Goal: Task Accomplishment & Management: Complete application form

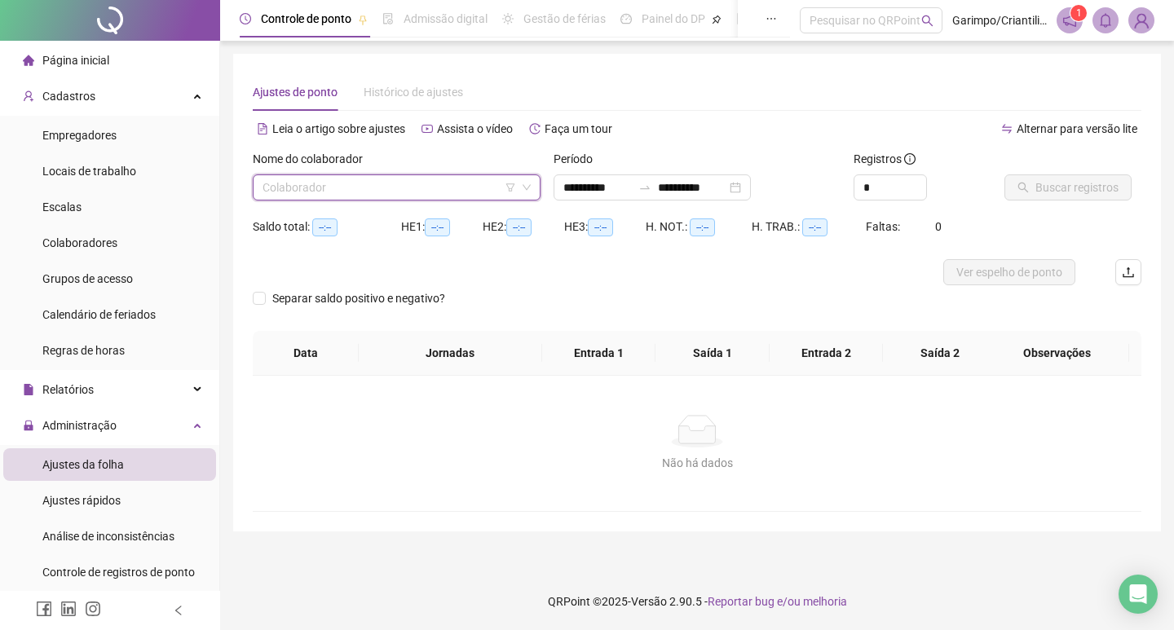
click at [512, 188] on icon "filter" at bounding box center [509, 187] width 9 height 8
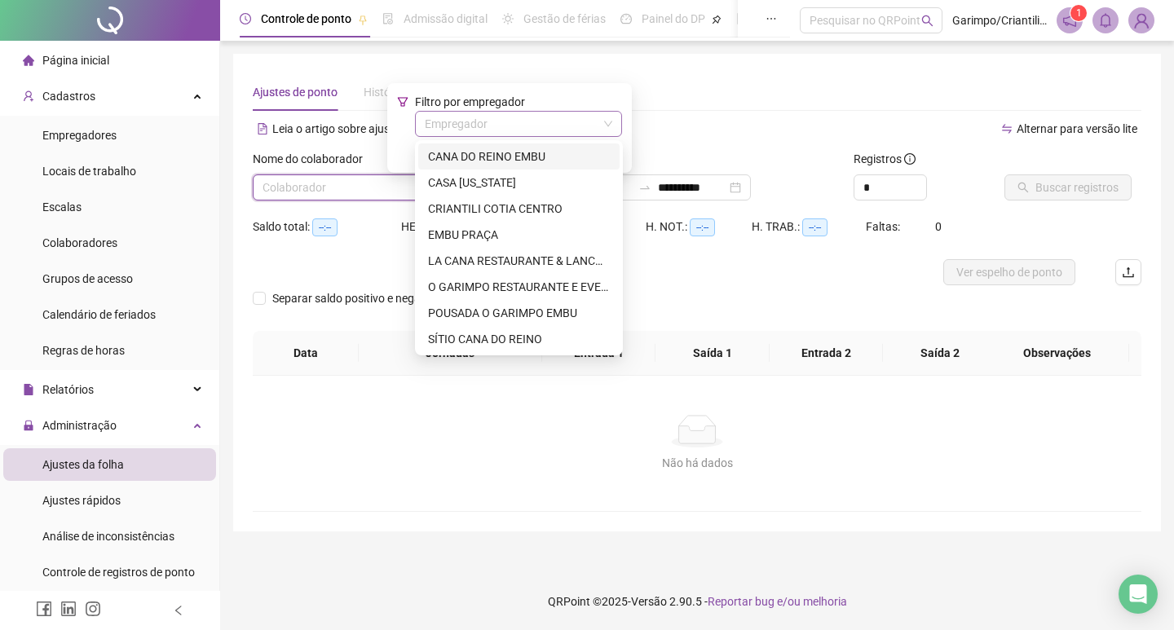
click at [504, 116] on input "search" at bounding box center [511, 124] width 173 height 24
click at [504, 179] on div "CASA [US_STATE]" at bounding box center [519, 183] width 182 height 18
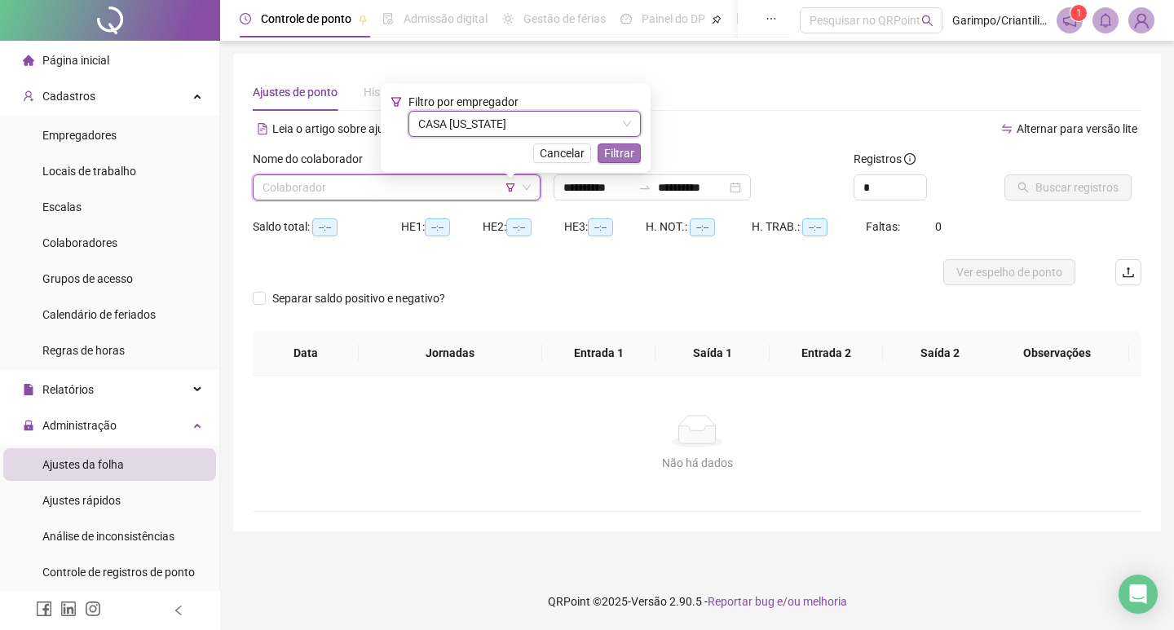
click at [604, 156] on span "Filtrar" at bounding box center [619, 153] width 30 height 18
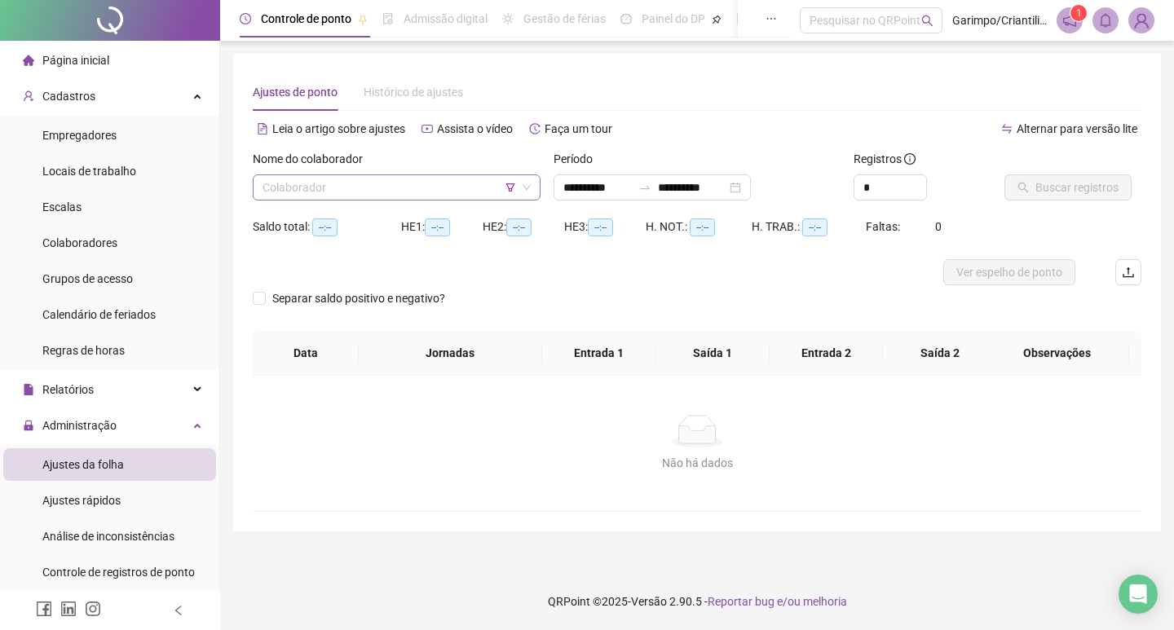
click at [472, 192] on input "search" at bounding box center [390, 187] width 254 height 24
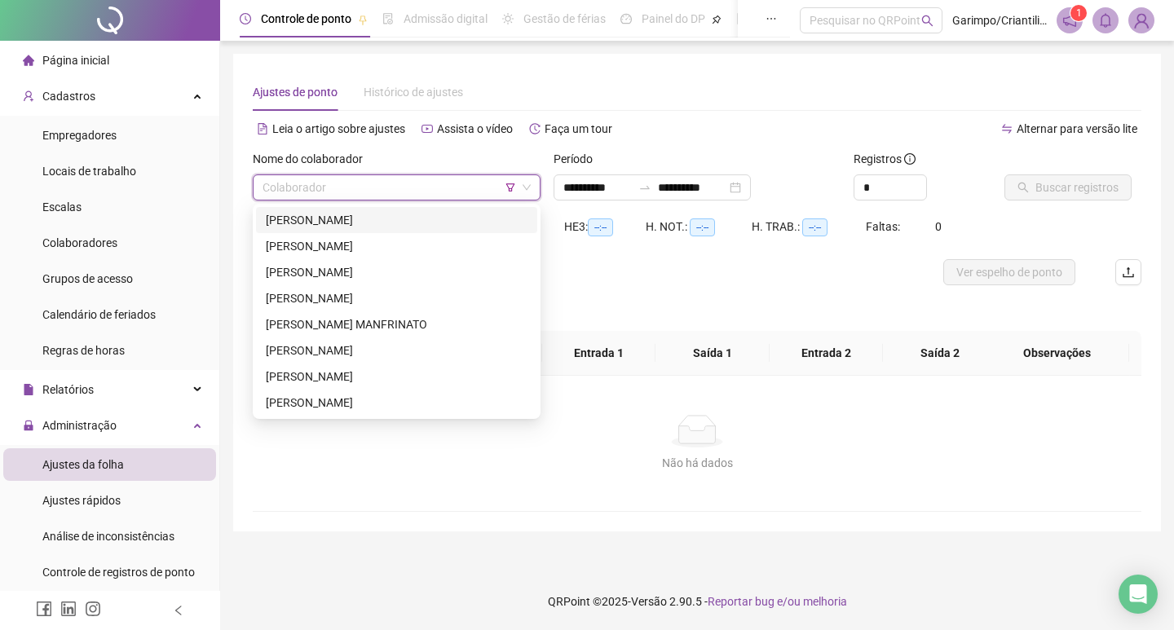
click at [426, 218] on div "[PERSON_NAME]" at bounding box center [397, 220] width 262 height 18
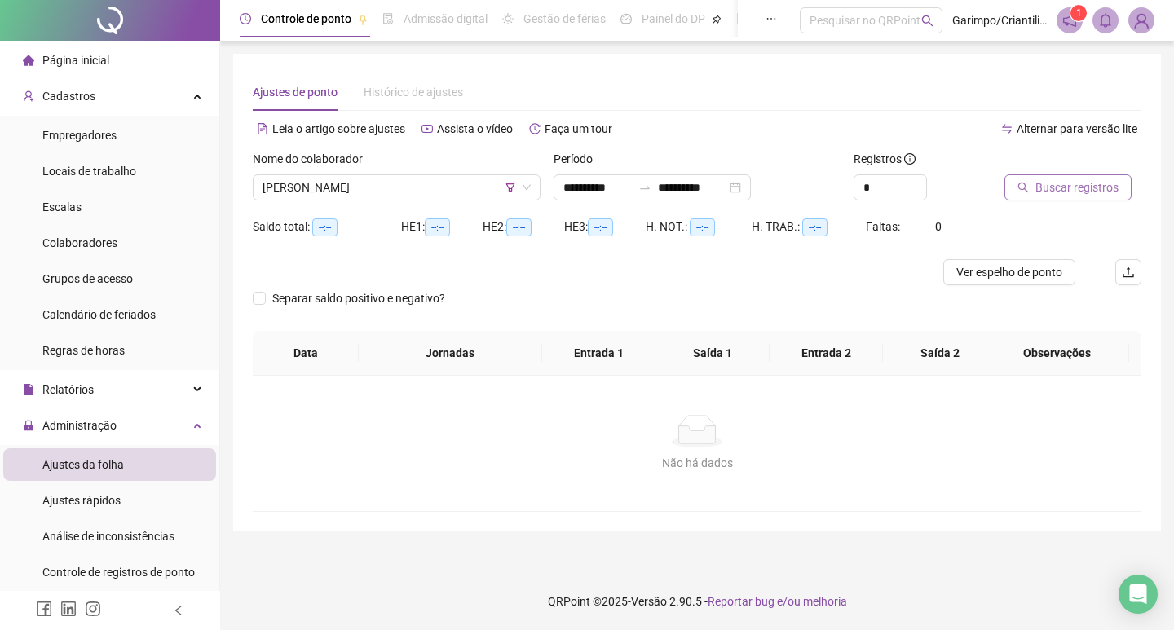
click at [1013, 181] on button "Buscar registros" at bounding box center [1067, 187] width 127 height 26
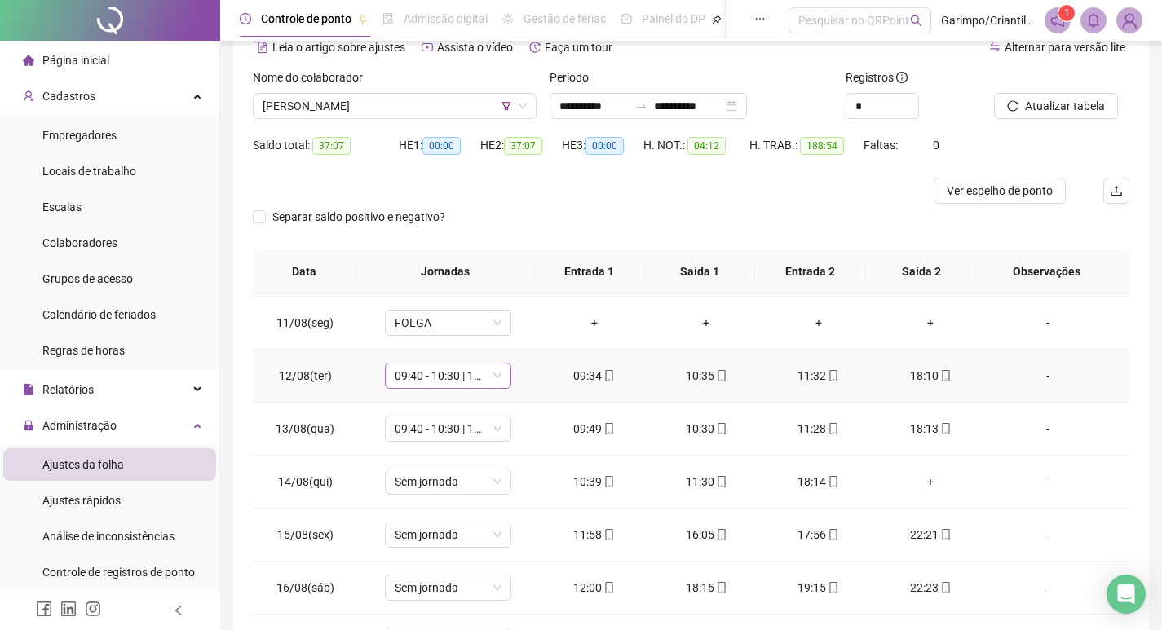
scroll to position [1136, 0]
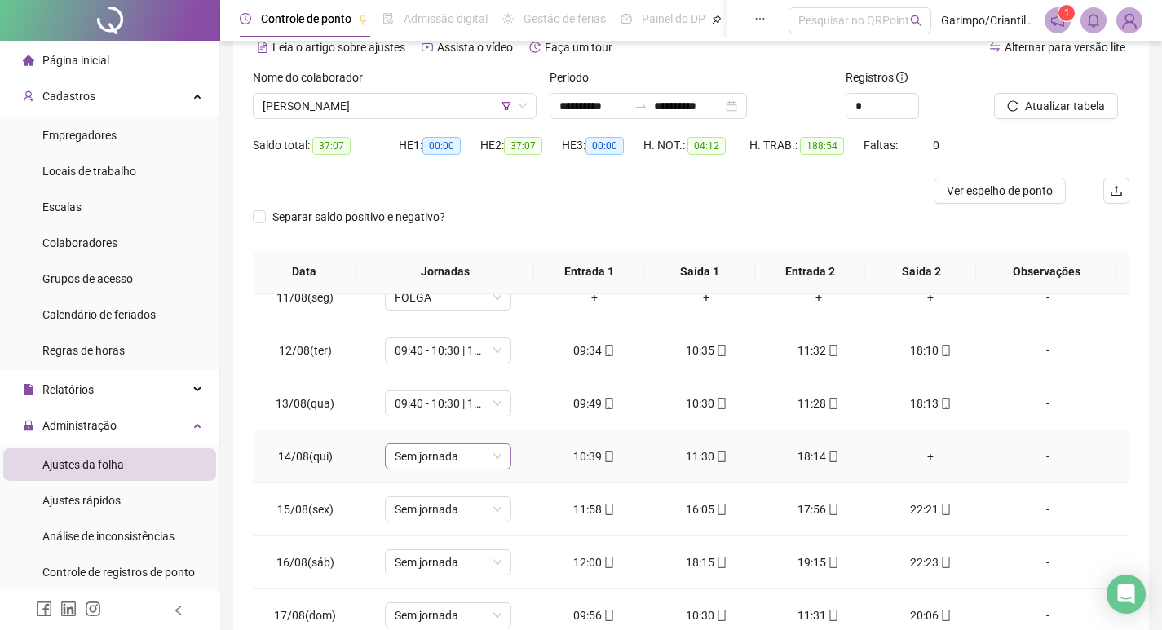
click at [425, 459] on span "Sem jornada" at bounding box center [448, 456] width 107 height 24
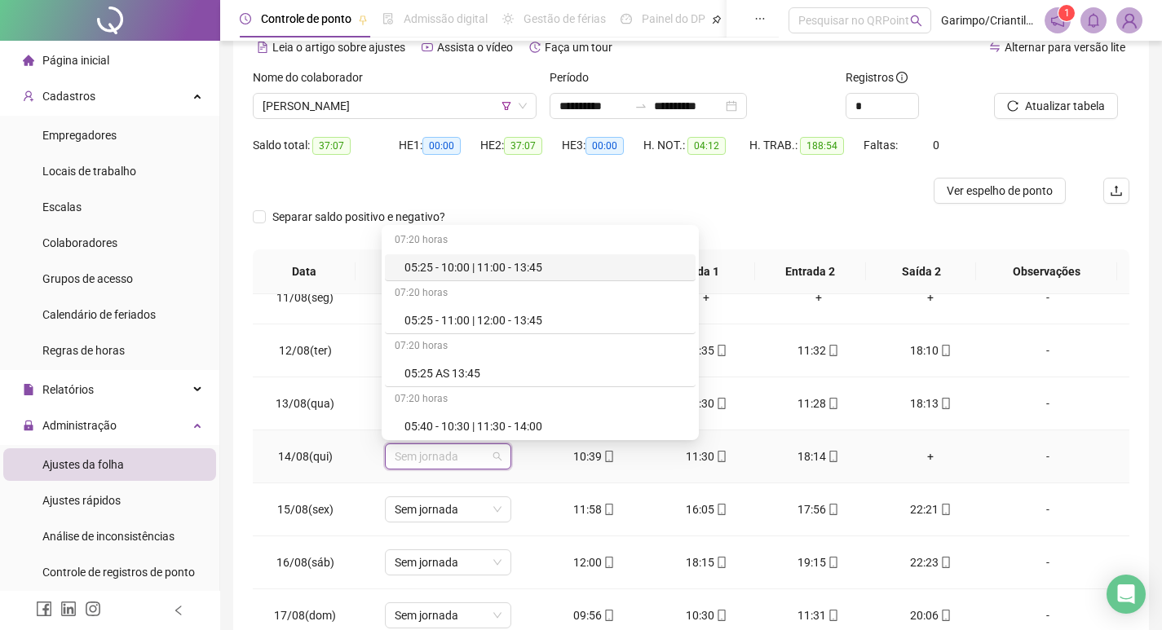
click at [530, 452] on td "Sem jornada" at bounding box center [447, 456] width 181 height 53
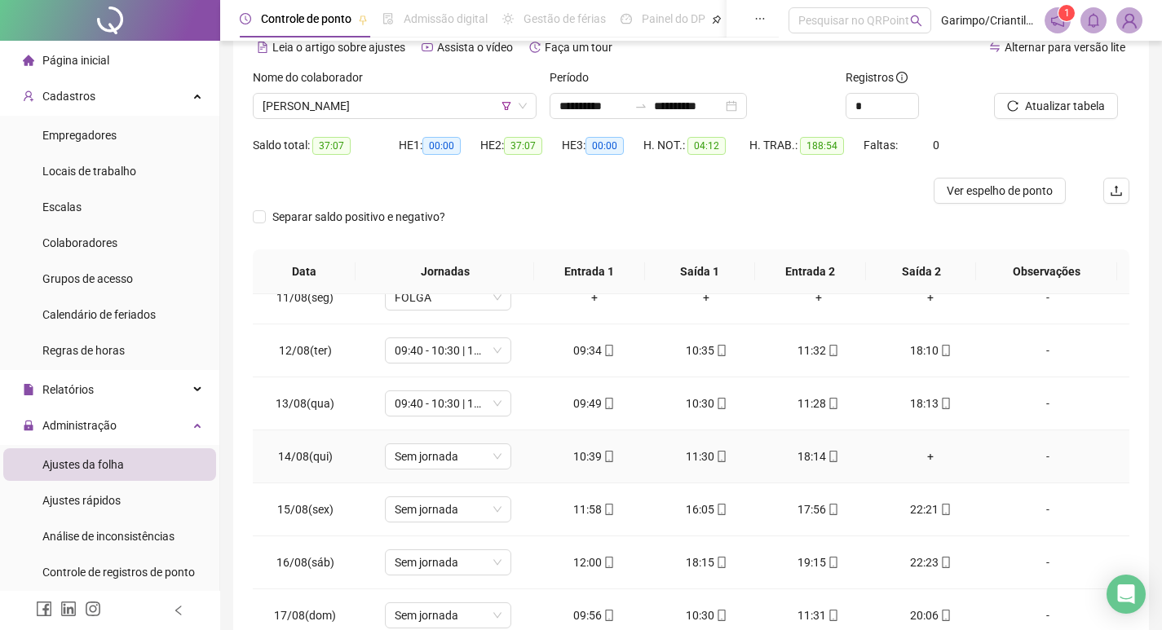
click at [908, 447] on td "+" at bounding box center [931, 456] width 113 height 53
click at [927, 457] on div "+" at bounding box center [931, 457] width 86 height 18
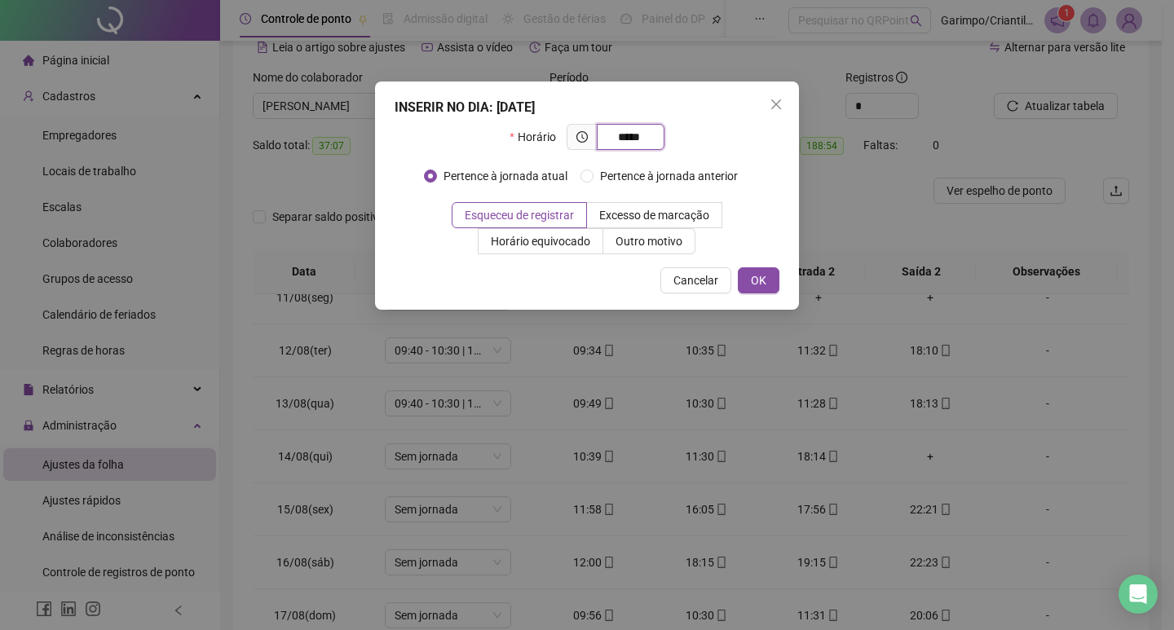
type input "*****"
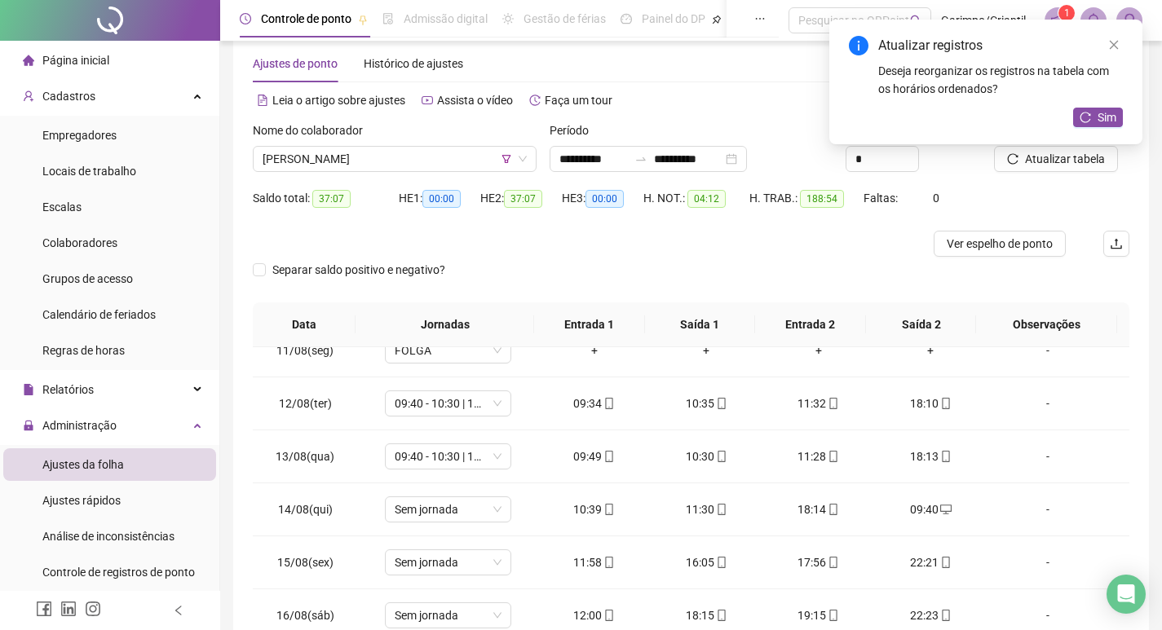
scroll to position [0, 0]
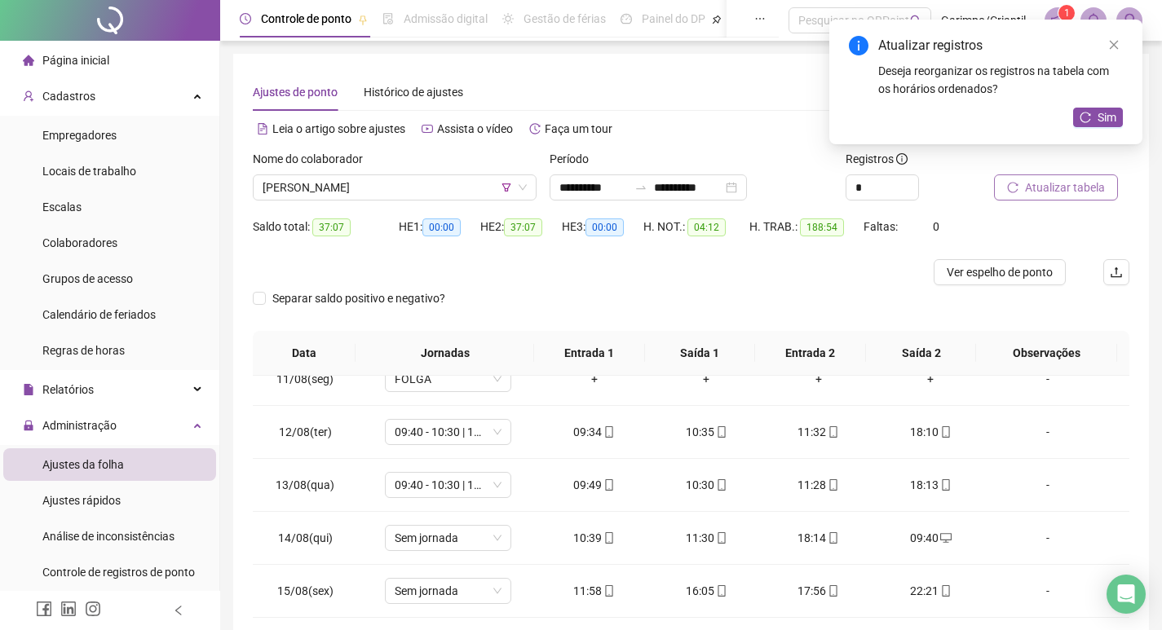
click at [1026, 190] on span "Atualizar tabela" at bounding box center [1065, 188] width 80 height 18
click at [432, 541] on span "Sem jornada" at bounding box center [448, 538] width 107 height 24
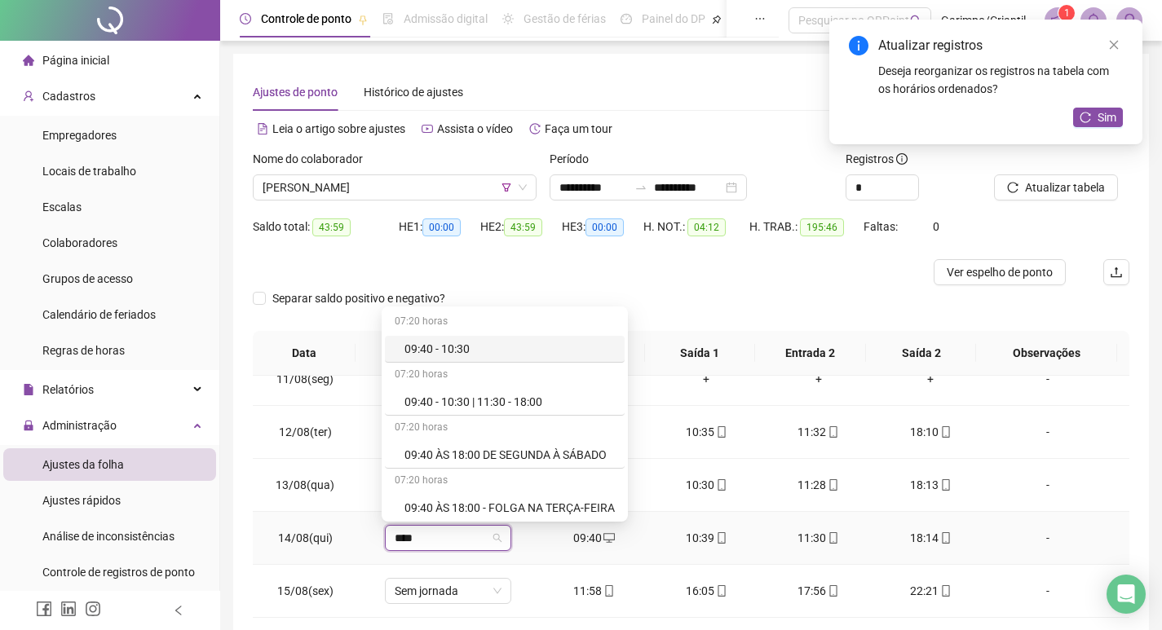
type input "*****"
click at [559, 408] on div "09:40 - 10:30 | 11:30 - 18:00" at bounding box center [509, 402] width 210 height 18
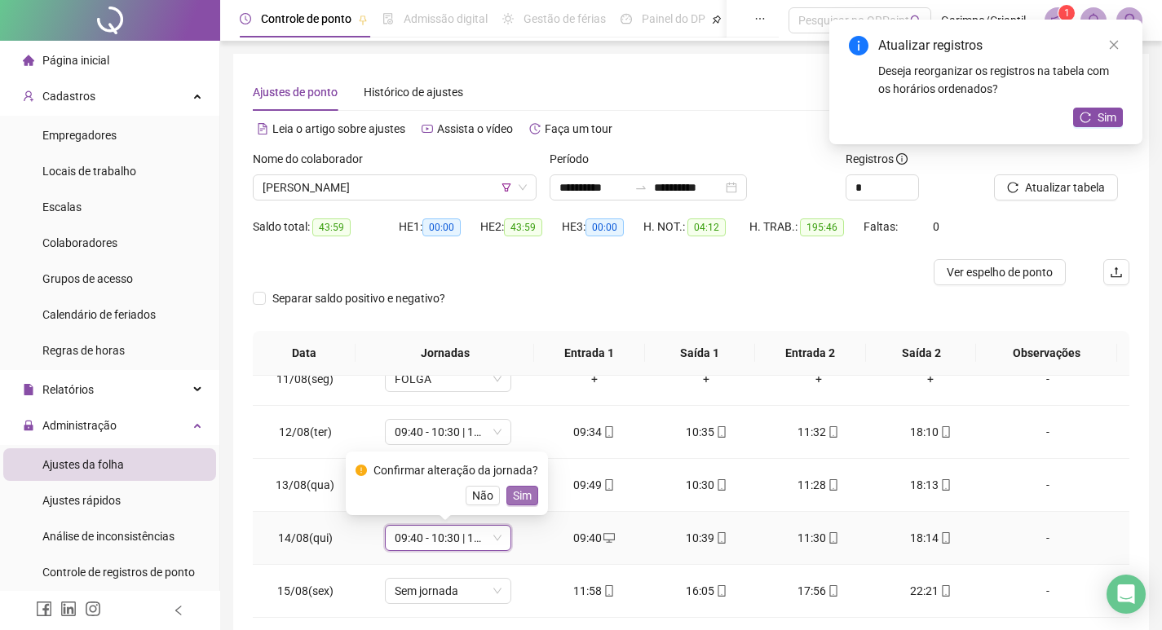
click at [507, 498] on button "Sim" at bounding box center [522, 496] width 32 height 20
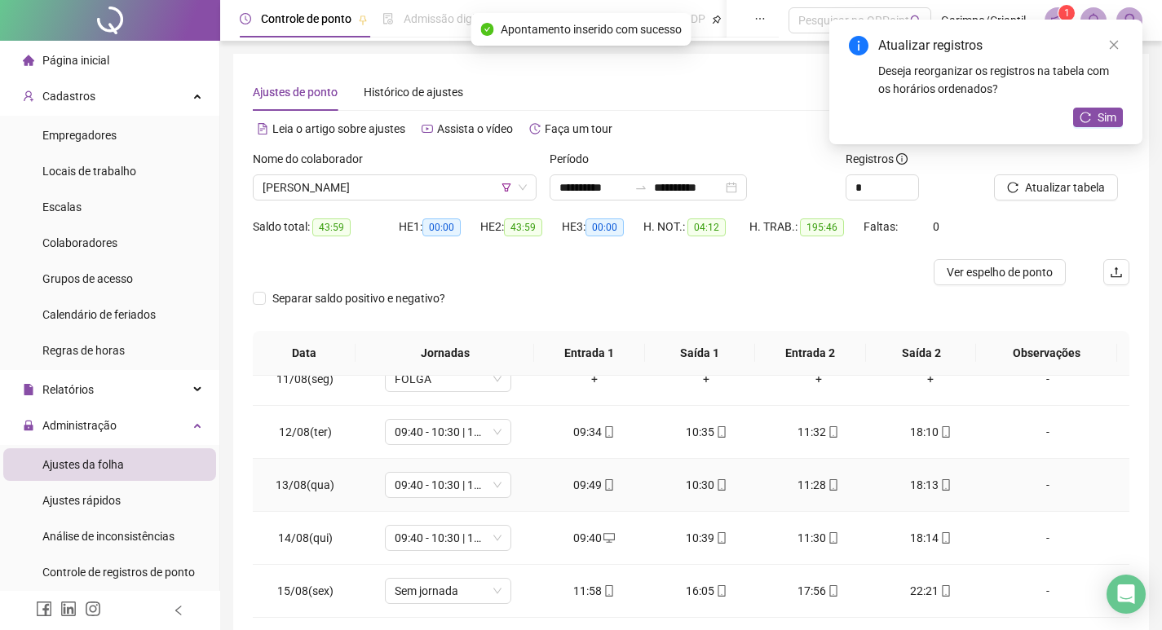
scroll to position [82, 0]
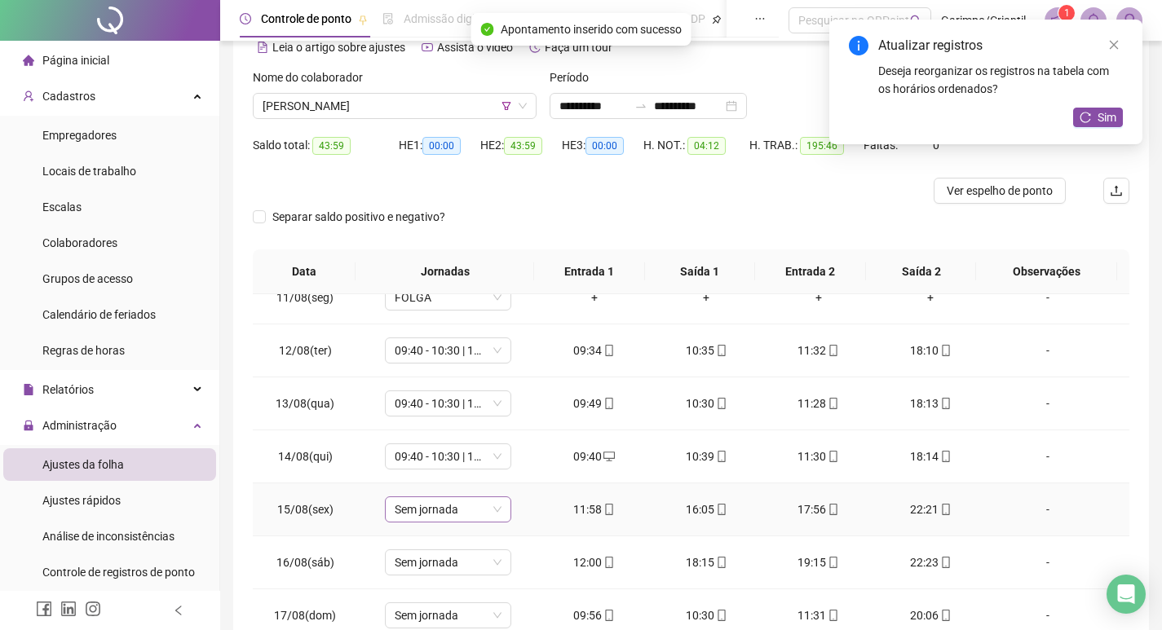
click at [434, 512] on span "Sem jornada" at bounding box center [448, 509] width 107 height 24
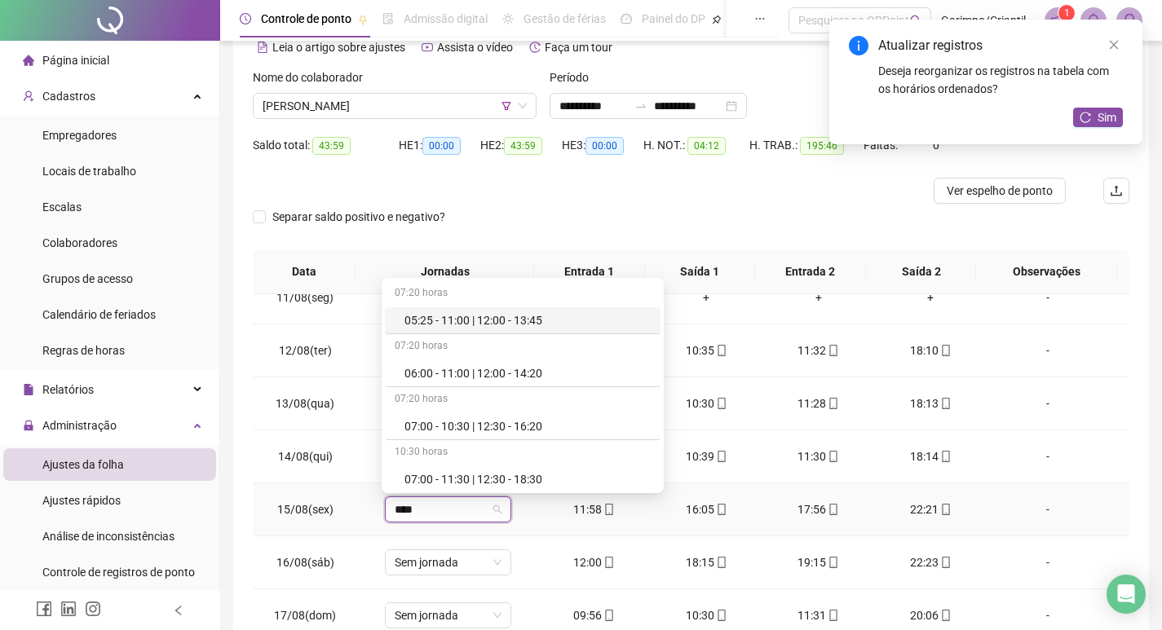
type input "*****"
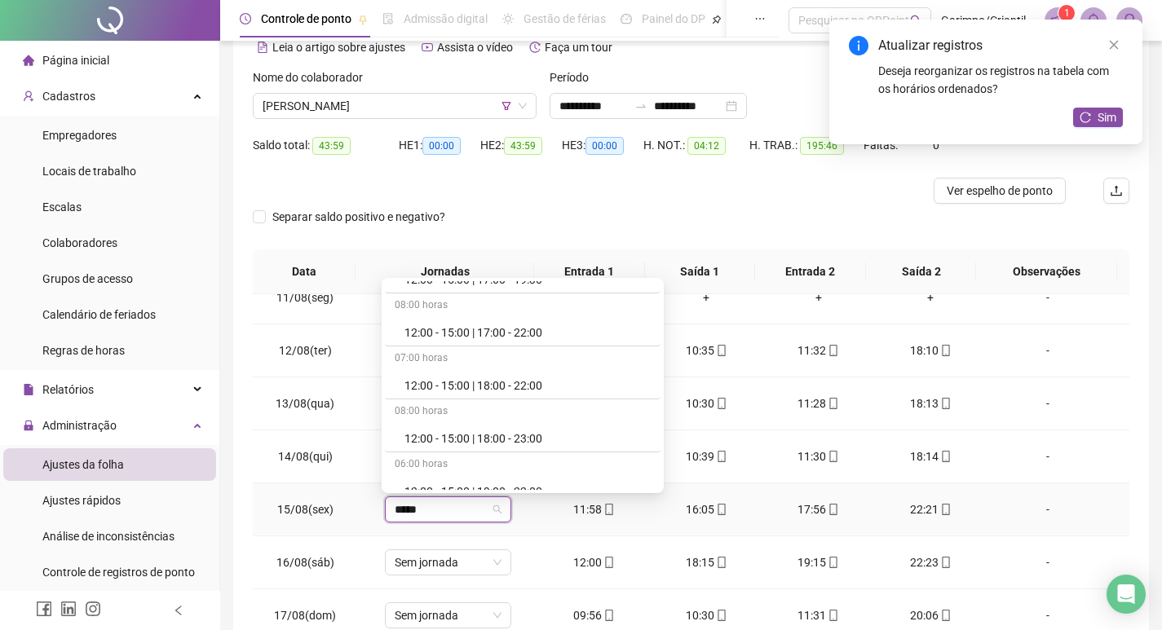
scroll to position [3832, 0]
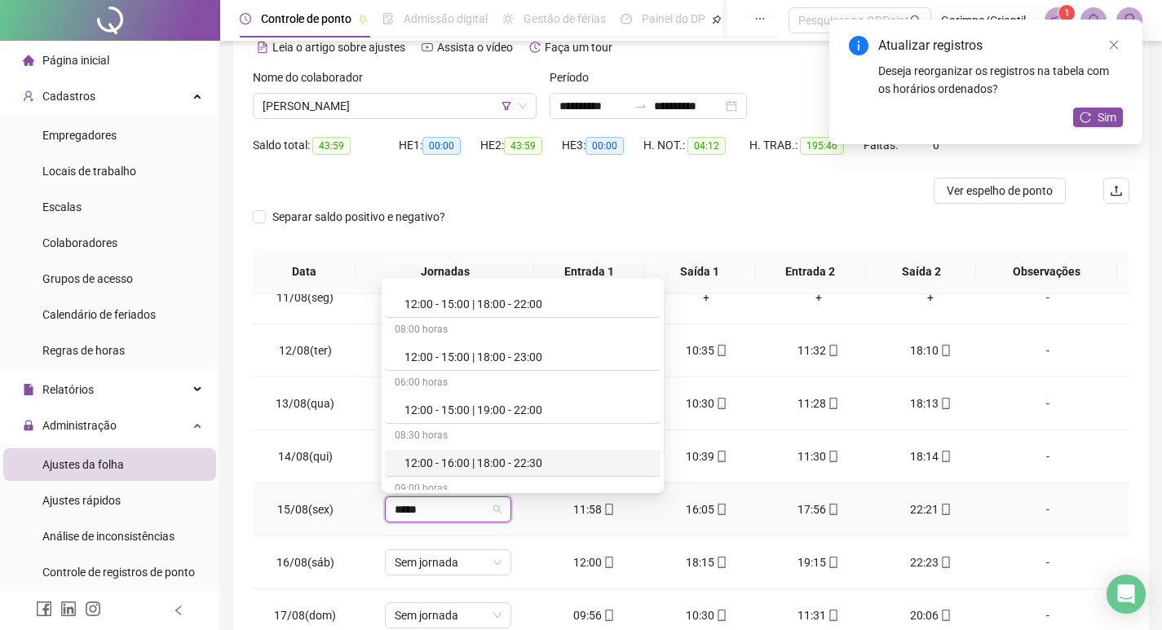
click at [508, 466] on div "12:00 - 16:00 | 18:00 - 22:30" at bounding box center [527, 463] width 246 height 18
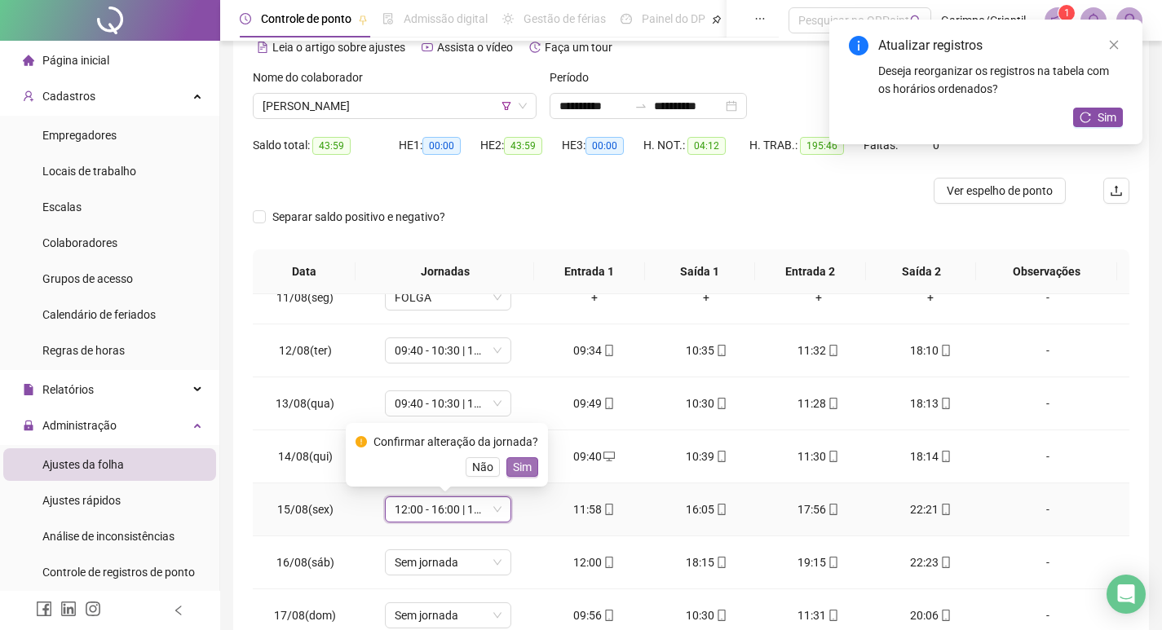
click at [521, 470] on span "Sim" at bounding box center [522, 467] width 19 height 18
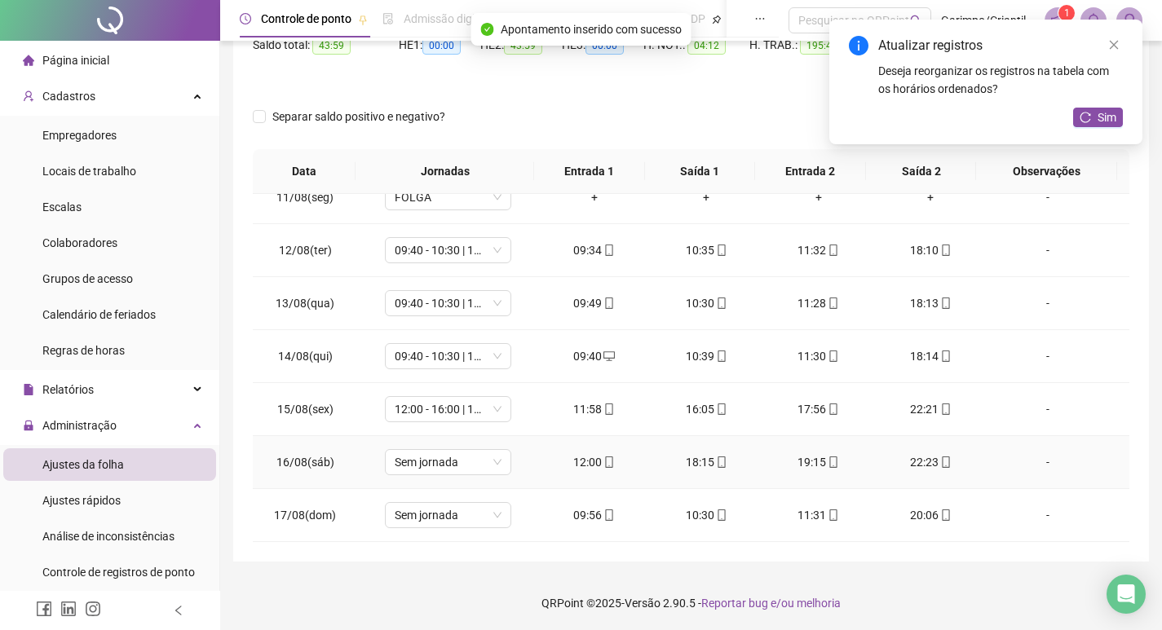
scroll to position [183, 0]
click at [438, 460] on span "Sem jornada" at bounding box center [448, 460] width 107 height 24
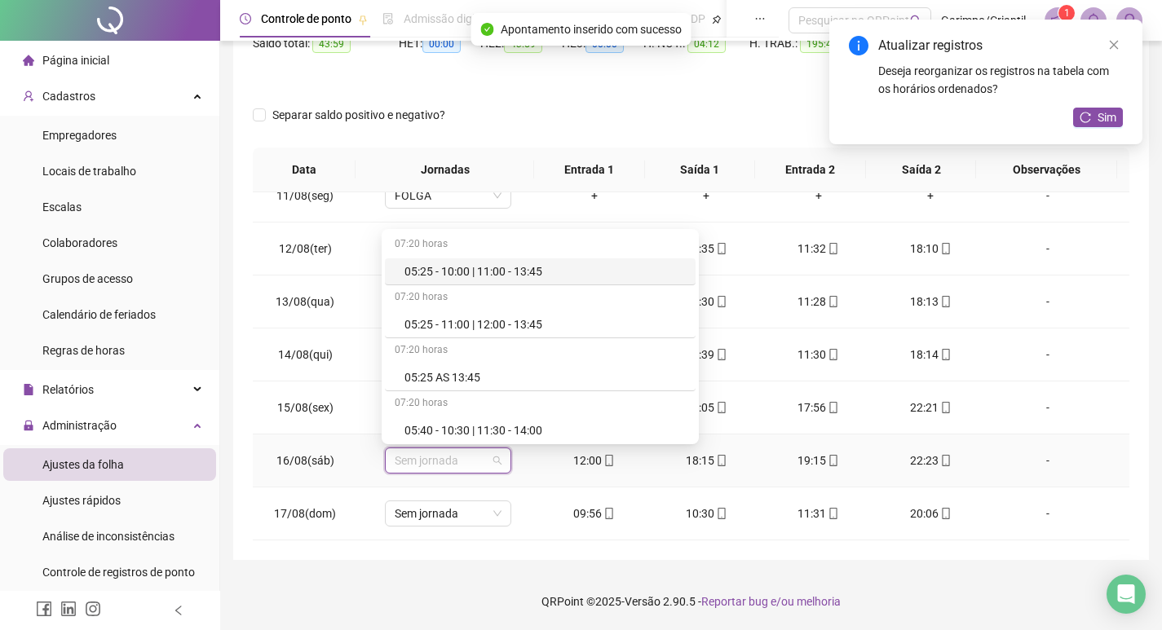
click at [438, 460] on span "Sem jornada" at bounding box center [448, 460] width 107 height 24
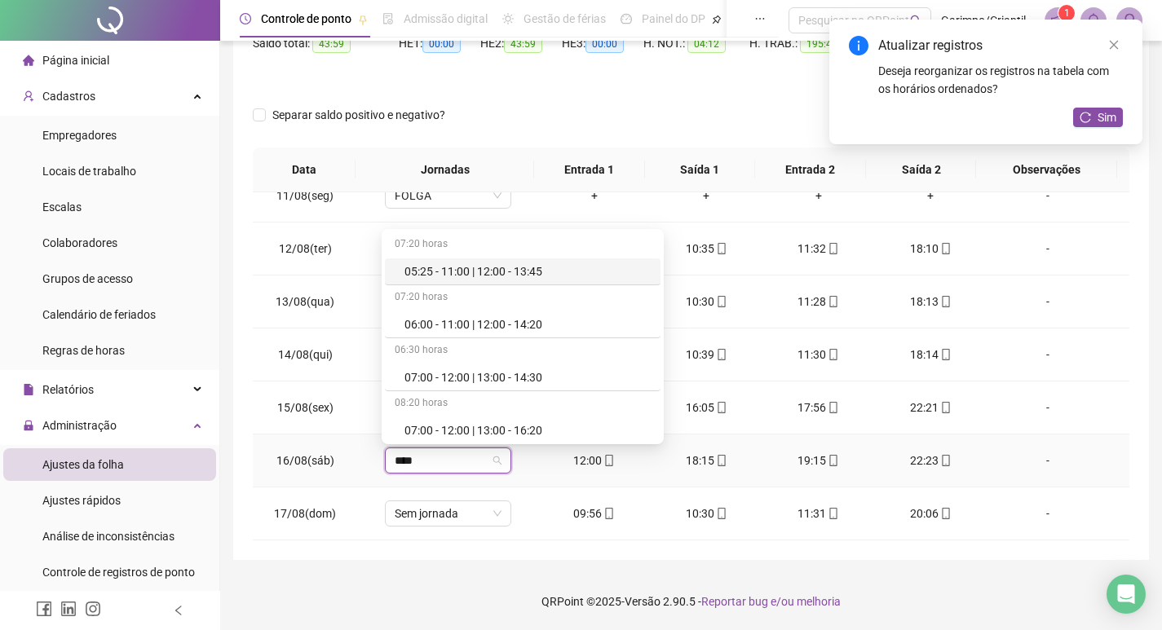
type input "*****"
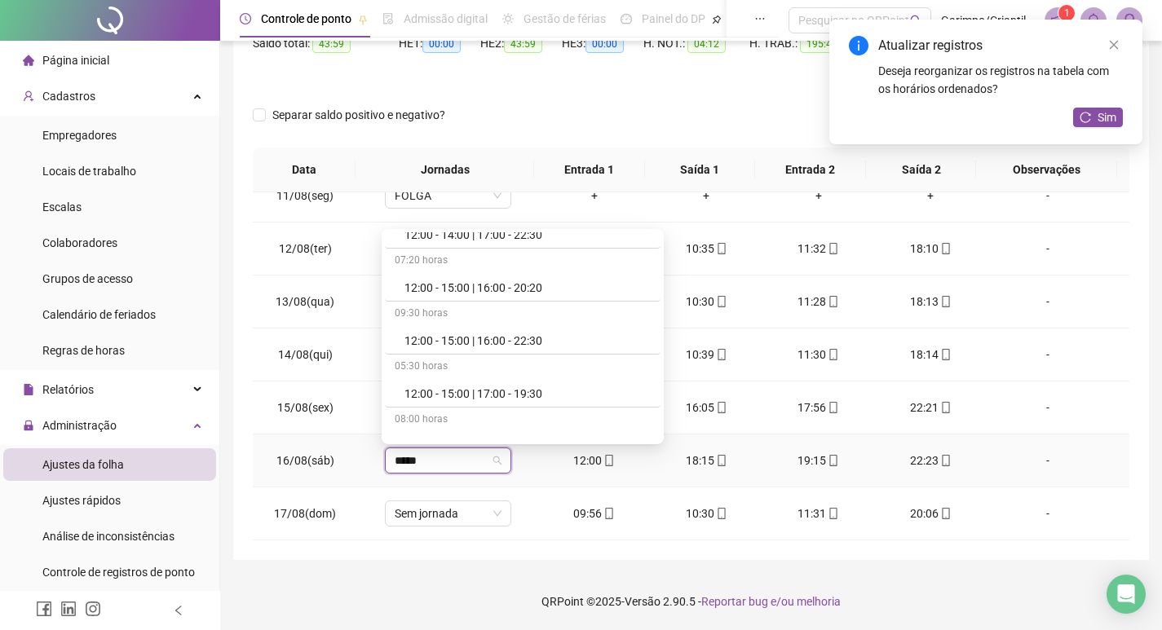
scroll to position [3506, 0]
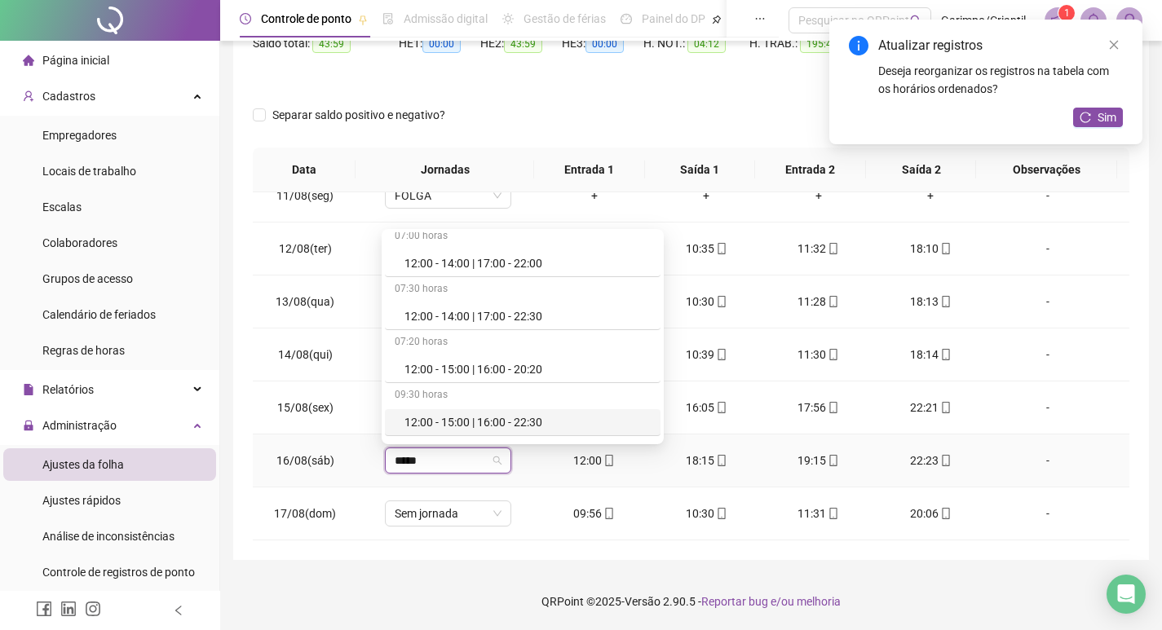
click at [526, 426] on div "12:00 - 15:00 | 16:00 - 22:30" at bounding box center [527, 422] width 246 height 18
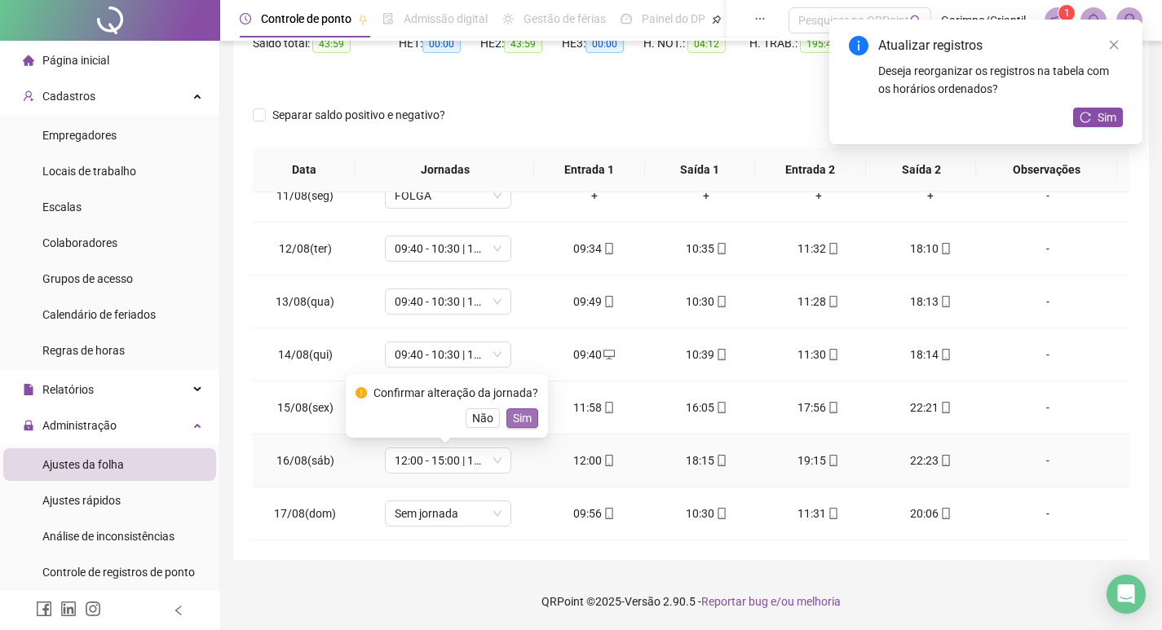
click at [507, 415] on button "Sim" at bounding box center [522, 418] width 32 height 20
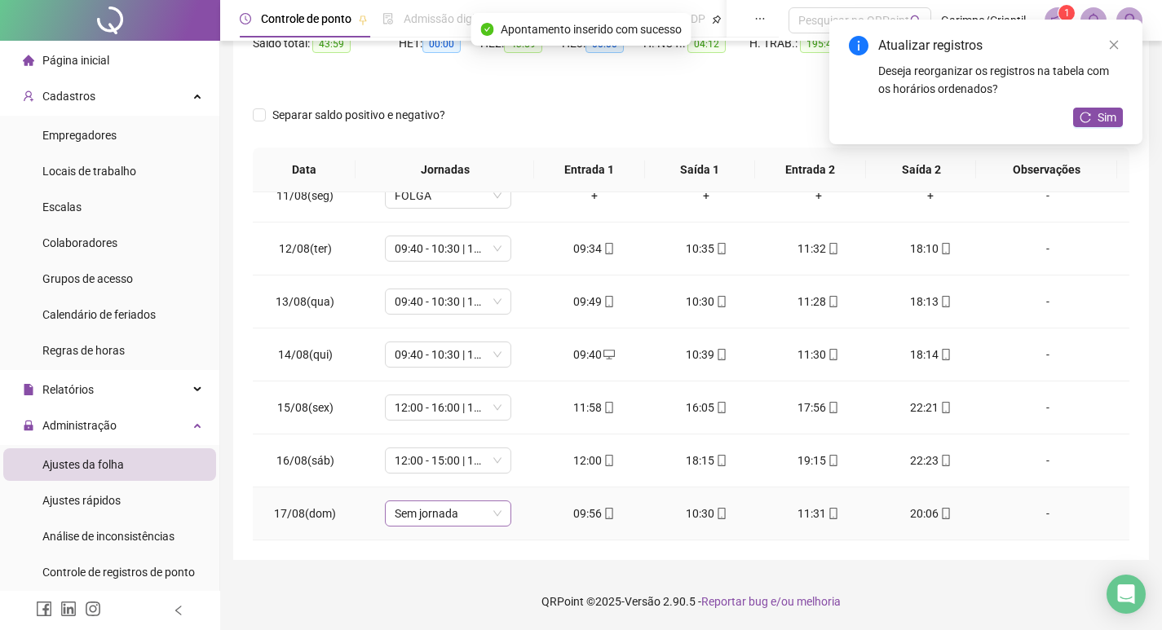
click at [456, 518] on span "Sem jornada" at bounding box center [448, 513] width 107 height 24
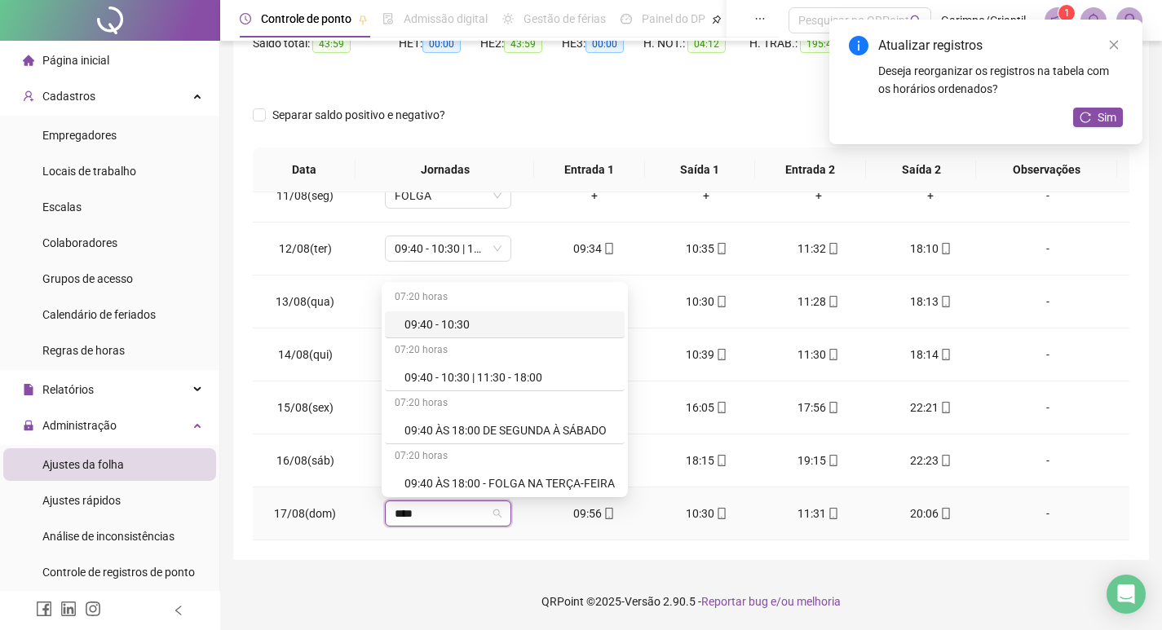
type input "*****"
click at [493, 387] on div "09:40 - 10:30 | 11:30 - 18:00" at bounding box center [505, 377] width 240 height 27
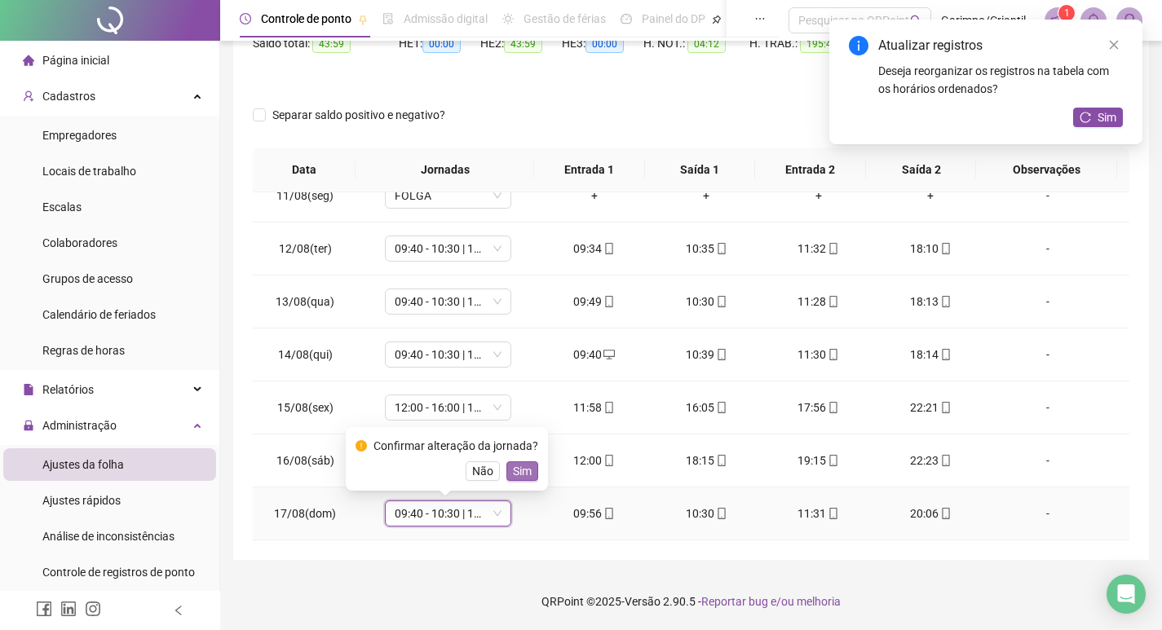
click at [523, 471] on span "Sim" at bounding box center [522, 471] width 19 height 18
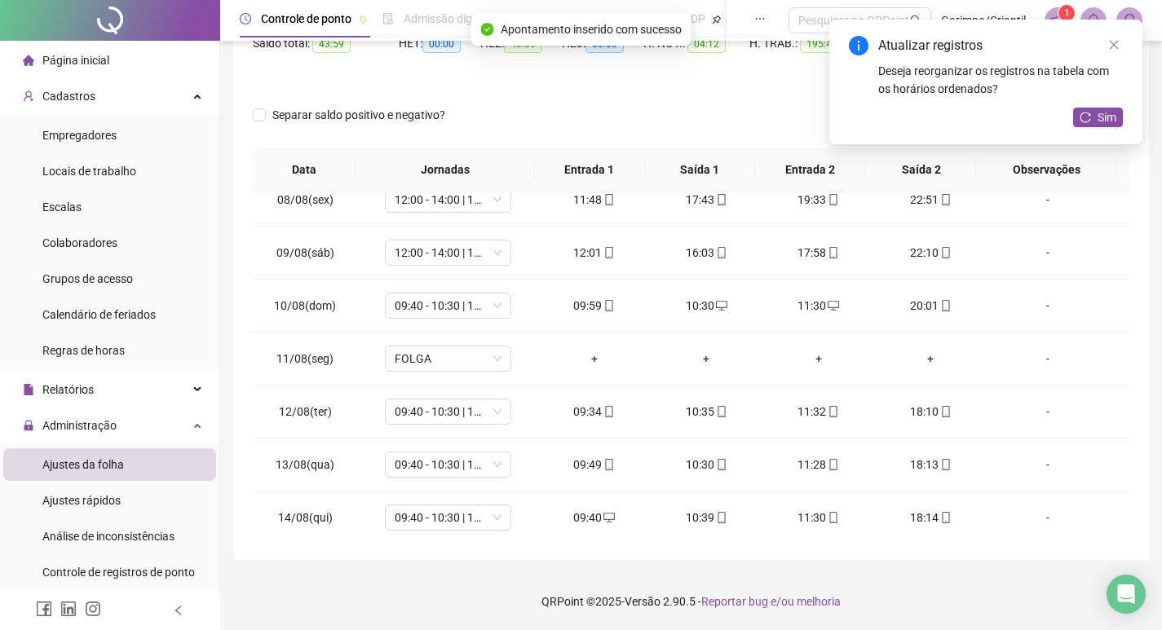
scroll to position [102, 0]
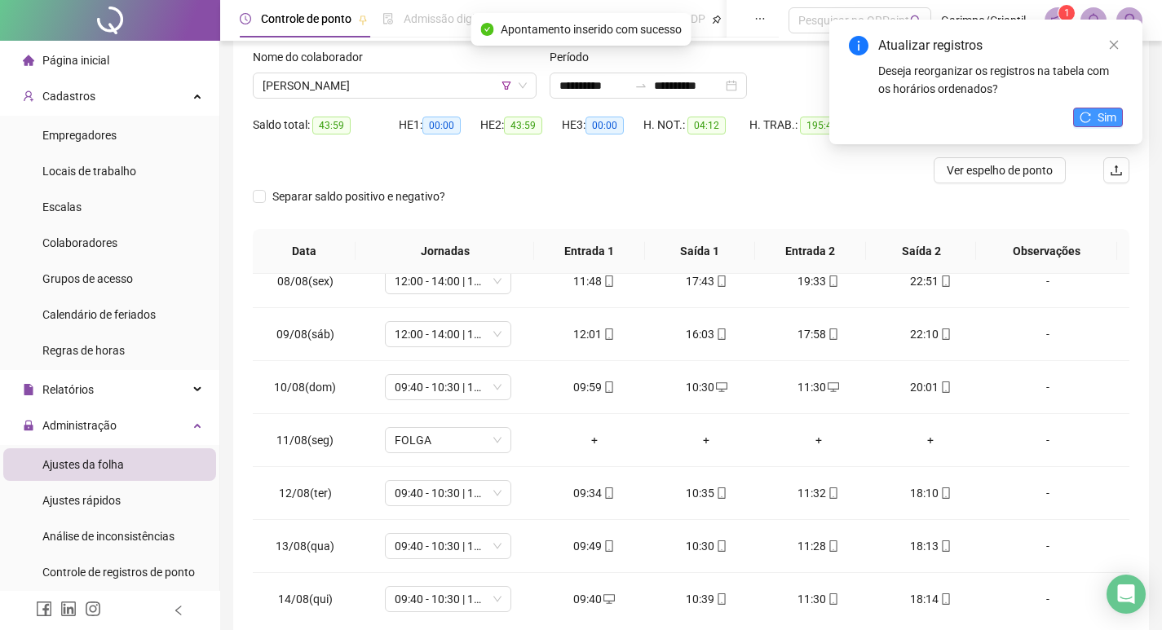
click at [1082, 118] on icon "reload" at bounding box center [1084, 117] width 11 height 11
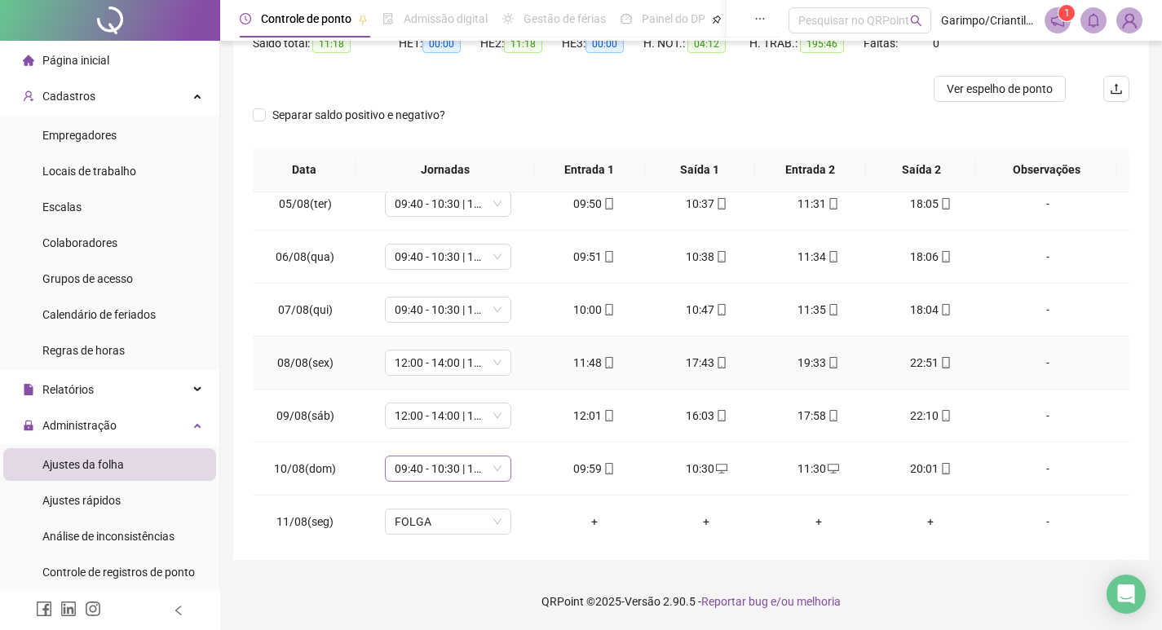
scroll to position [728, 0]
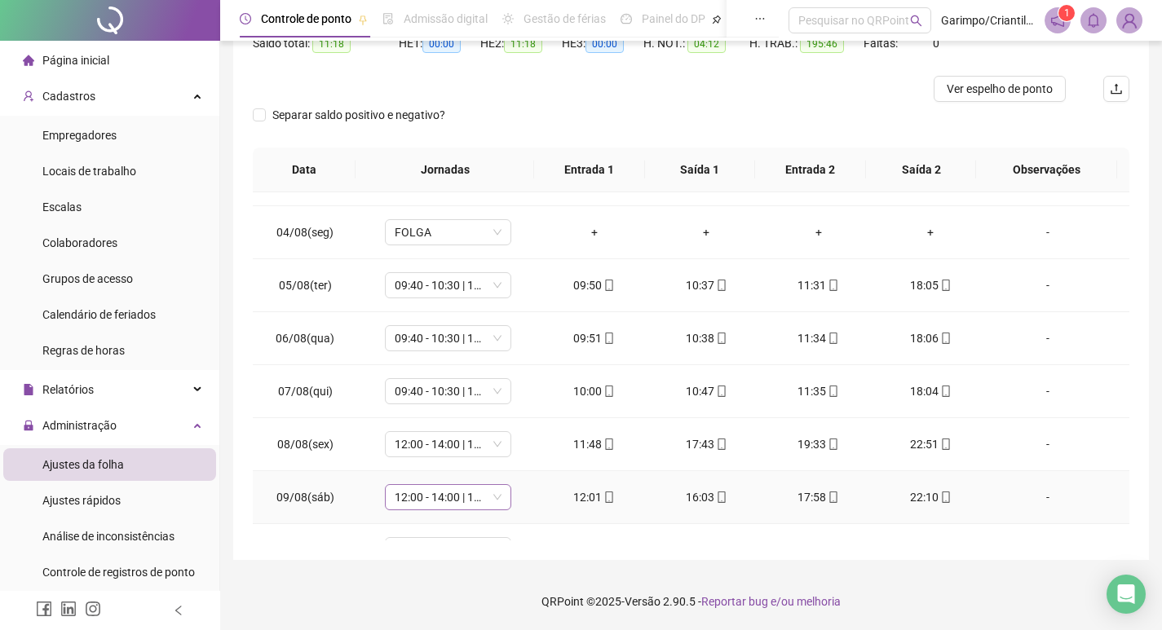
click at [434, 497] on span "12:00 - 14:00 | 17:00 - 22:30" at bounding box center [448, 497] width 107 height 24
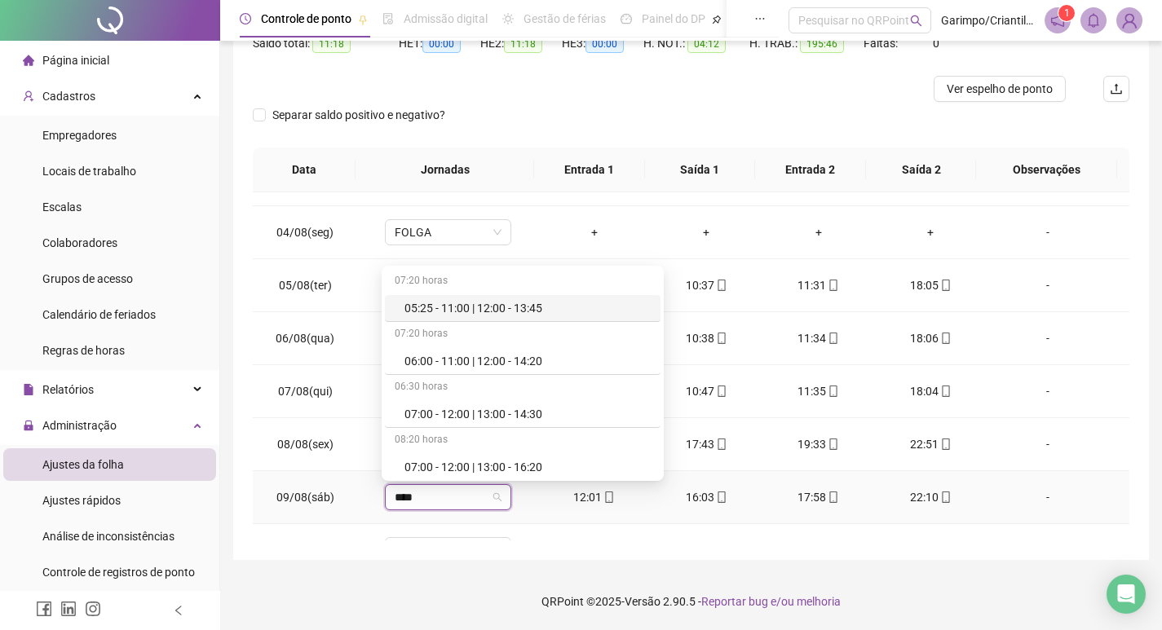
type input "*****"
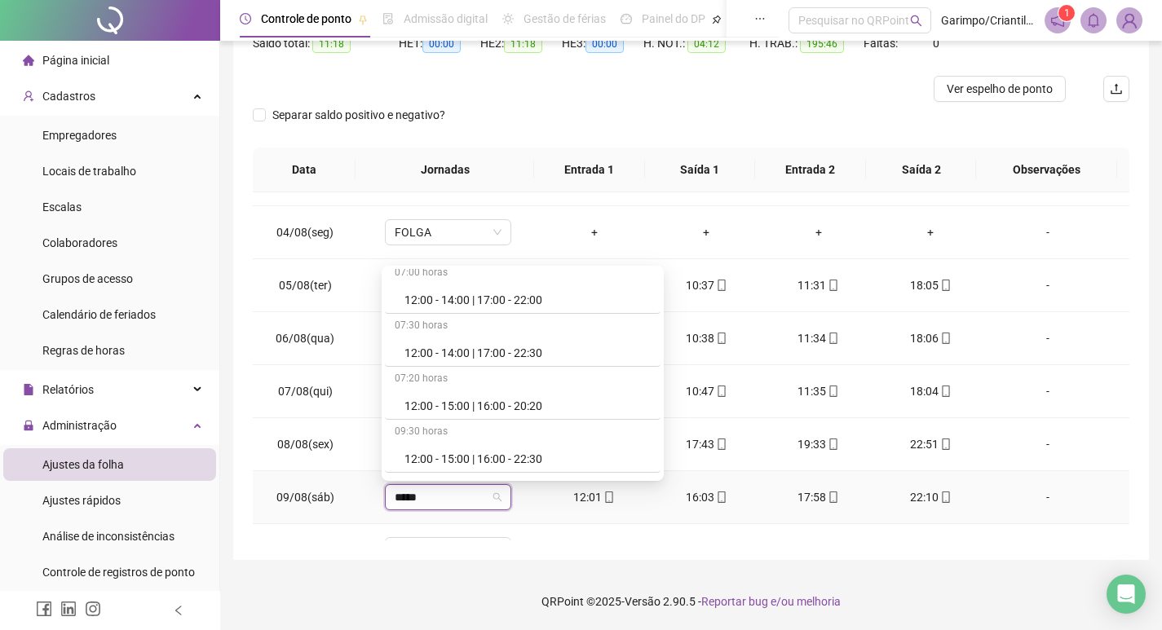
scroll to position [3587, 0]
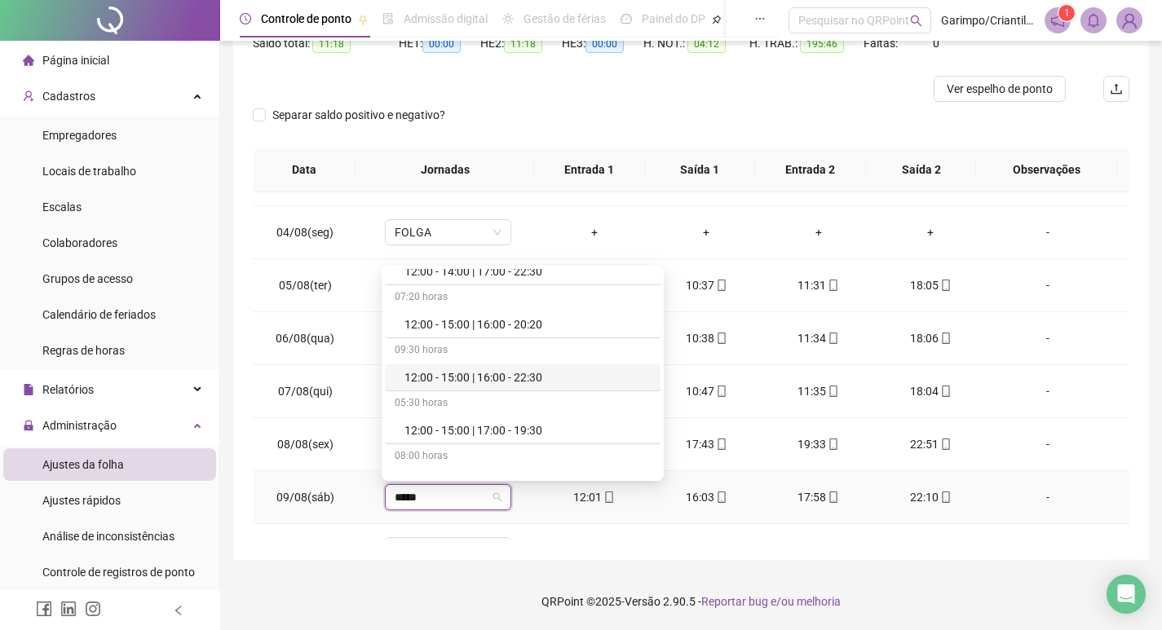
click at [540, 388] on div "12:00 - 15:00 | 16:00 - 22:30" at bounding box center [523, 377] width 276 height 27
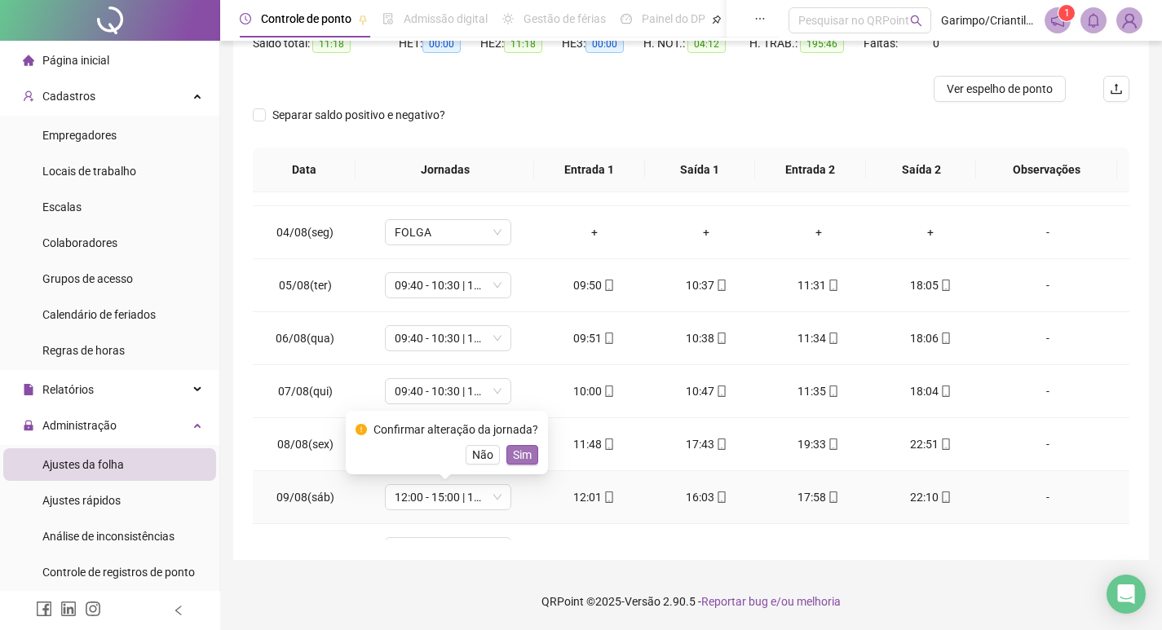
click at [521, 462] on span "Sim" at bounding box center [522, 455] width 19 height 18
click at [477, 453] on span "12:00 - 14:00 | 17:00 - 22:30" at bounding box center [448, 444] width 107 height 24
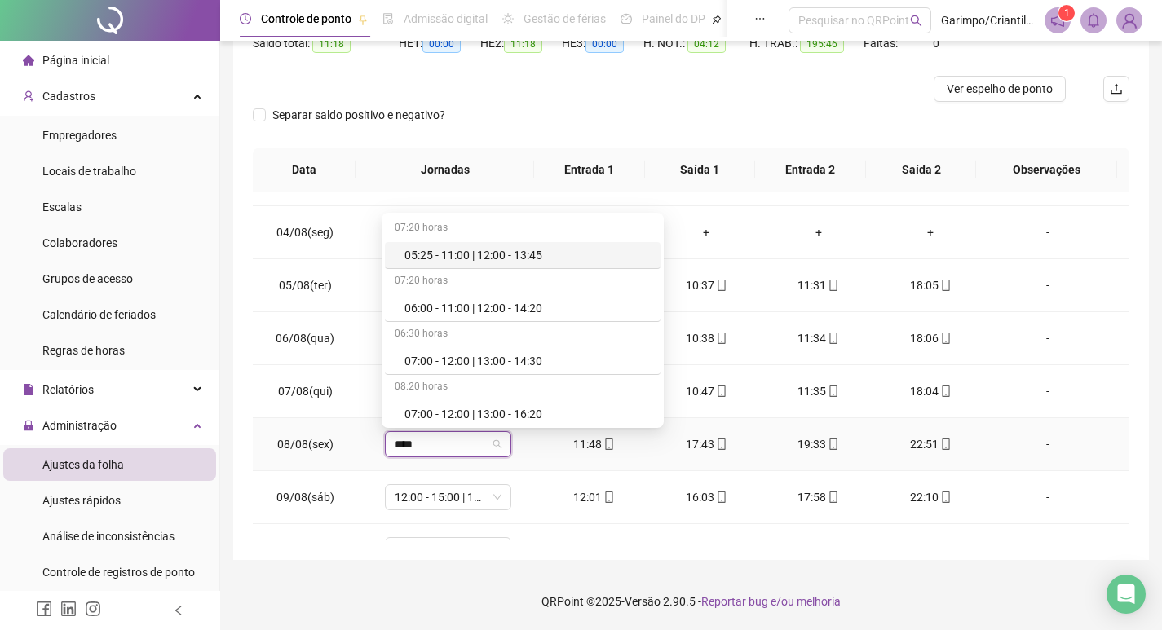
type input "*****"
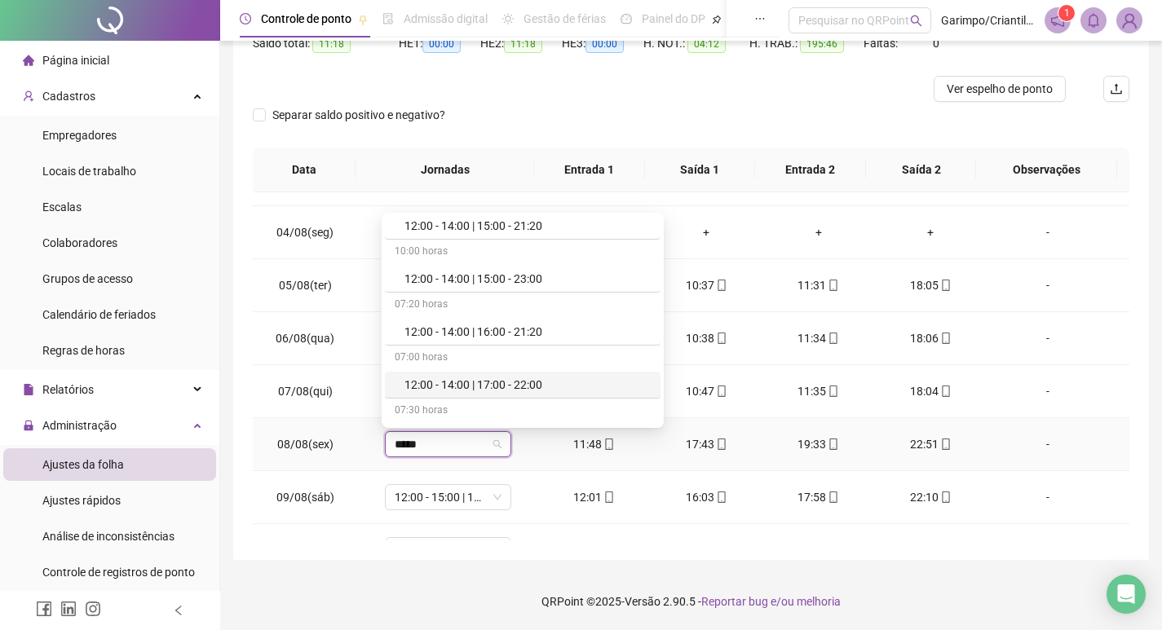
scroll to position [3343, 0]
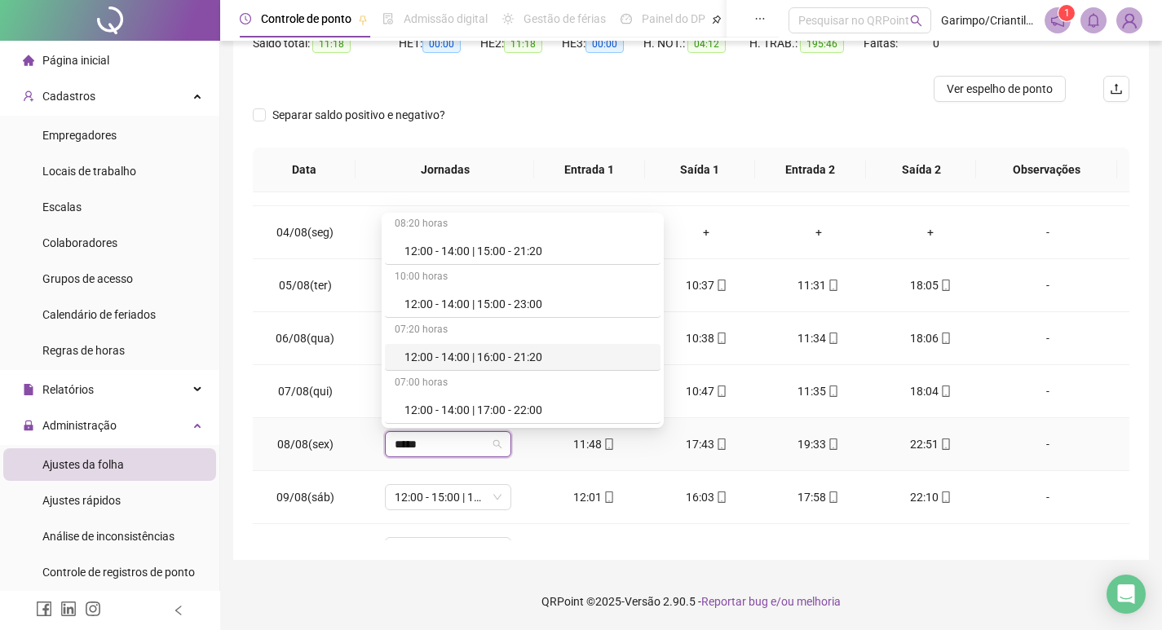
click at [496, 356] on div "12:00 - 14:00 | 16:00 - 21:20" at bounding box center [527, 357] width 246 height 18
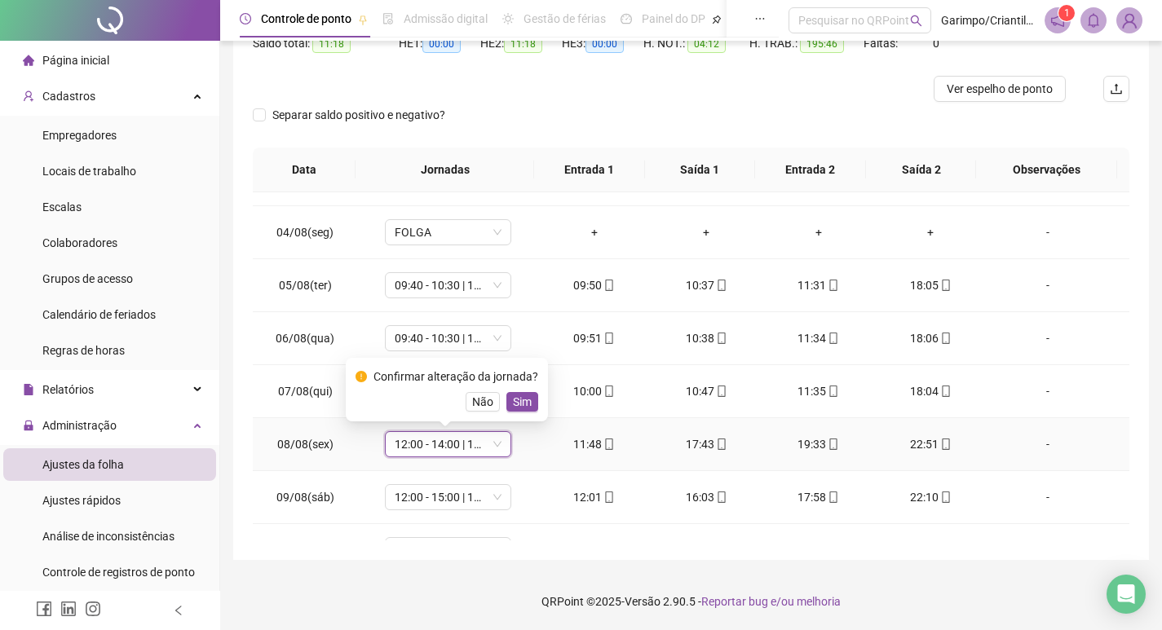
click at [436, 447] on span "12:00 - 14:00 | 16:00 - 21:20" at bounding box center [448, 444] width 107 height 24
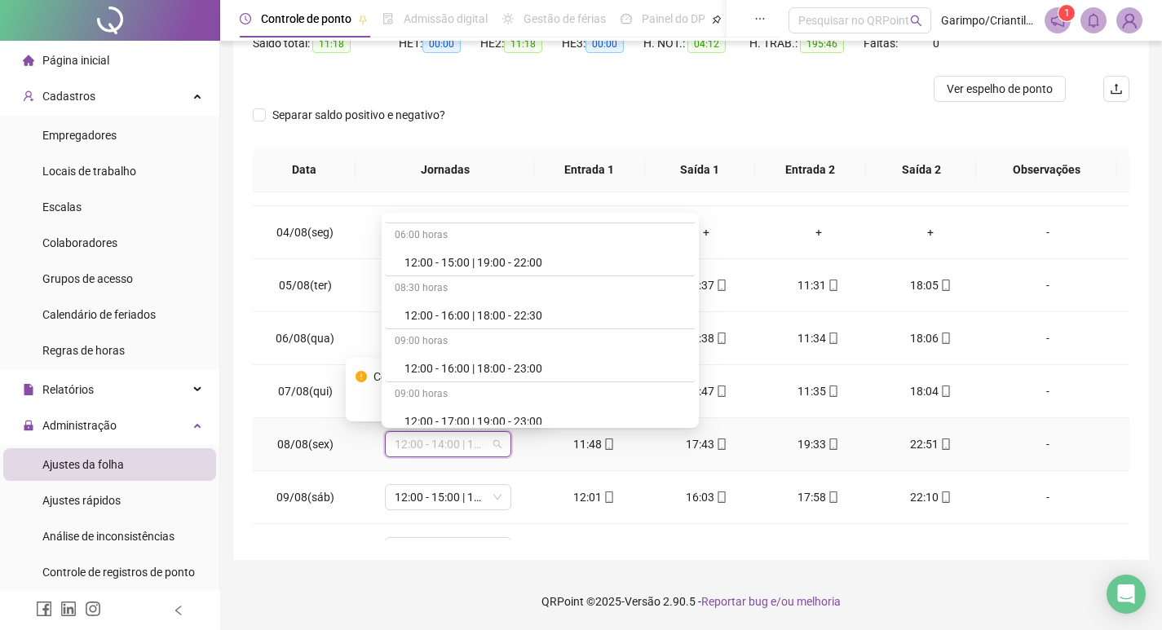
scroll to position [12526, 0]
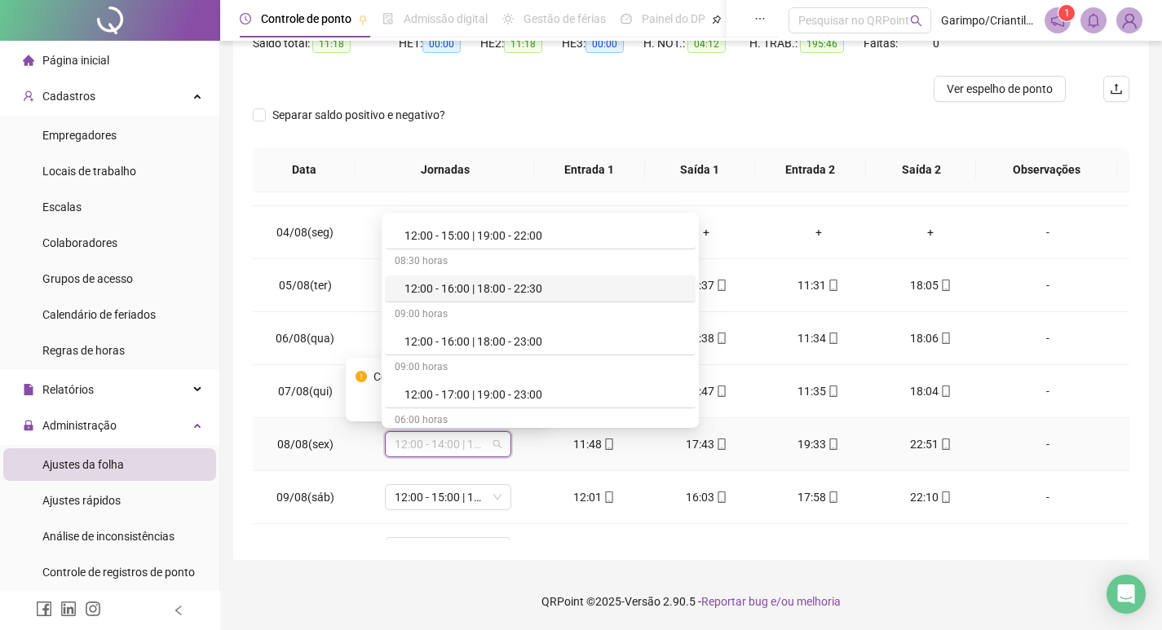
click at [496, 288] on div "12:00 - 16:00 | 18:00 - 22:30" at bounding box center [544, 289] width 281 height 18
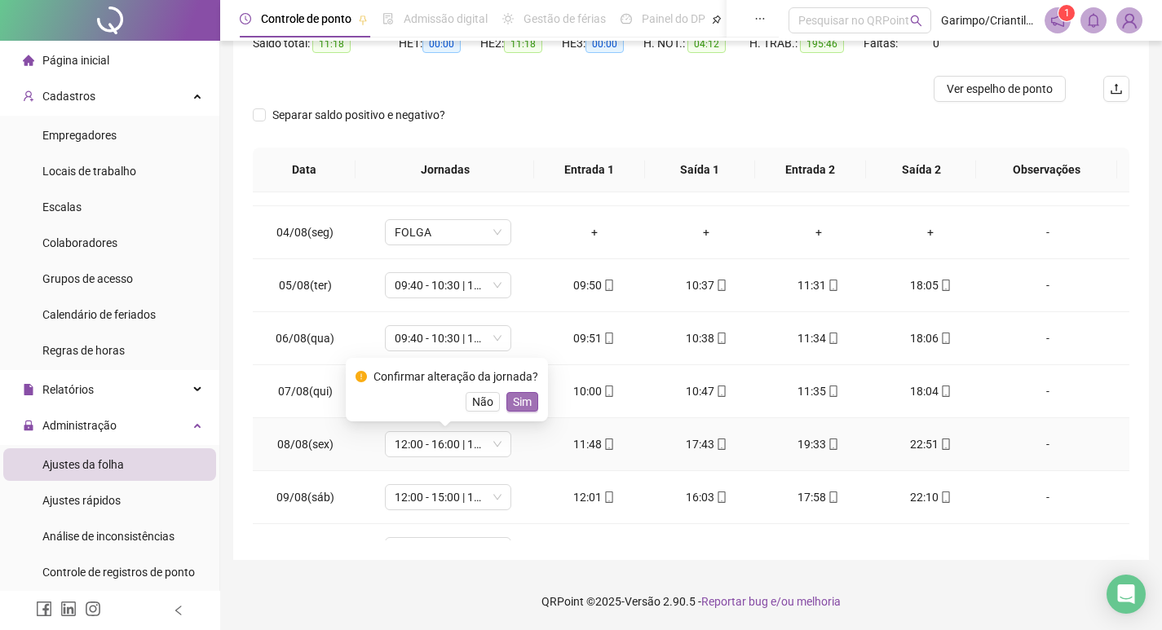
click at [517, 403] on span "Sim" at bounding box center [522, 402] width 19 height 18
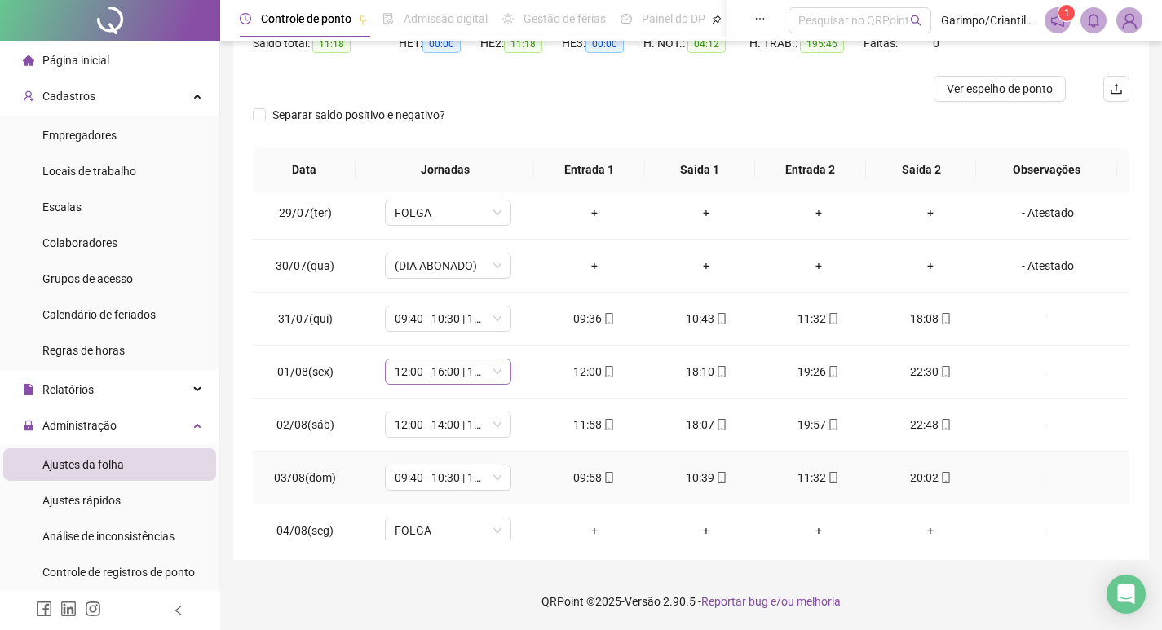
scroll to position [402, 0]
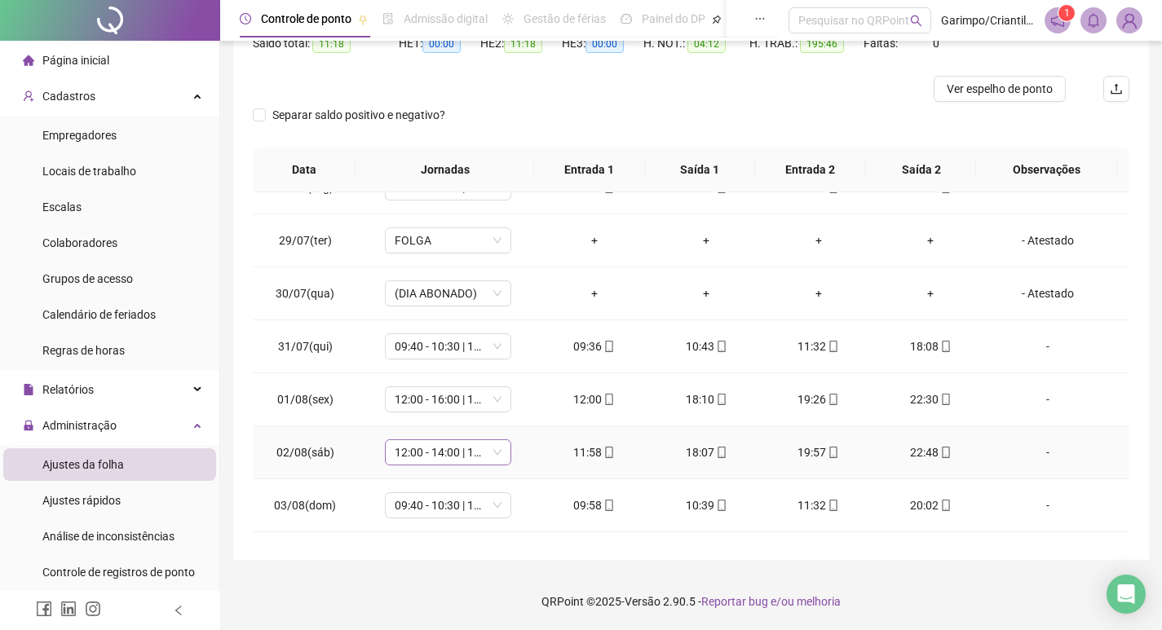
click at [458, 452] on span "12:00 - 14:00 | 17:00 - 22:30" at bounding box center [448, 452] width 107 height 24
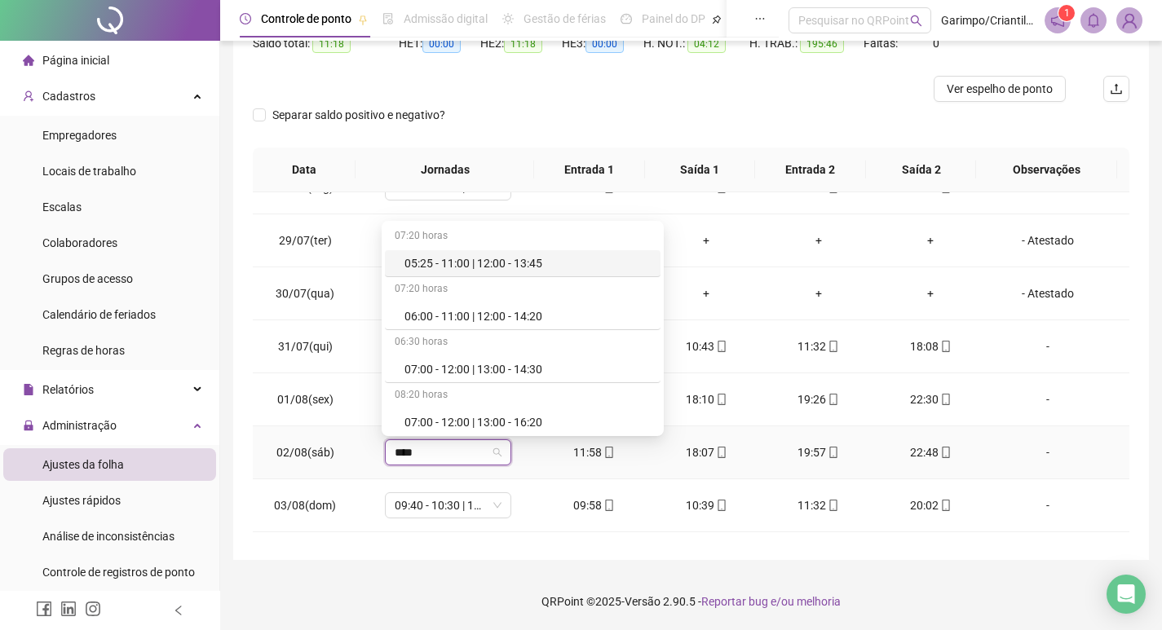
type input "*****"
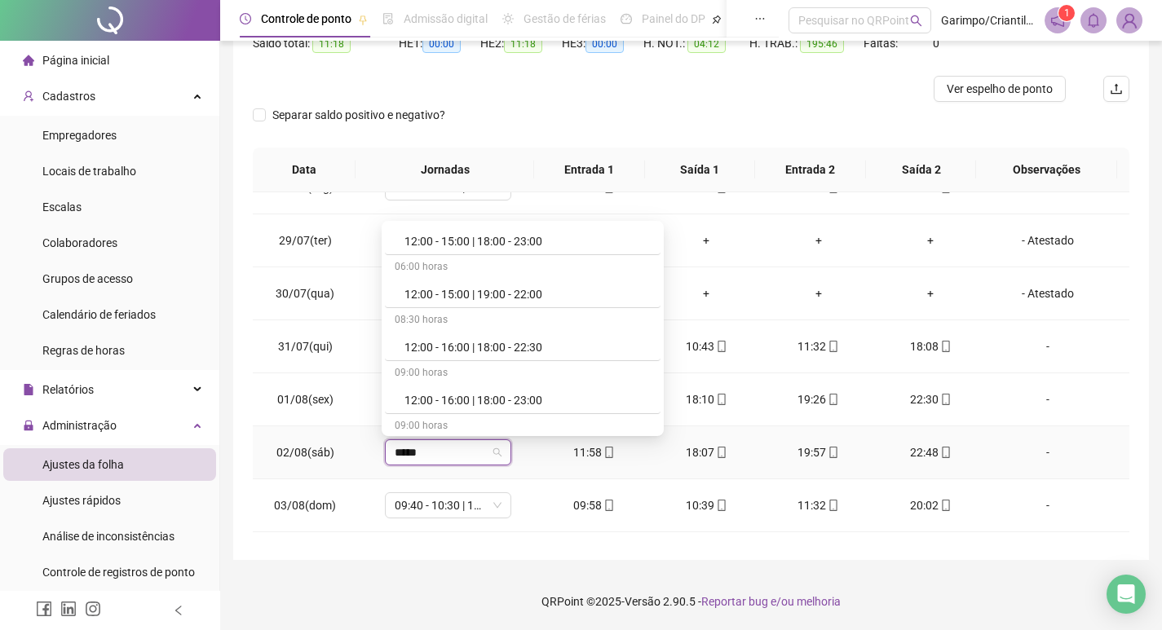
scroll to position [3913, 0]
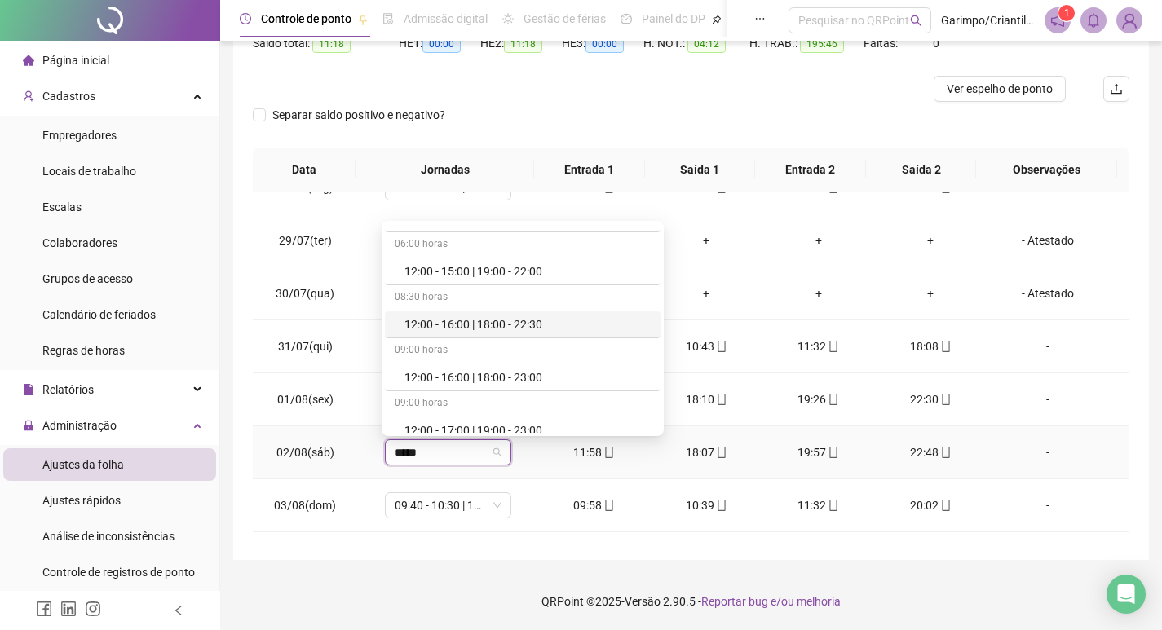
click at [486, 333] on div "12:00 - 16:00 | 18:00 - 22:30" at bounding box center [523, 324] width 276 height 27
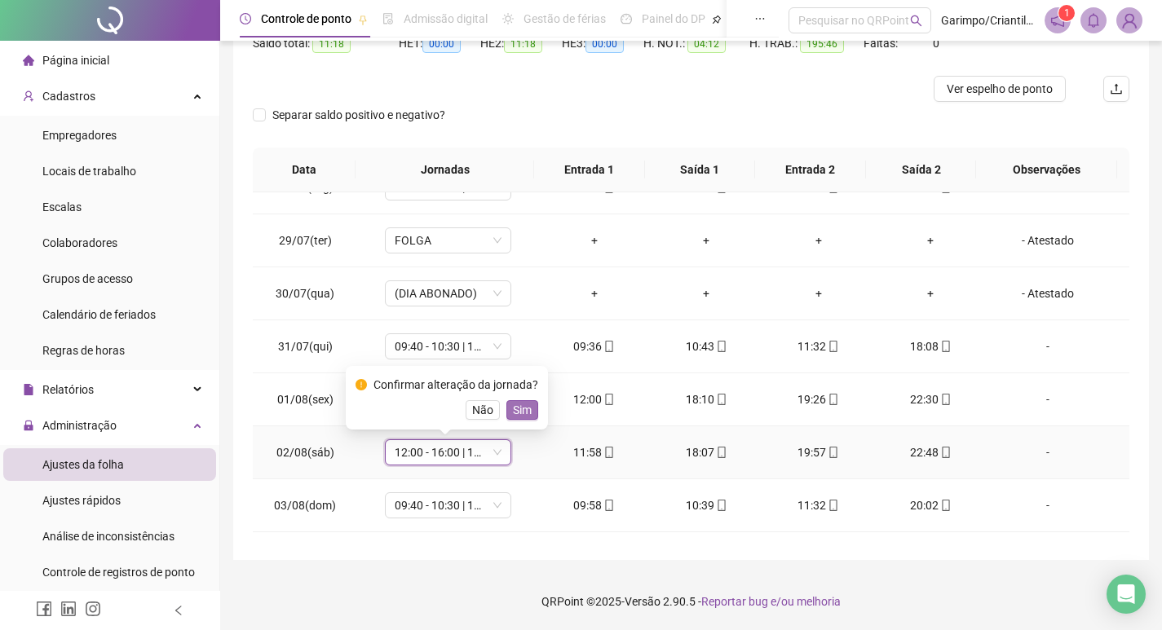
click at [523, 412] on span "Sim" at bounding box center [522, 410] width 19 height 18
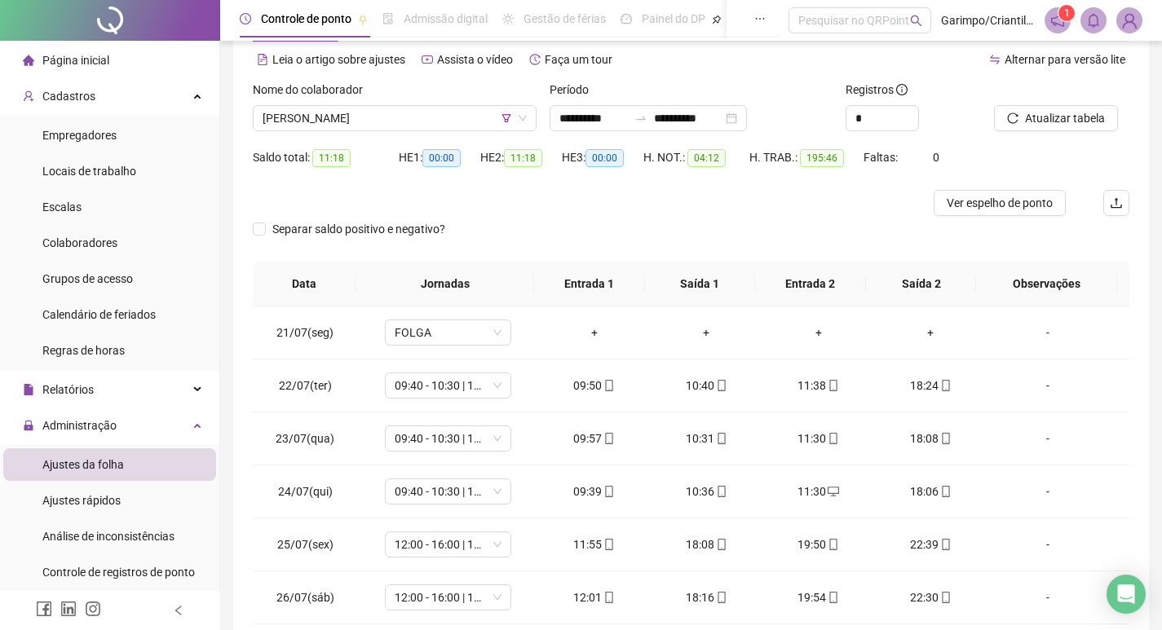
scroll to position [20, 0]
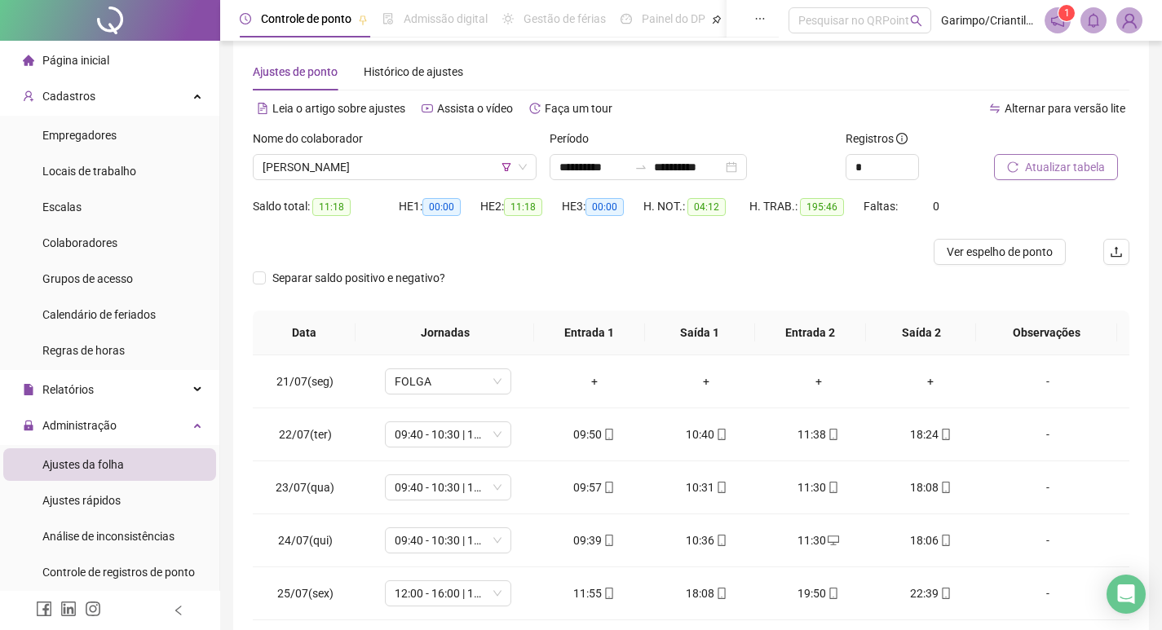
click at [1013, 170] on icon "reload" at bounding box center [1012, 166] width 11 height 11
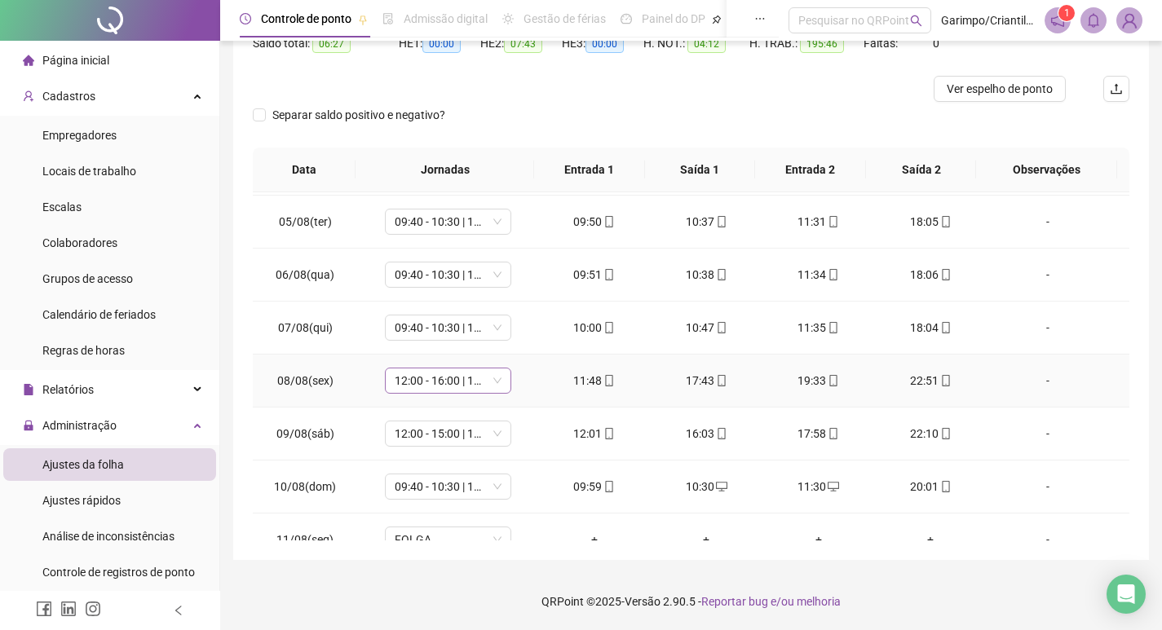
scroll to position [815, 0]
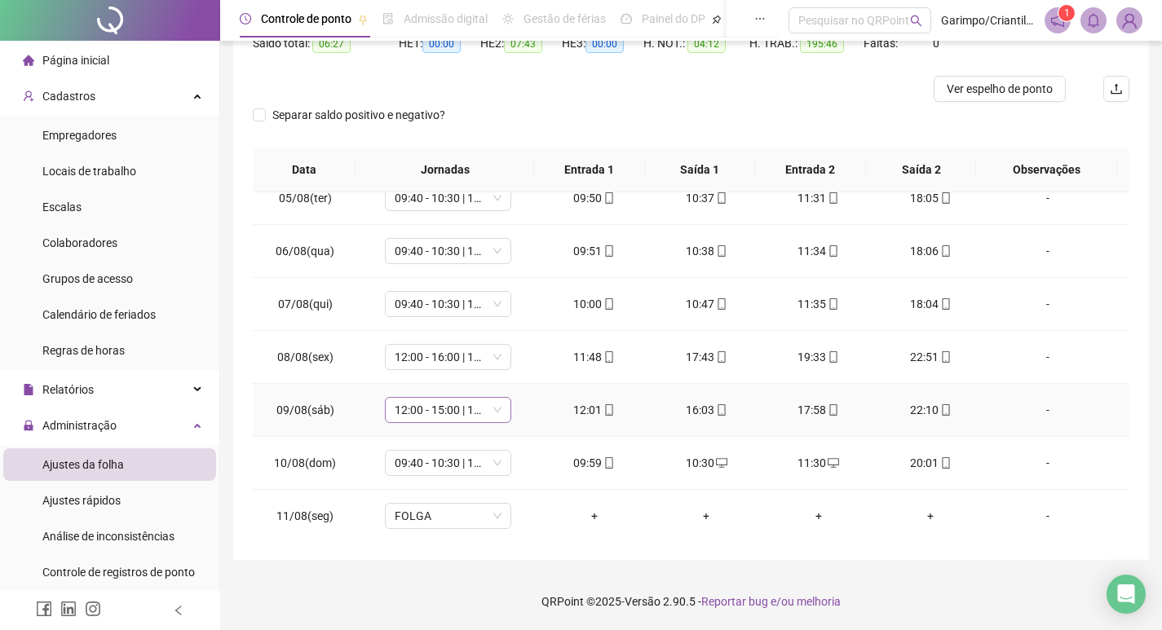
click at [457, 408] on span "12:00 - 15:00 | 16:00 - 22:30" at bounding box center [448, 410] width 107 height 24
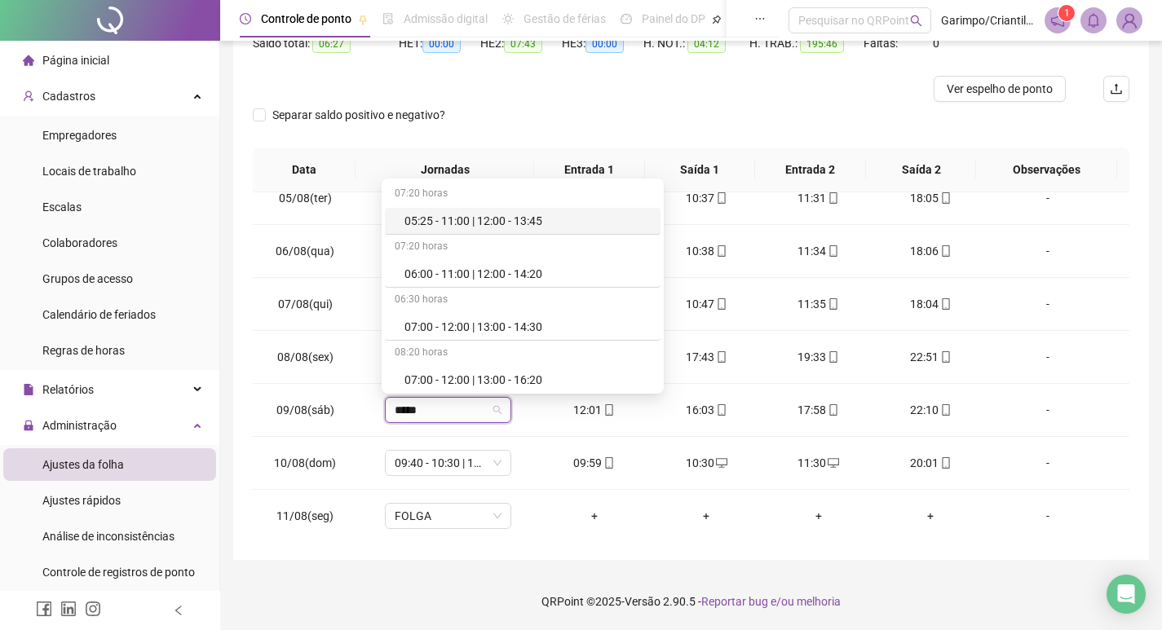
type input "*****"
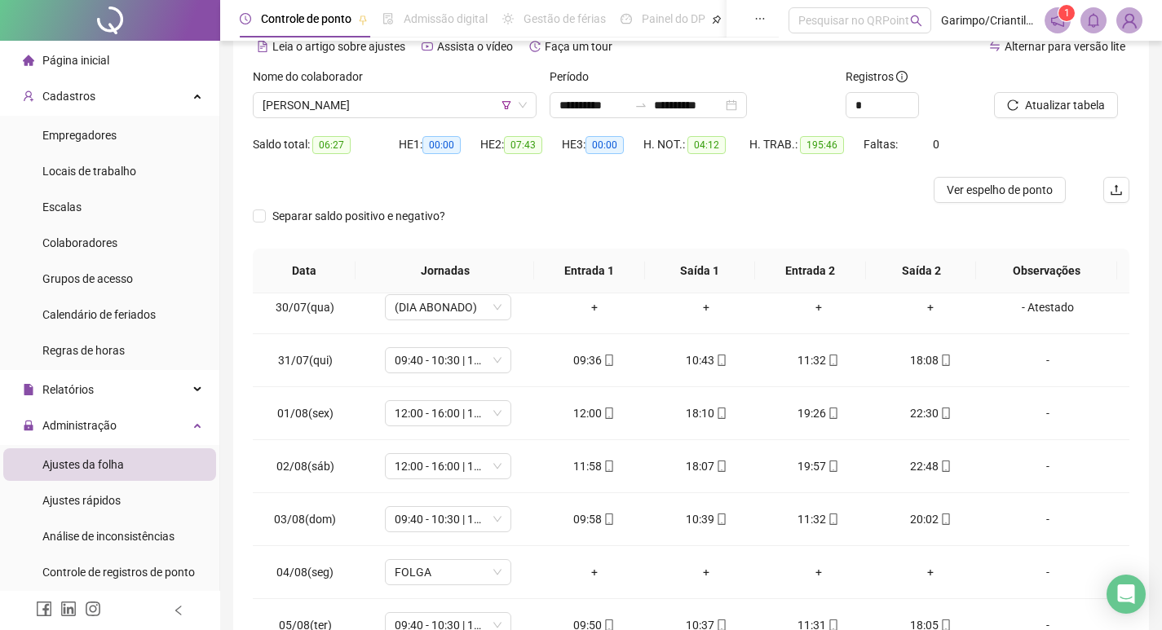
scroll to position [0, 0]
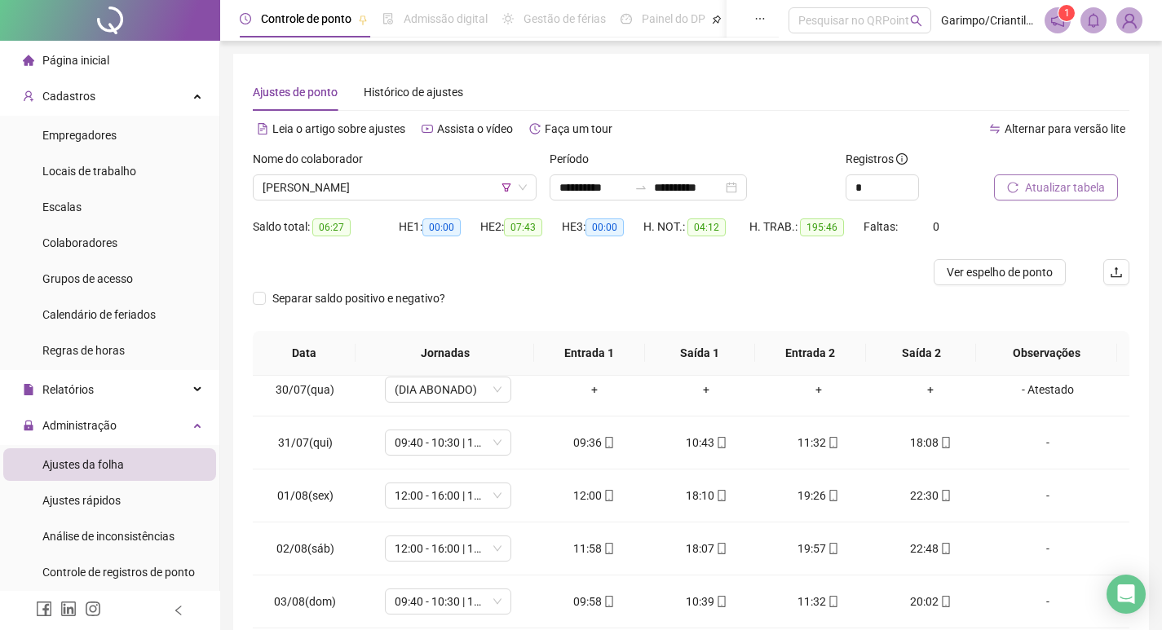
click at [1032, 182] on span "Atualizar tabela" at bounding box center [1065, 188] width 80 height 18
click at [976, 274] on span "Ver espelho de ponto" at bounding box center [1000, 272] width 106 height 18
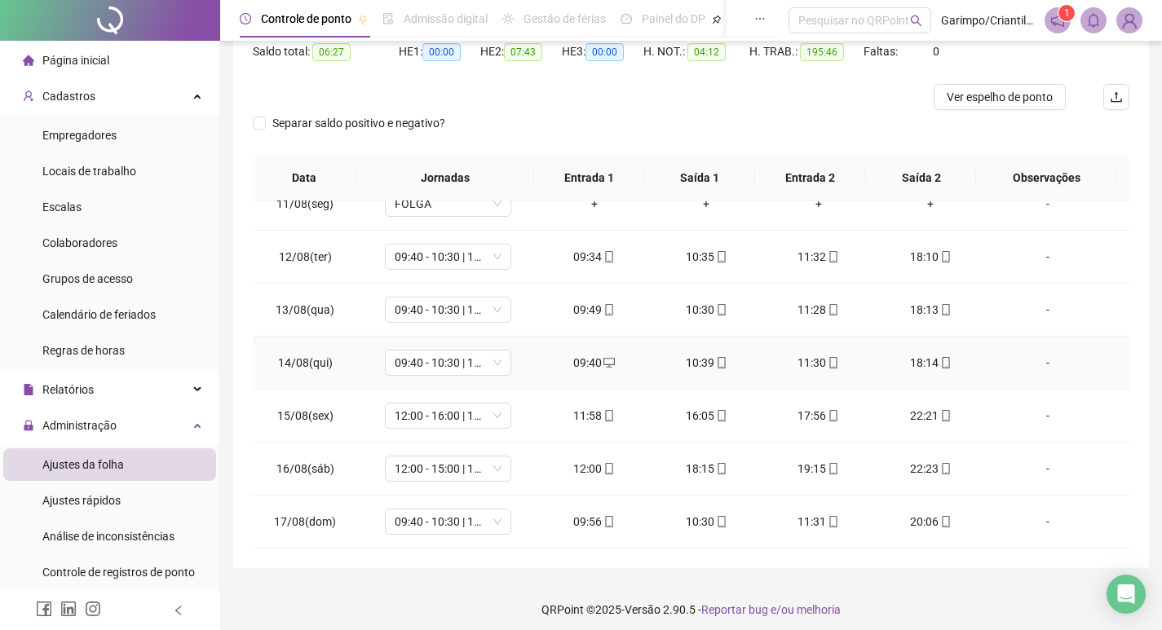
scroll to position [183, 0]
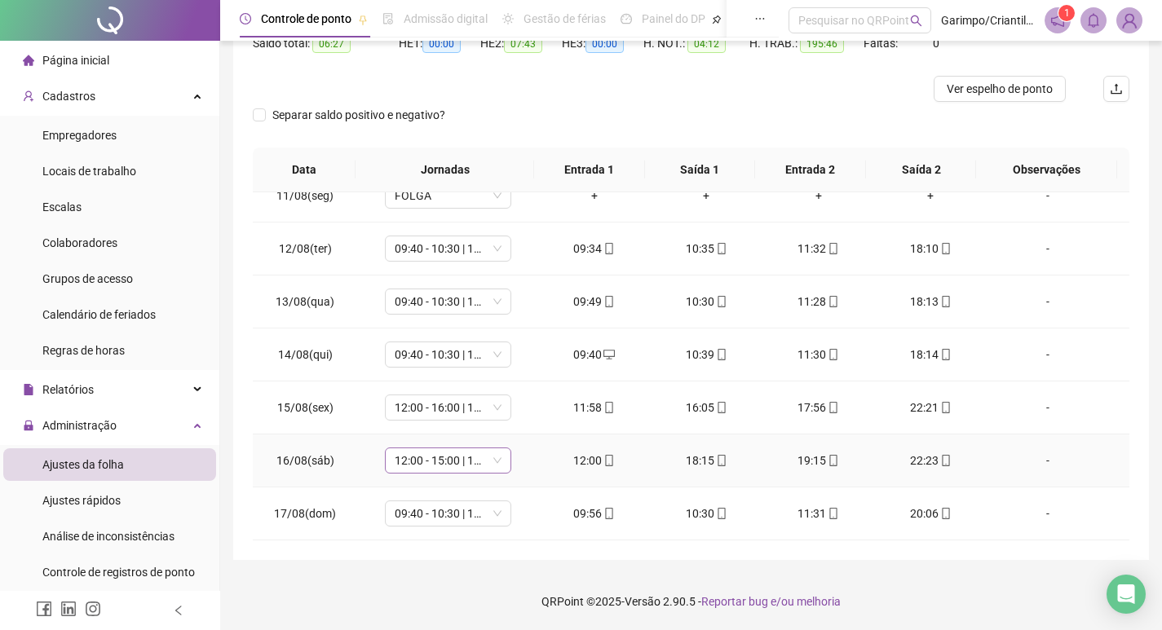
click at [439, 457] on span "12:00 - 15:00 | 16:00 - 22:30" at bounding box center [448, 460] width 107 height 24
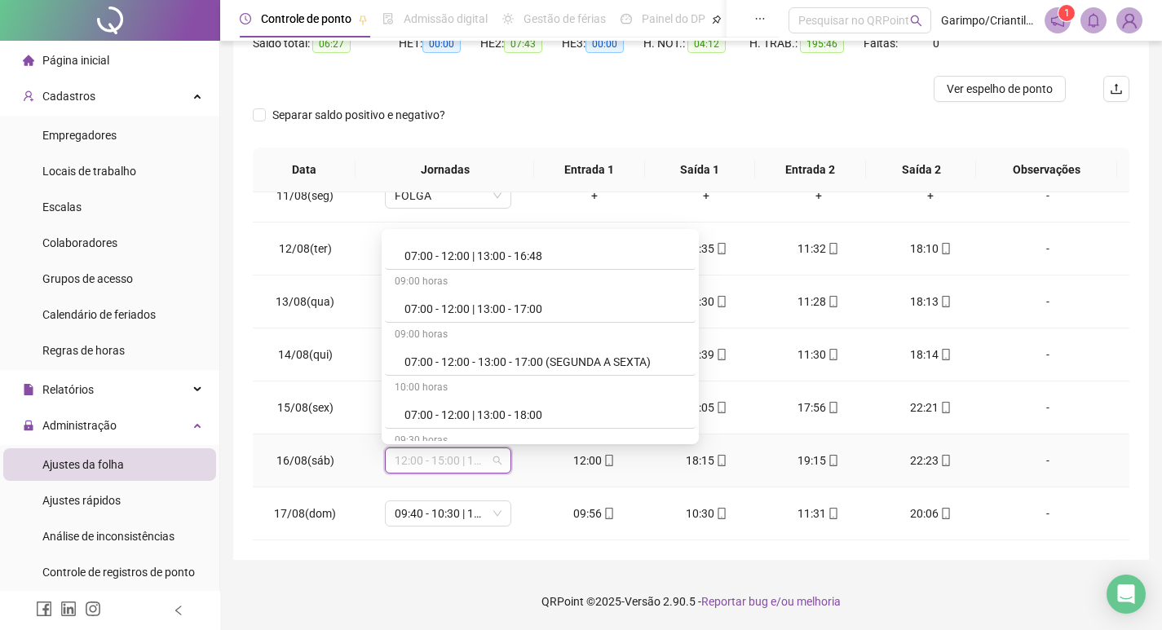
scroll to position [652, 0]
type input "*****"
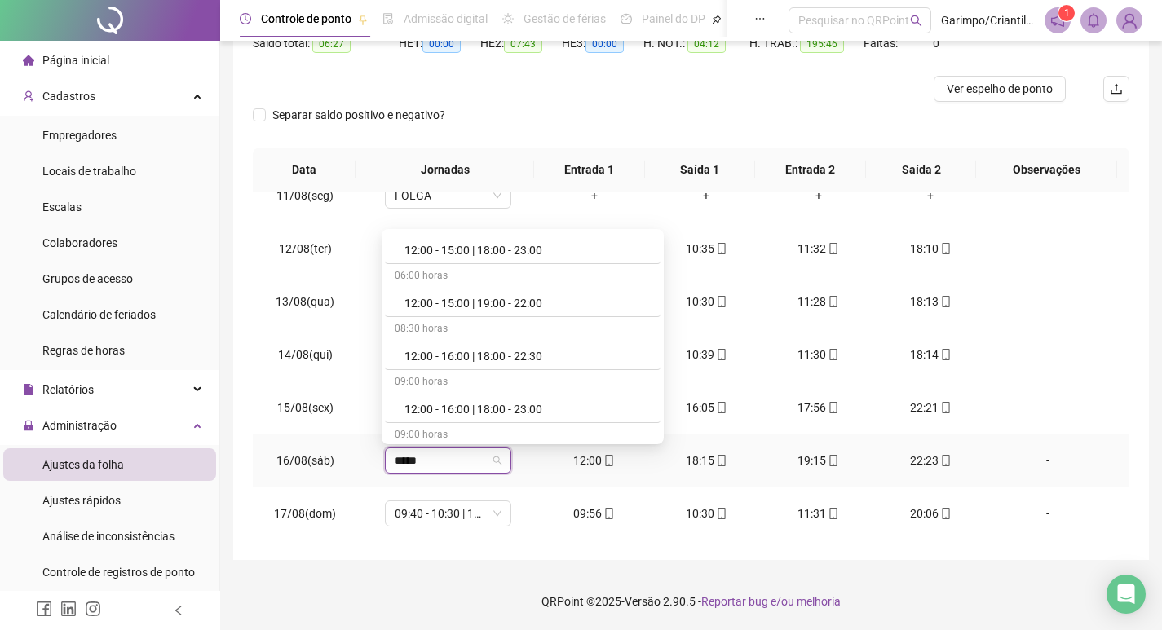
scroll to position [3913, 0]
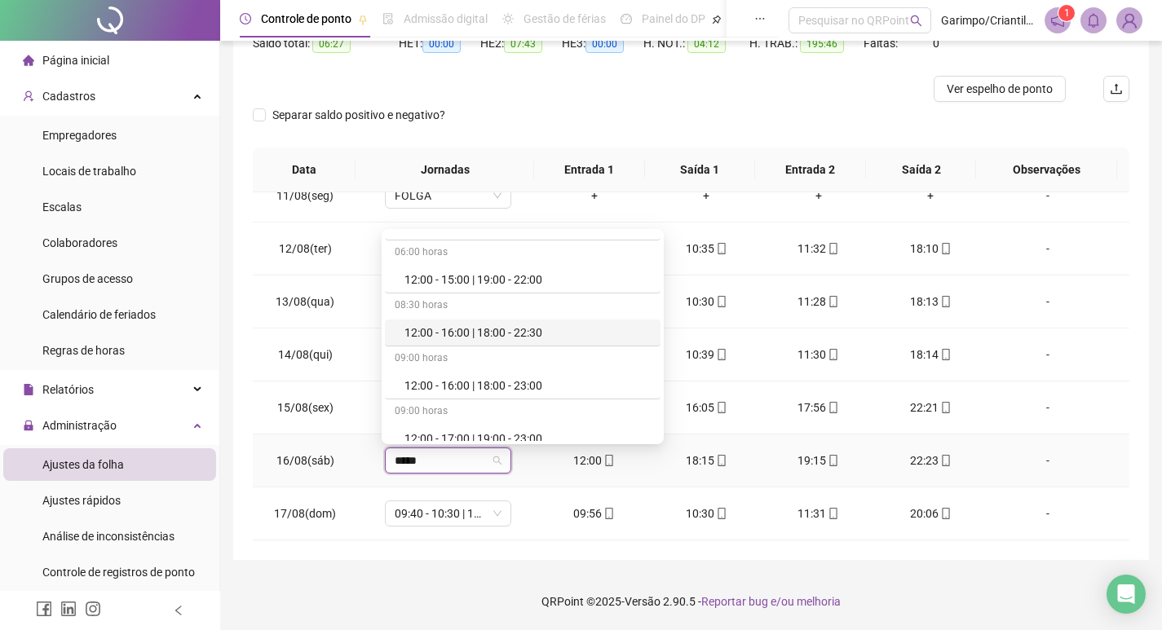
click at [514, 343] on div "12:00 - 16:00 | 18:00 - 22:30" at bounding box center [523, 333] width 276 height 27
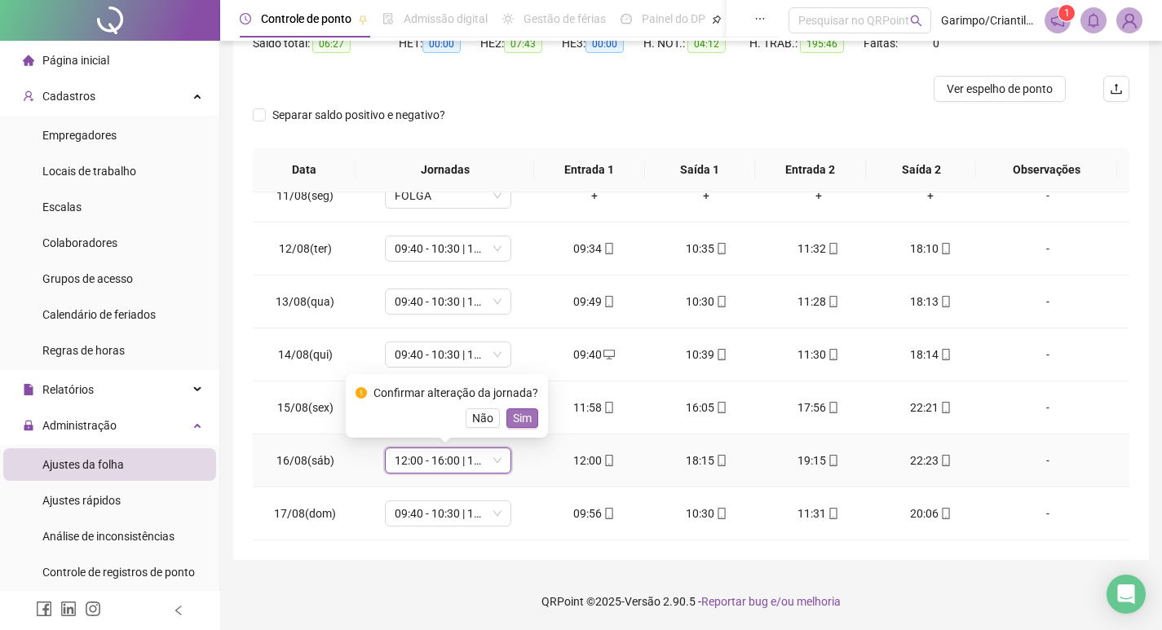
click at [520, 423] on span "Sim" at bounding box center [522, 418] width 19 height 18
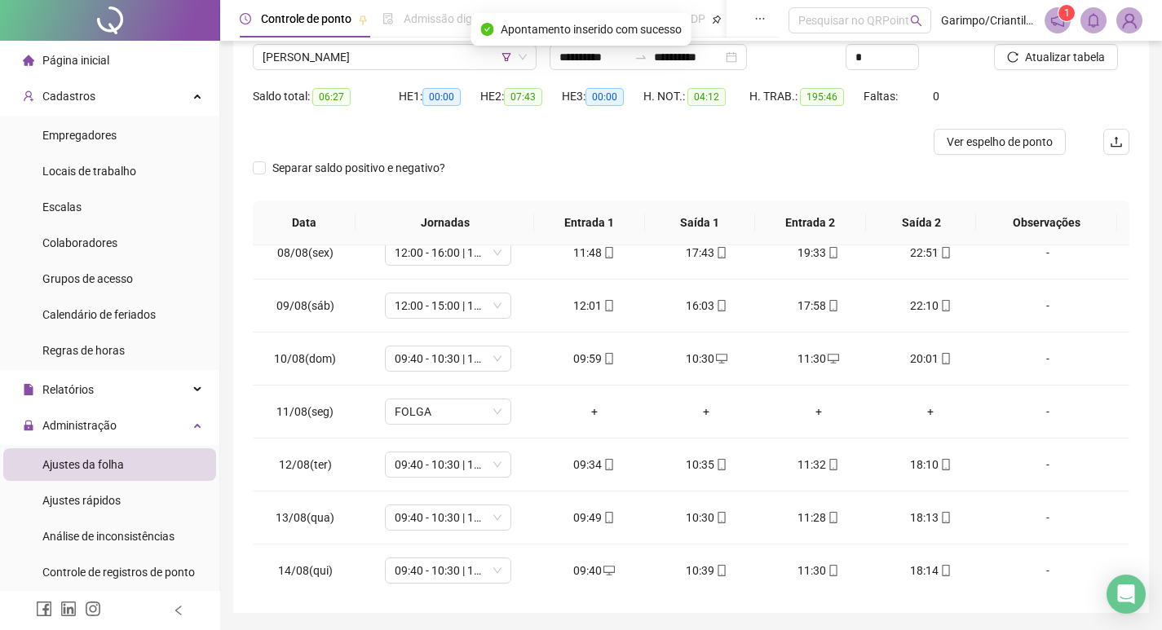
scroll to position [102, 0]
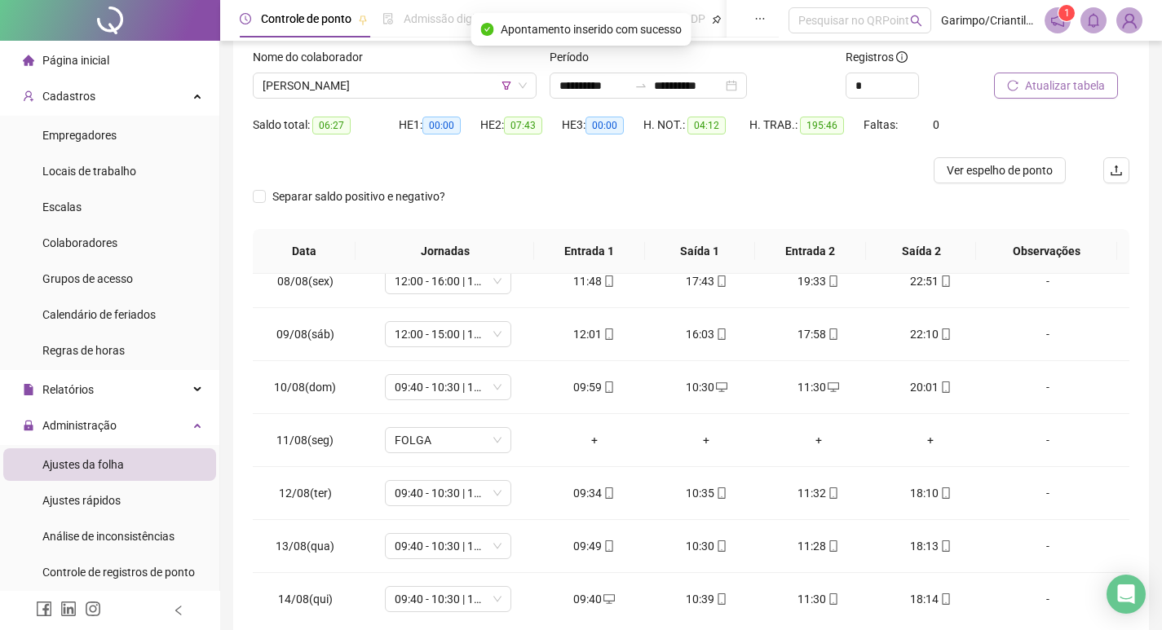
click at [1079, 87] on span "Atualizar tabela" at bounding box center [1065, 86] width 80 height 18
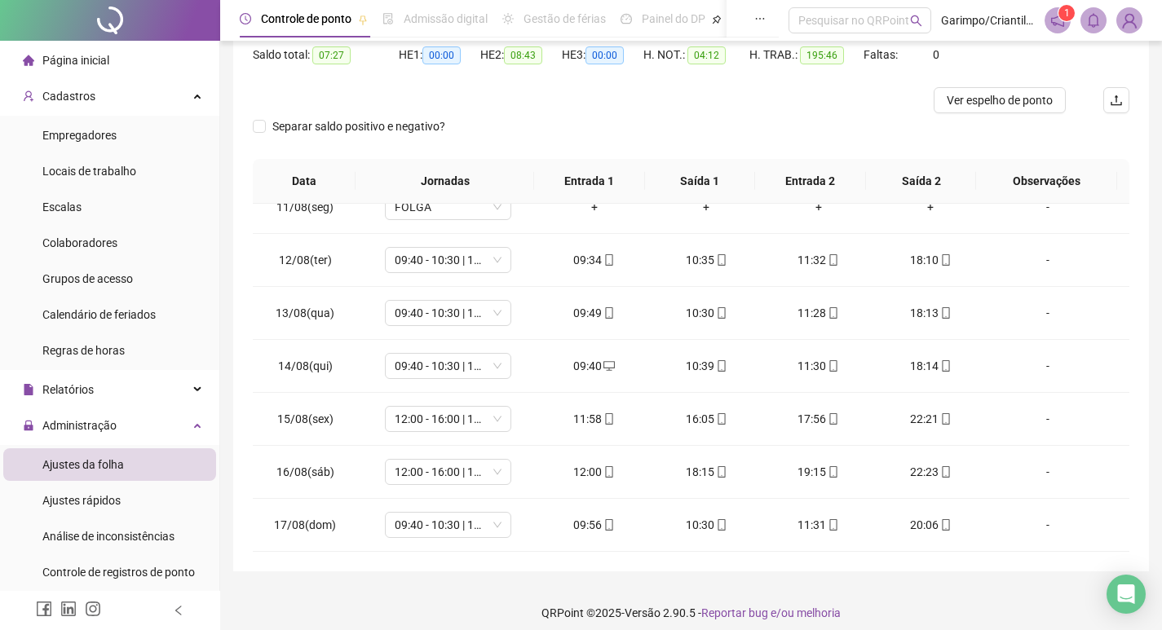
scroll to position [20, 0]
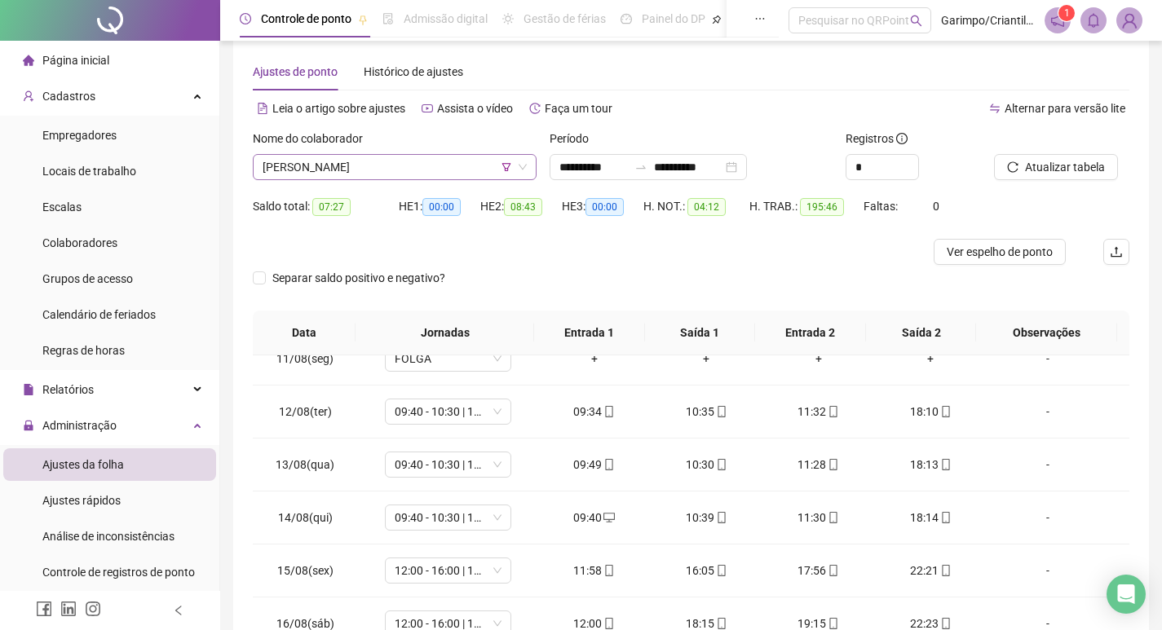
click at [418, 157] on span "[PERSON_NAME]" at bounding box center [395, 167] width 264 height 24
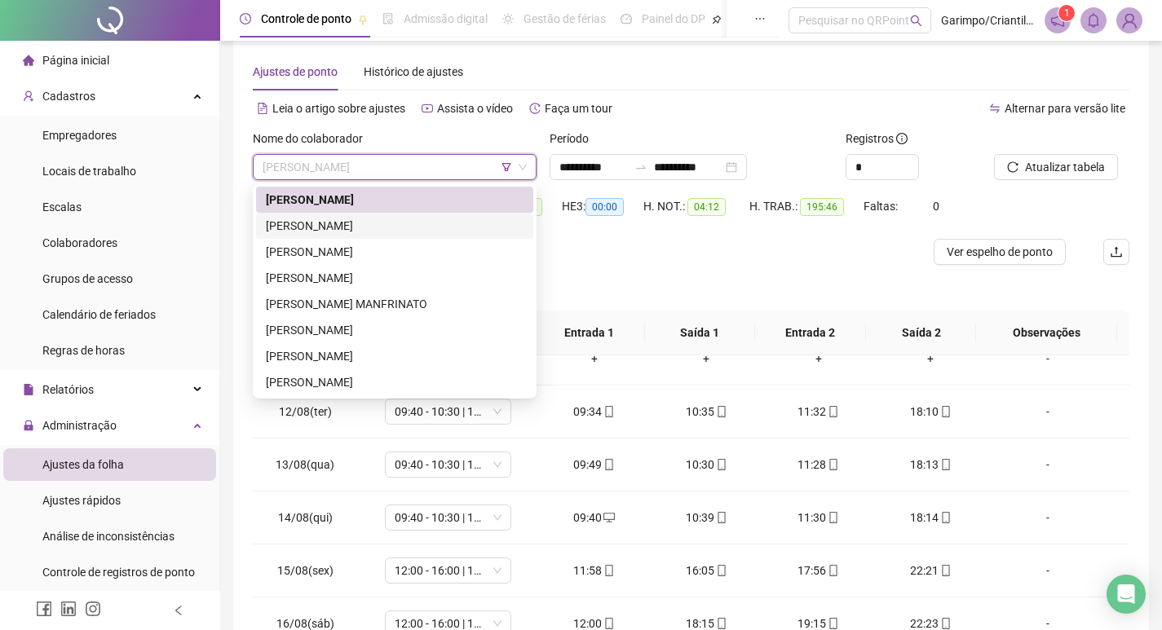
click at [387, 218] on div "[PERSON_NAME]" at bounding box center [395, 226] width 258 height 18
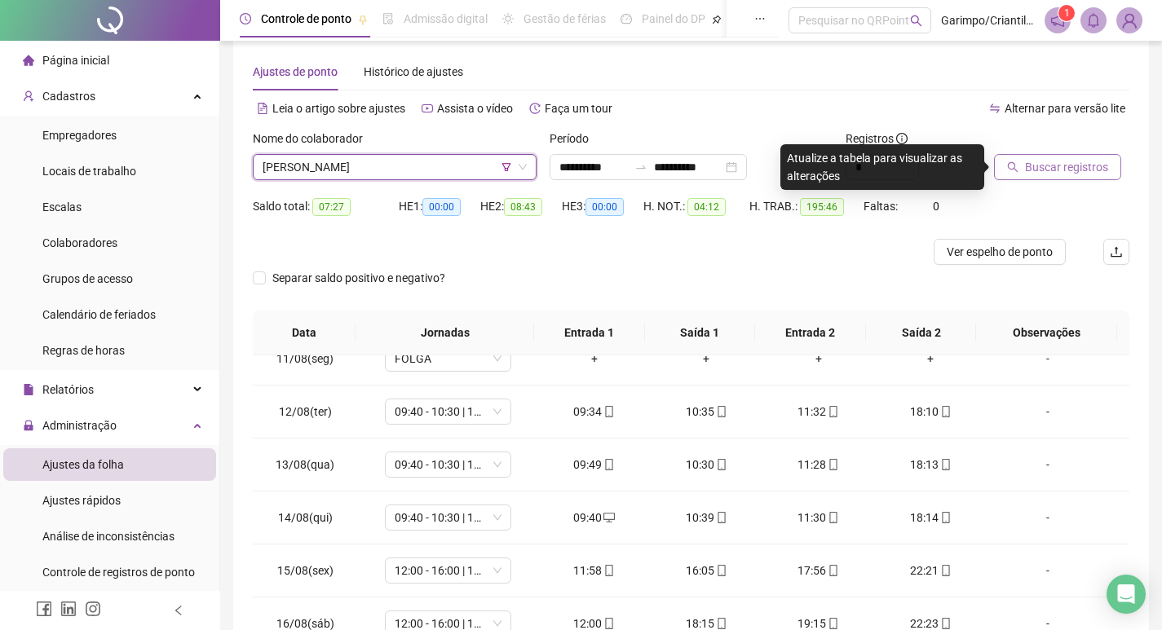
click at [1035, 158] on span "Buscar registros" at bounding box center [1066, 167] width 83 height 18
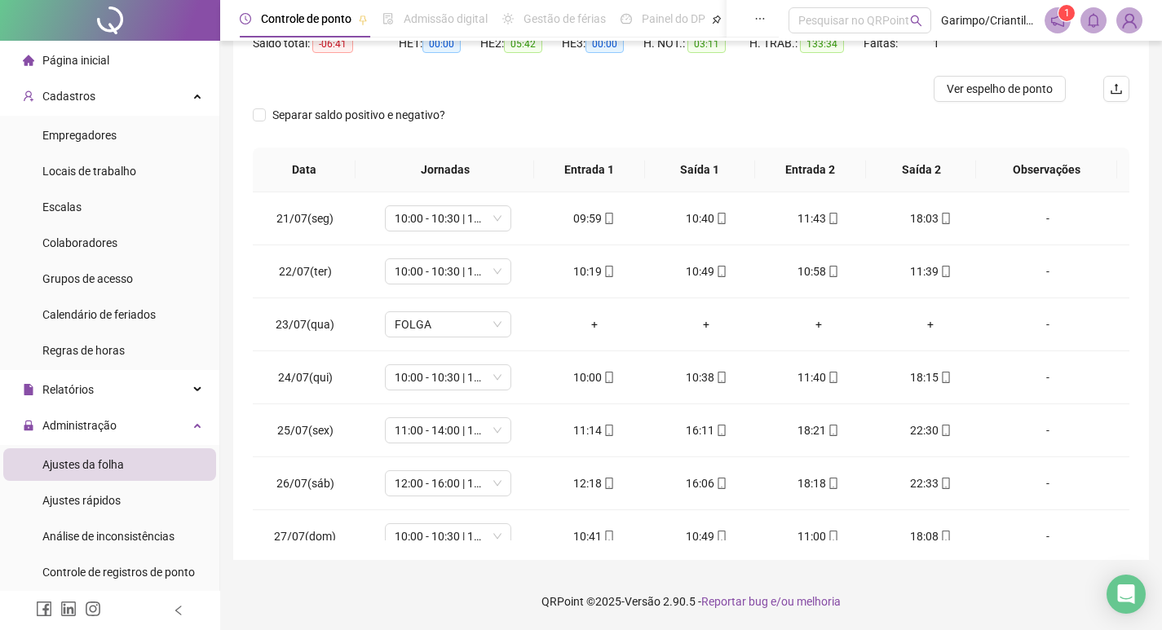
scroll to position [0, 0]
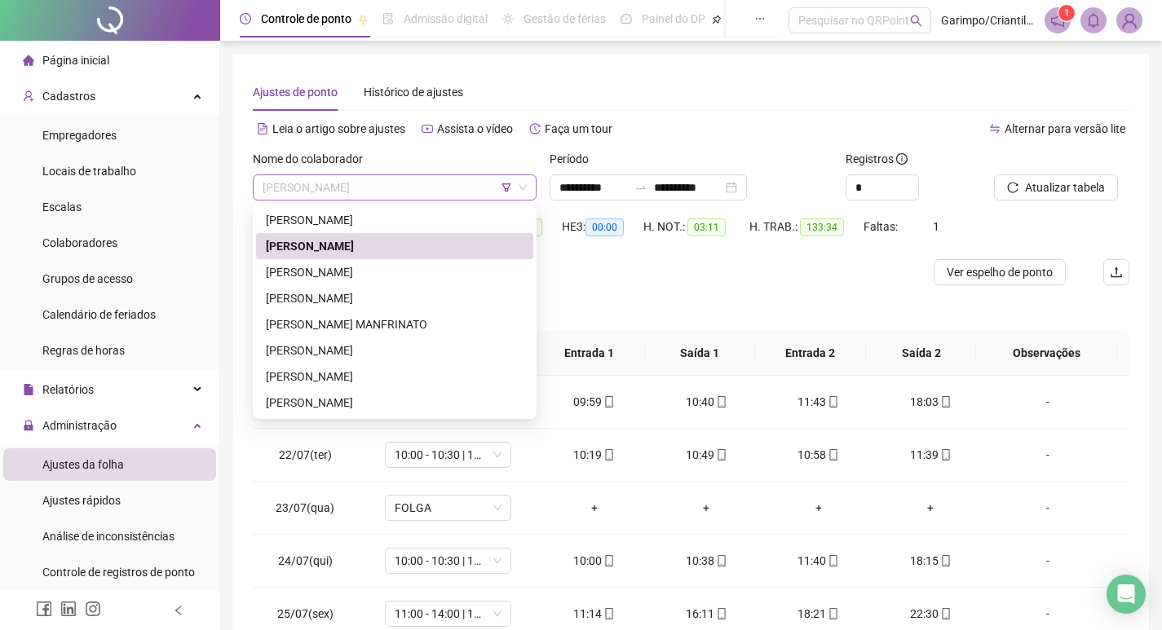
click at [287, 180] on span "[PERSON_NAME]" at bounding box center [395, 187] width 264 height 24
click at [345, 270] on div "[PERSON_NAME]" at bounding box center [395, 272] width 258 height 18
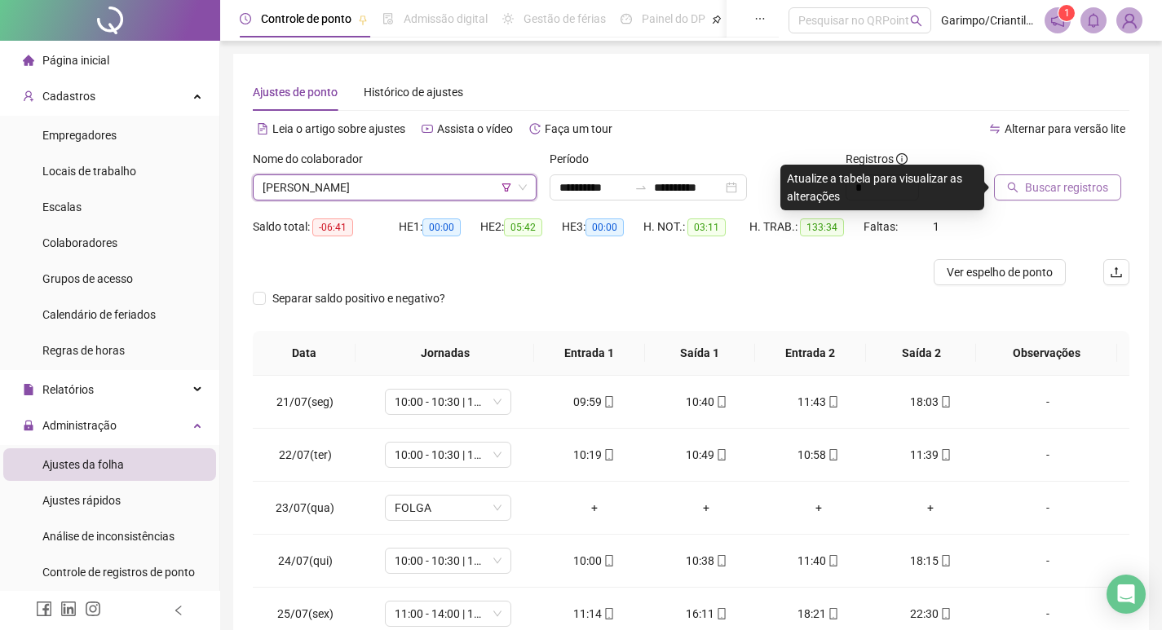
click at [1024, 192] on button "Buscar registros" at bounding box center [1057, 187] width 127 height 26
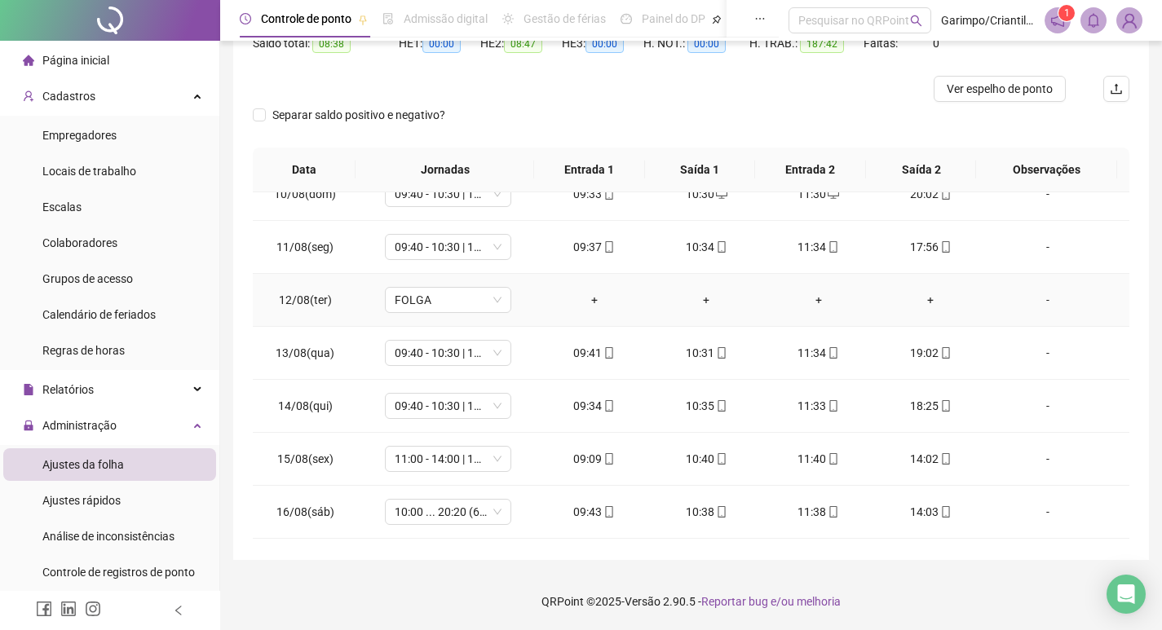
scroll to position [1136, 0]
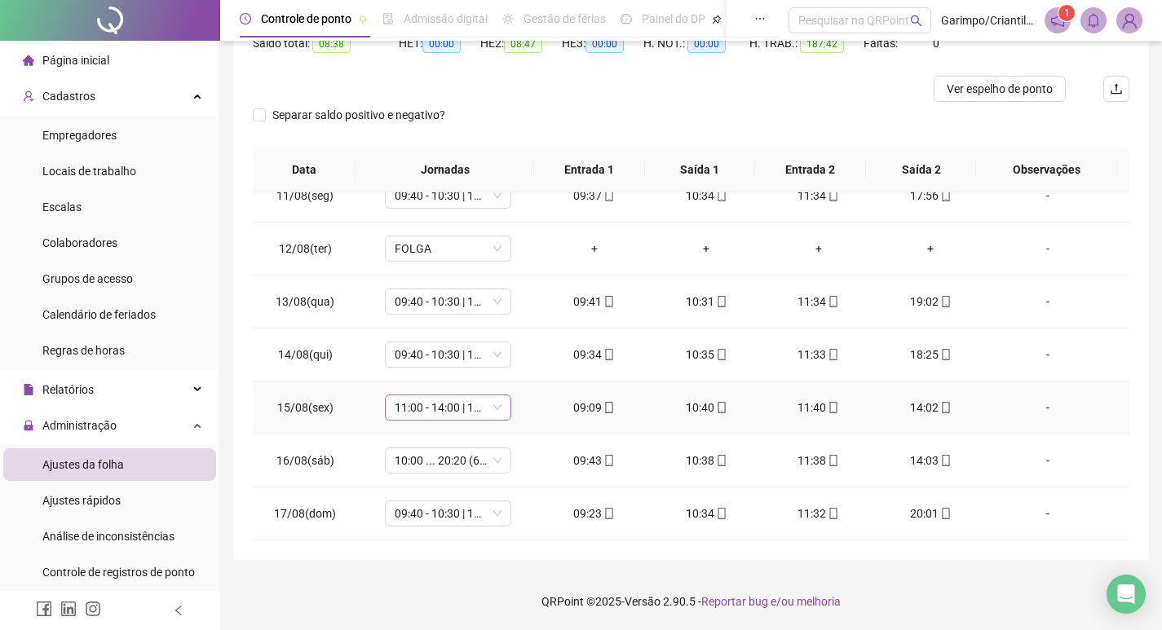
click at [441, 408] on span "11:00 - 14:00 | 16:00 - 20:20" at bounding box center [448, 407] width 107 height 24
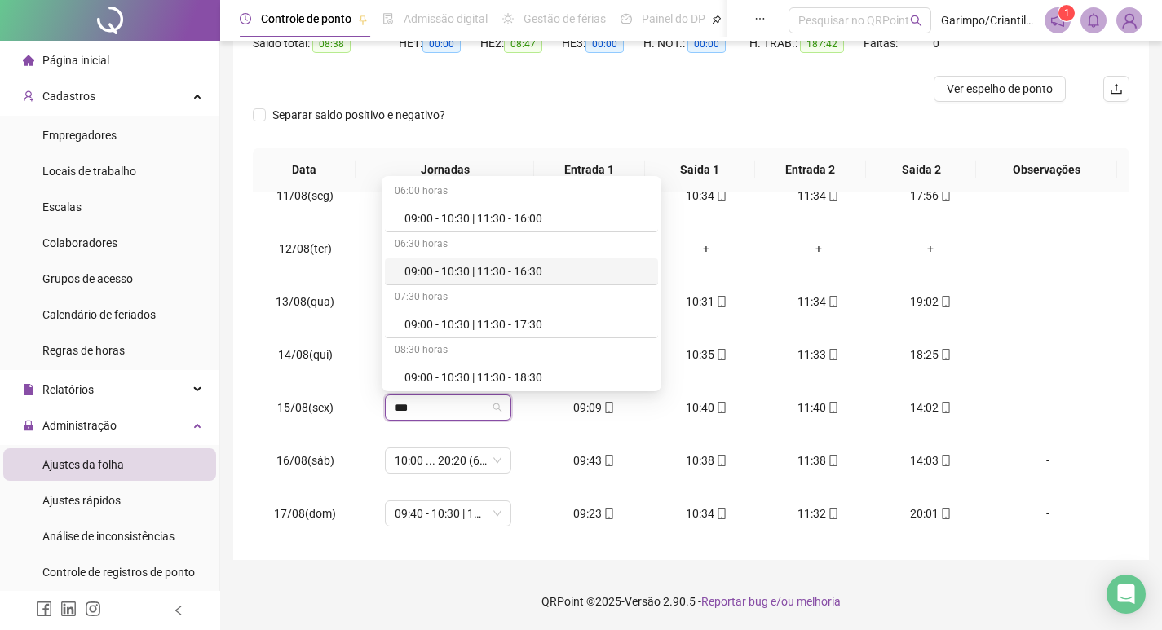
scroll to position [102, 0]
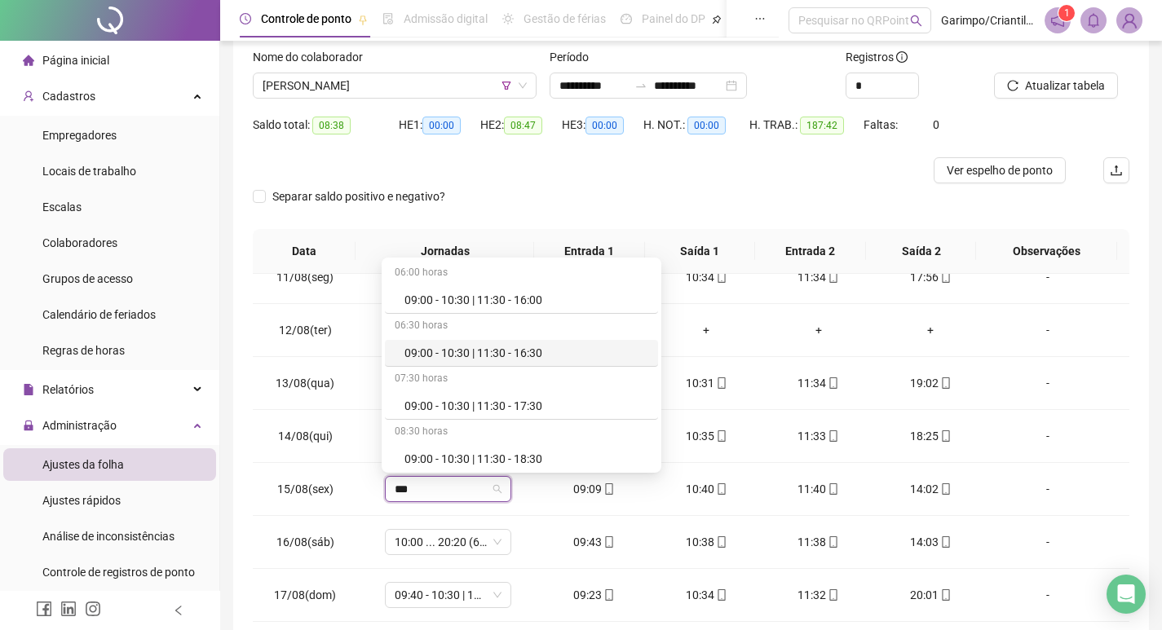
type input "***"
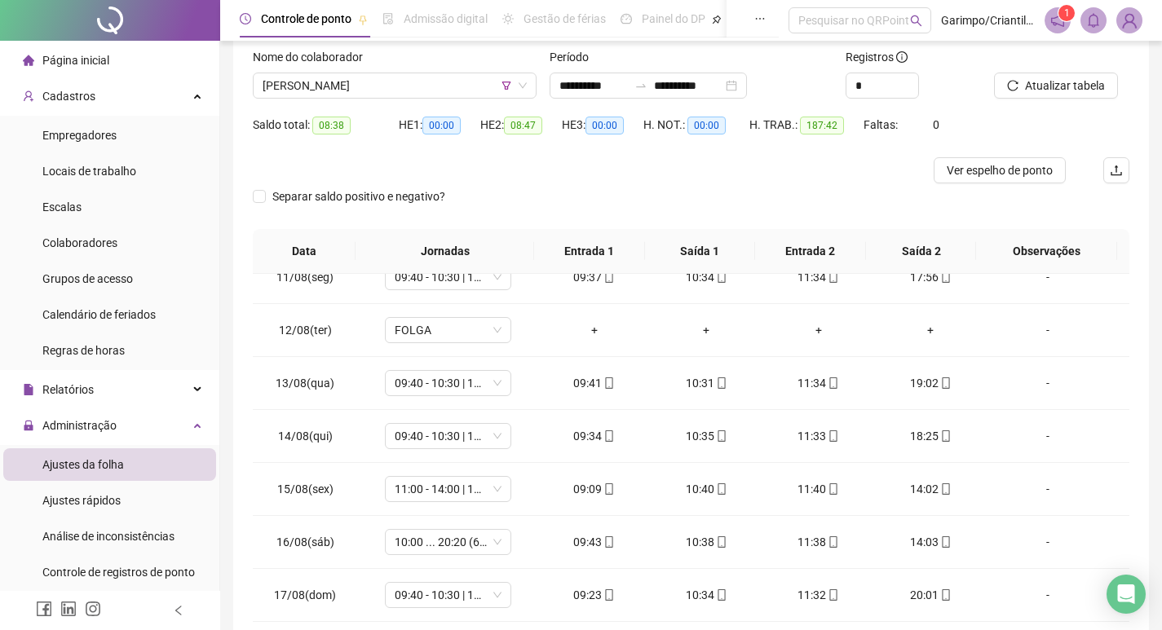
click at [691, 184] on div "Separar saldo positivo e negativo?" at bounding box center [691, 206] width 876 height 46
click at [916, 77] on icon "up" at bounding box center [919, 80] width 6 height 6
type input "*"
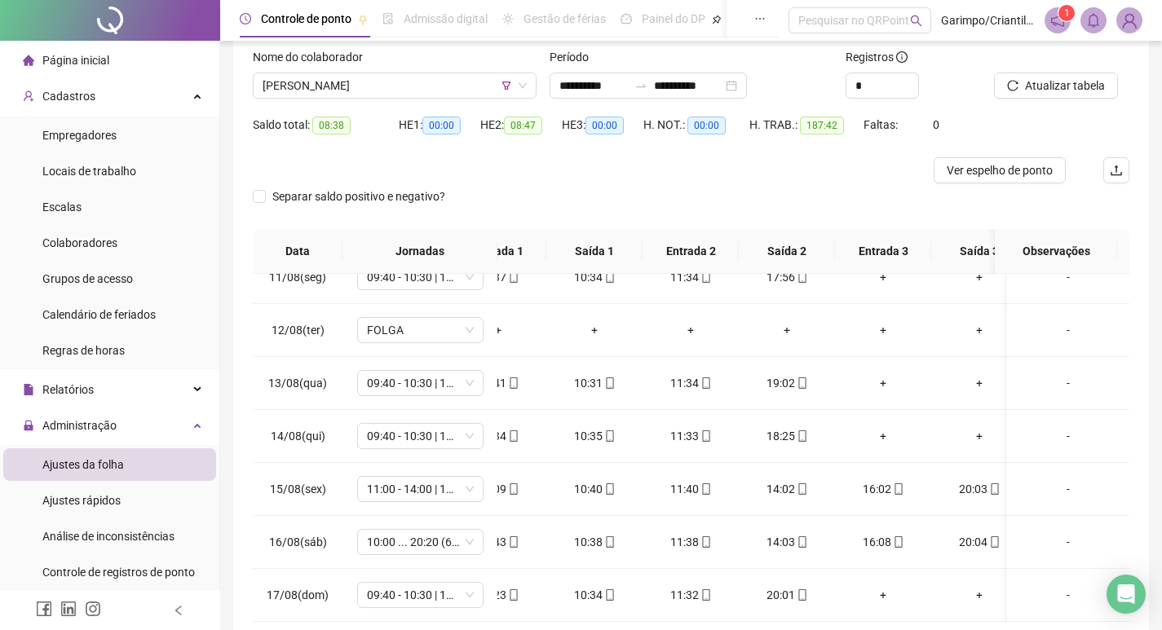
scroll to position [0, 0]
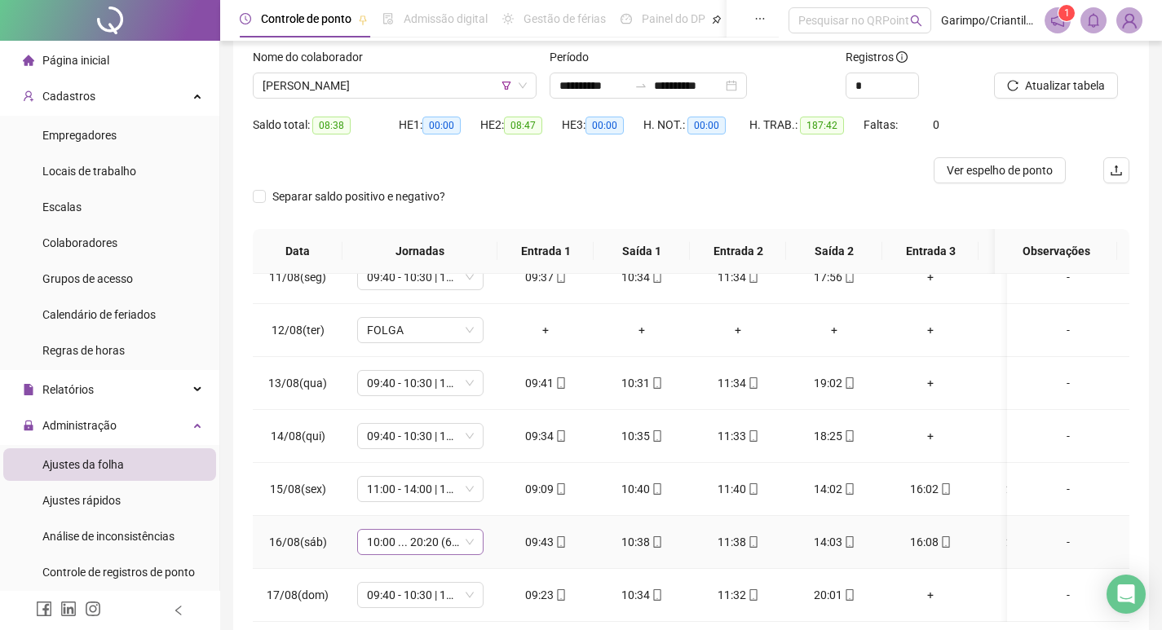
click at [408, 538] on span "10:00 ... 20:20 (6 HORAS)" at bounding box center [420, 542] width 107 height 24
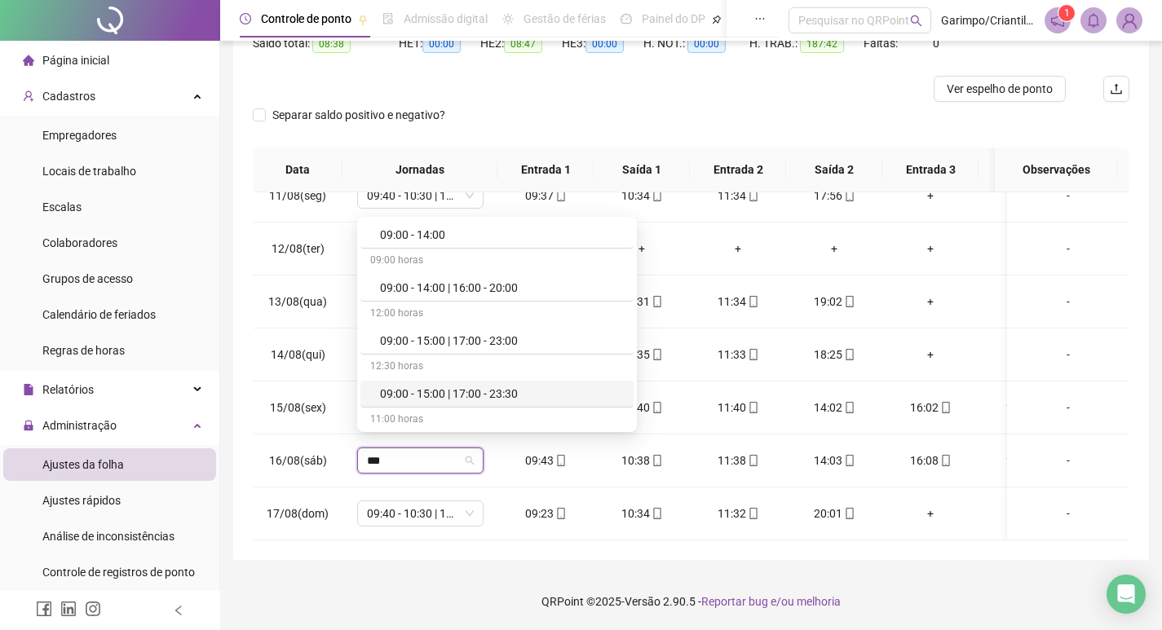
type input "***"
click at [765, 576] on footer "QRPoint © 2025 - Versão 2.90.5 - Reportar bug e/ou melhoria" at bounding box center [691, 601] width 942 height 57
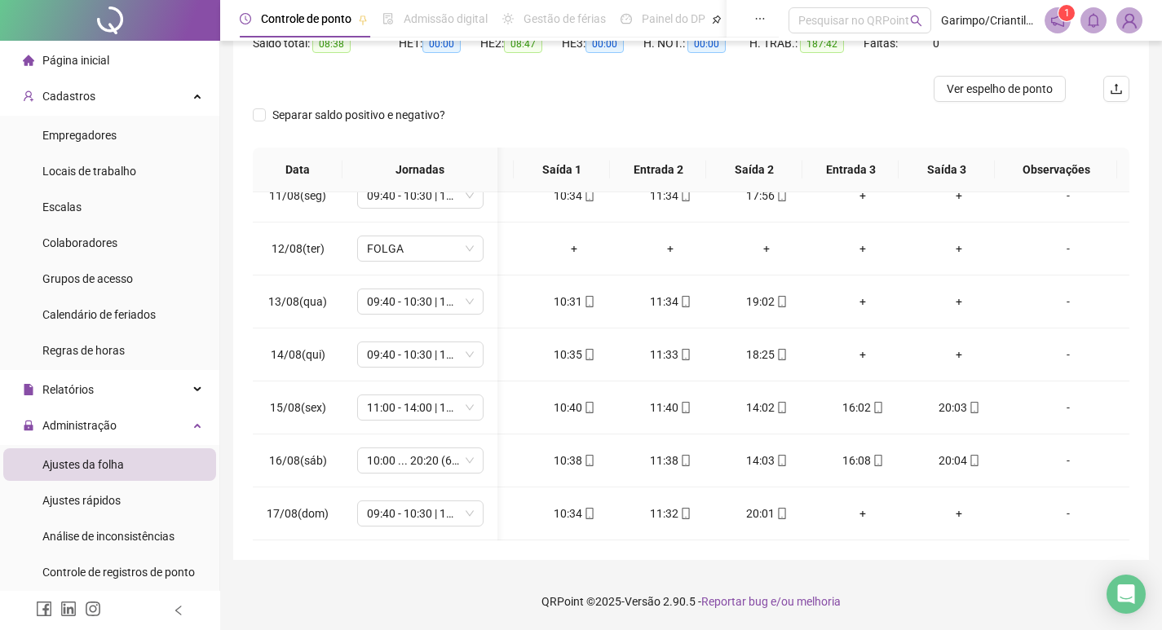
click at [250, 535] on div "**********" at bounding box center [691, 215] width 916 height 690
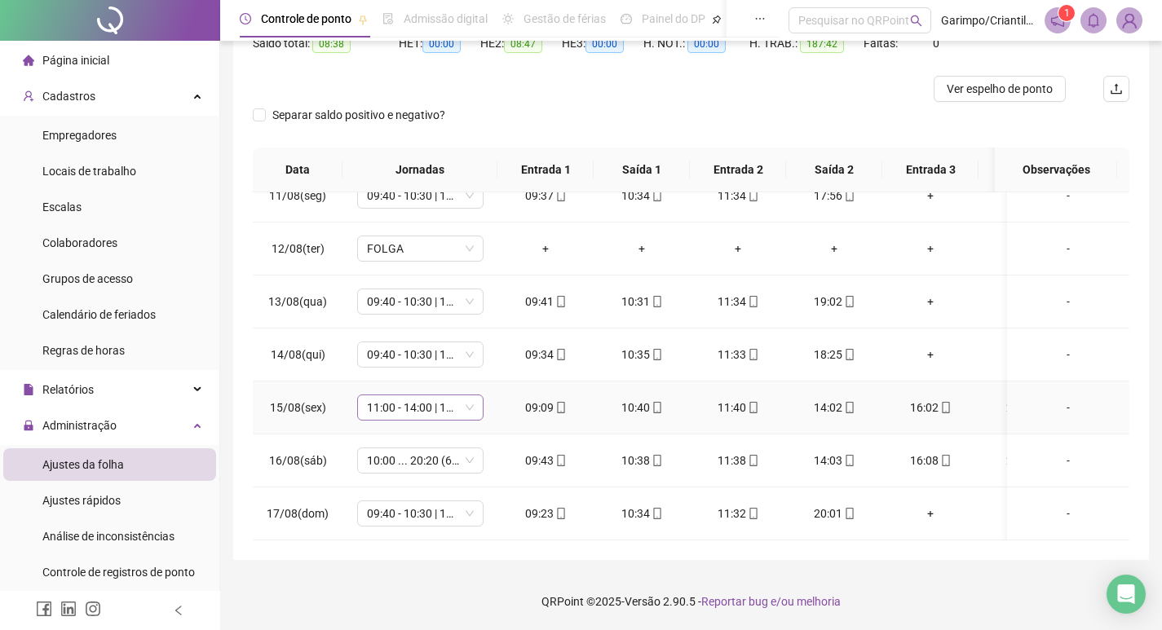
click at [410, 395] on span "11:00 - 14:00 | 16:00 - 20:20" at bounding box center [420, 407] width 107 height 24
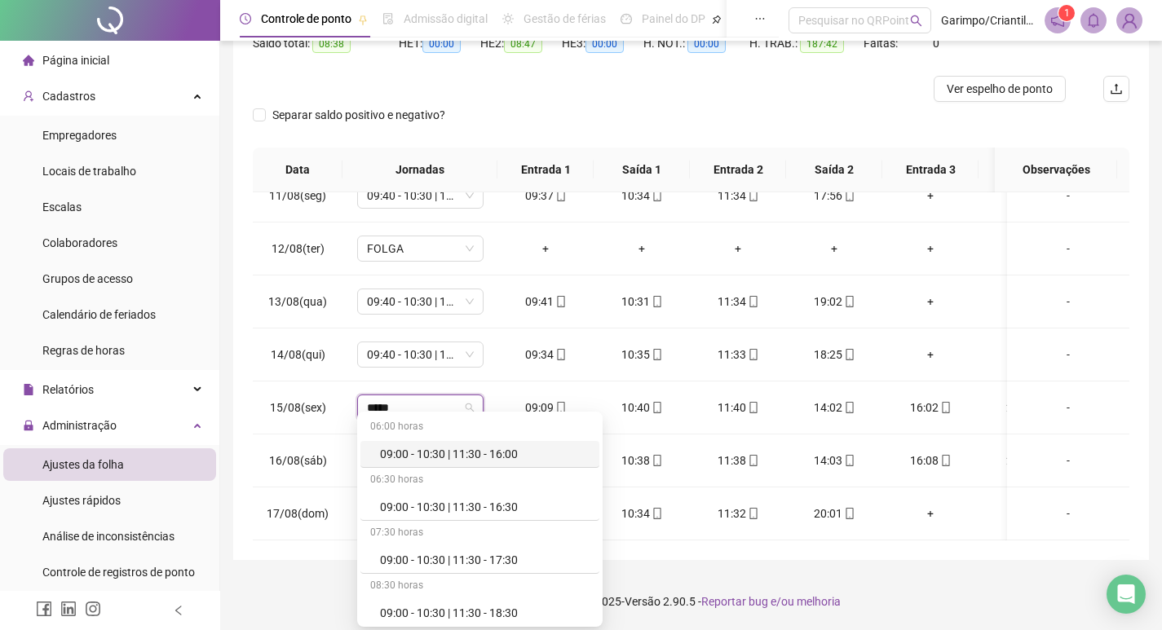
type input "*****"
click at [748, 580] on footer "QRPoint © 2025 - Versão 2.90.5 - Reportar bug e/ou melhoria" at bounding box center [691, 601] width 942 height 57
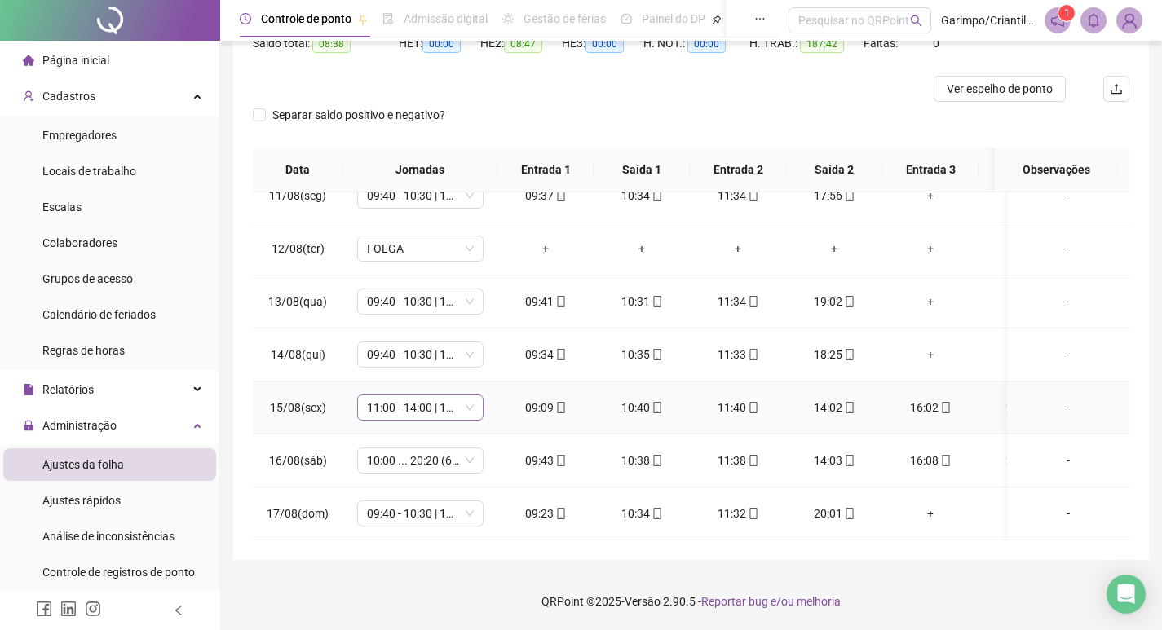
click at [430, 395] on span "11:00 - 14:00 | 16:00 - 20:20" at bounding box center [420, 407] width 107 height 24
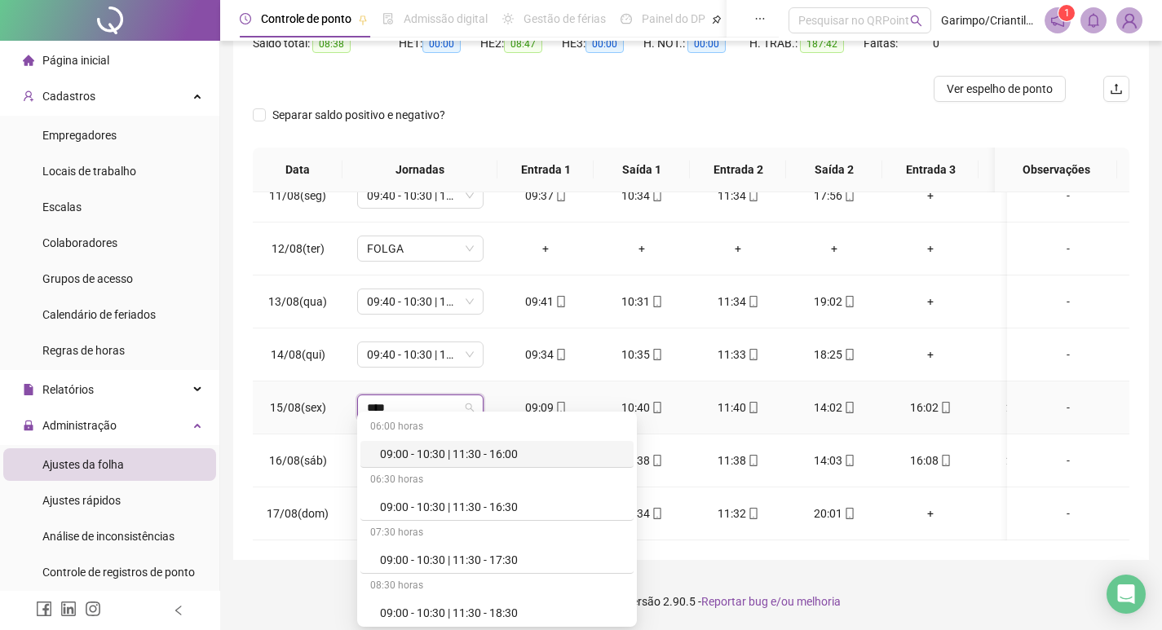
type input "*****"
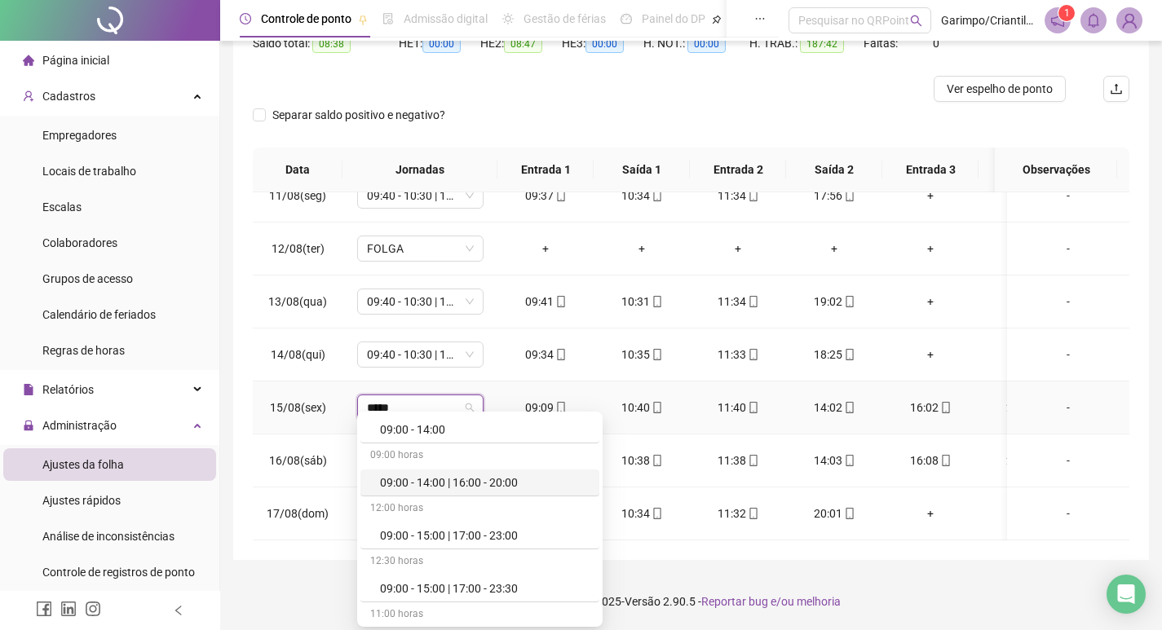
click at [496, 474] on div "09:00 - 14:00 | 16:00 - 20:00" at bounding box center [485, 483] width 210 height 18
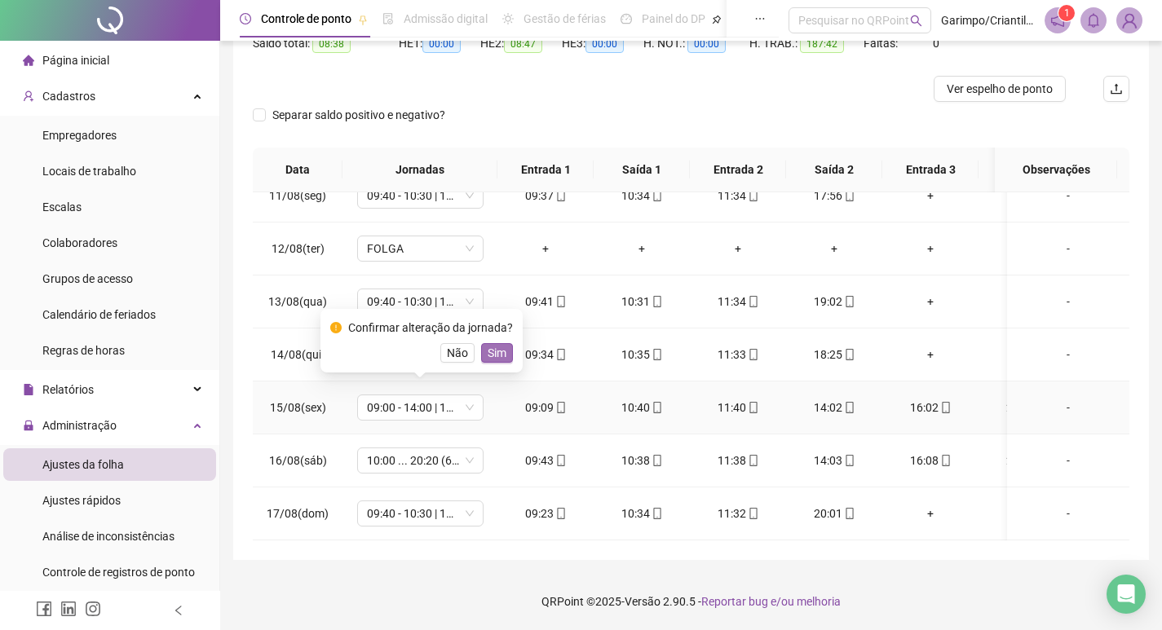
click at [504, 356] on button "Sim" at bounding box center [497, 353] width 32 height 20
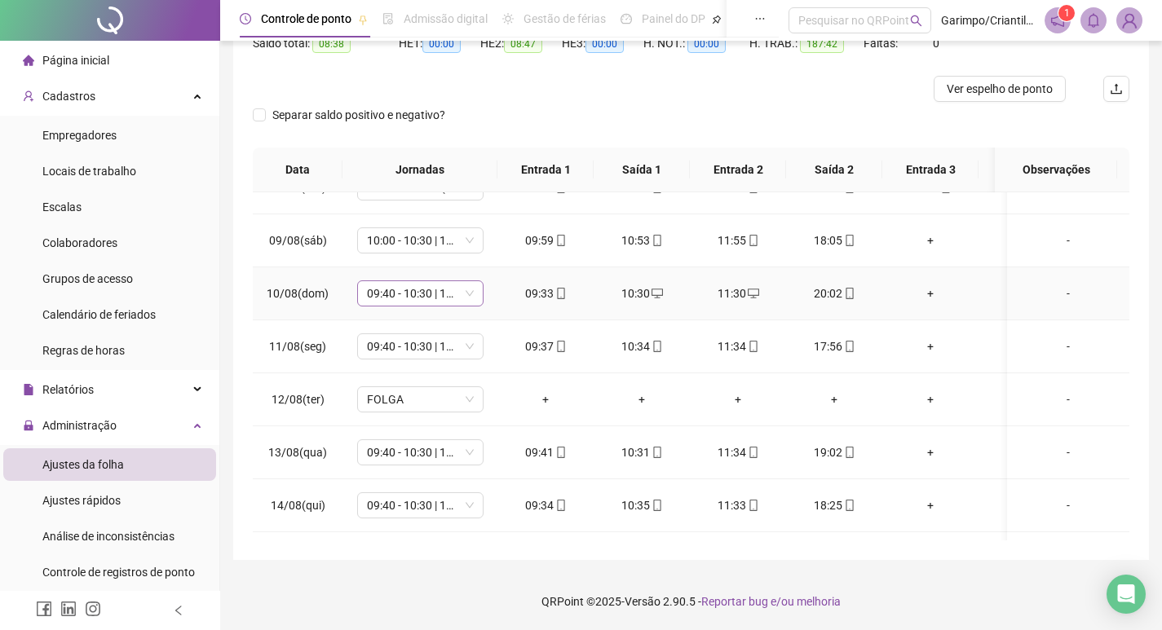
scroll to position [903, 0]
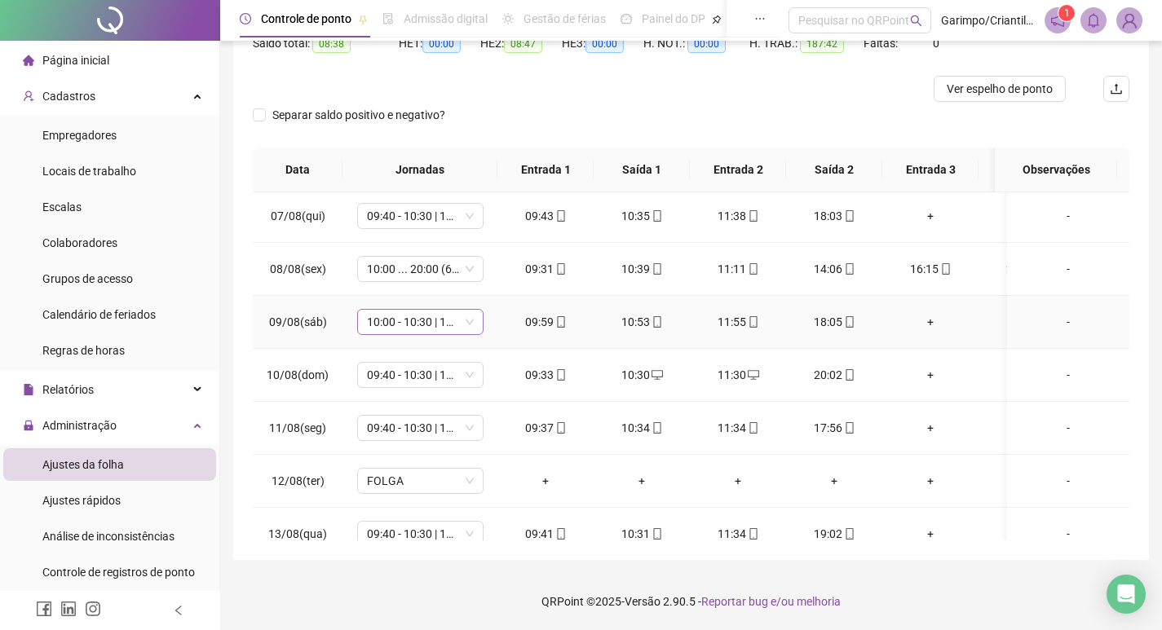
click at [407, 320] on span "10:00 - 10:30 | 11:30 - 18:00" at bounding box center [420, 322] width 107 height 24
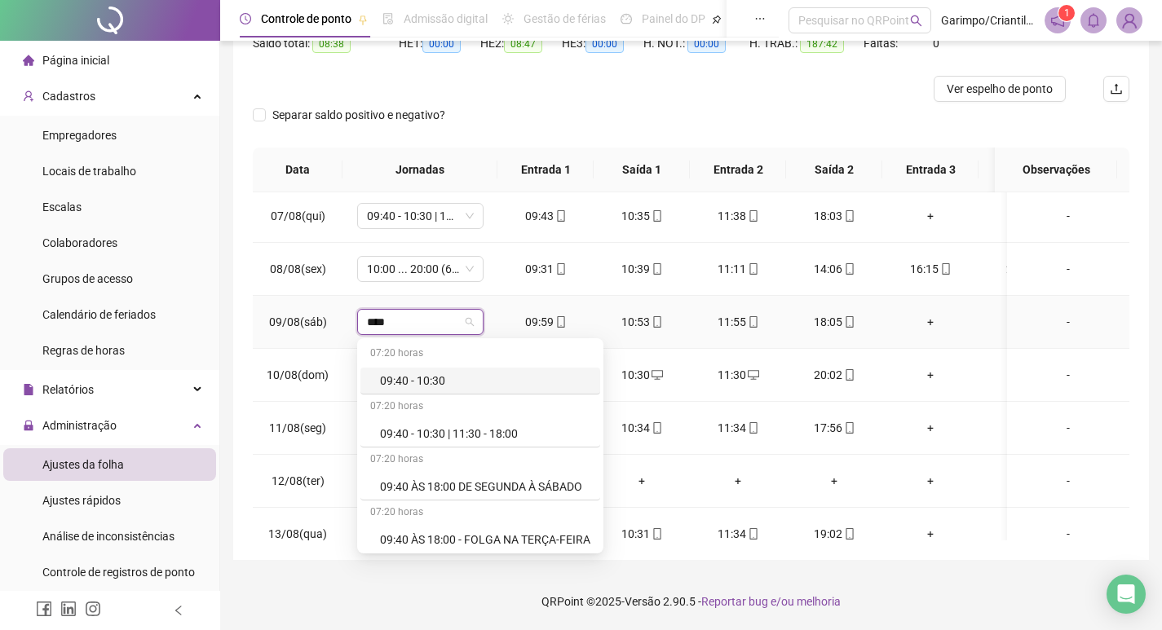
type input "*****"
click at [481, 428] on div "09:40 - 10:30 | 11:30 - 18:00" at bounding box center [485, 434] width 210 height 18
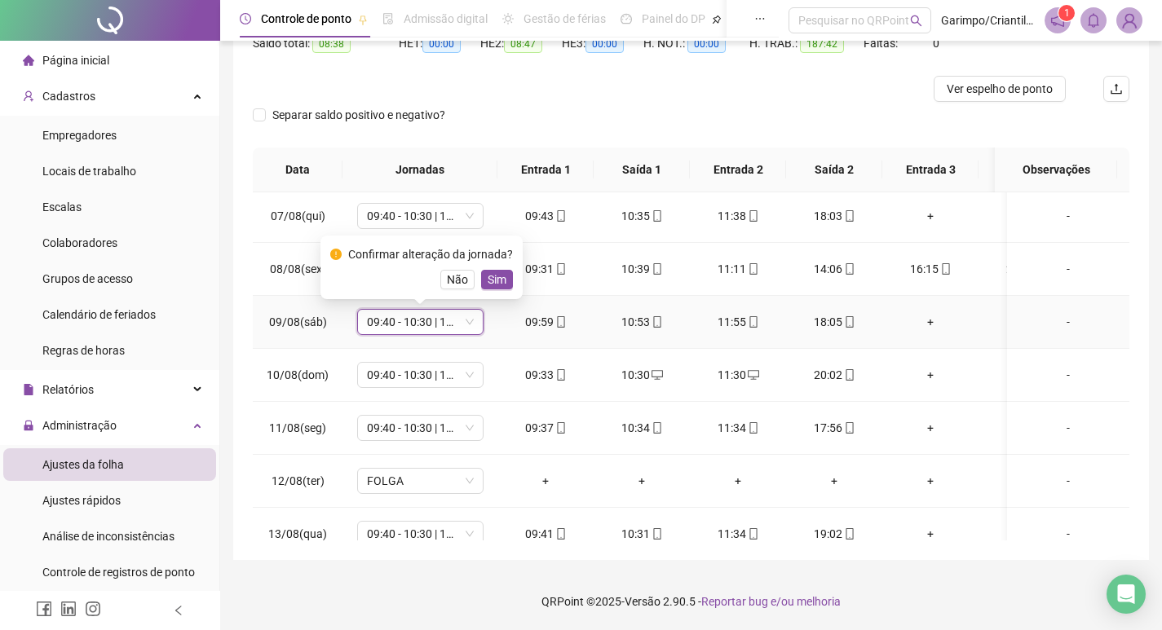
drag, startPoint x: 499, startPoint y: 273, endPoint x: 497, endPoint y: 286, distance: 13.1
click at [499, 274] on span "Sim" at bounding box center [497, 280] width 19 height 18
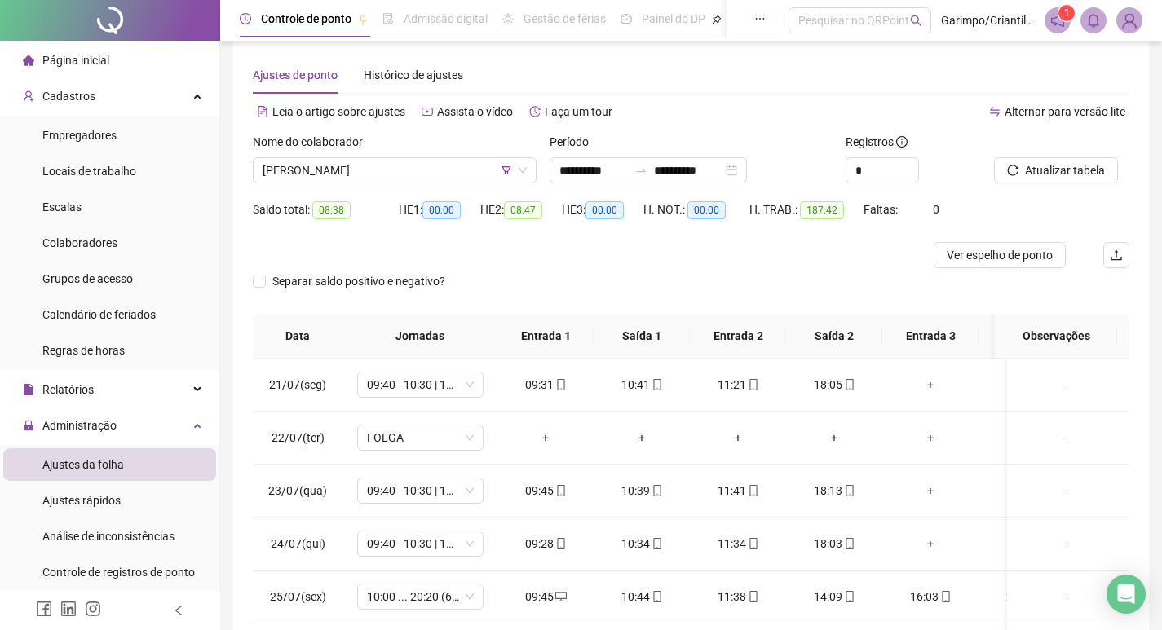
scroll to position [0, 0]
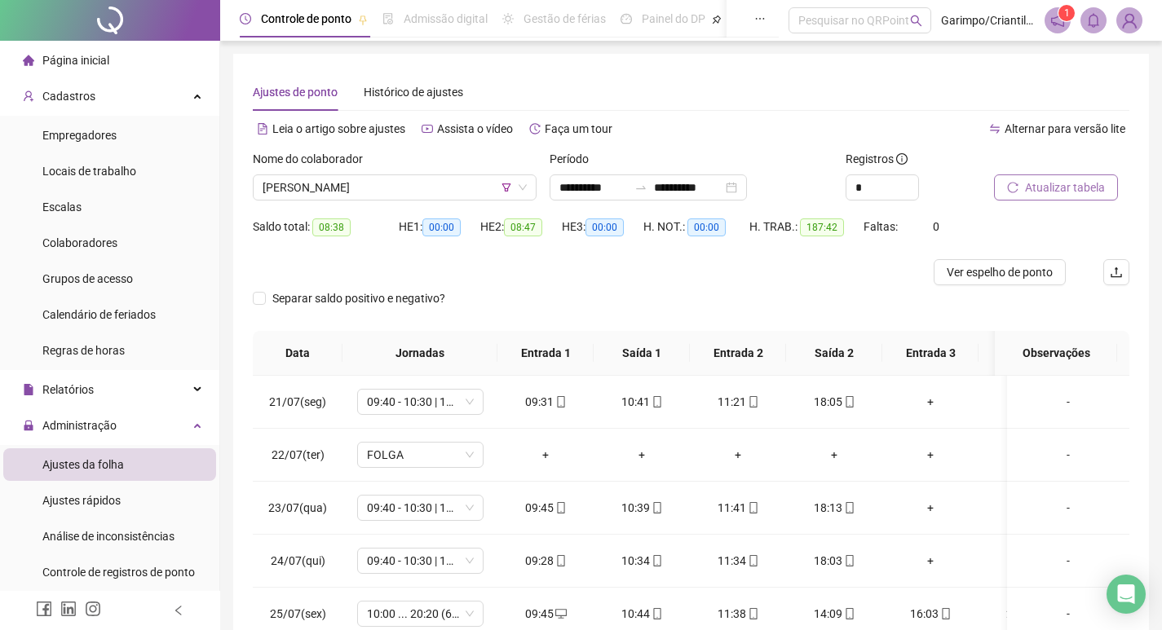
click at [1039, 189] on span "Atualizar tabela" at bounding box center [1065, 188] width 80 height 18
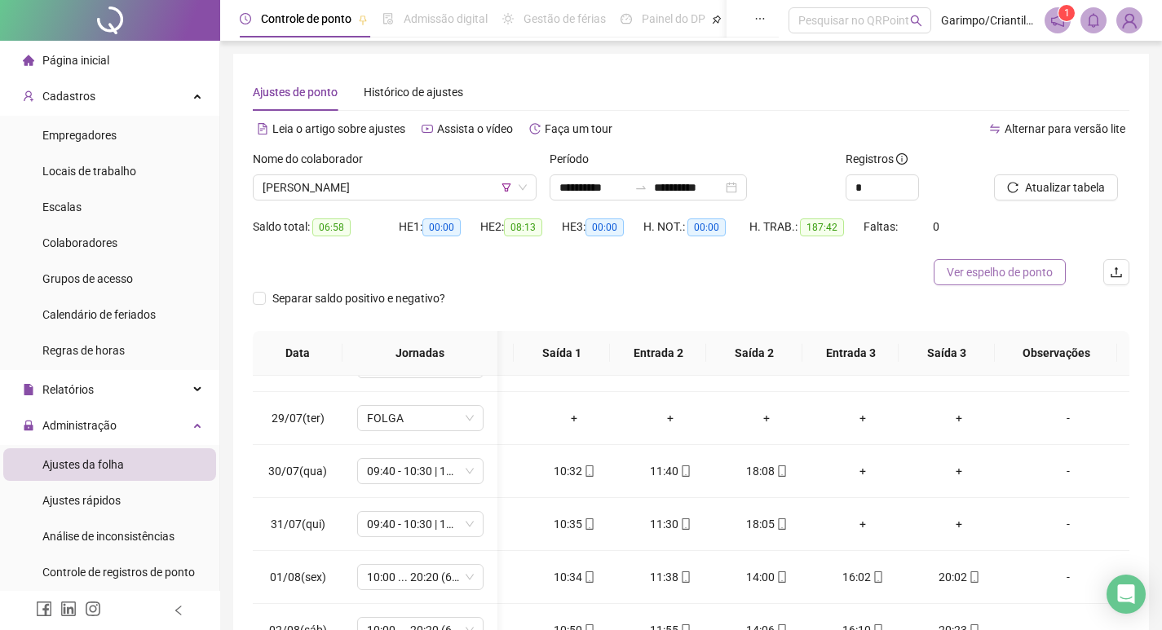
click at [985, 272] on span "Ver espelho de ponto" at bounding box center [1000, 272] width 106 height 18
click at [413, 194] on span "[PERSON_NAME]" at bounding box center [395, 187] width 264 height 24
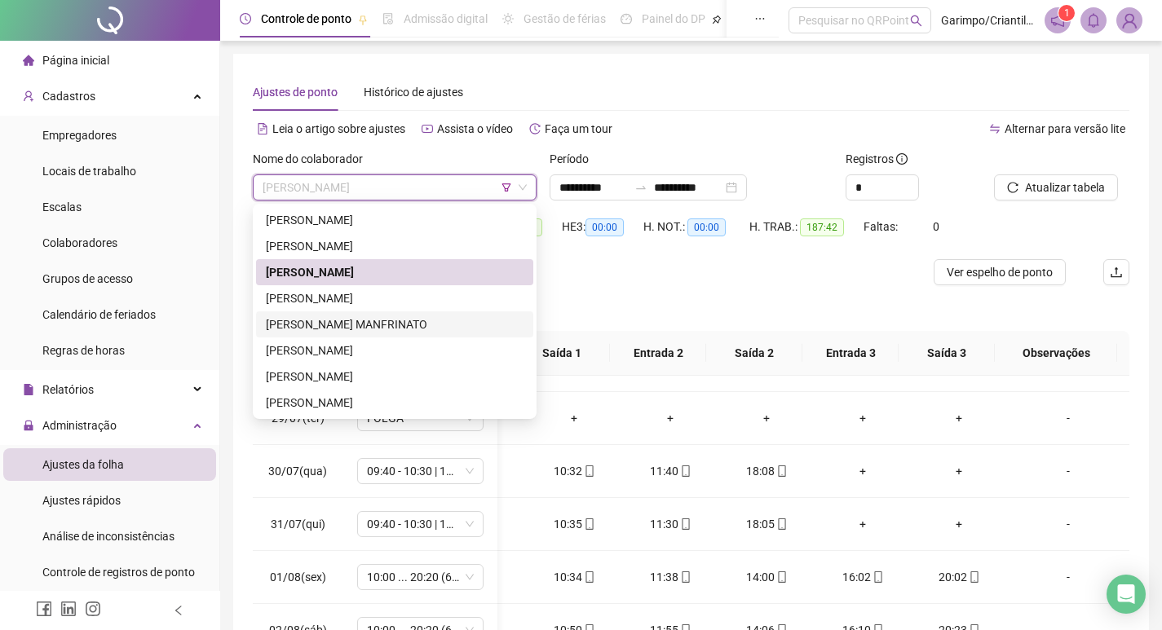
click at [403, 333] on div "[PERSON_NAME] MANFRINATO" at bounding box center [395, 325] width 258 height 18
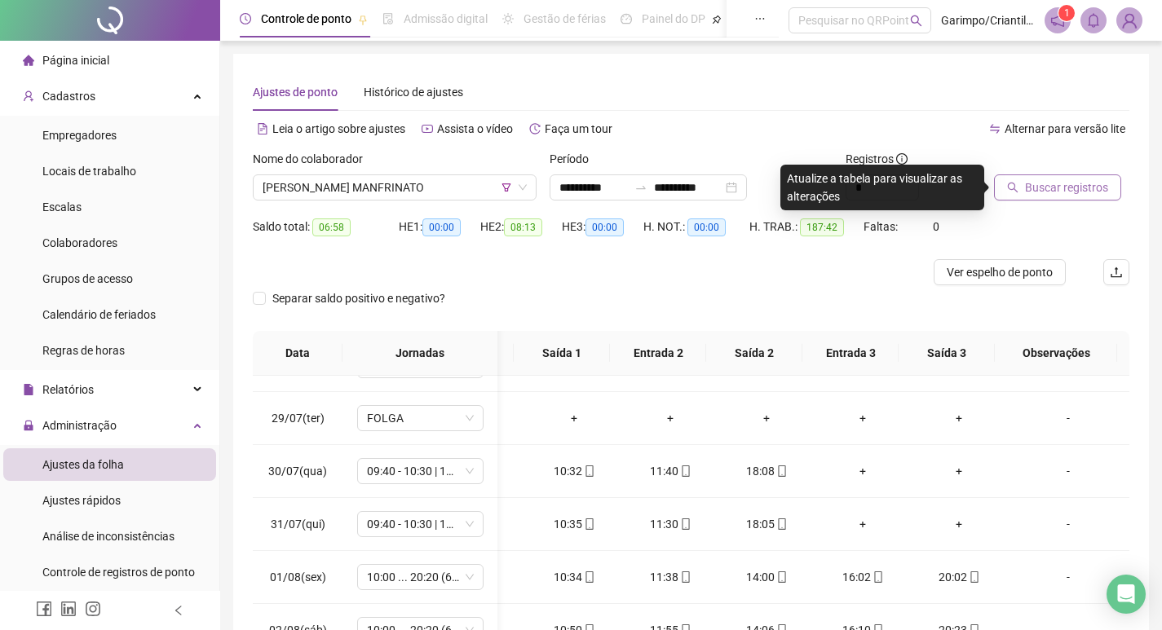
click at [1042, 189] on span "Buscar registros" at bounding box center [1066, 188] width 83 height 18
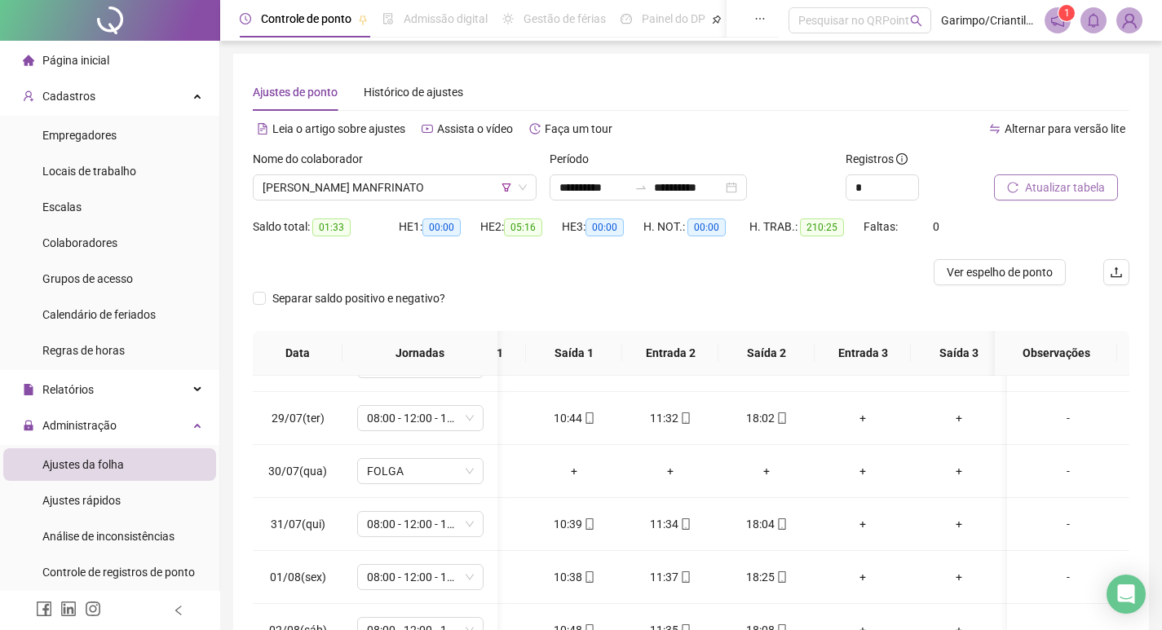
scroll to position [183, 0]
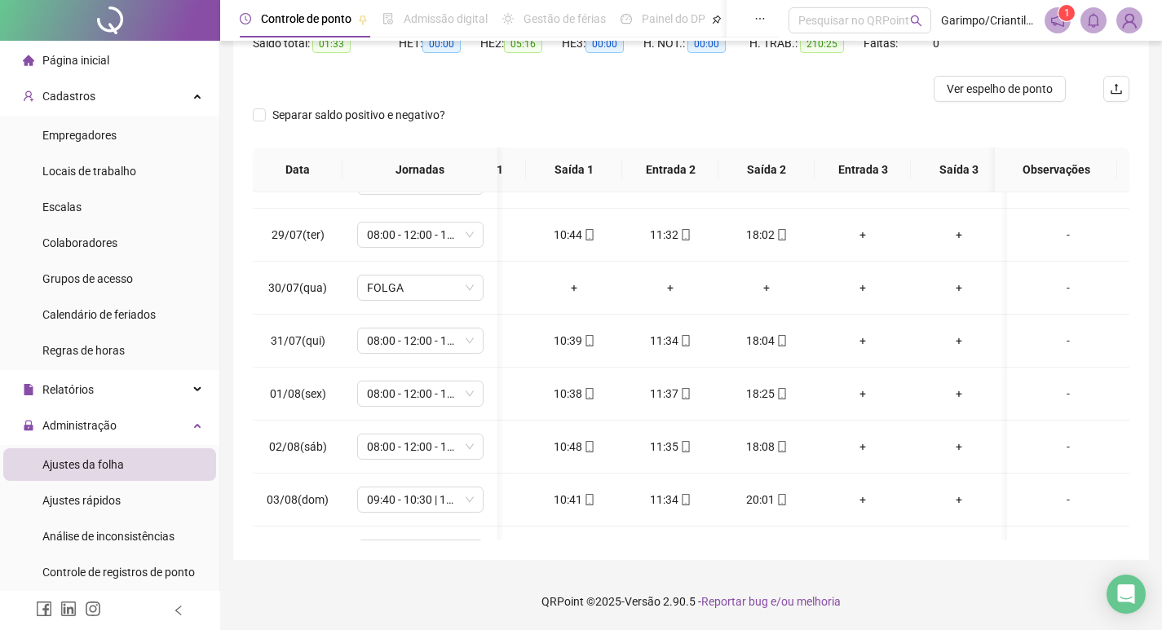
click at [245, 536] on div "**********" at bounding box center [691, 215] width 916 height 690
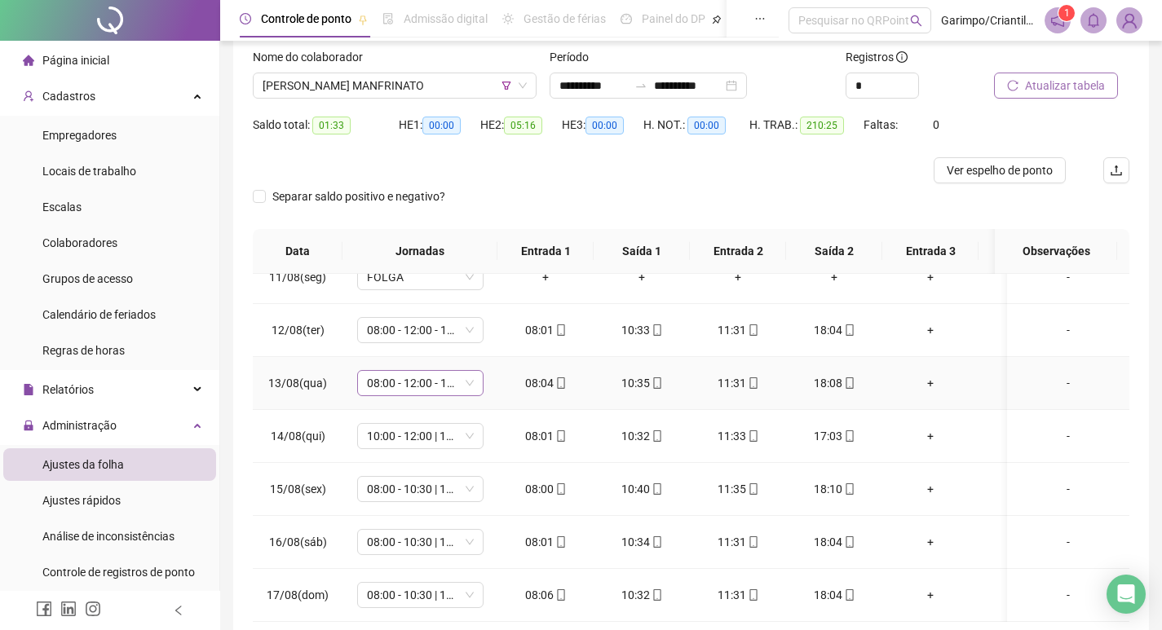
scroll to position [1148, 0]
click at [396, 430] on span "10:00 - 12:00 | 13:00 - 18:20" at bounding box center [420, 436] width 107 height 24
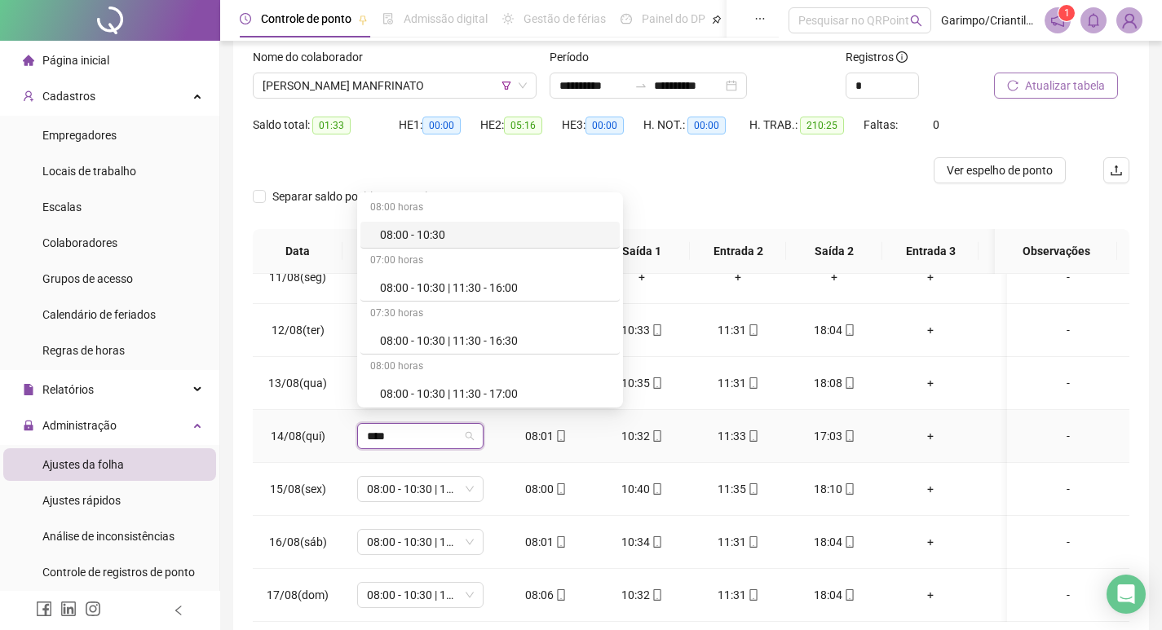
type input "*****"
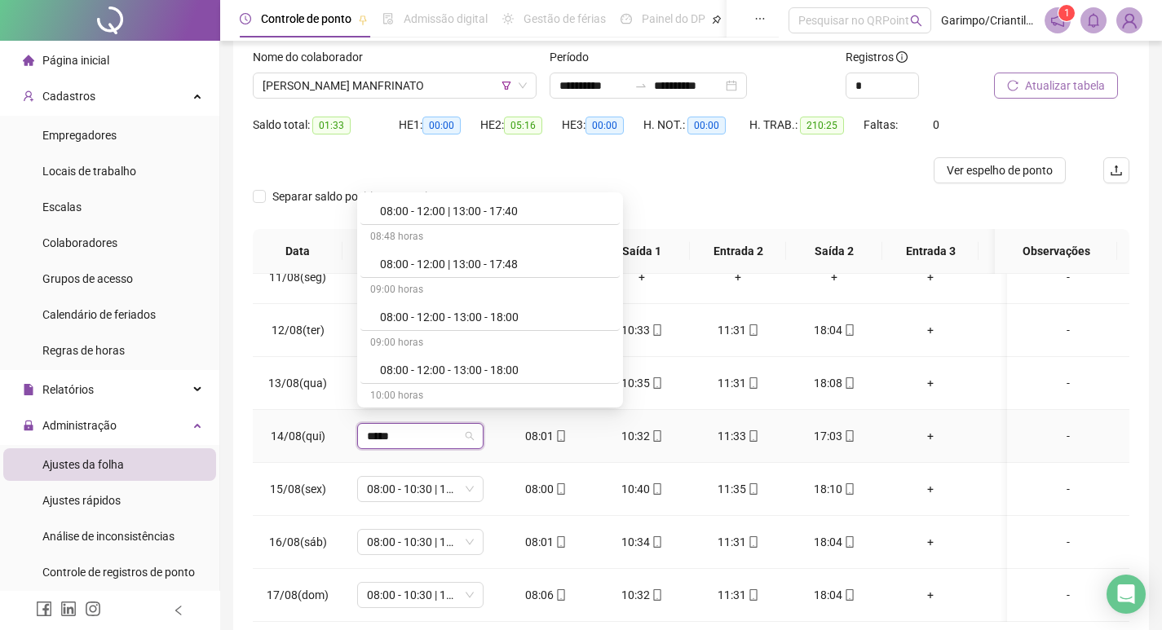
scroll to position [978, 0]
click at [527, 317] on div "08:00 - 12:00 - 13:00 - 18:00" at bounding box center [495, 316] width 230 height 18
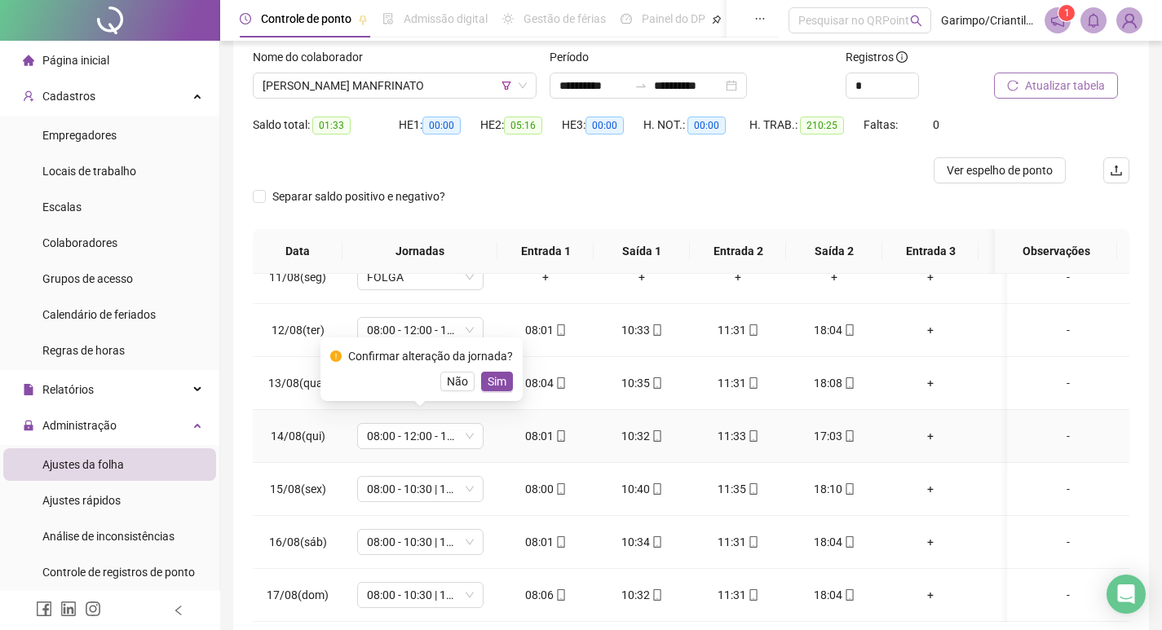
drag, startPoint x: 496, startPoint y: 383, endPoint x: 526, endPoint y: 380, distance: 30.3
click at [494, 384] on span "Sim" at bounding box center [497, 382] width 19 height 18
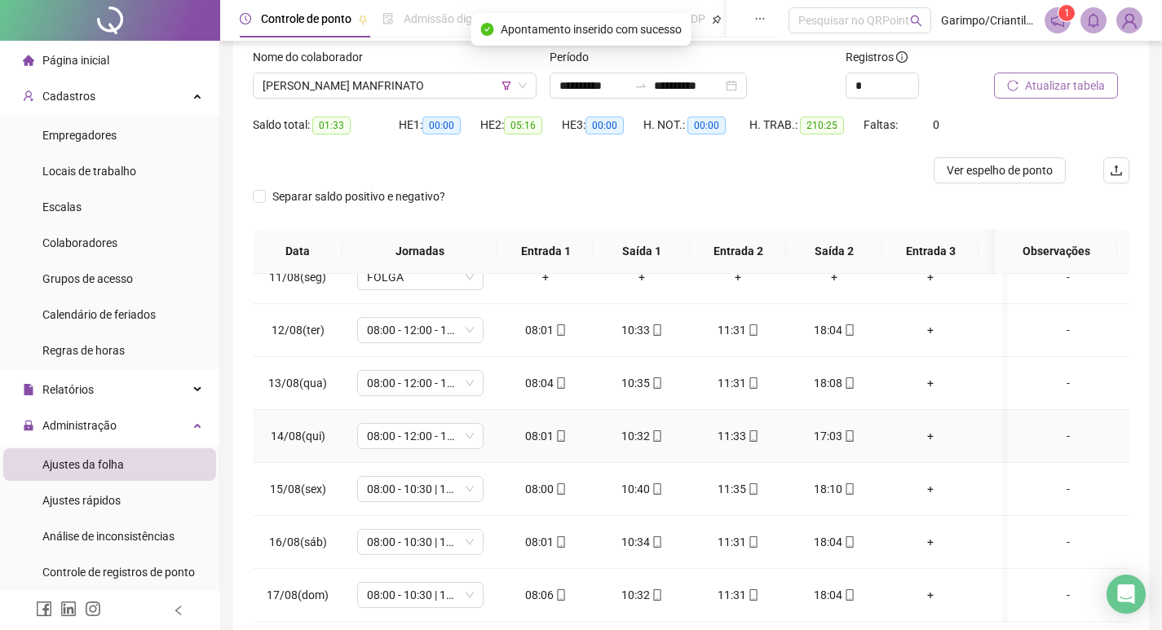
scroll to position [183, 0]
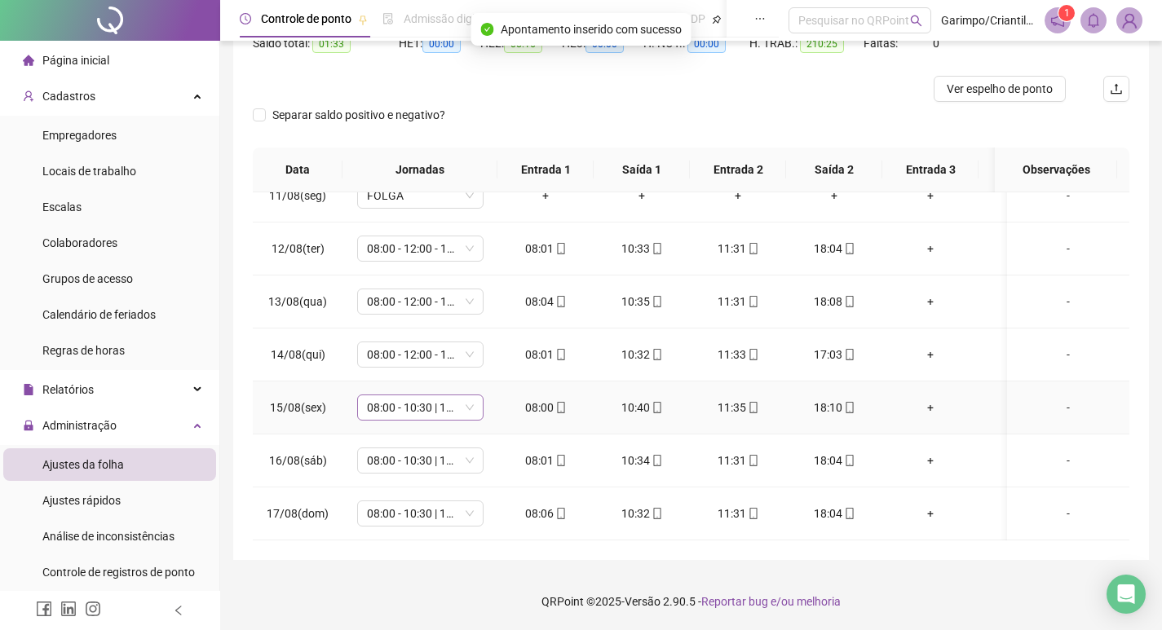
click at [439, 399] on span "08:00 - 10:30 | 11:30 - 17:20" at bounding box center [420, 407] width 107 height 24
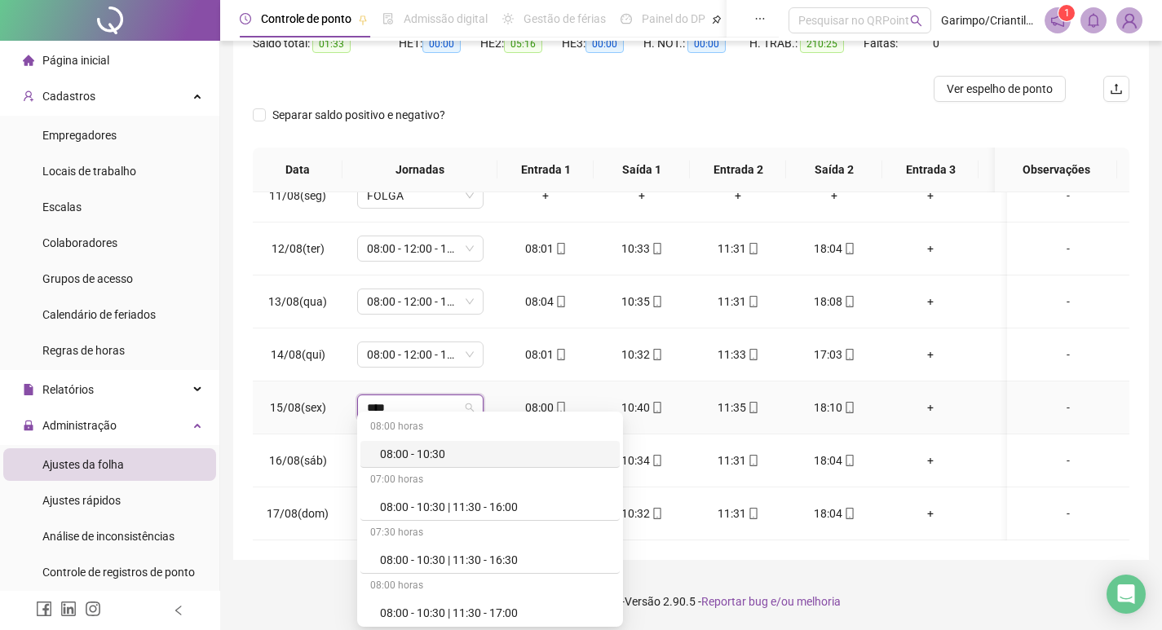
type input "*****"
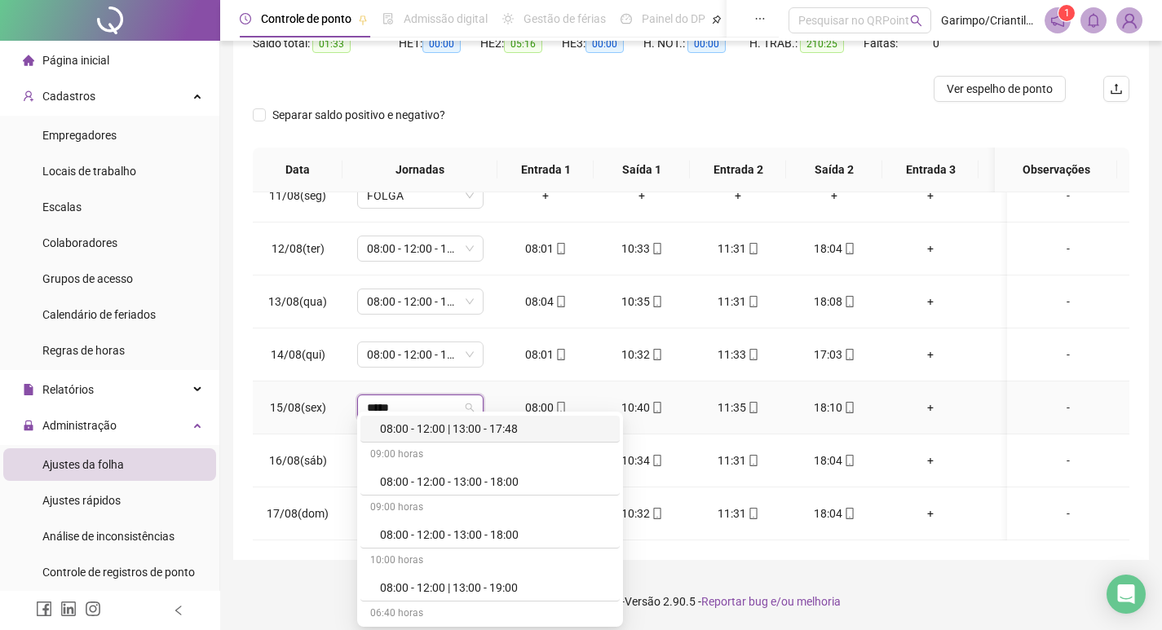
scroll to position [1060, 0]
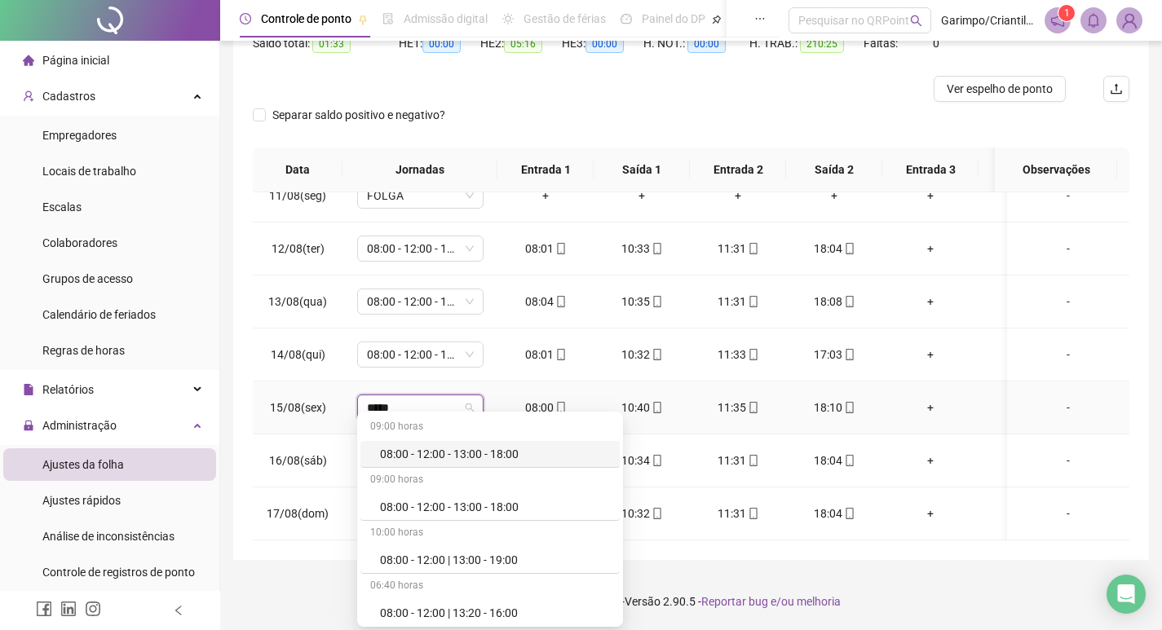
click at [476, 457] on div "08:00 - 12:00 - 13:00 - 18:00" at bounding box center [495, 454] width 230 height 18
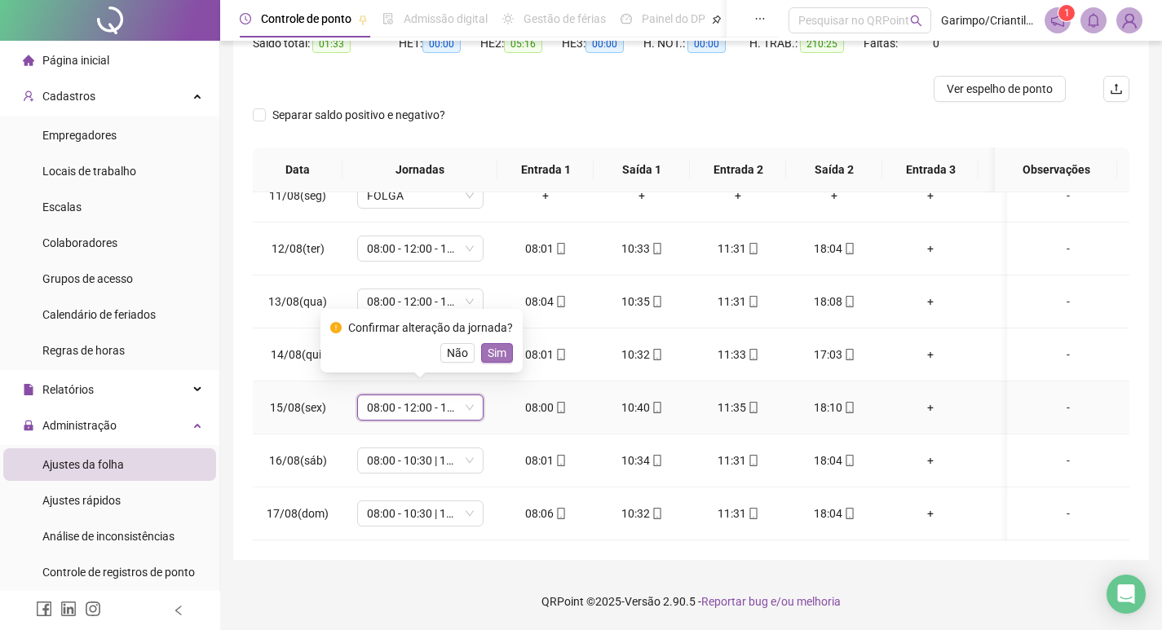
click at [493, 350] on span "Sim" at bounding box center [497, 353] width 19 height 18
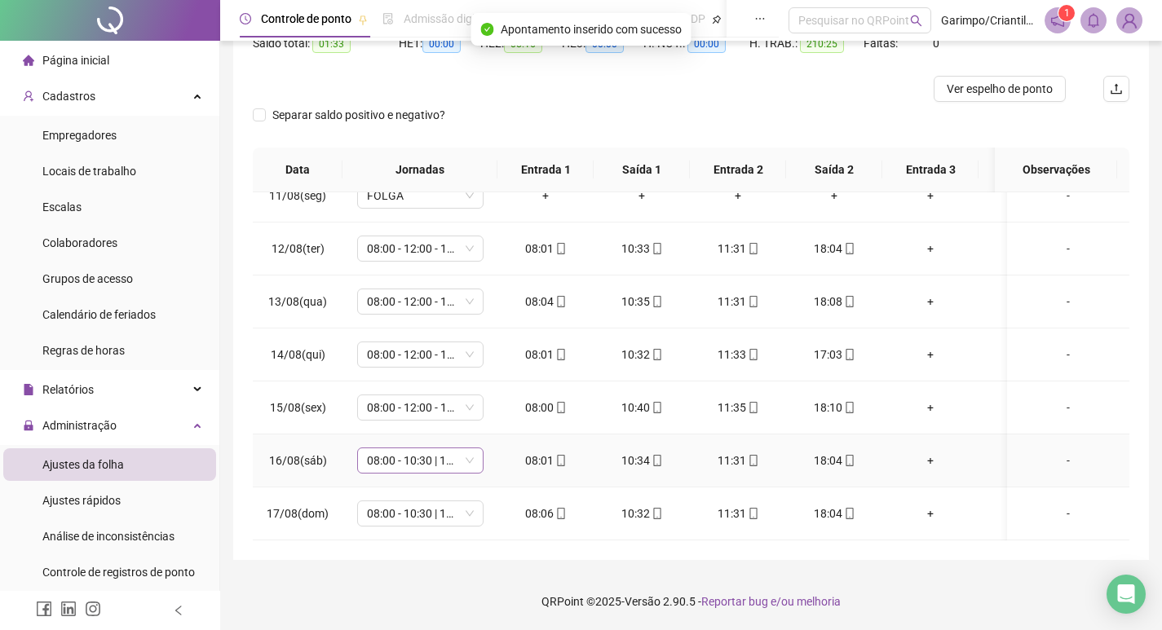
click at [430, 458] on span "08:00 - 10:30 | 11:30 - 17:20" at bounding box center [420, 460] width 107 height 24
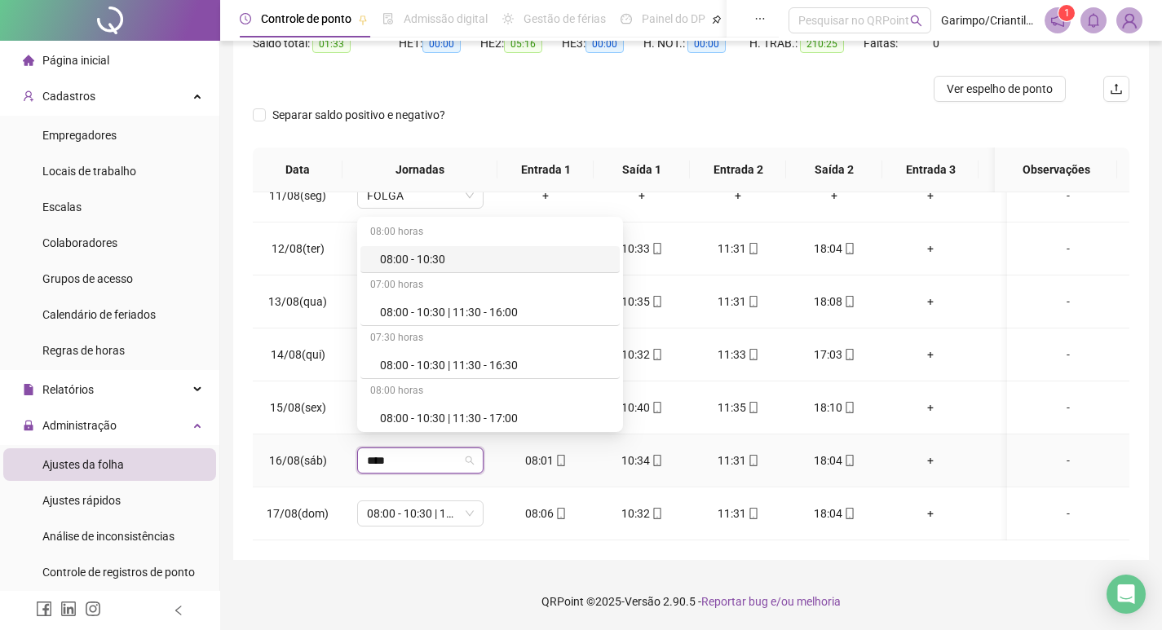
type input "*****"
click at [514, 258] on div "08:00 - 12:00 - 13:00 - 18:00" at bounding box center [495, 259] width 230 height 18
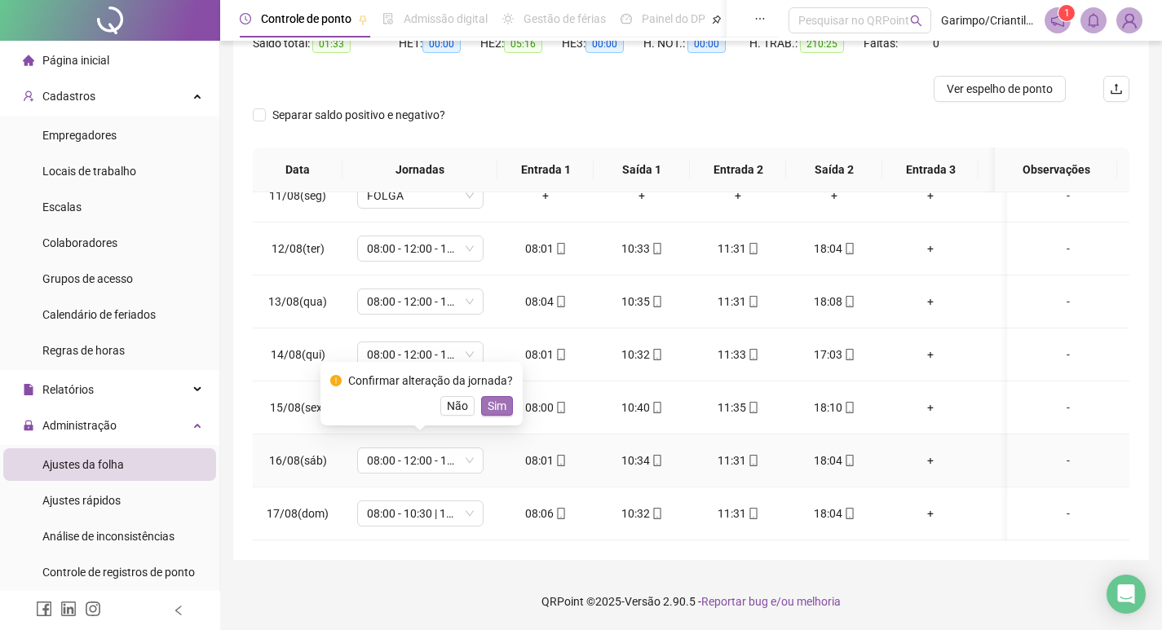
click at [483, 411] on button "Sim" at bounding box center [497, 406] width 32 height 20
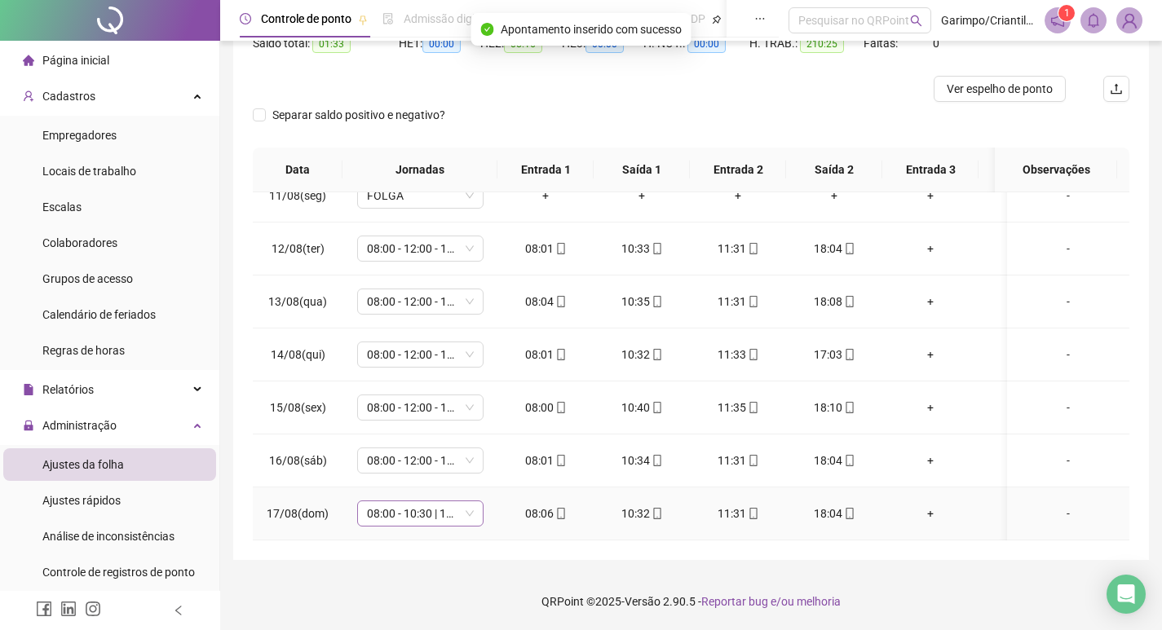
click at [395, 501] on span "08:00 - 10:30 | 11:30 - 17:20" at bounding box center [420, 513] width 107 height 24
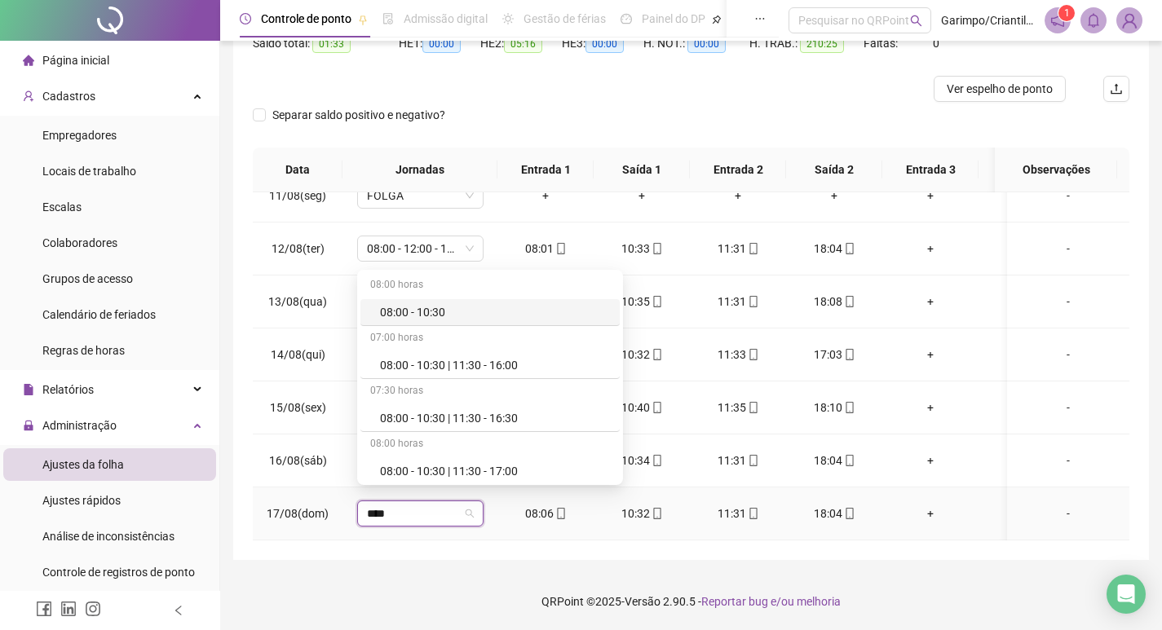
type input "*****"
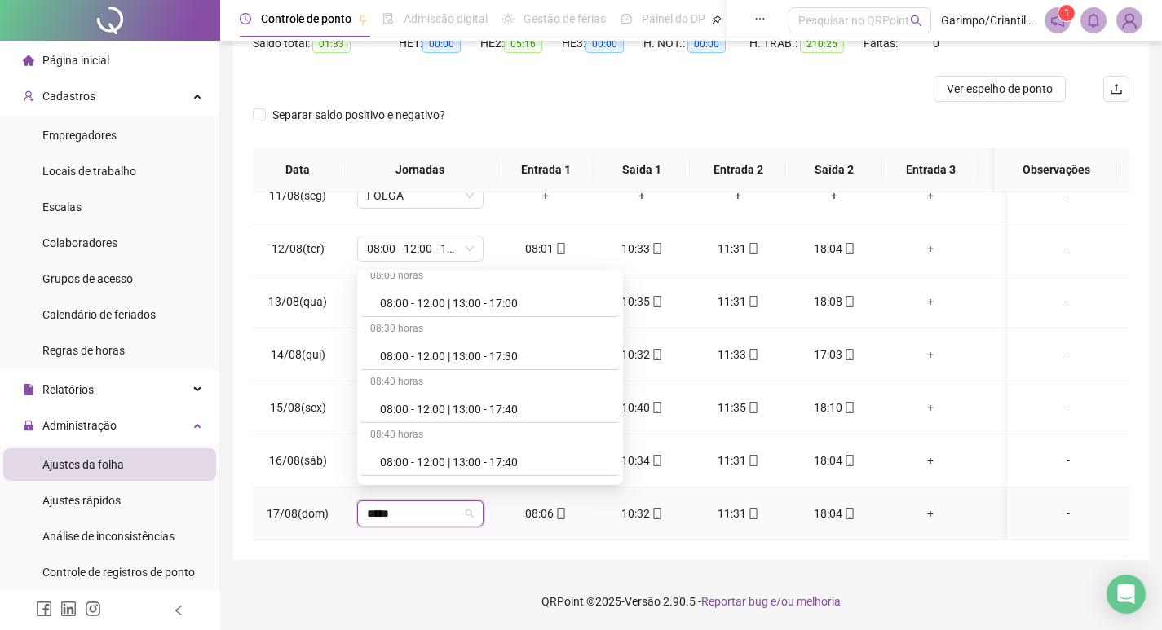
scroll to position [897, 0]
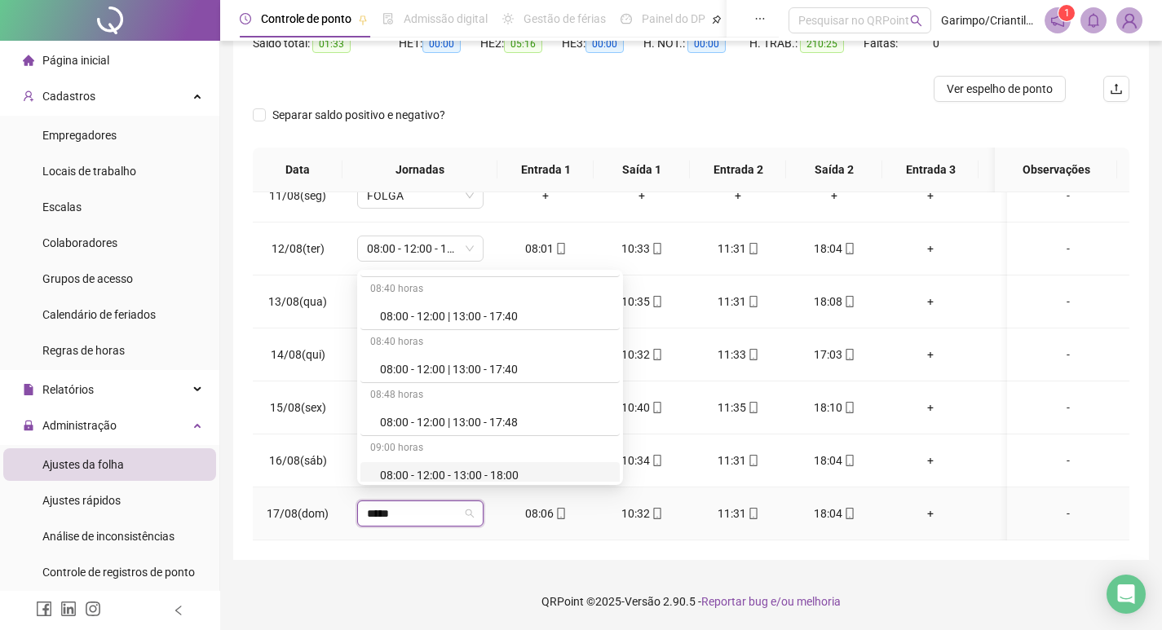
click at [483, 473] on div "08:00 - 12:00 - 13:00 - 18:00" at bounding box center [495, 475] width 230 height 18
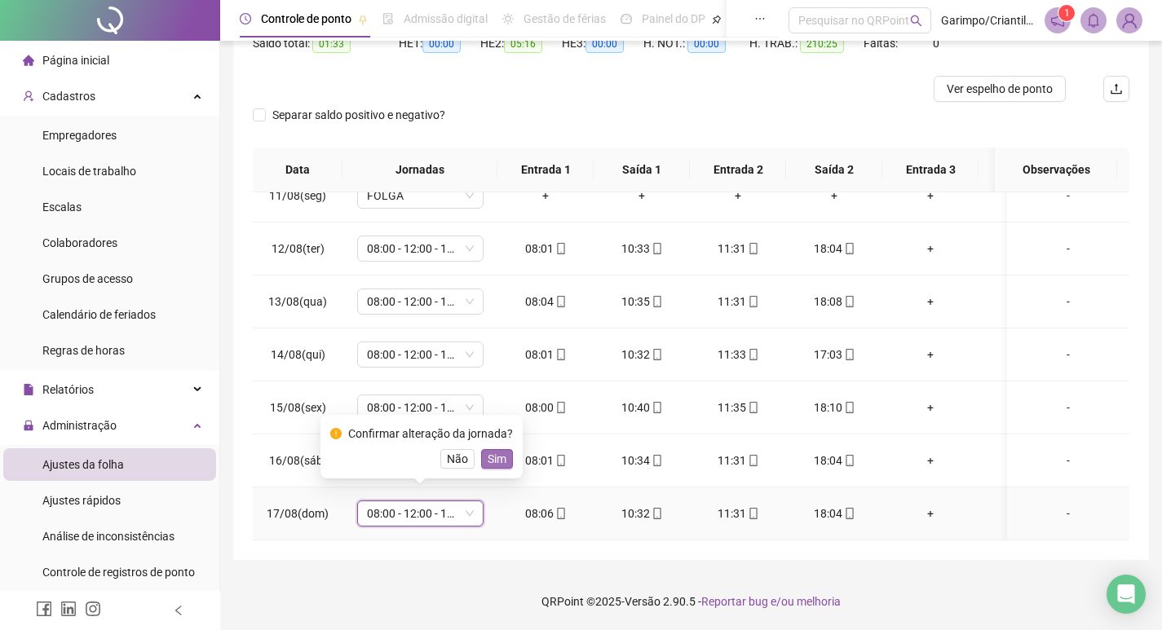
click at [506, 458] on button "Sim" at bounding box center [497, 459] width 32 height 20
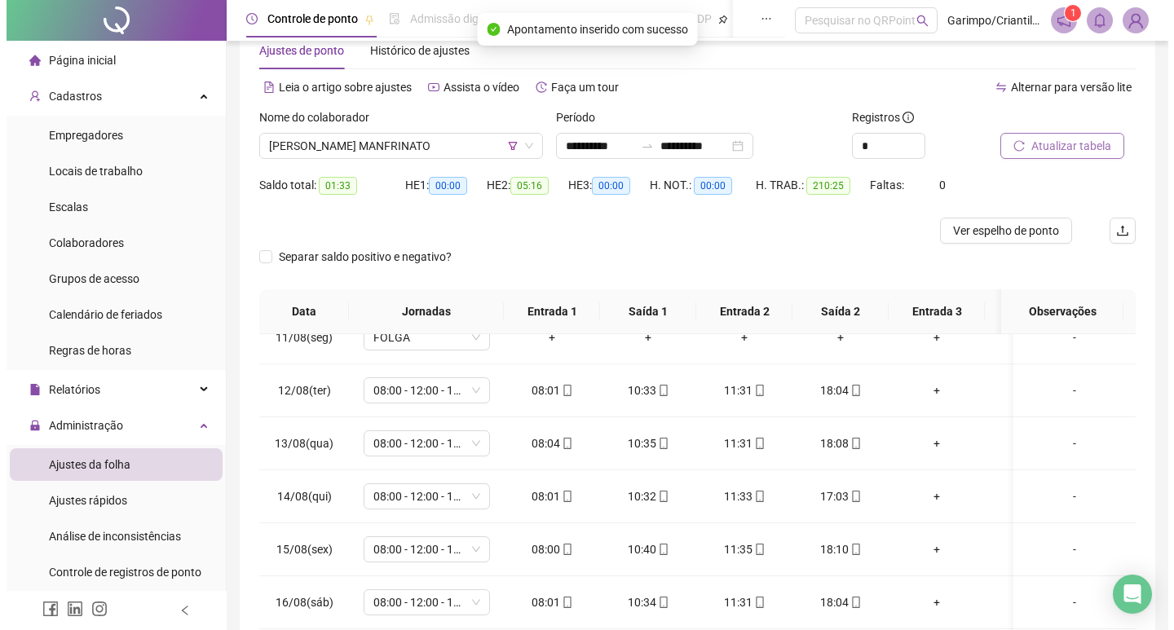
scroll to position [20, 0]
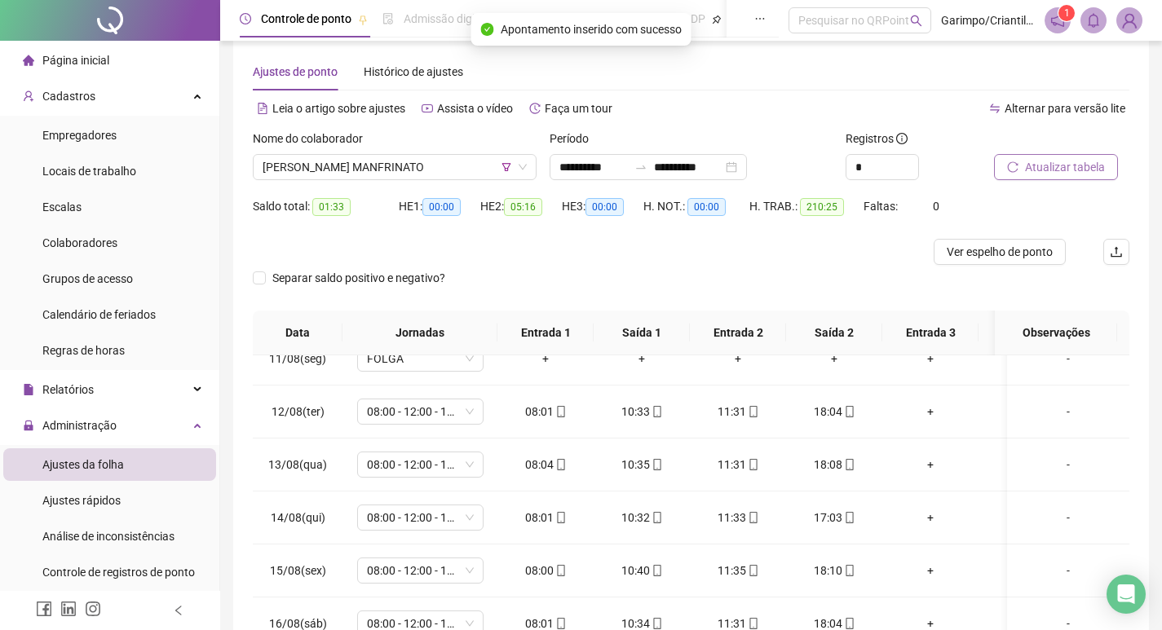
click at [1044, 162] on span "Atualizar tabela" at bounding box center [1065, 167] width 80 height 18
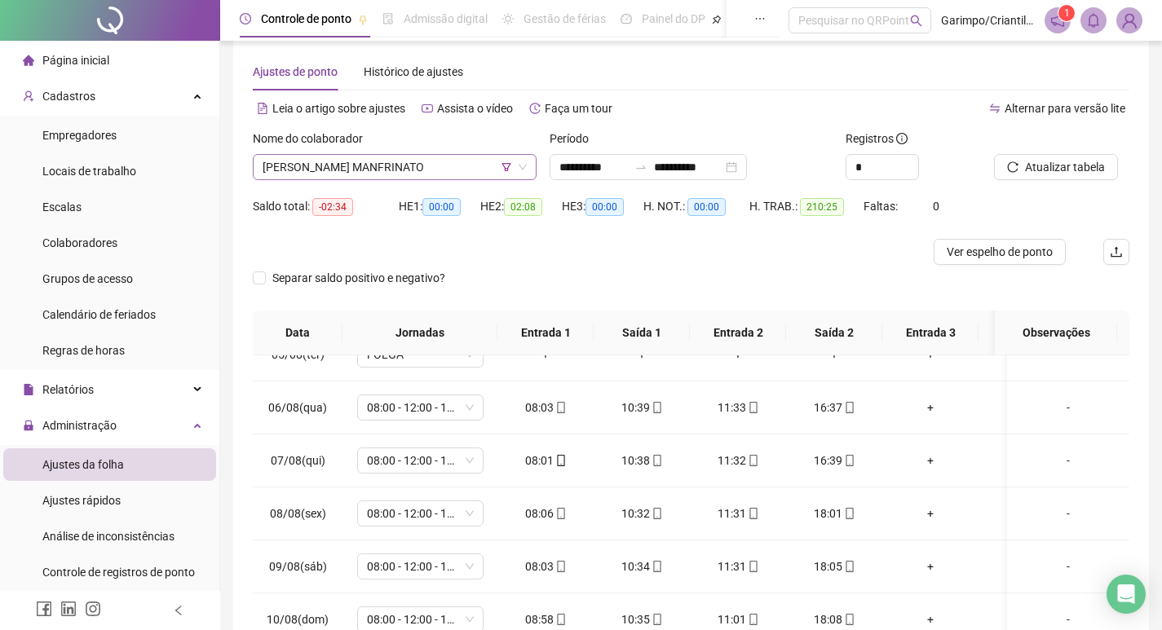
click at [371, 159] on span "[PERSON_NAME] MANFRINATO" at bounding box center [395, 167] width 264 height 24
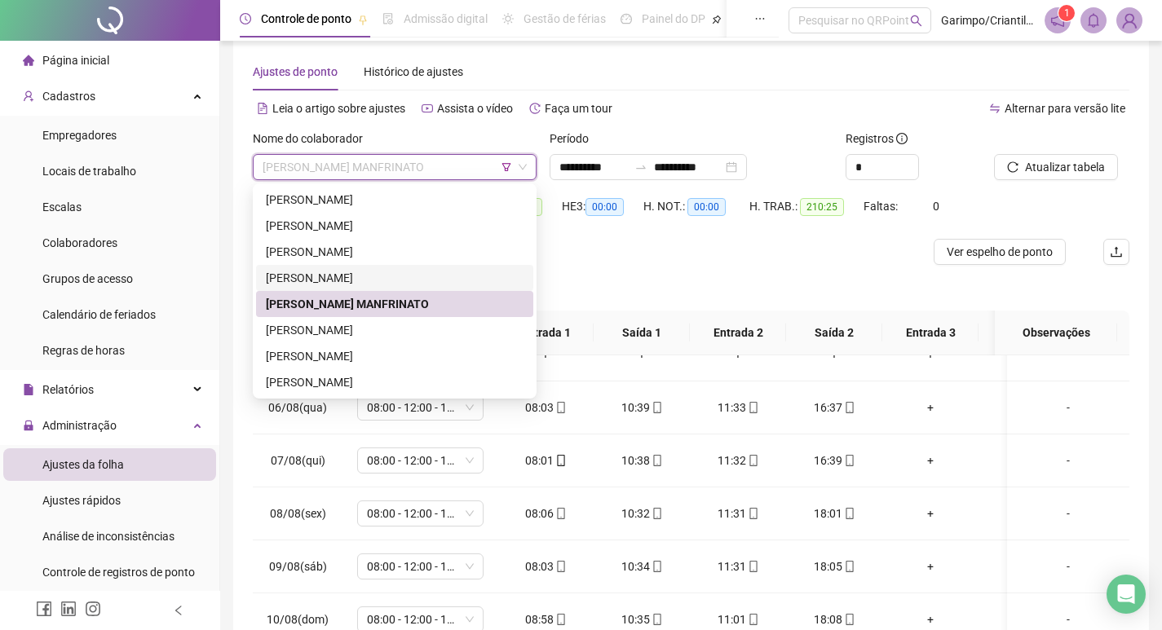
click at [656, 254] on div at bounding box center [581, 252] width 657 height 26
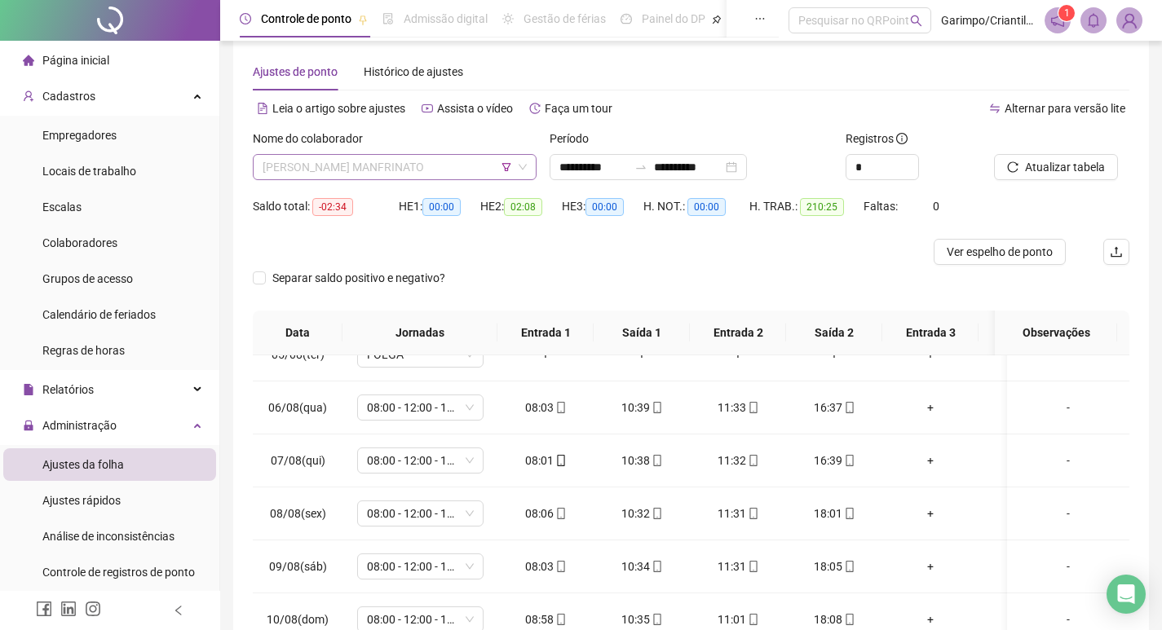
click at [377, 170] on span "[PERSON_NAME] MANFRINATO" at bounding box center [395, 167] width 264 height 24
click at [750, 258] on div at bounding box center [581, 252] width 657 height 26
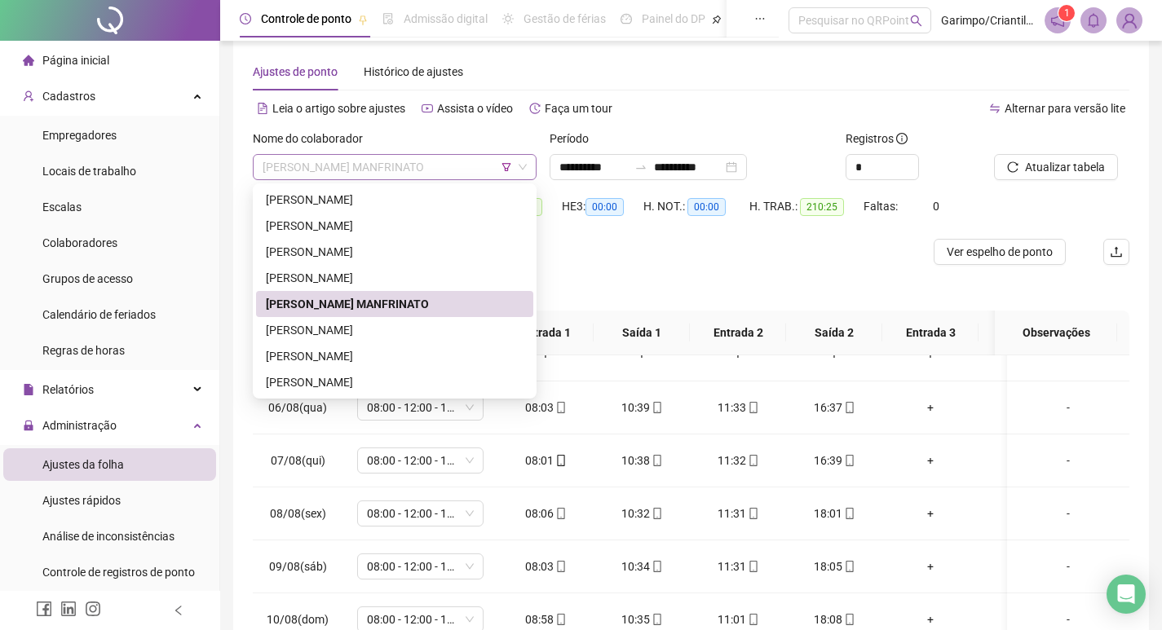
click at [391, 166] on span "[PERSON_NAME] MANFRINATO" at bounding box center [395, 167] width 264 height 24
click at [362, 349] on div "[PERSON_NAME]" at bounding box center [395, 356] width 258 height 18
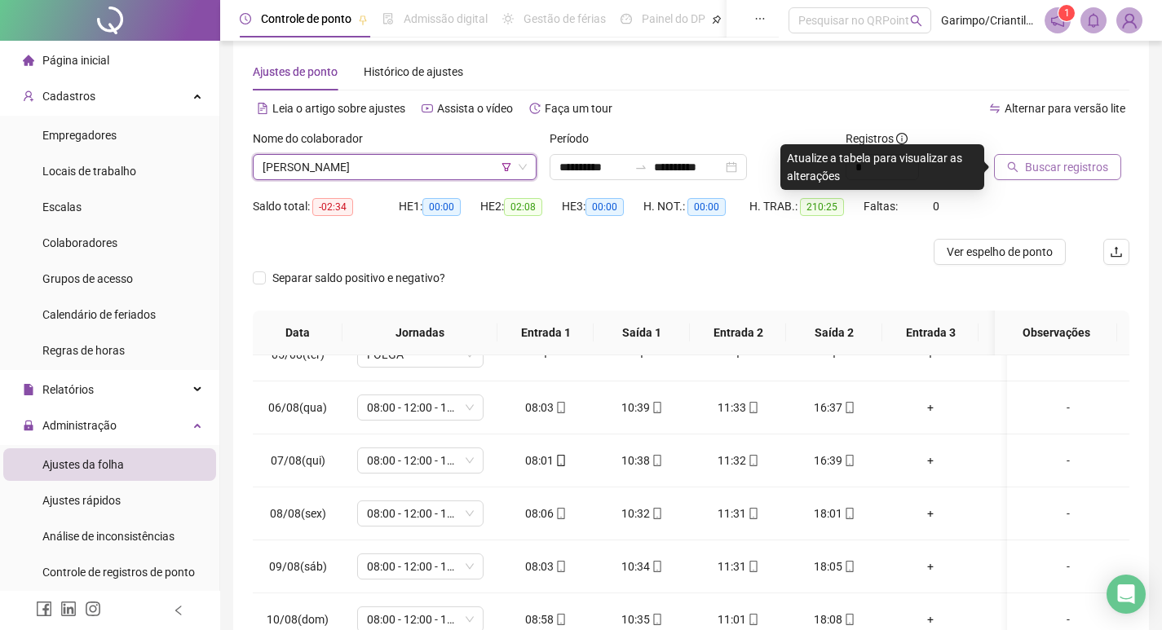
click at [1086, 169] on span "Buscar registros" at bounding box center [1066, 167] width 83 height 18
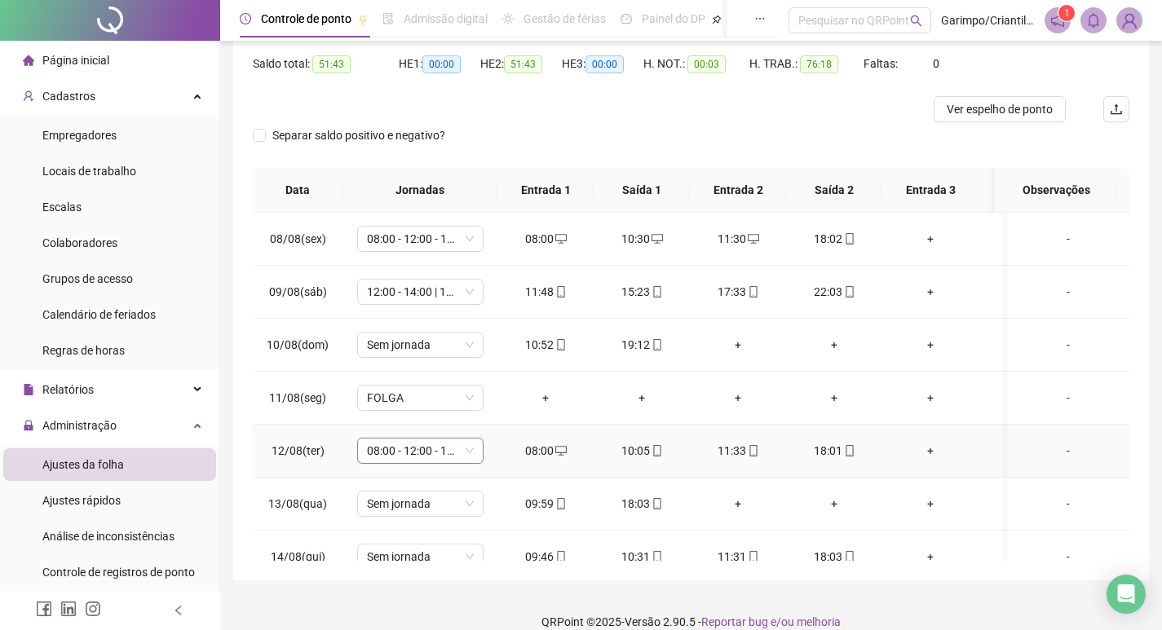
scroll to position [82, 0]
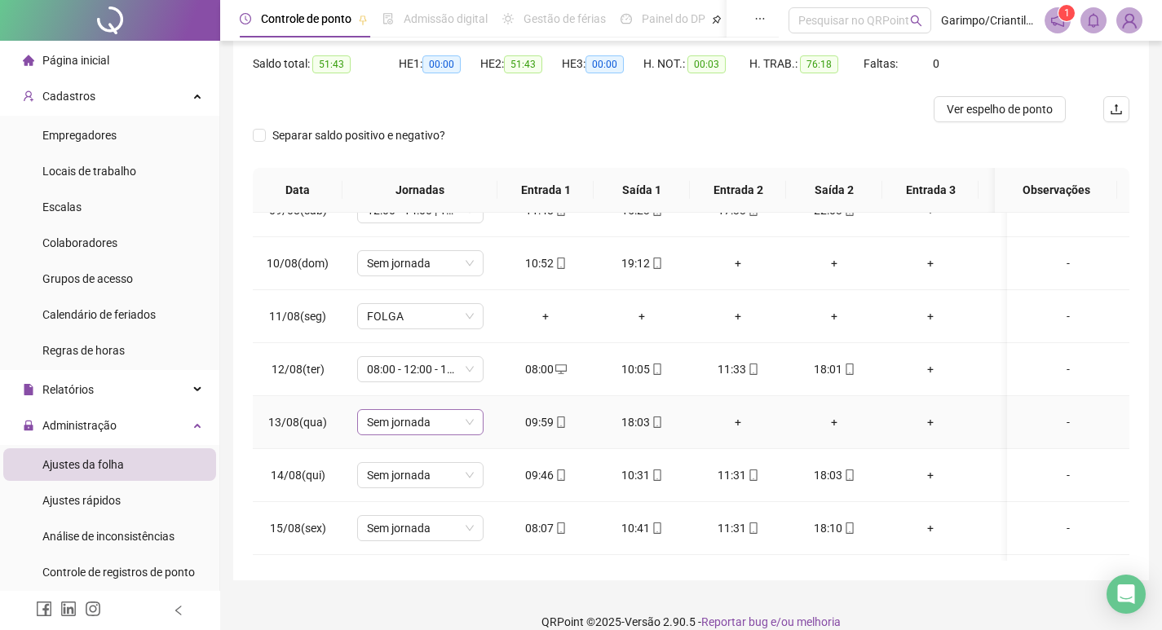
click at [435, 423] on span "Sem jornada" at bounding box center [420, 422] width 107 height 24
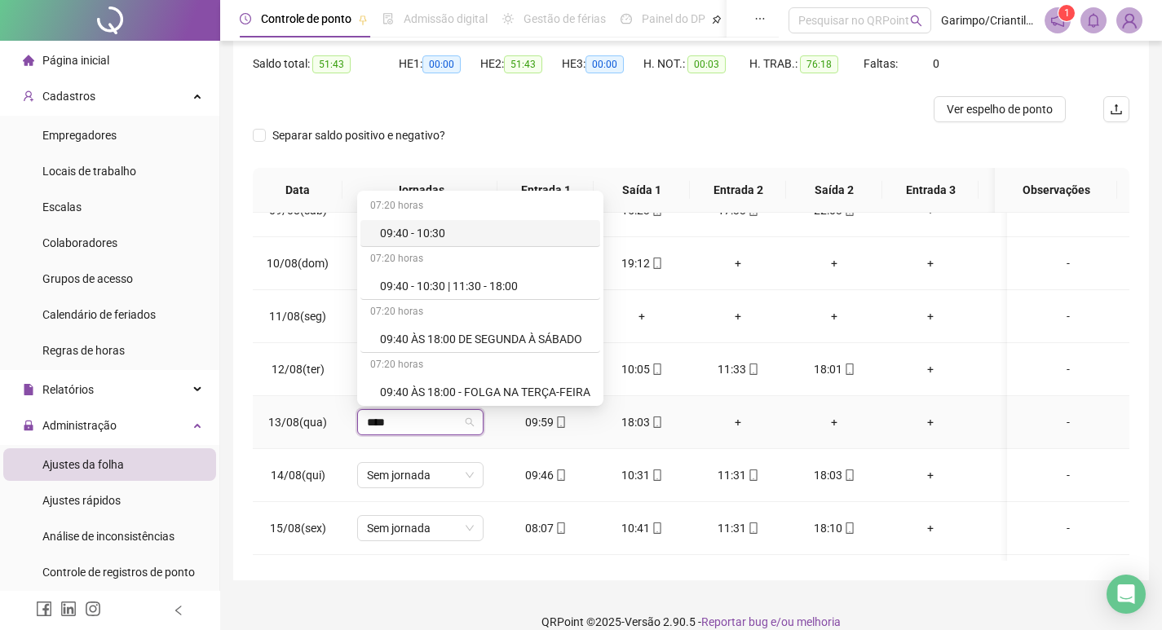
type input "*****"
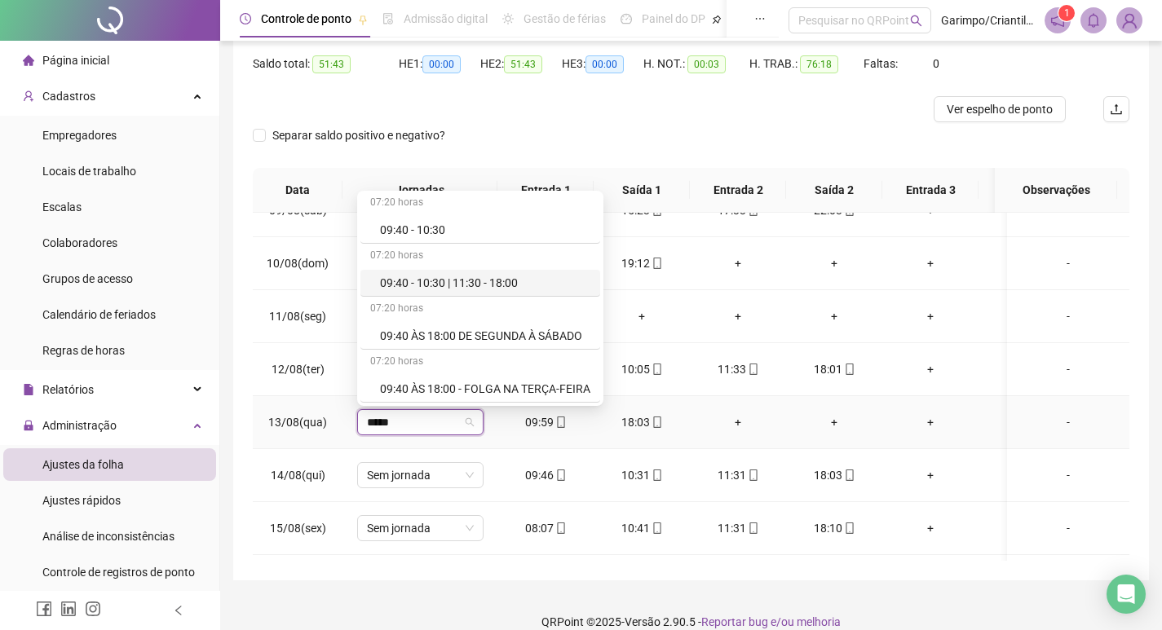
click at [545, 277] on div "09:40 - 10:30 | 11:30 - 18:00" at bounding box center [485, 283] width 210 height 18
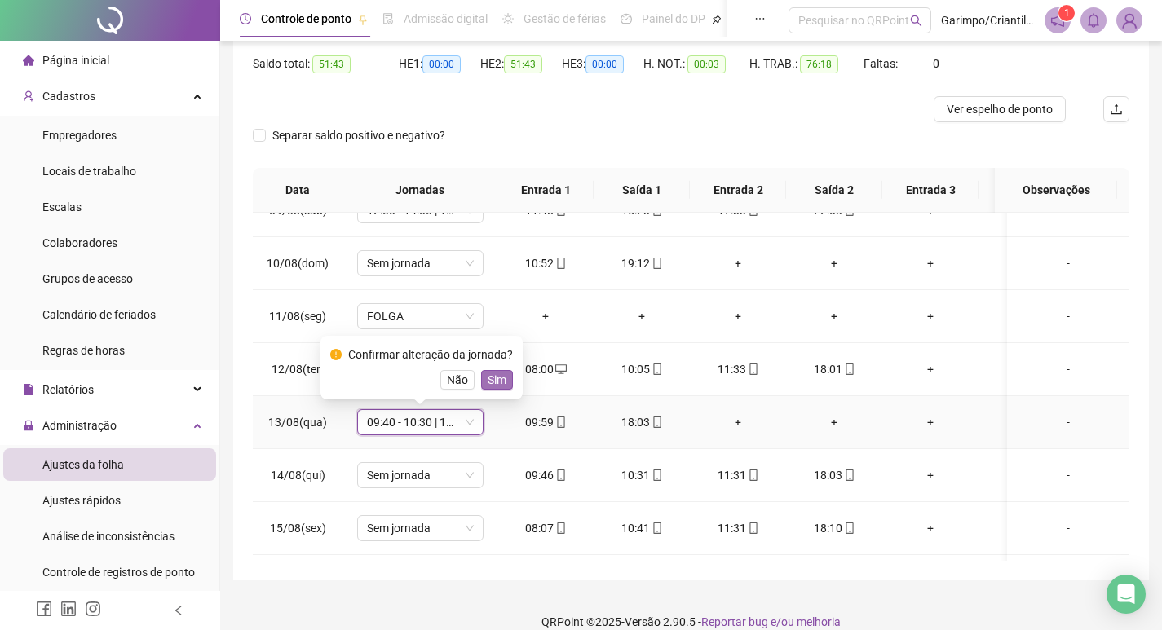
click at [501, 378] on span "Sim" at bounding box center [497, 380] width 19 height 18
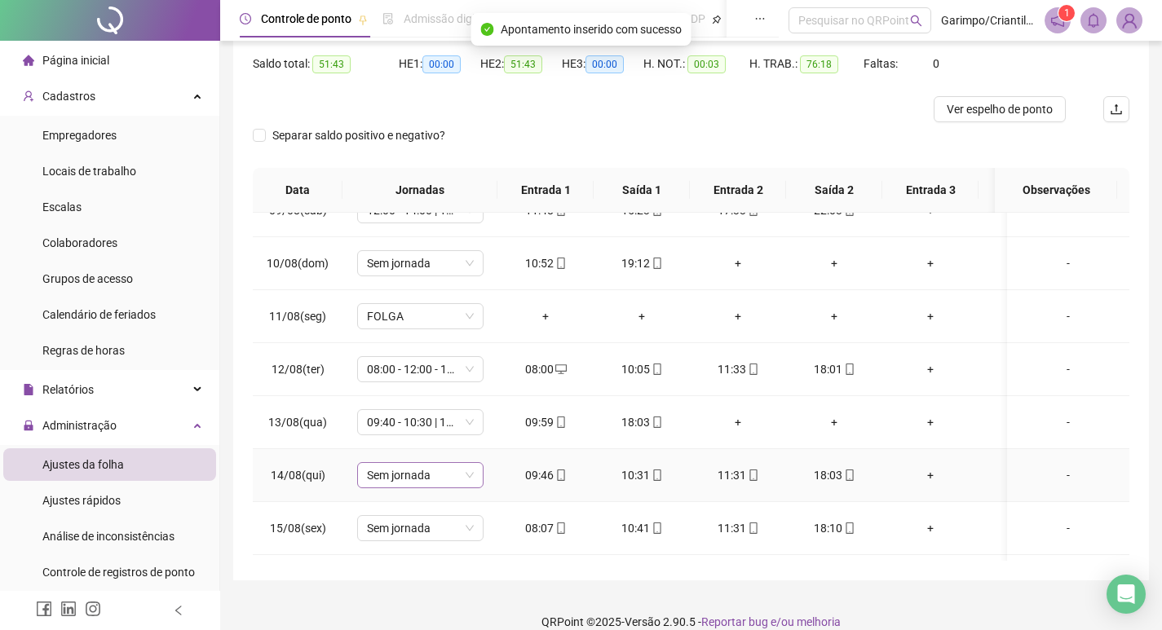
click at [413, 476] on span "Sem jornada" at bounding box center [420, 475] width 107 height 24
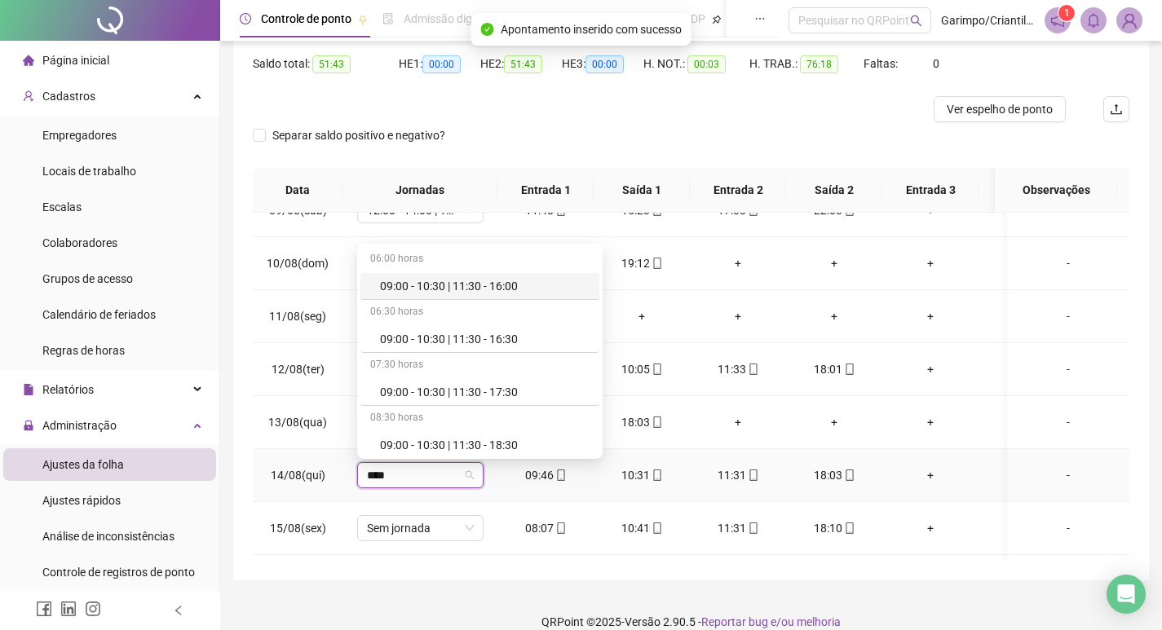
type input "*****"
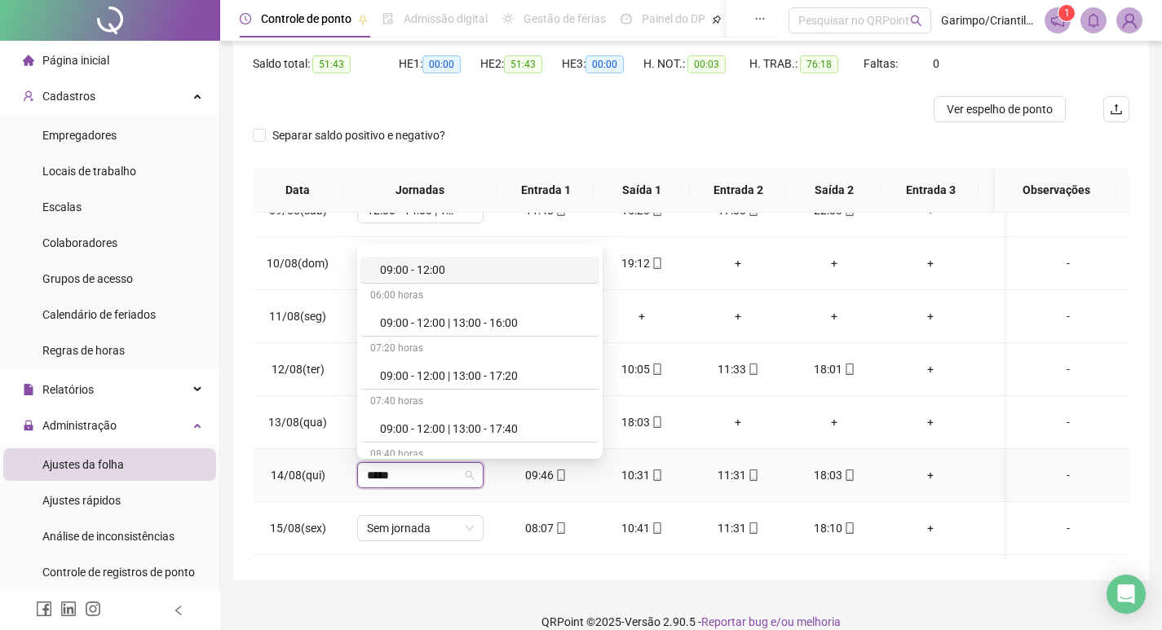
scroll to position [245, 0]
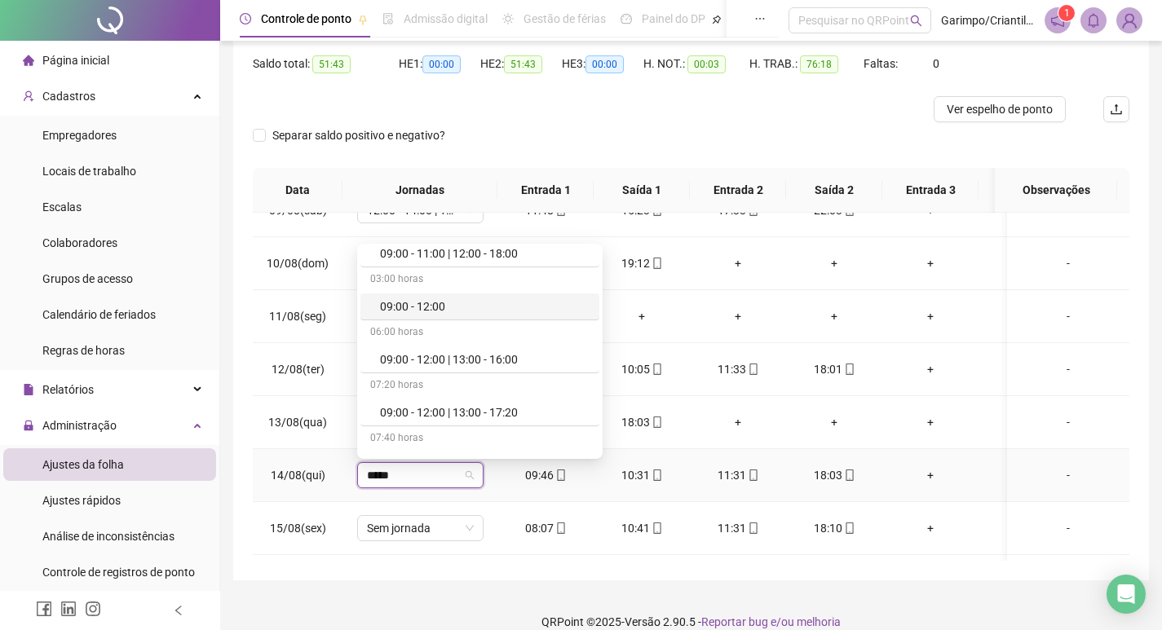
click at [473, 267] on div "09:00 - 11:00 | 12:00 - 18:00" at bounding box center [479, 254] width 239 height 27
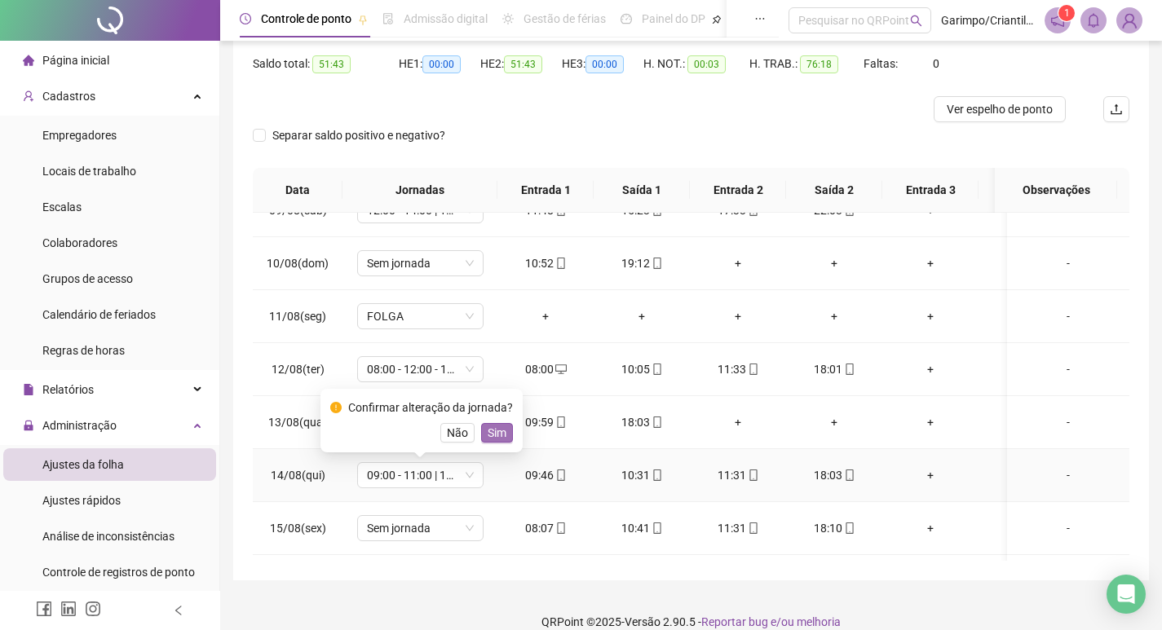
click at [488, 424] on span "Sim" at bounding box center [497, 433] width 19 height 18
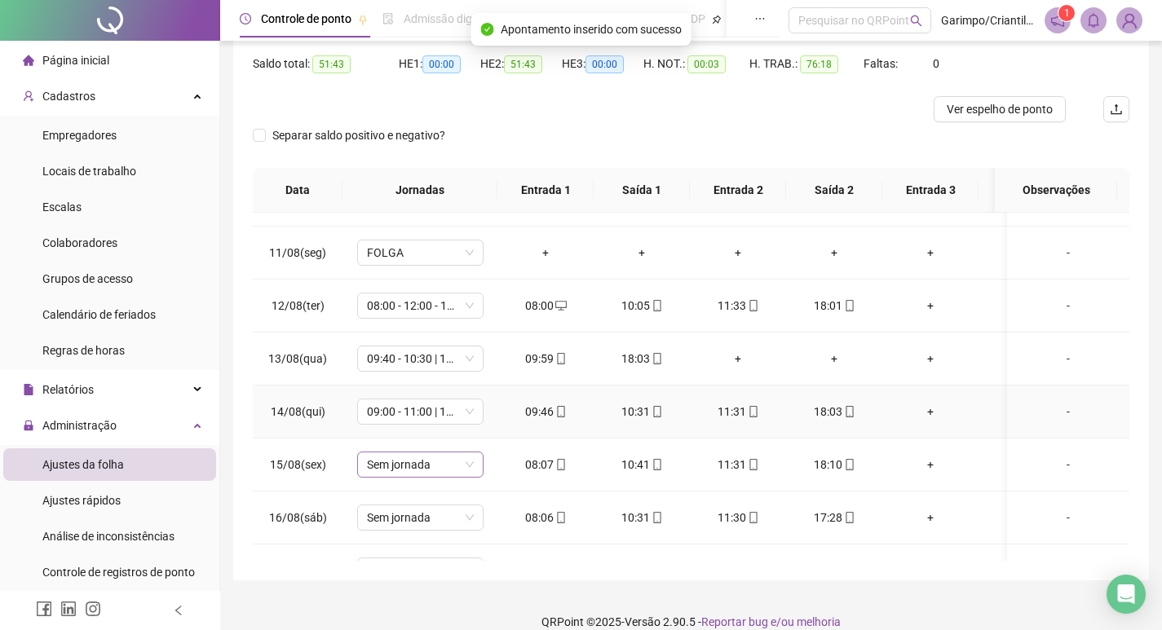
scroll to position [163, 0]
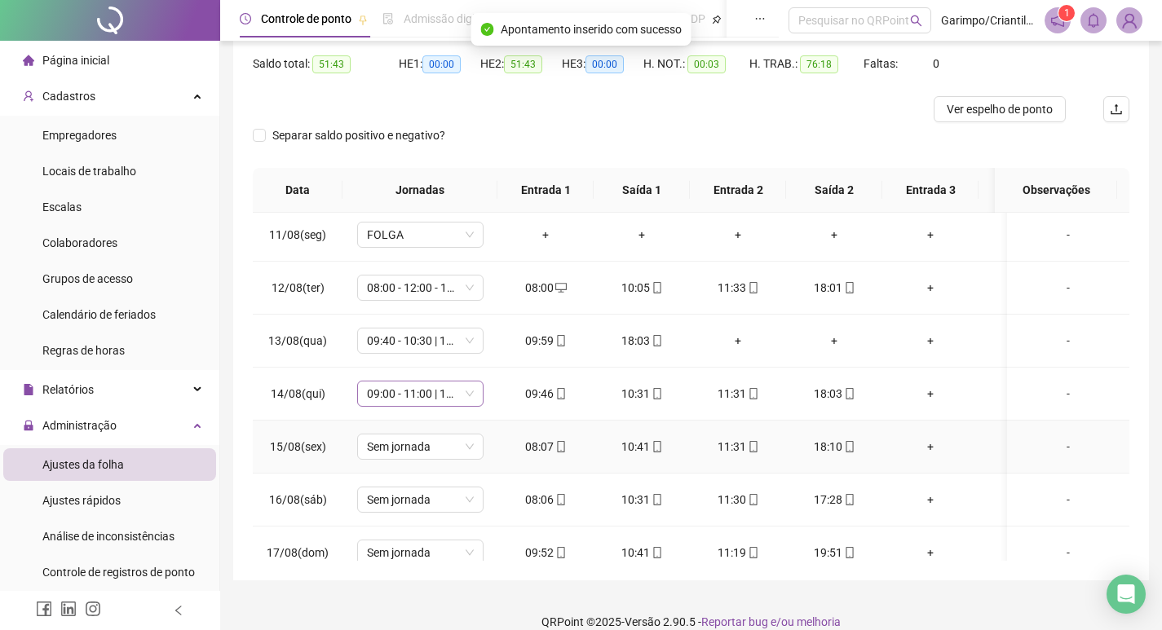
click at [409, 391] on span "09:00 - 11:00 | 12:00 - 18:00" at bounding box center [420, 394] width 107 height 24
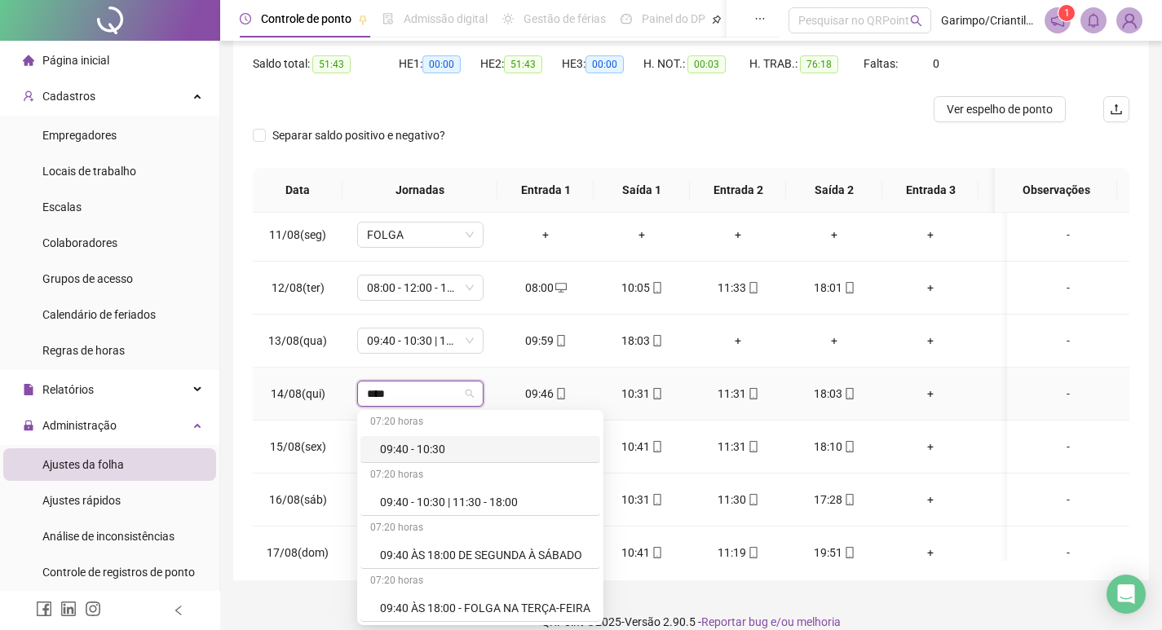
scroll to position [3, 0]
type input "*****"
click at [500, 492] on div "09:40 - 10:30 | 11:30 - 18:00" at bounding box center [480, 502] width 240 height 27
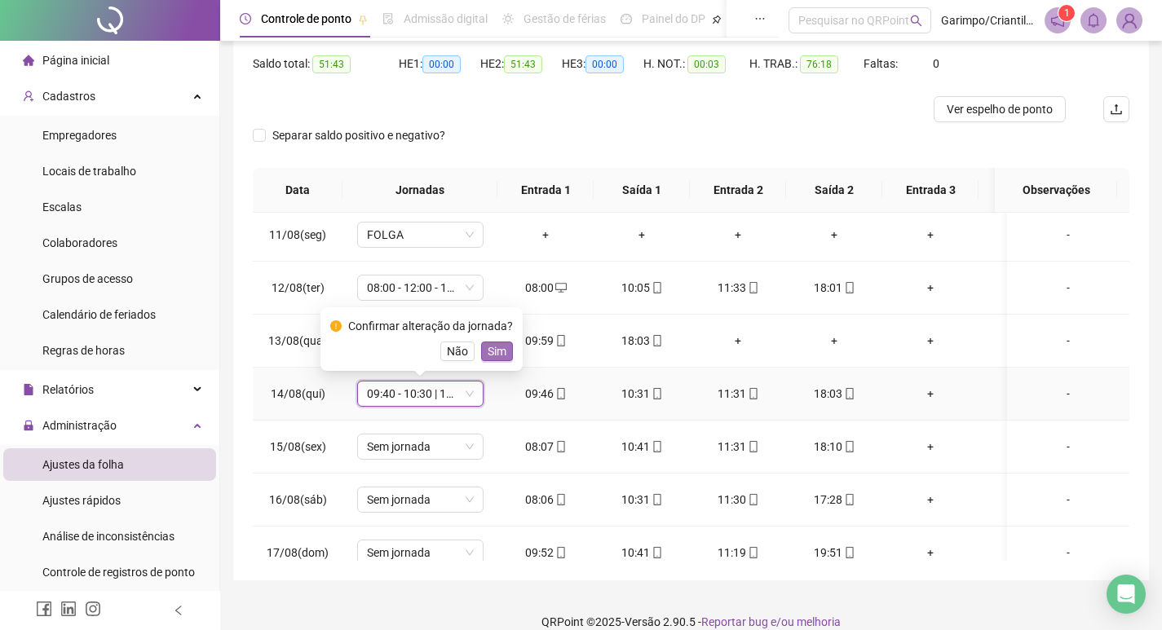
click at [496, 360] on span "Sim" at bounding box center [497, 351] width 19 height 18
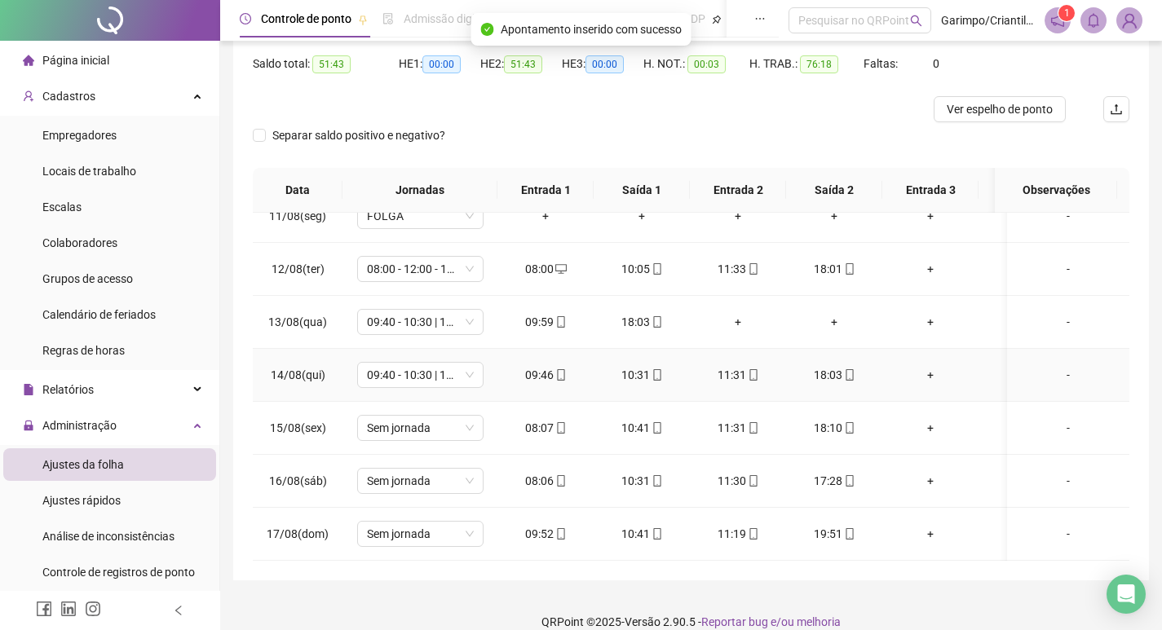
scroll to position [194, 0]
click at [417, 424] on span "Sem jornada" at bounding box center [420, 428] width 107 height 24
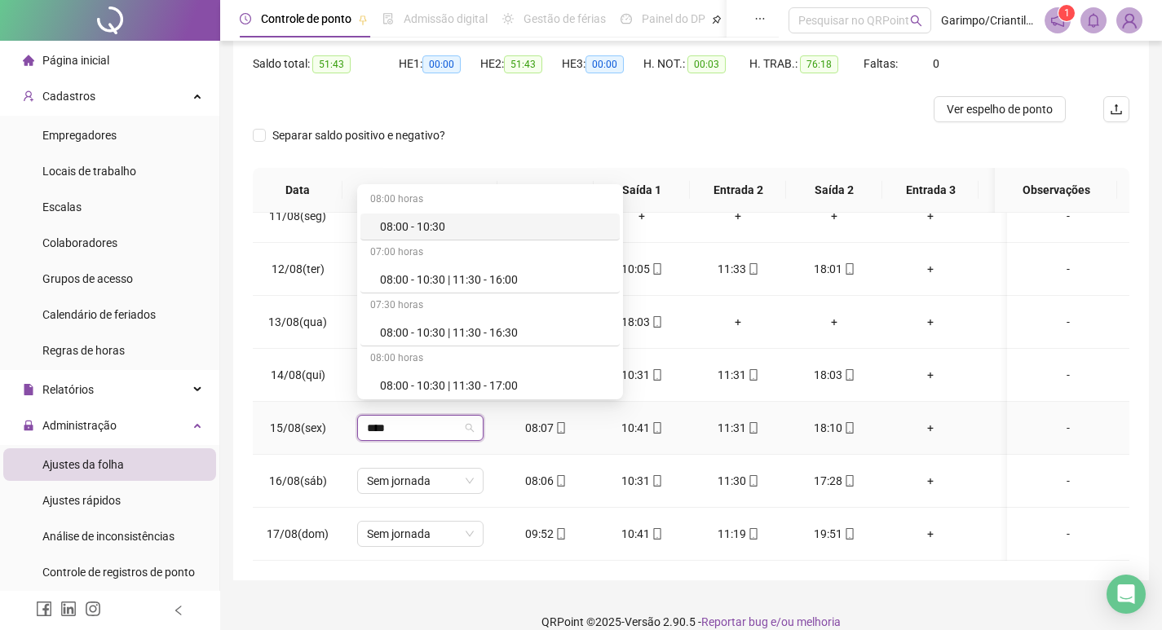
type input "*****"
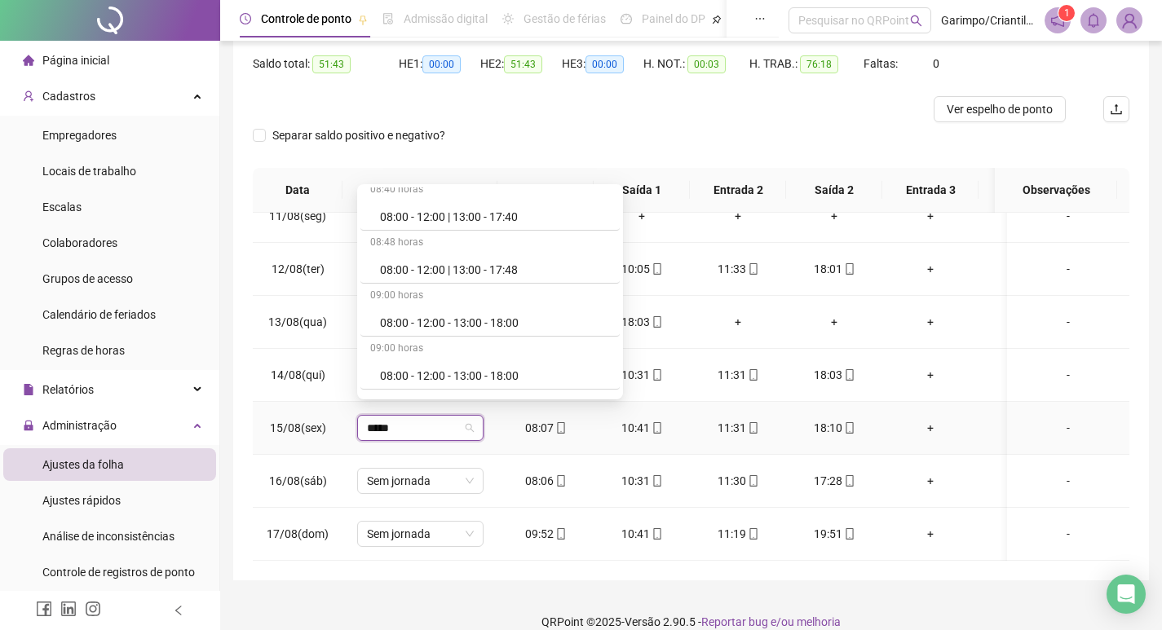
scroll to position [1060, 0]
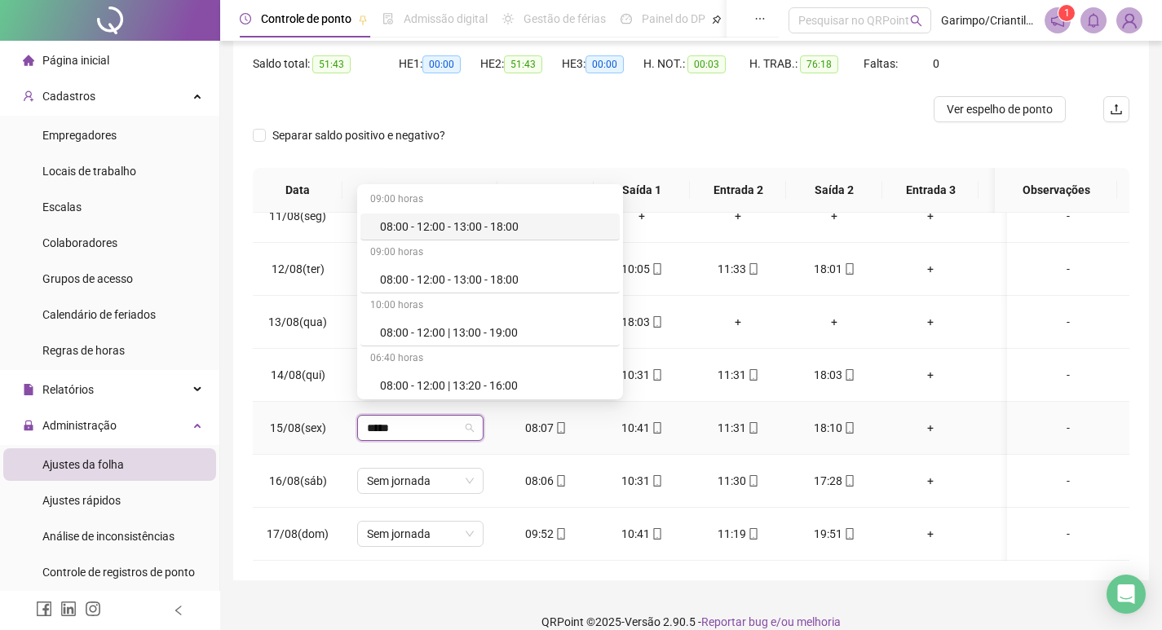
drag, startPoint x: 503, startPoint y: 220, endPoint x: 502, endPoint y: 268, distance: 48.1
click at [503, 220] on div "08:00 - 12:00 - 13:00 - 18:00" at bounding box center [495, 227] width 230 height 18
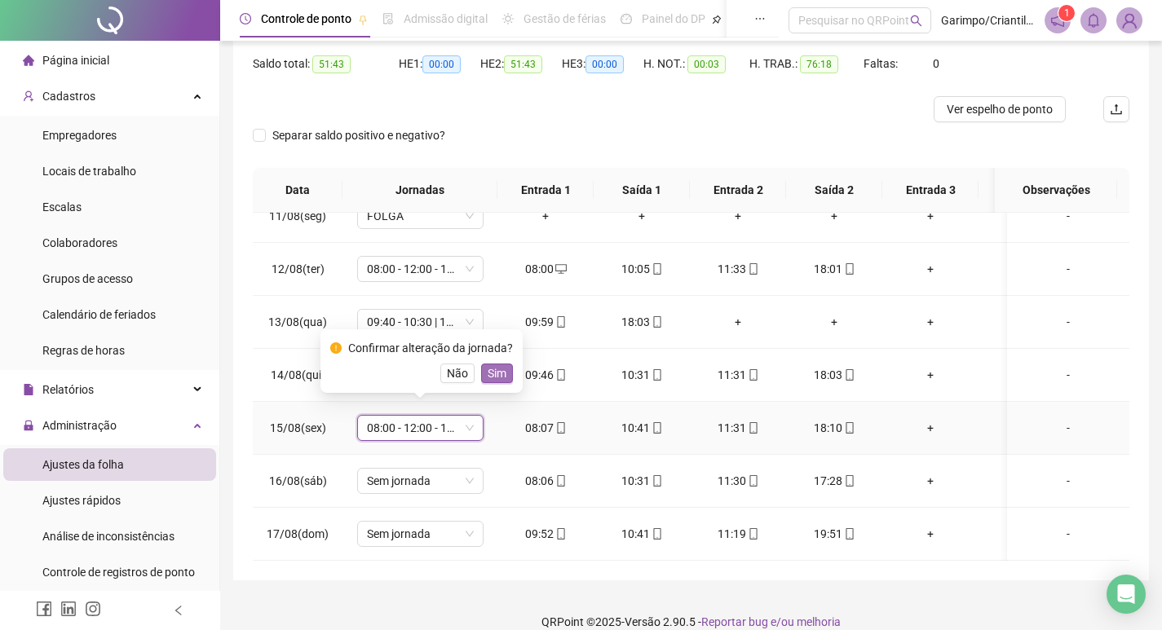
click at [494, 375] on span "Sim" at bounding box center [497, 373] width 19 height 18
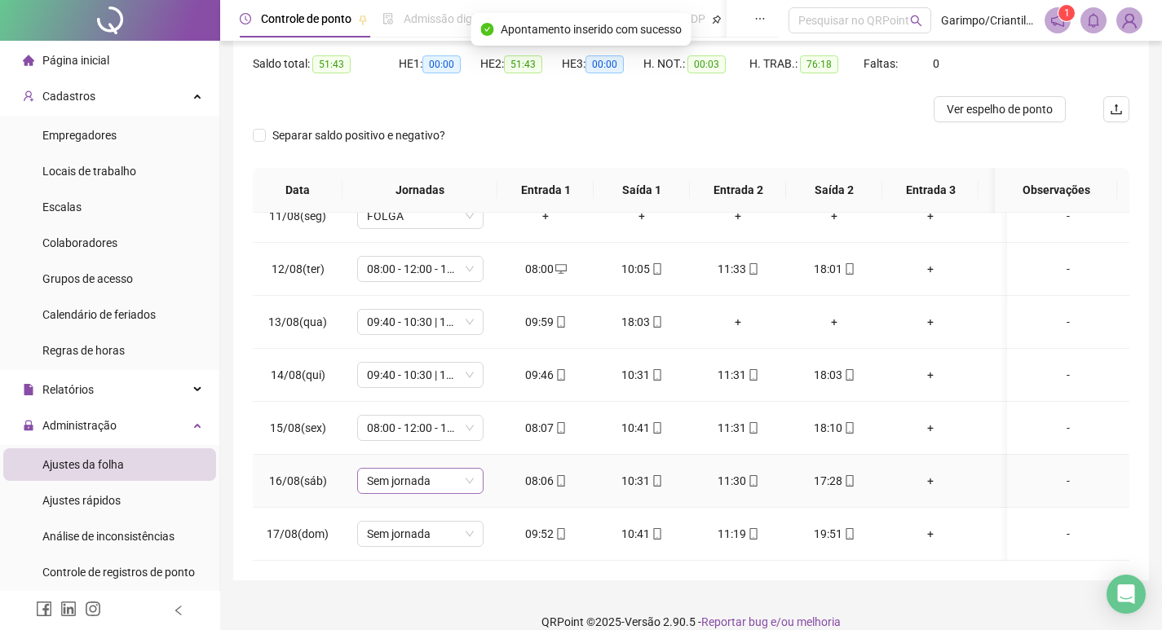
click at [425, 476] on span "Sem jornada" at bounding box center [420, 481] width 107 height 24
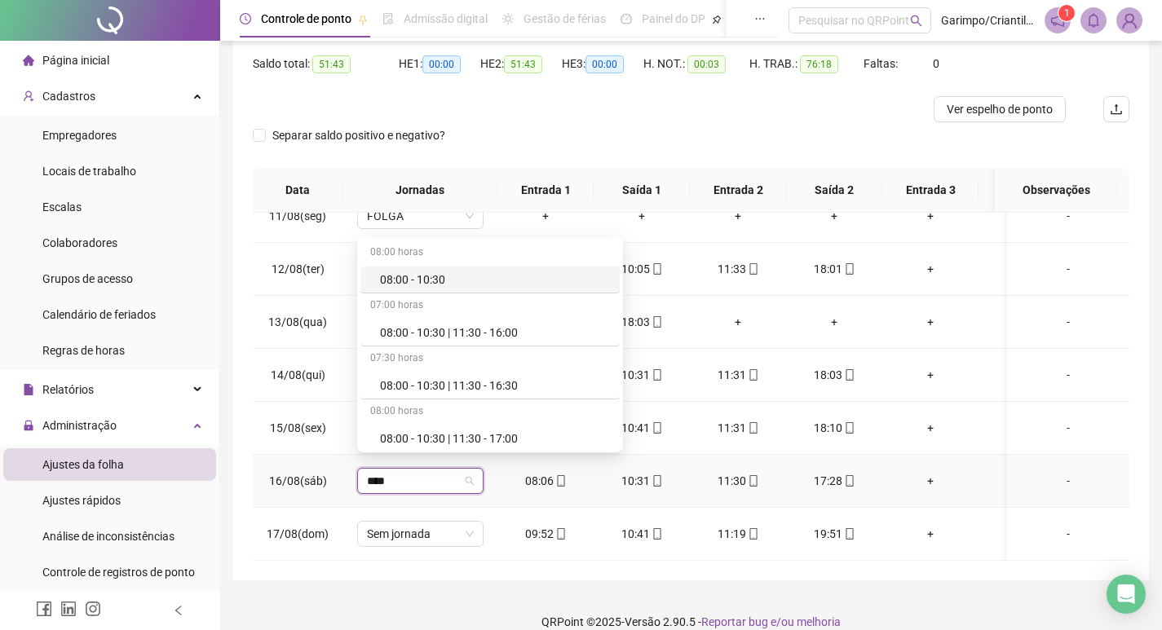
type input "*****"
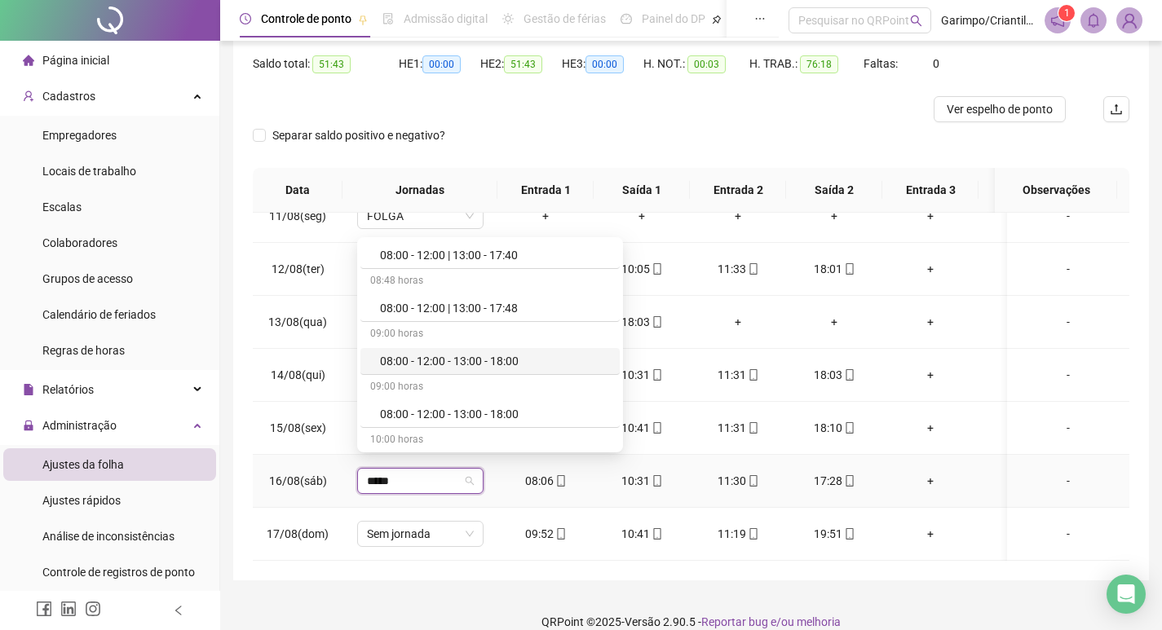
click at [467, 352] on div "08:00 - 12:00 - 13:00 - 18:00" at bounding box center [495, 361] width 230 height 18
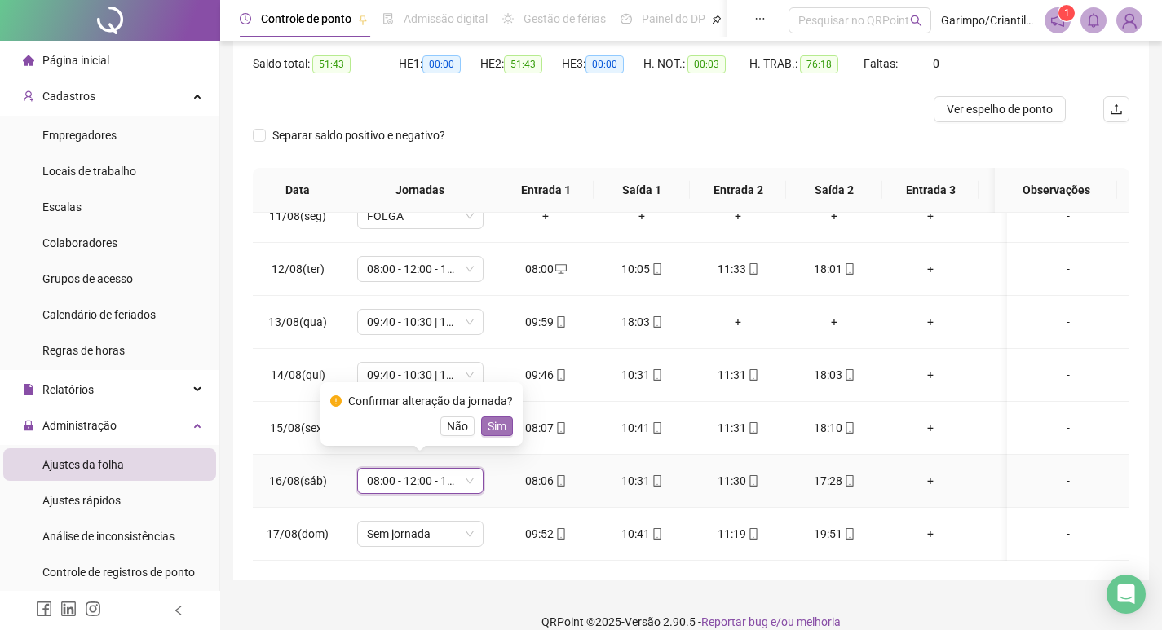
click at [493, 426] on span "Sim" at bounding box center [497, 426] width 19 height 18
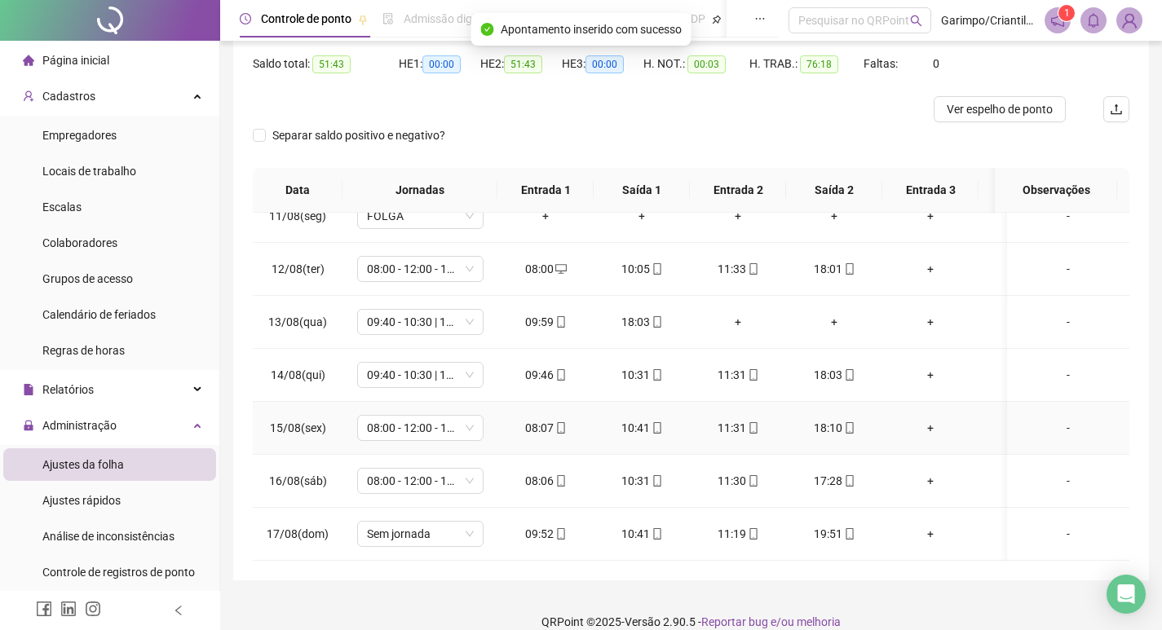
scroll to position [183, 0]
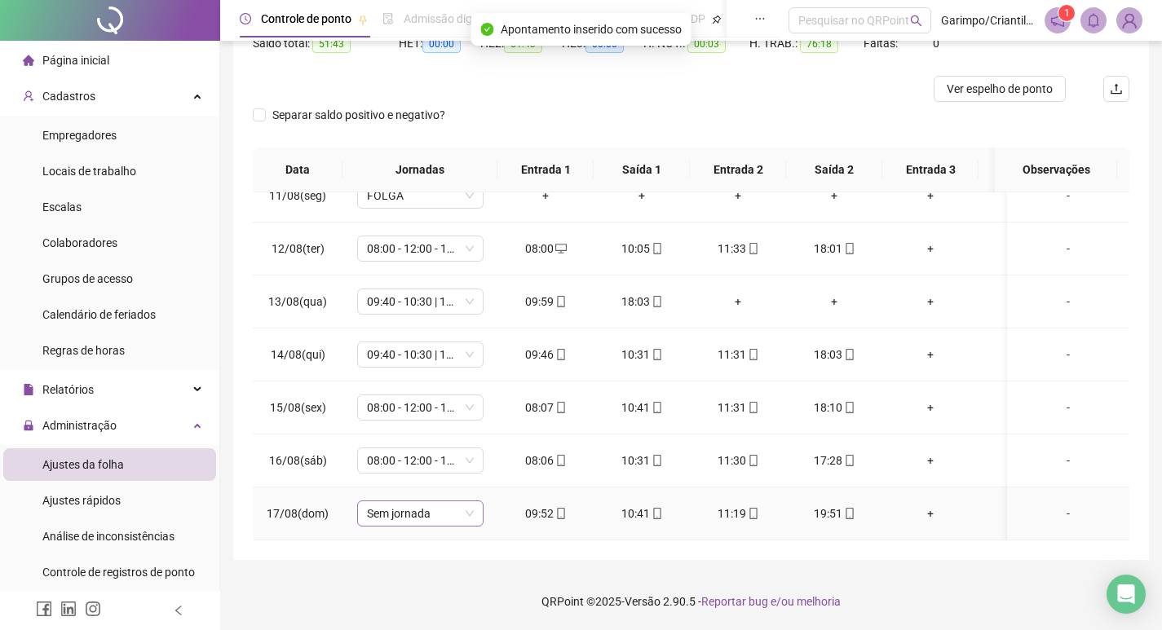
click at [409, 501] on span "Sem jornada" at bounding box center [420, 513] width 107 height 24
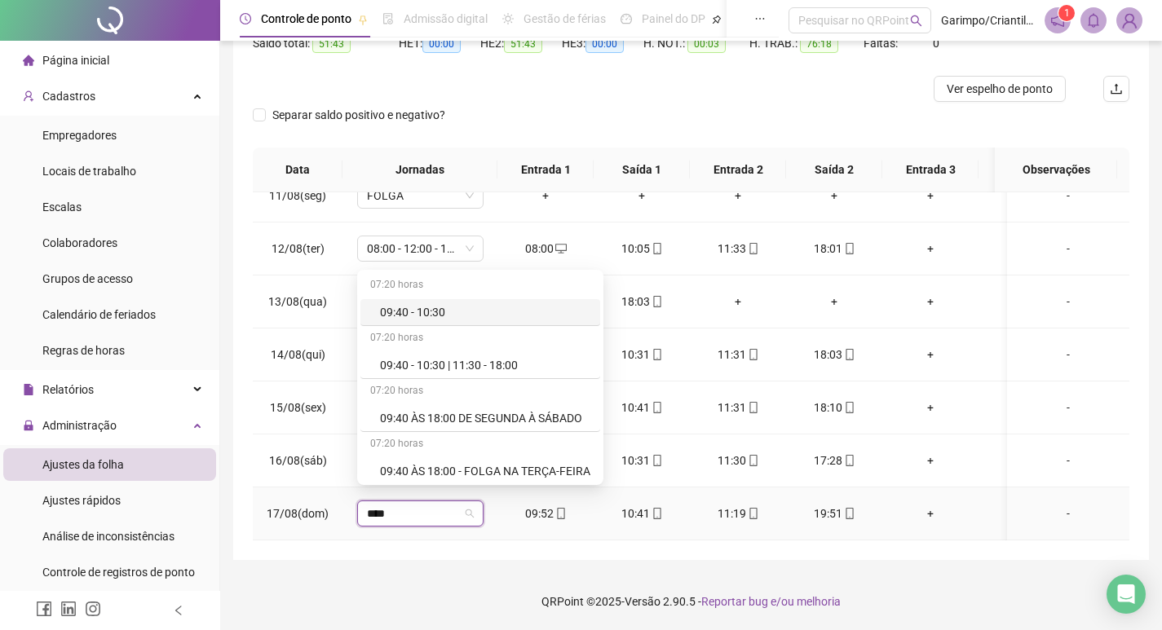
type input "*****"
click at [527, 349] on div "07:20 horas" at bounding box center [480, 339] width 240 height 26
click at [506, 368] on div "09:40 - 10:30 | 11:30 - 18:00" at bounding box center [485, 365] width 210 height 18
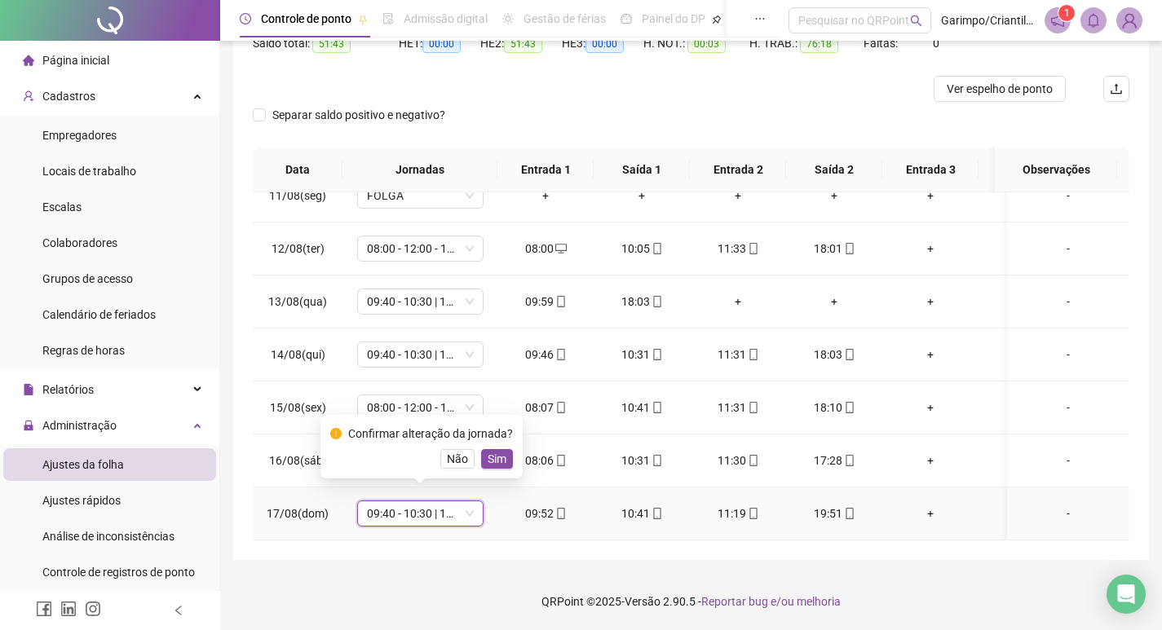
click at [474, 448] on div "Confirmar alteração da jornada? Não Sim" at bounding box center [421, 447] width 183 height 44
click at [494, 458] on span "Sim" at bounding box center [497, 459] width 19 height 18
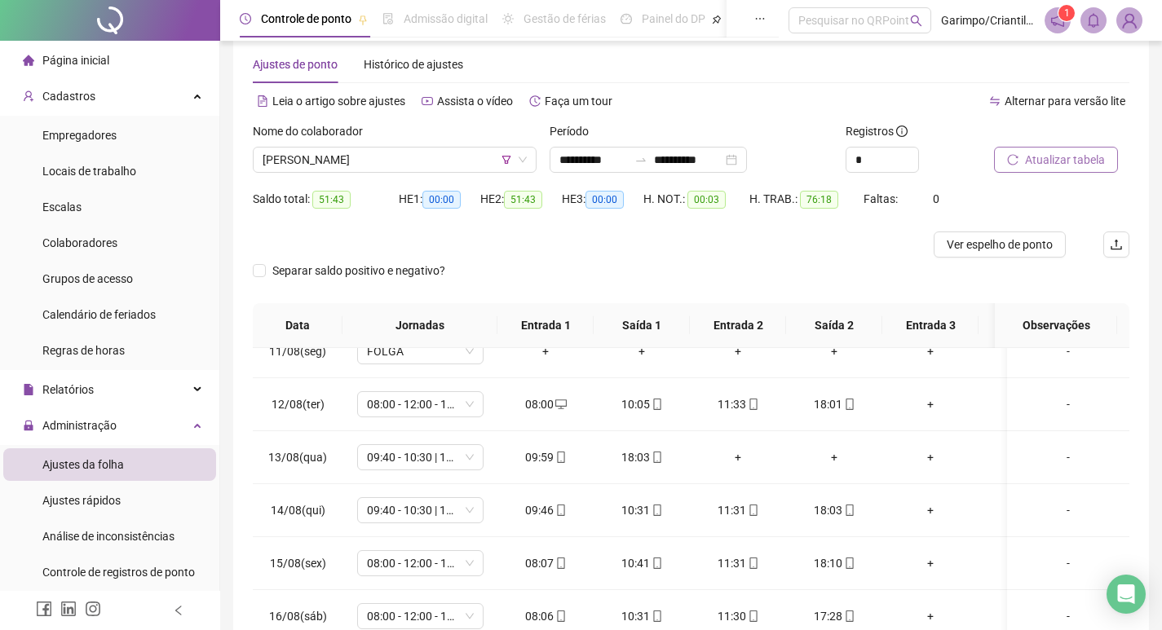
scroll to position [20, 0]
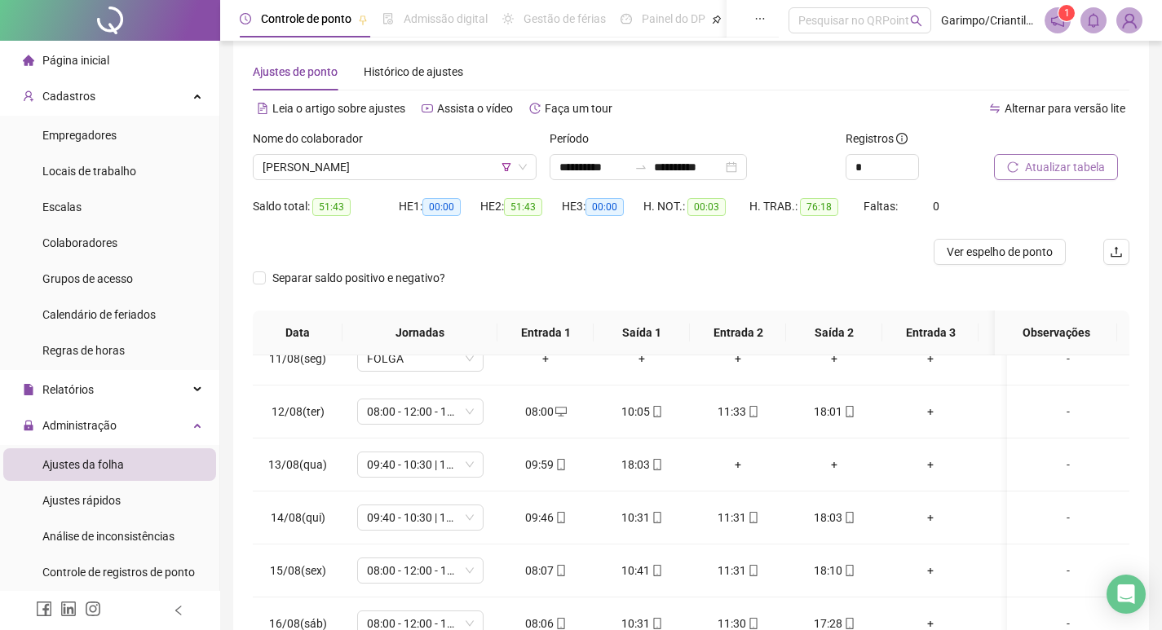
click at [1067, 166] on span "Atualizar tabela" at bounding box center [1065, 167] width 80 height 18
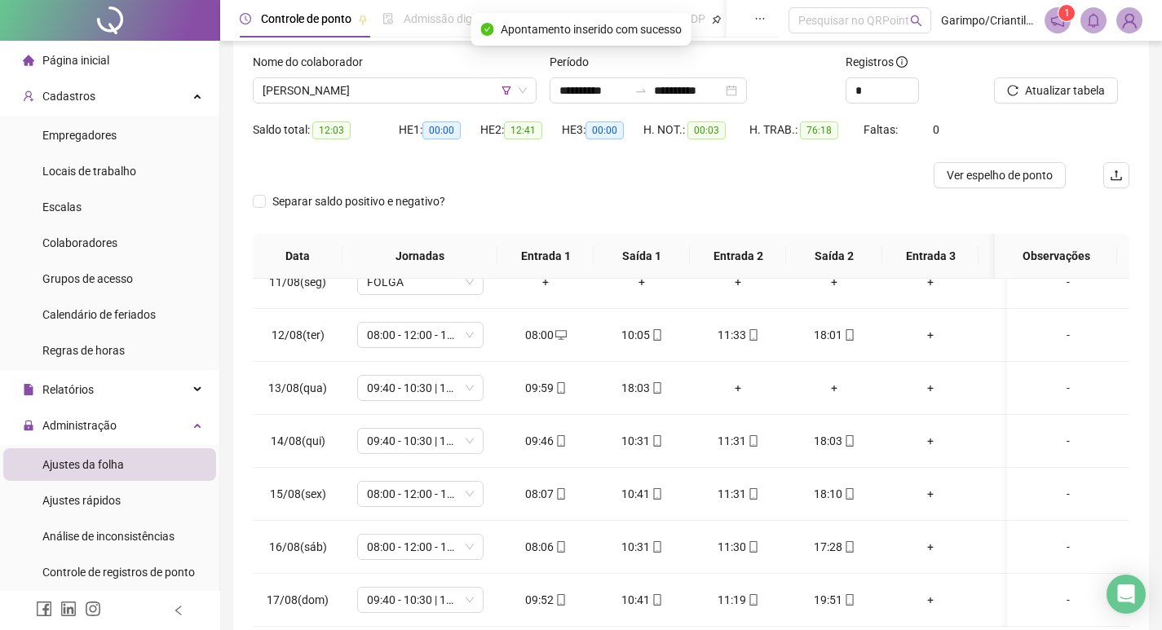
scroll to position [183, 0]
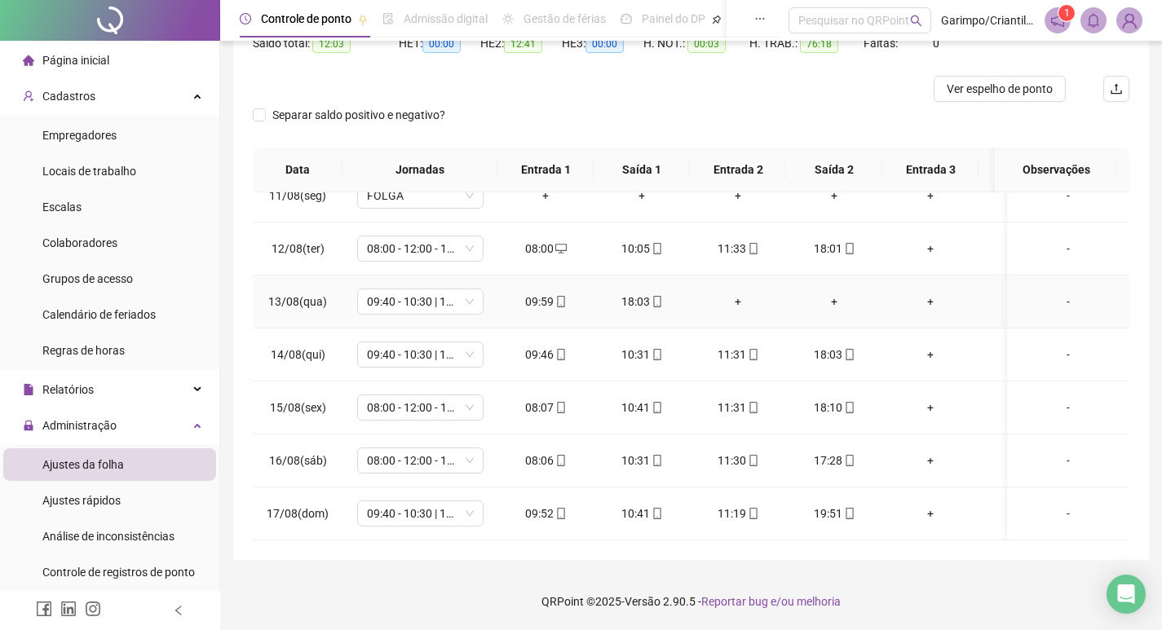
click at [742, 293] on div "+" at bounding box center [738, 302] width 70 height 18
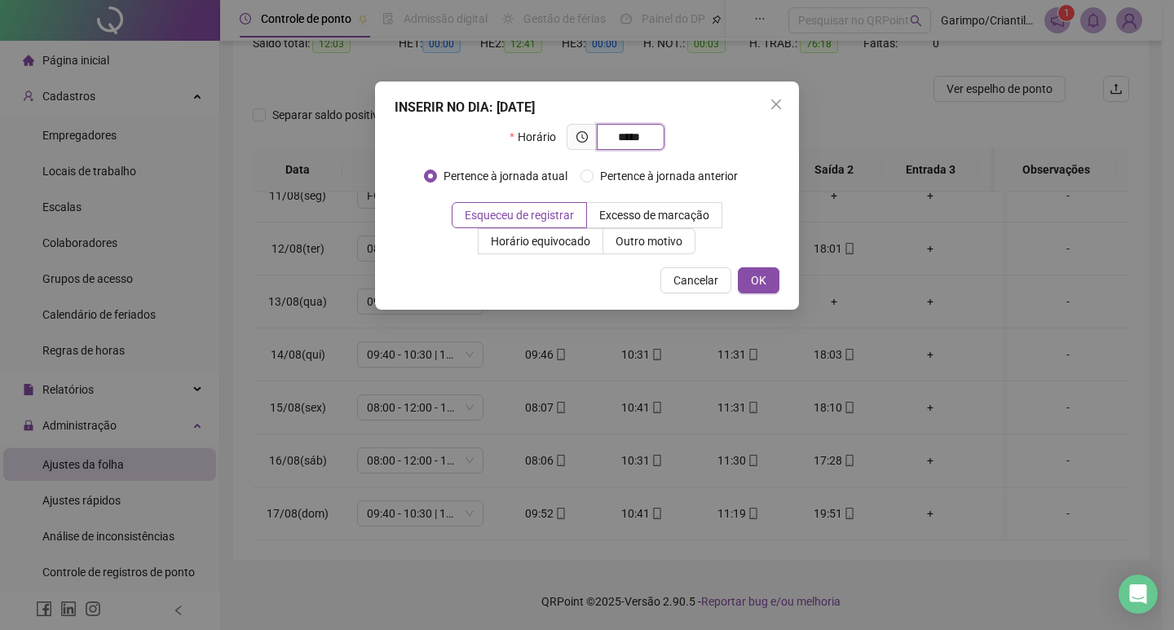
type input "*****"
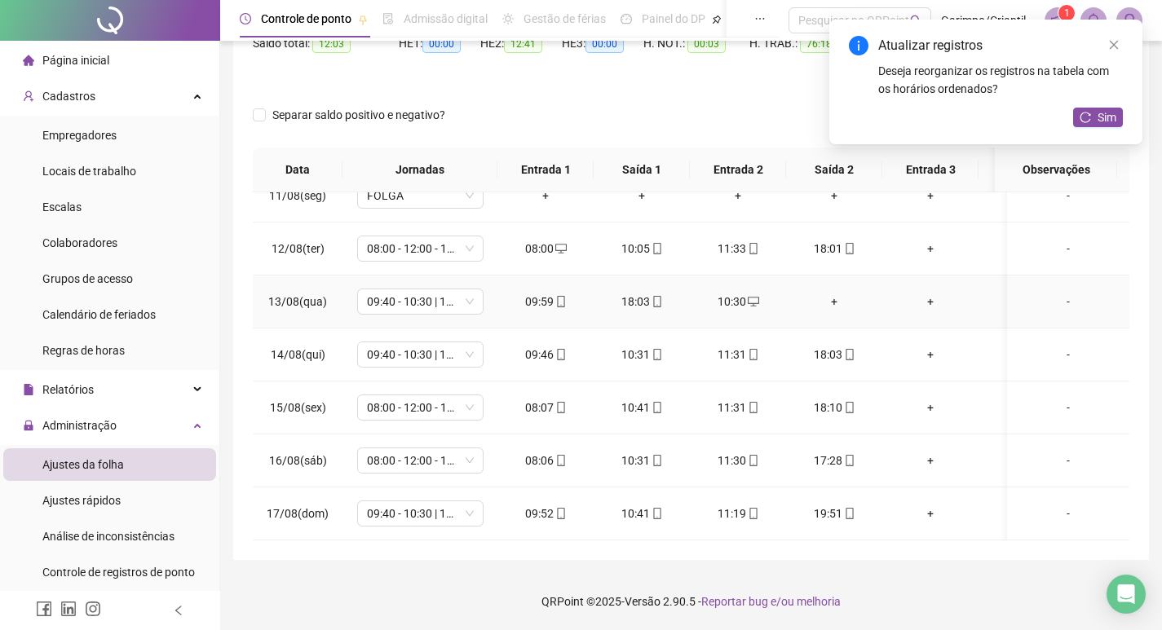
click at [827, 293] on div "+" at bounding box center [834, 302] width 70 height 18
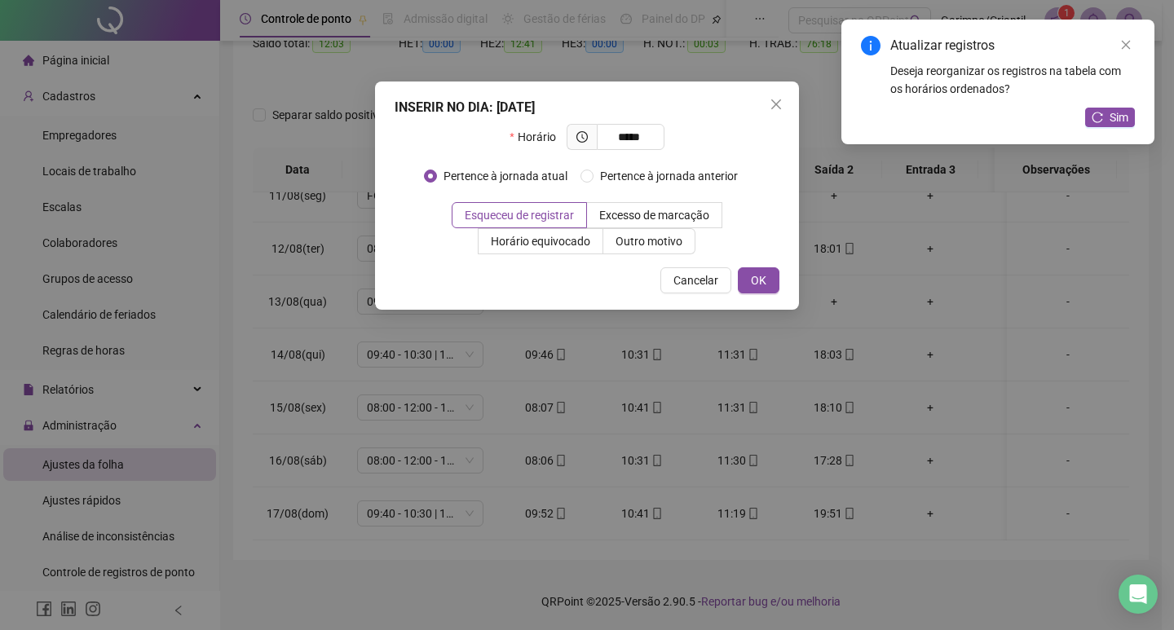
type input "*****"
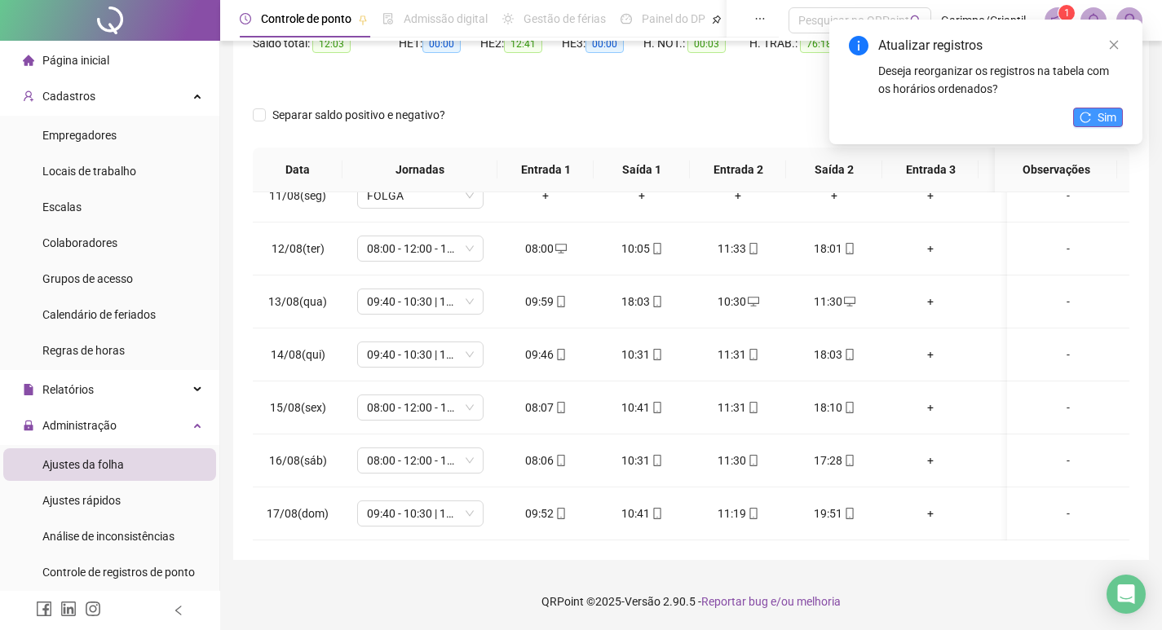
click at [1101, 114] on span "Sim" at bounding box center [1106, 117] width 19 height 18
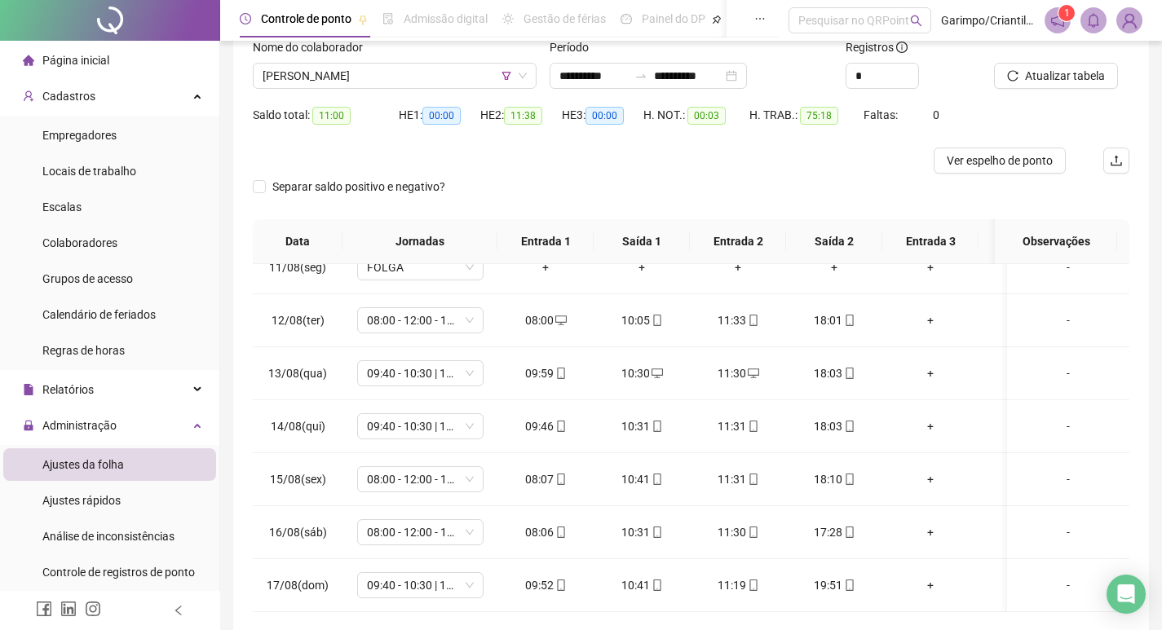
scroll to position [20, 0]
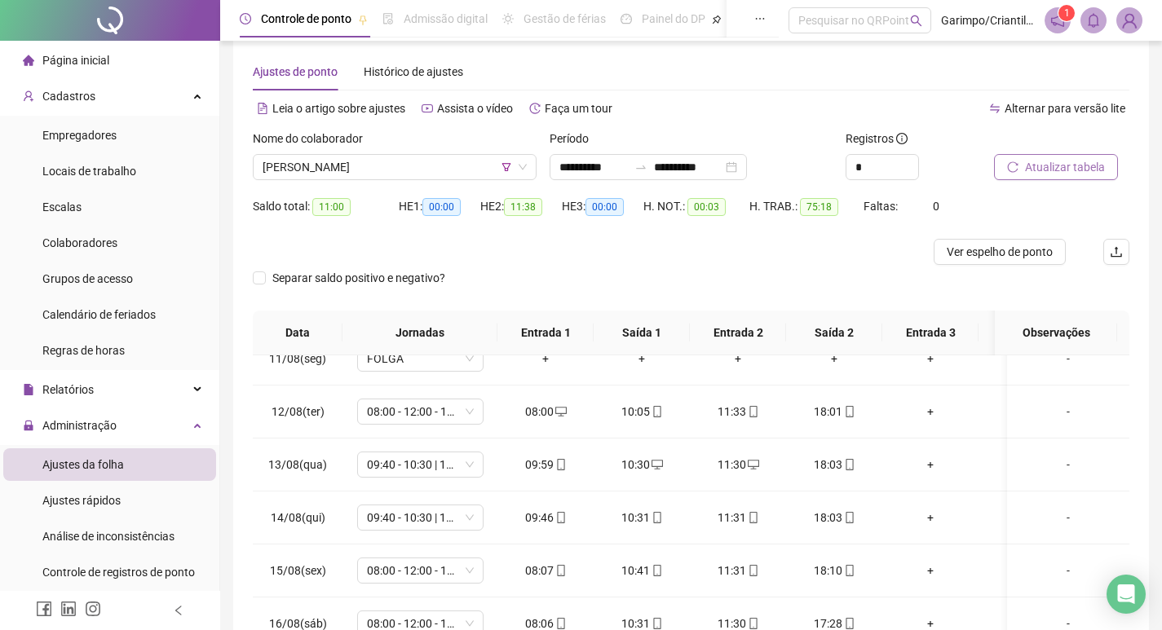
click at [1004, 174] on button "Atualizar tabela" at bounding box center [1056, 167] width 124 height 26
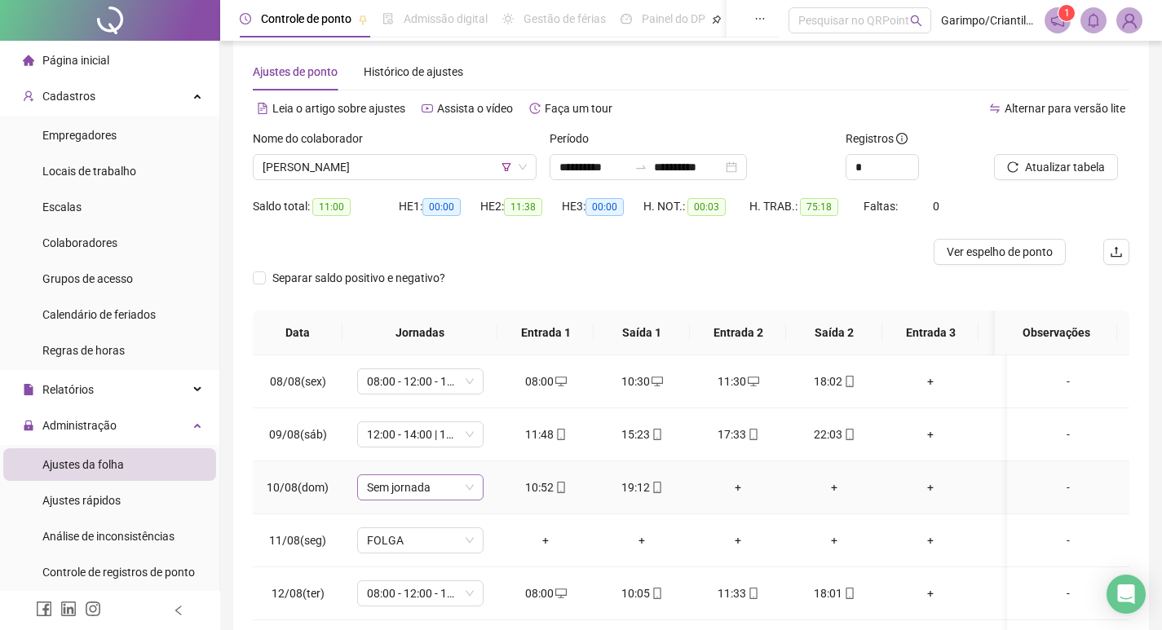
click at [411, 492] on span "Sem jornada" at bounding box center [420, 487] width 107 height 24
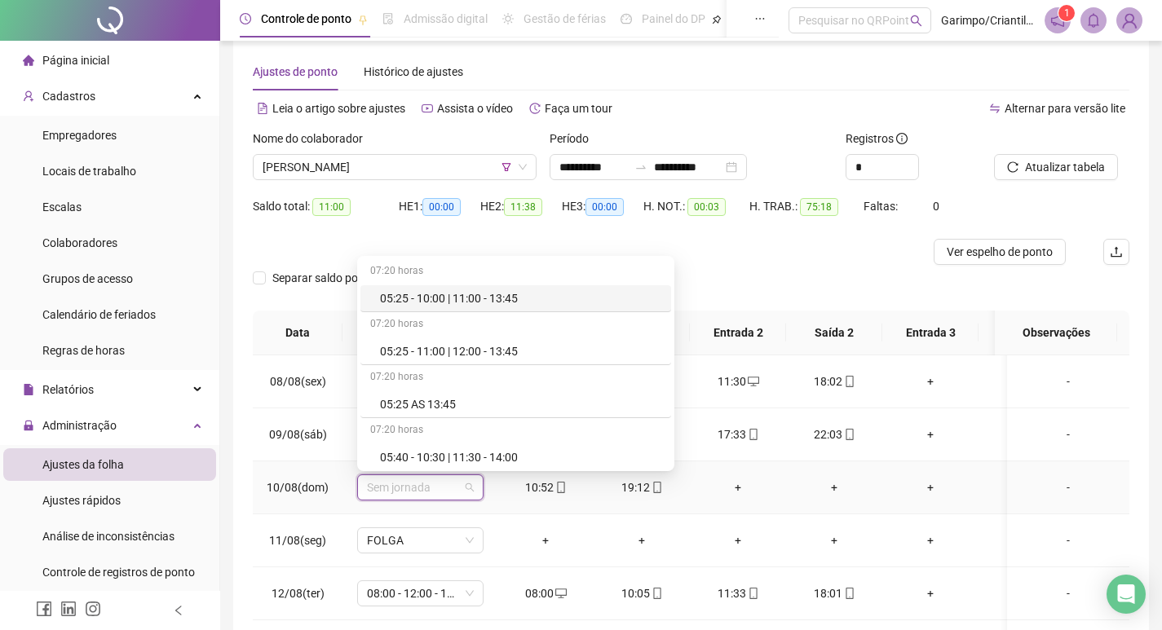
click at [491, 510] on td "Sem jornada" at bounding box center [419, 487] width 155 height 53
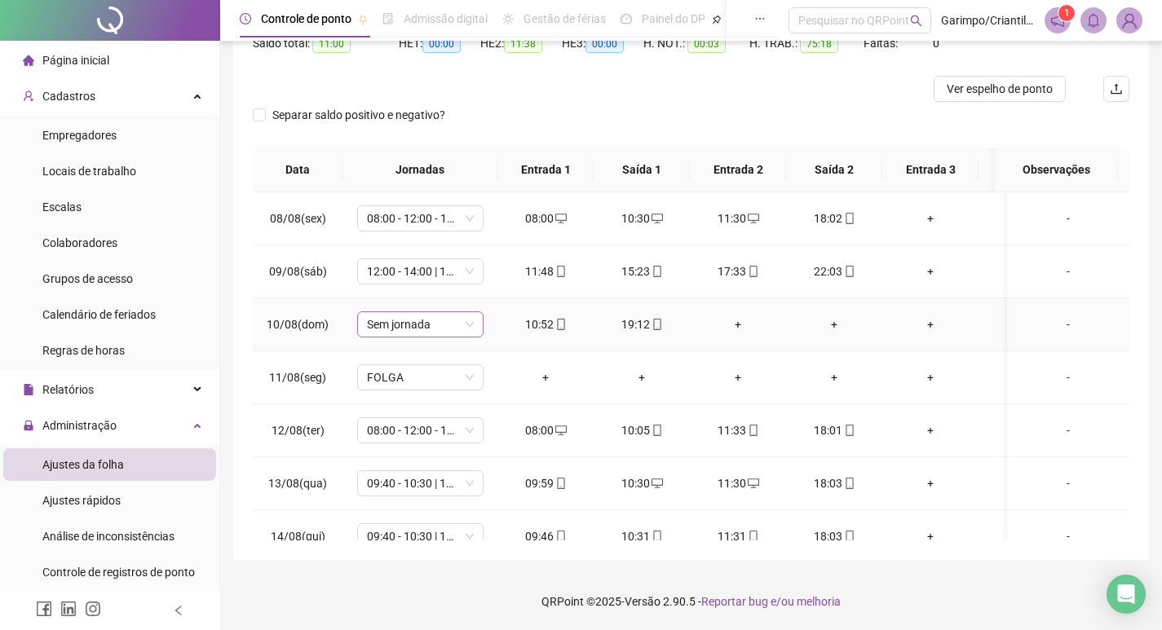
click at [461, 325] on span "Sem jornada" at bounding box center [420, 324] width 107 height 24
click at [517, 323] on div "10:52" at bounding box center [545, 325] width 70 height 18
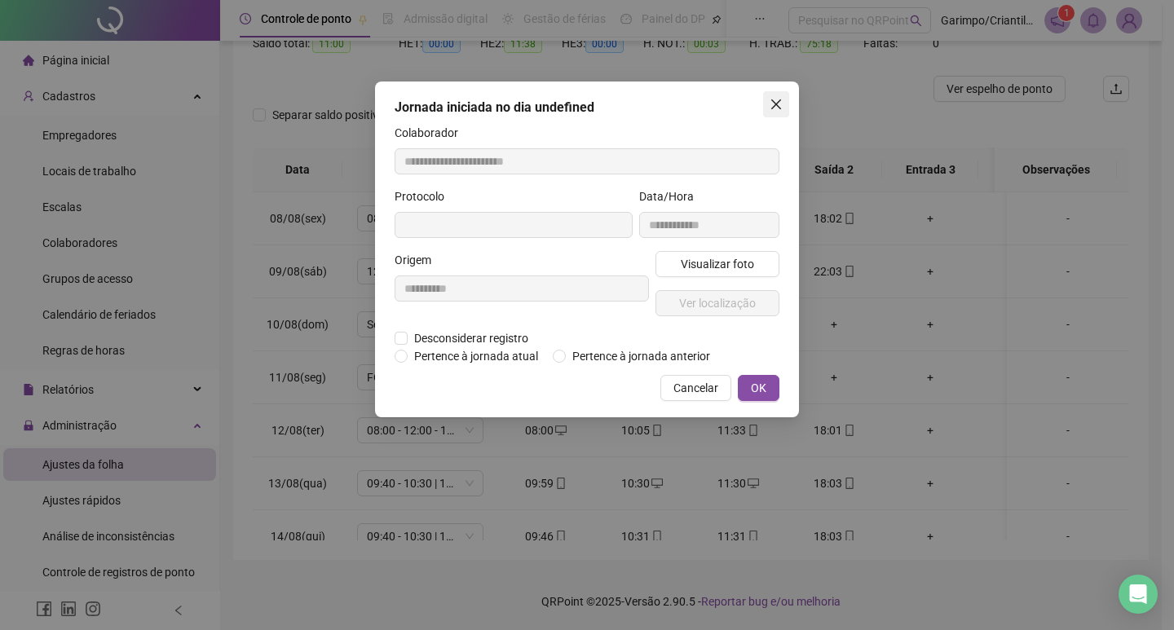
type input "**********"
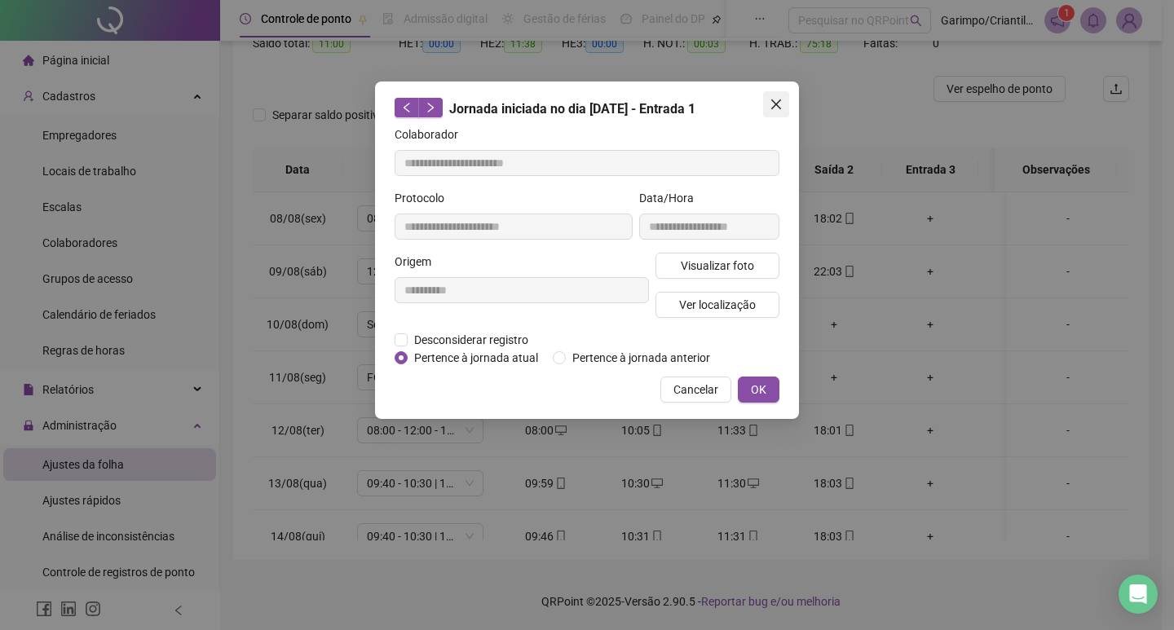
click at [783, 105] on span "Close" at bounding box center [776, 104] width 26 height 13
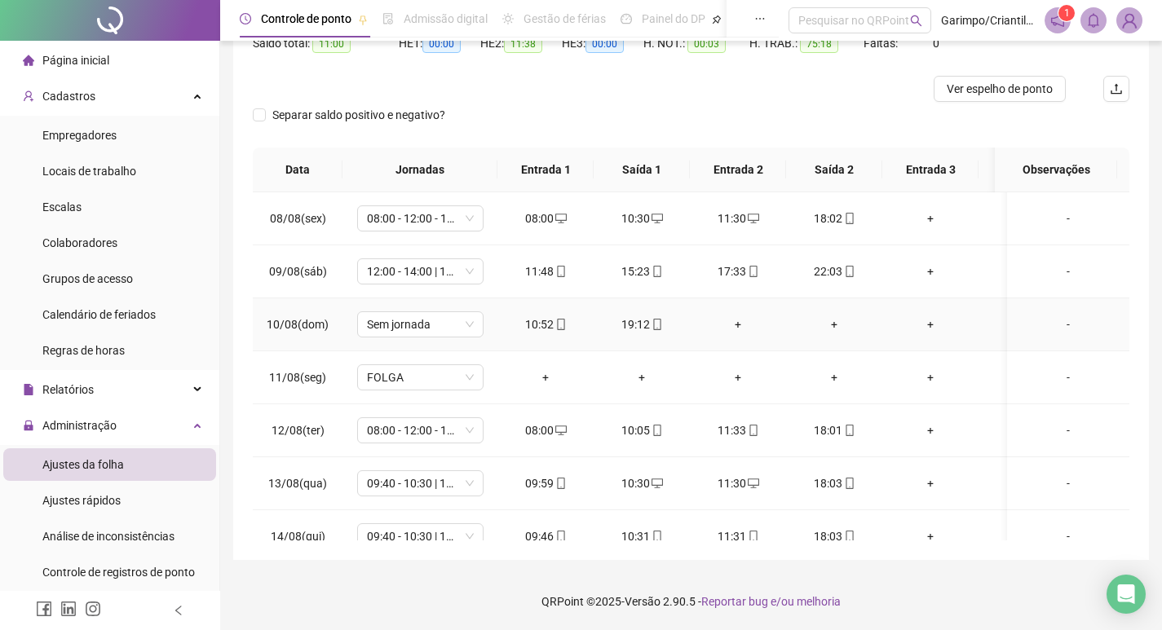
click at [564, 324] on icon "mobile" at bounding box center [560, 324] width 11 height 11
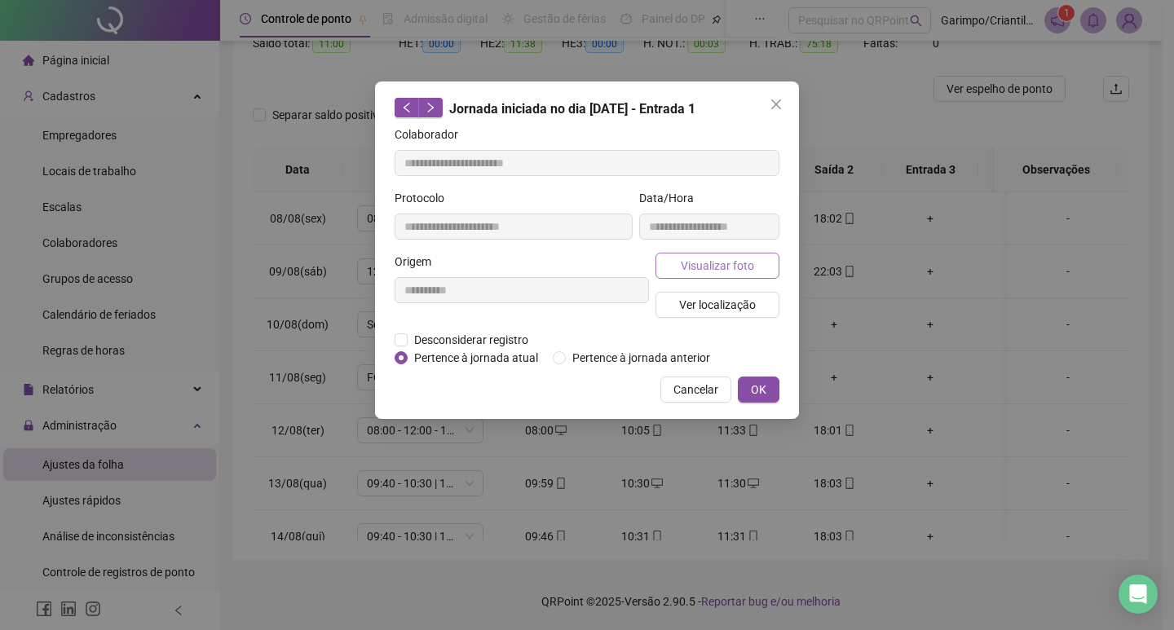
click at [680, 272] on button "Visualizar foto" at bounding box center [717, 266] width 124 height 26
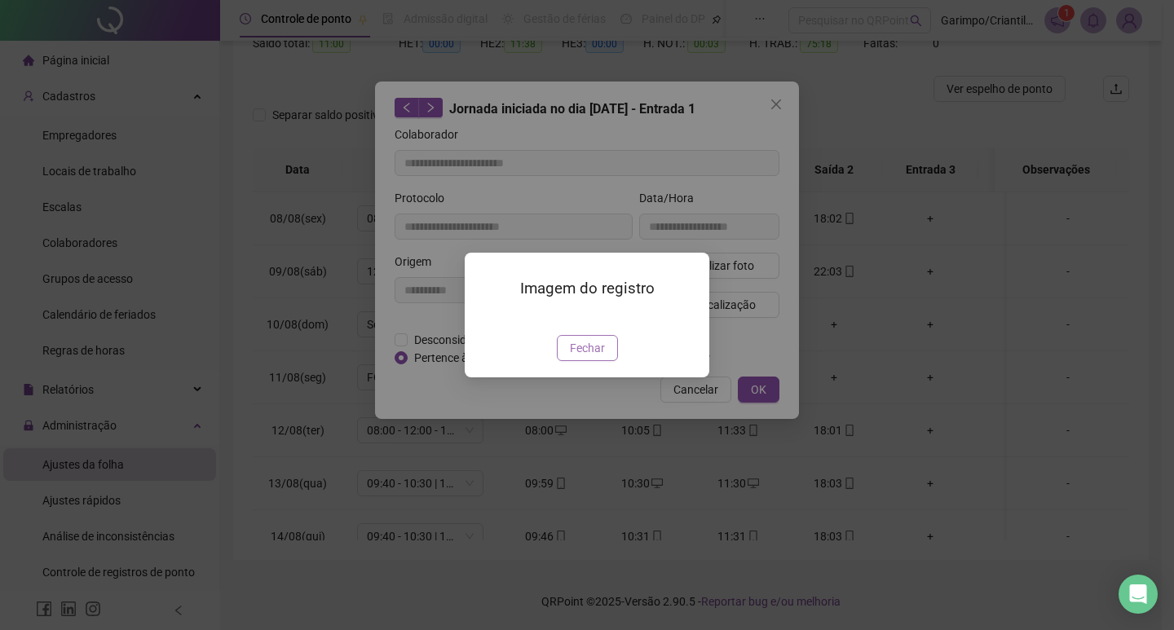
drag, startPoint x: 591, startPoint y: 433, endPoint x: 707, endPoint y: 255, distance: 212.1
click at [591, 357] on span "Fechar" at bounding box center [587, 348] width 35 height 18
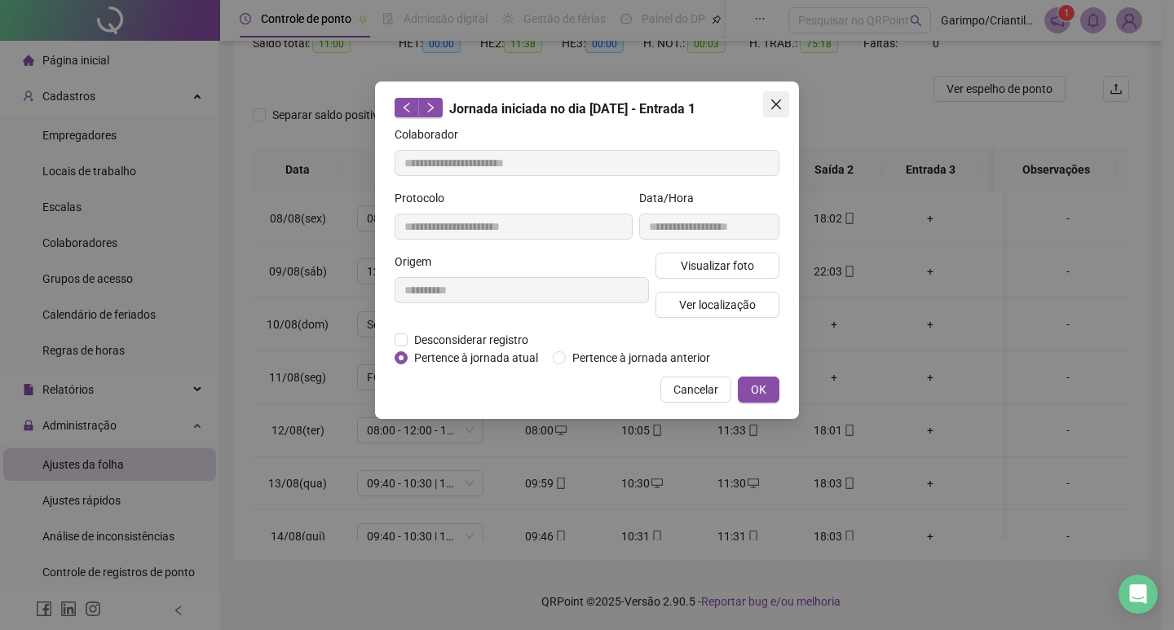
click at [783, 104] on span "Close" at bounding box center [776, 104] width 26 height 13
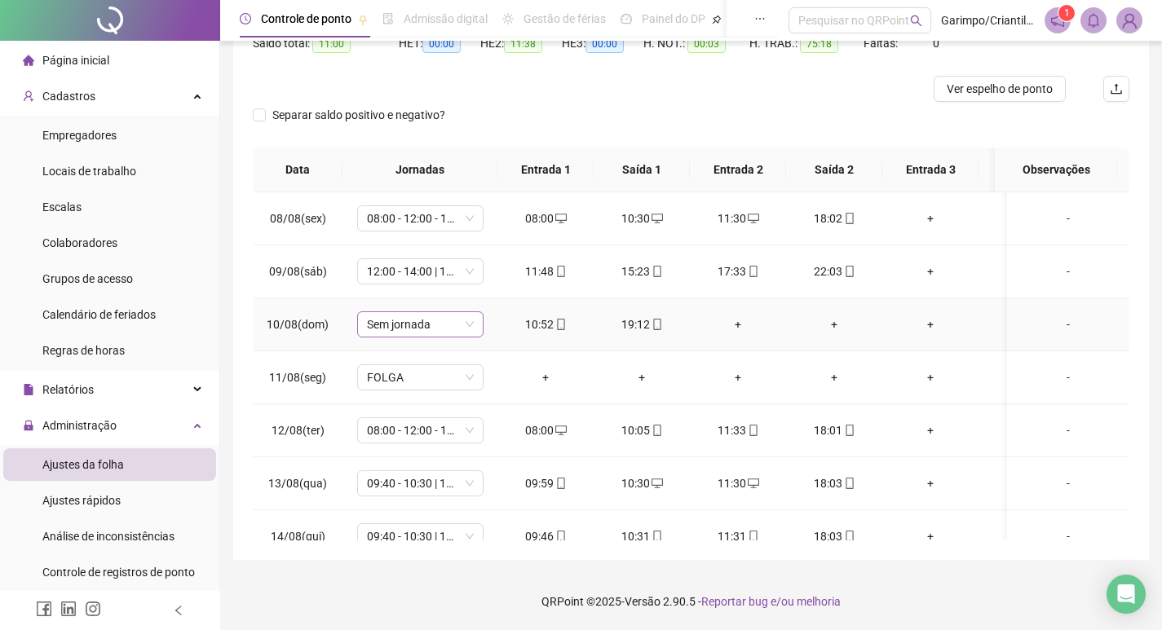
click at [423, 321] on span "Sem jornada" at bounding box center [420, 324] width 107 height 24
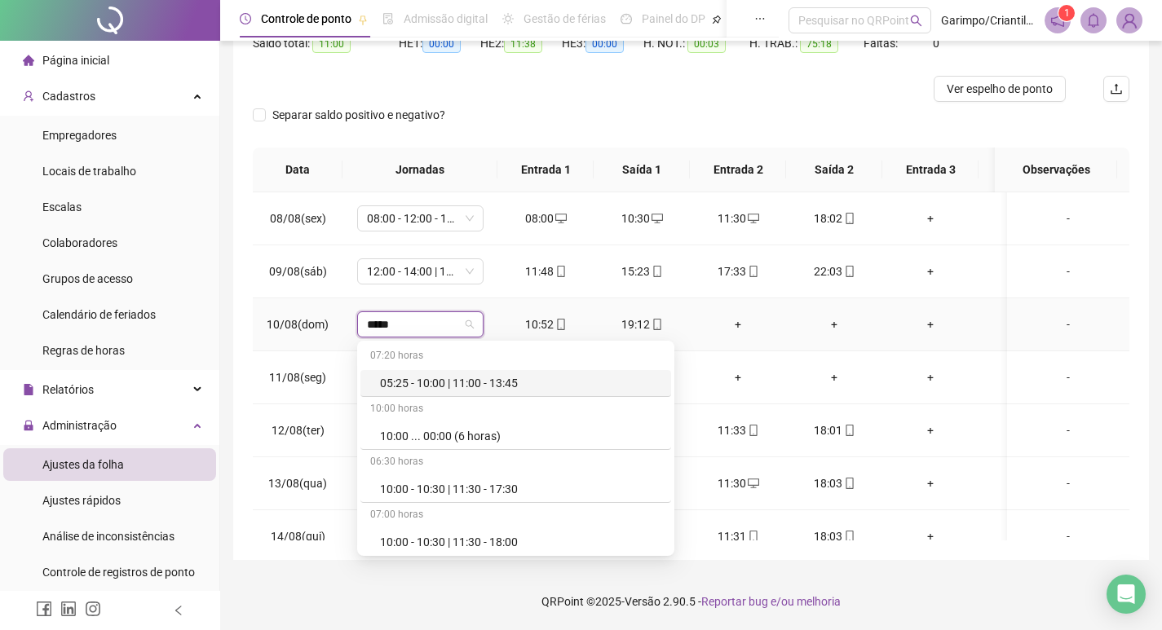
type input "*****"
click at [509, 308] on td "10:52" at bounding box center [545, 324] width 96 height 53
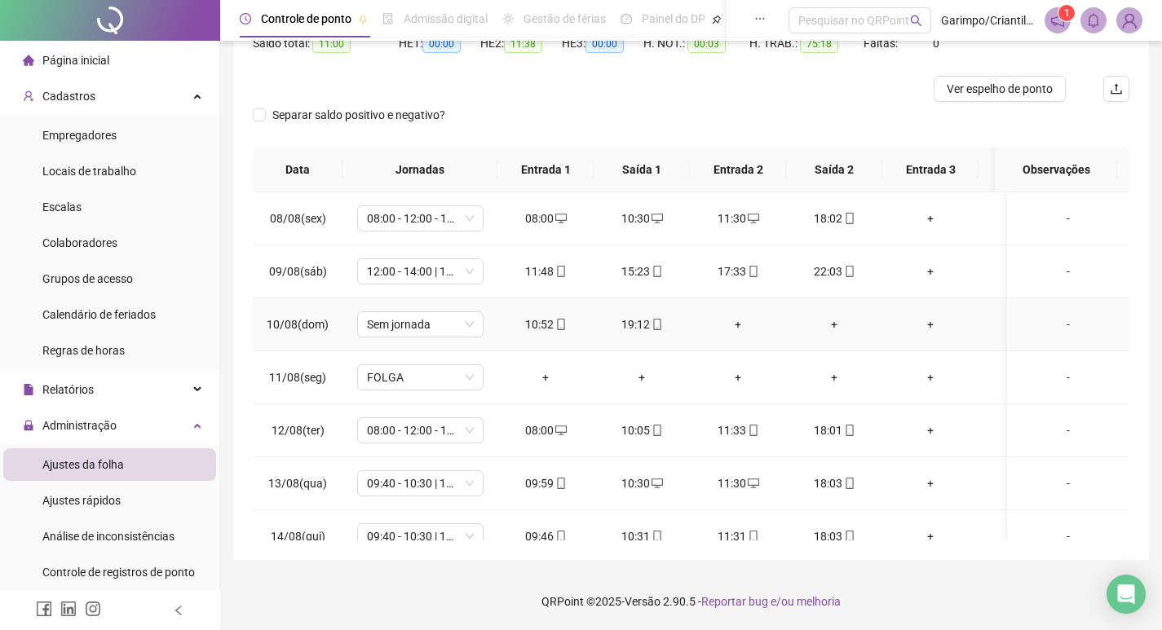
click at [740, 315] on td "+" at bounding box center [738, 324] width 96 height 53
click at [733, 319] on div "+" at bounding box center [738, 325] width 70 height 18
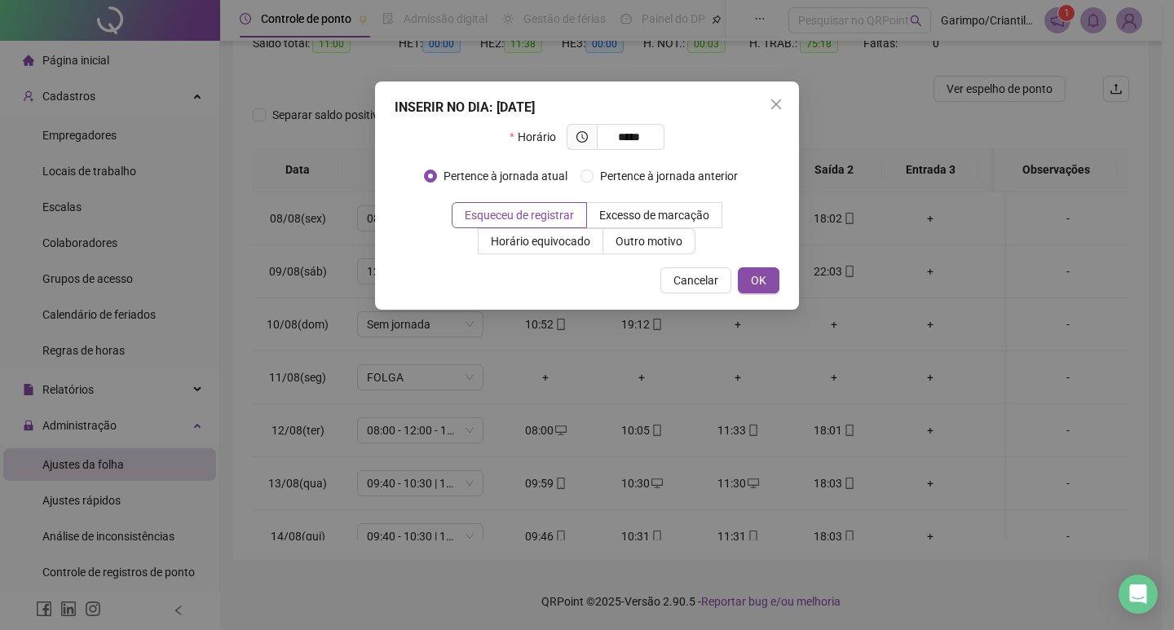
type input "*****"
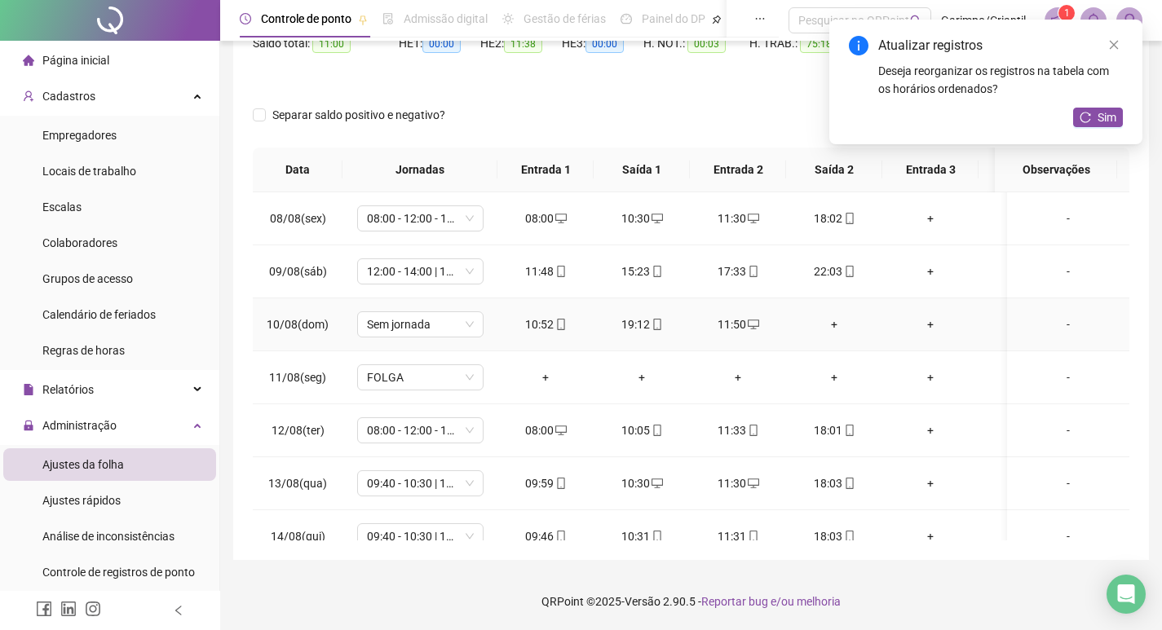
click at [827, 323] on div "+" at bounding box center [834, 325] width 70 height 18
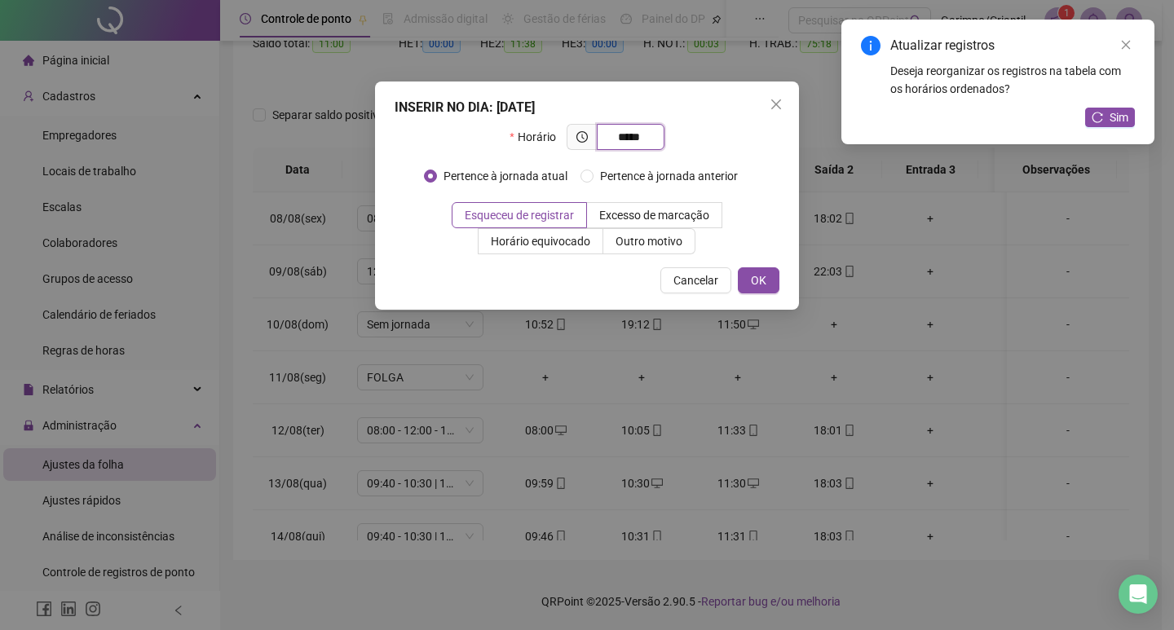
type input "*****"
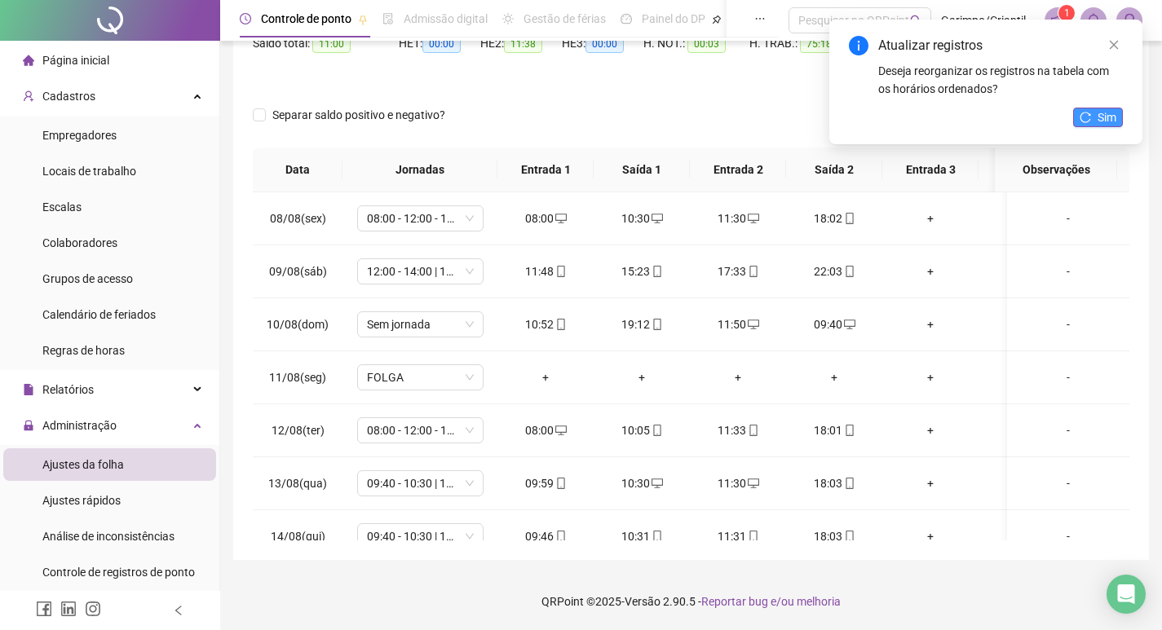
click at [1083, 114] on icon "reload" at bounding box center [1084, 117] width 11 height 11
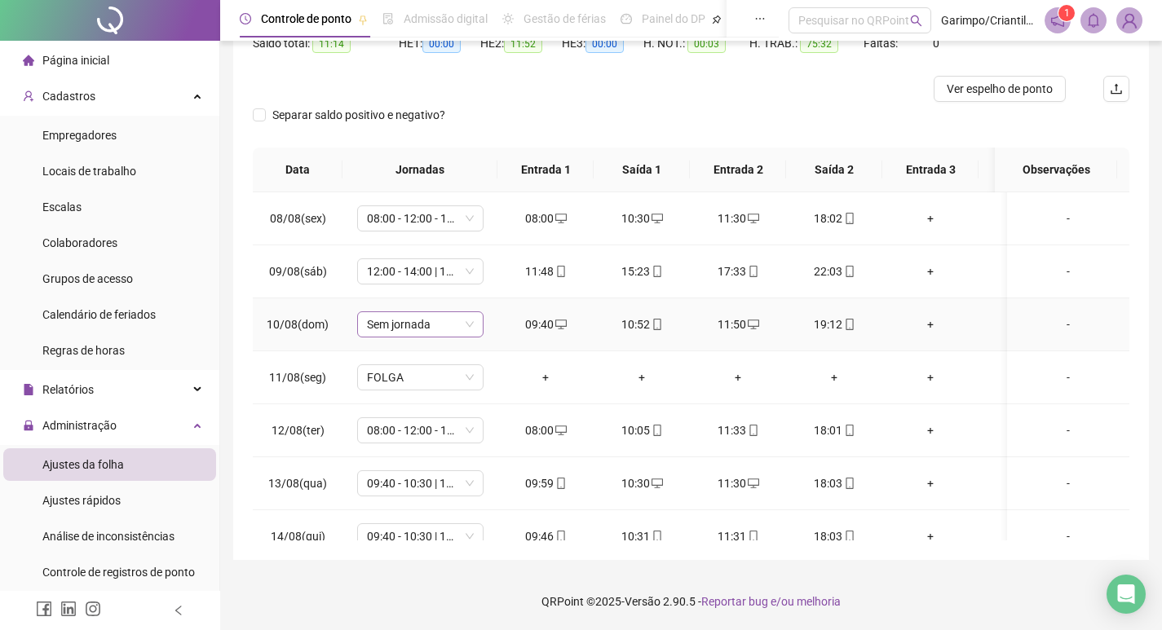
click at [402, 330] on span "Sem jornada" at bounding box center [420, 324] width 107 height 24
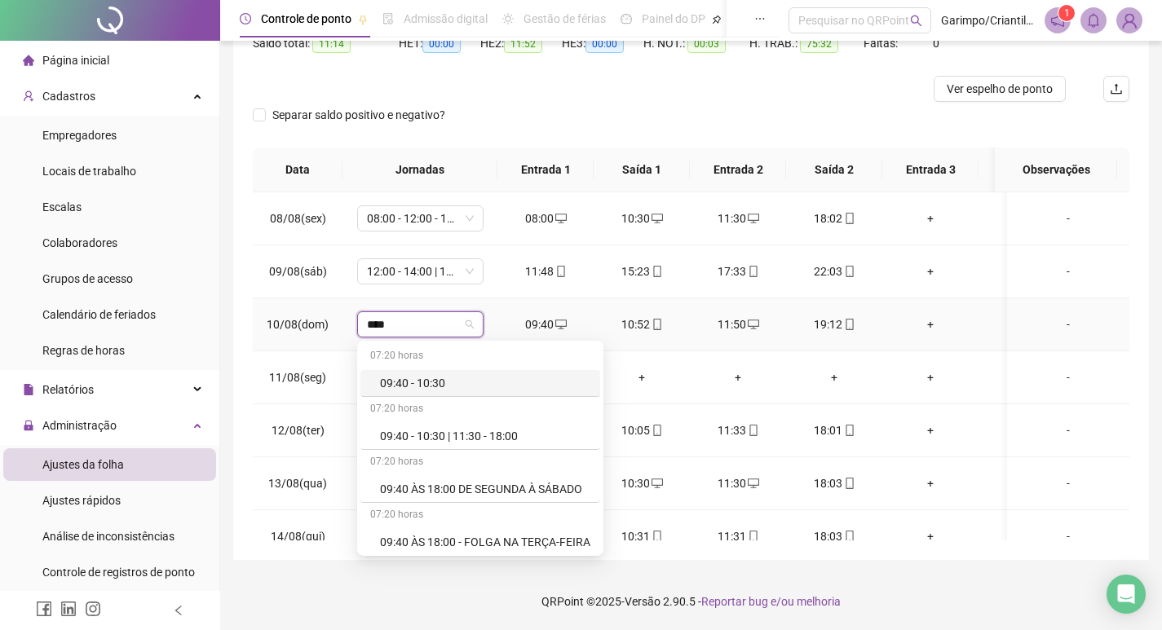
type input "*****"
click at [527, 441] on div "09:40 - 10:30 | 11:30 - 18:00" at bounding box center [485, 436] width 210 height 18
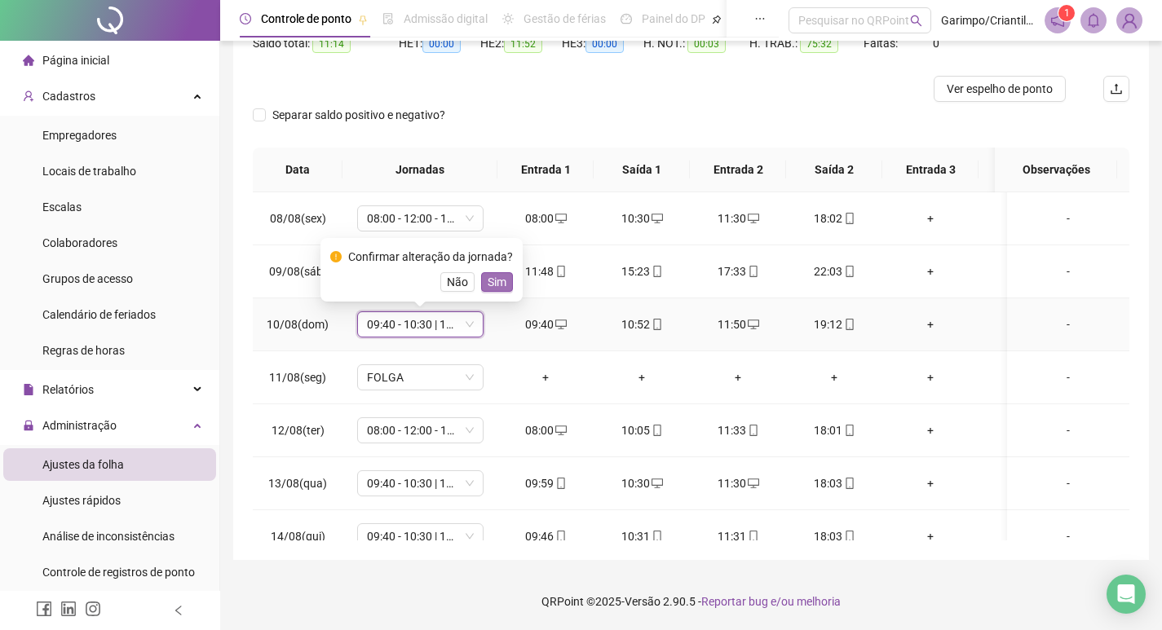
click at [489, 280] on span "Sim" at bounding box center [497, 282] width 19 height 18
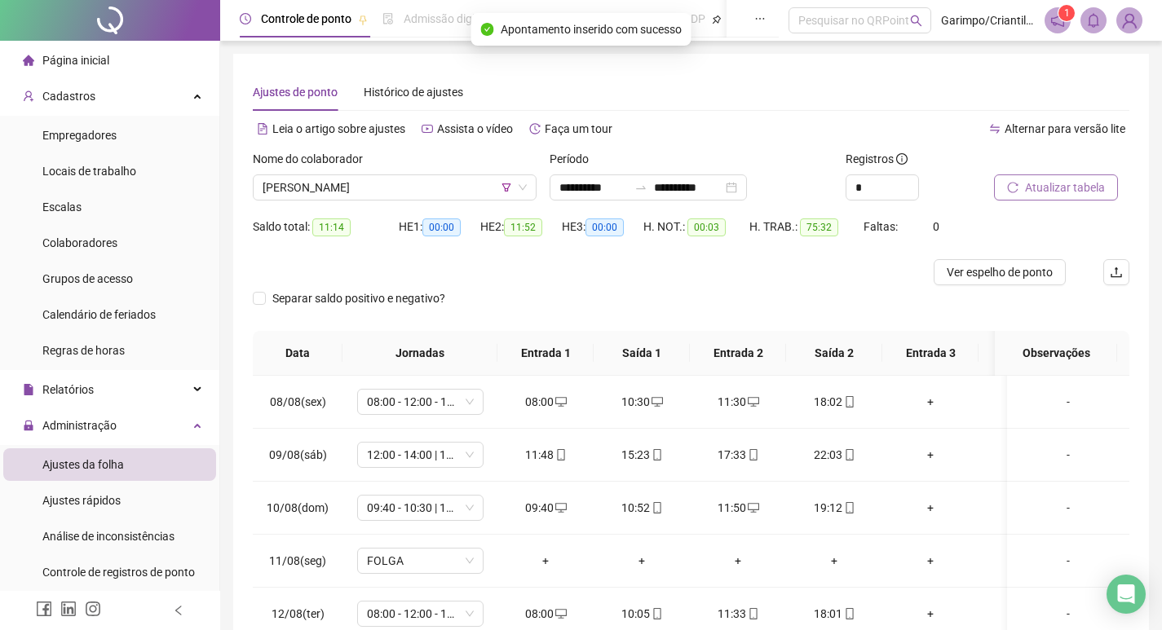
click at [1056, 189] on span "Atualizar tabela" at bounding box center [1065, 188] width 80 height 18
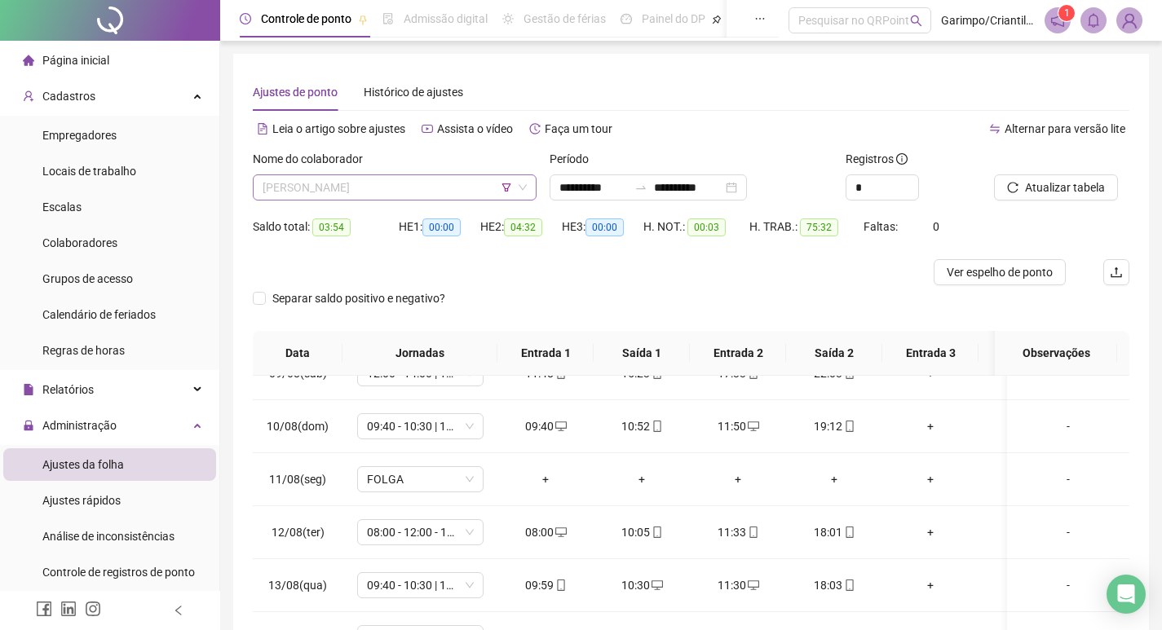
click at [348, 182] on span "[PERSON_NAME]" at bounding box center [395, 187] width 264 height 24
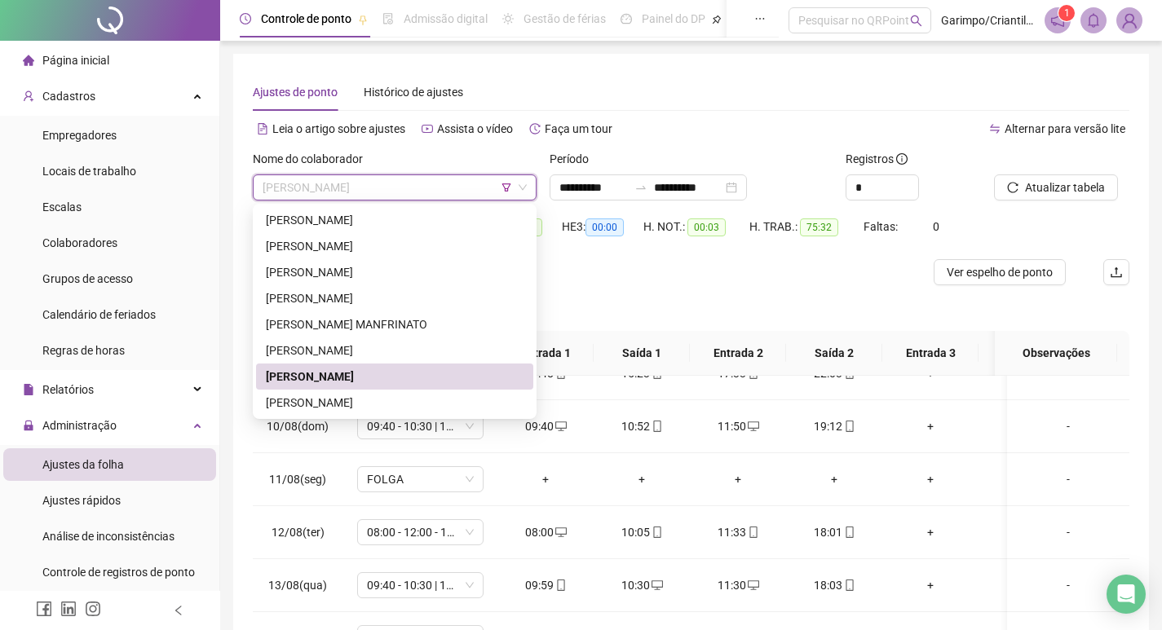
scroll to position [163, 0]
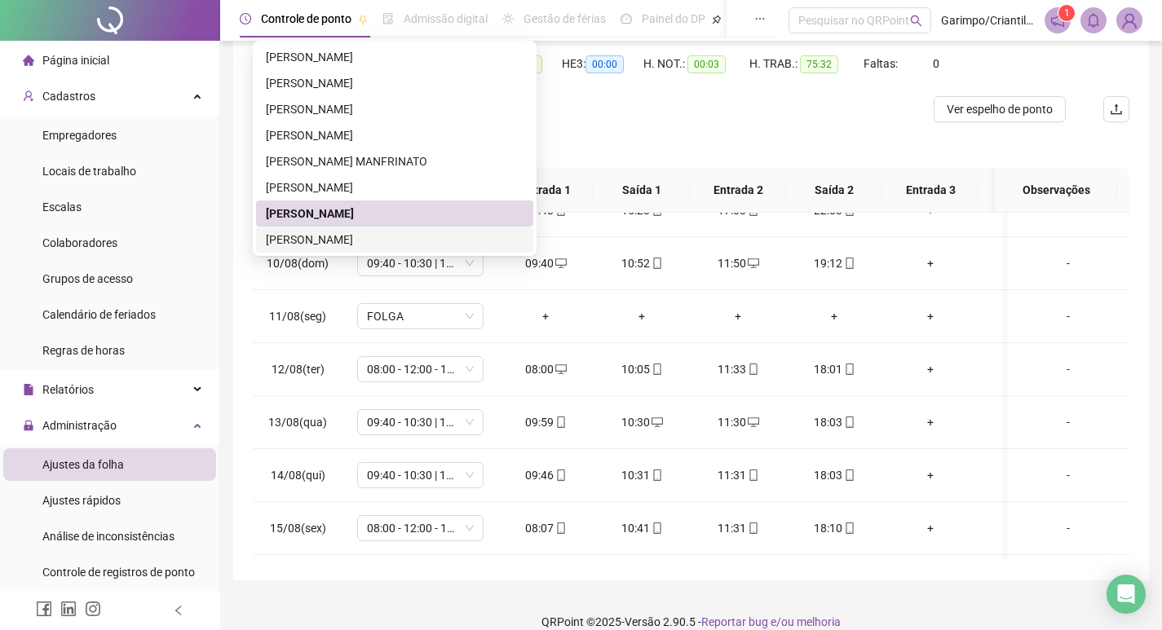
click at [361, 245] on div "[PERSON_NAME]" at bounding box center [395, 240] width 258 height 18
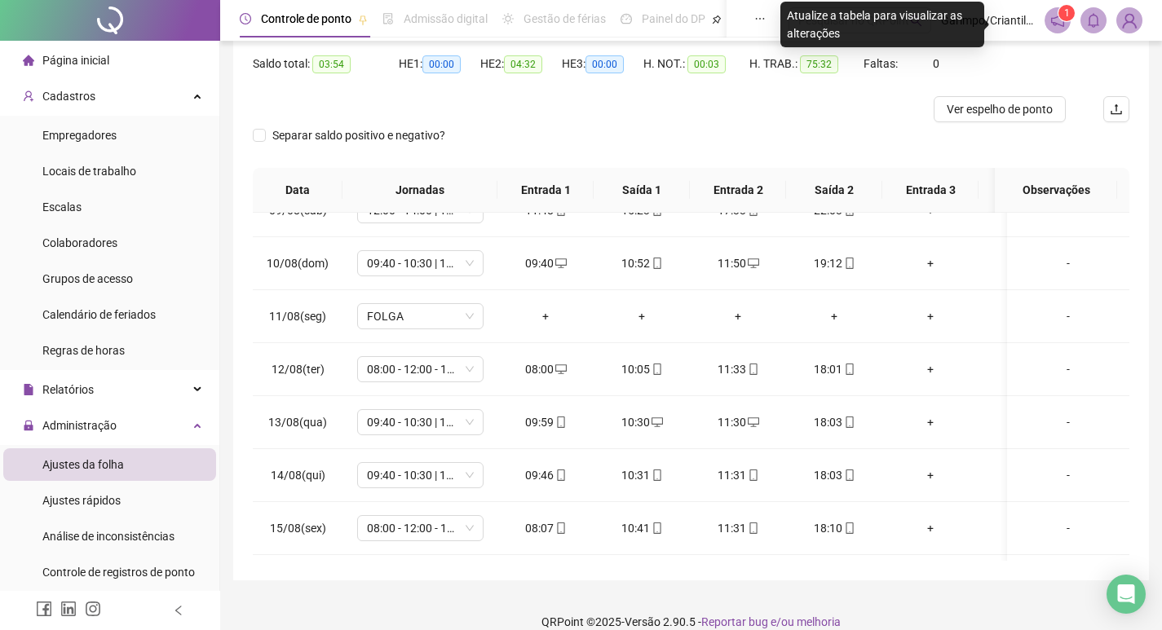
scroll to position [0, 0]
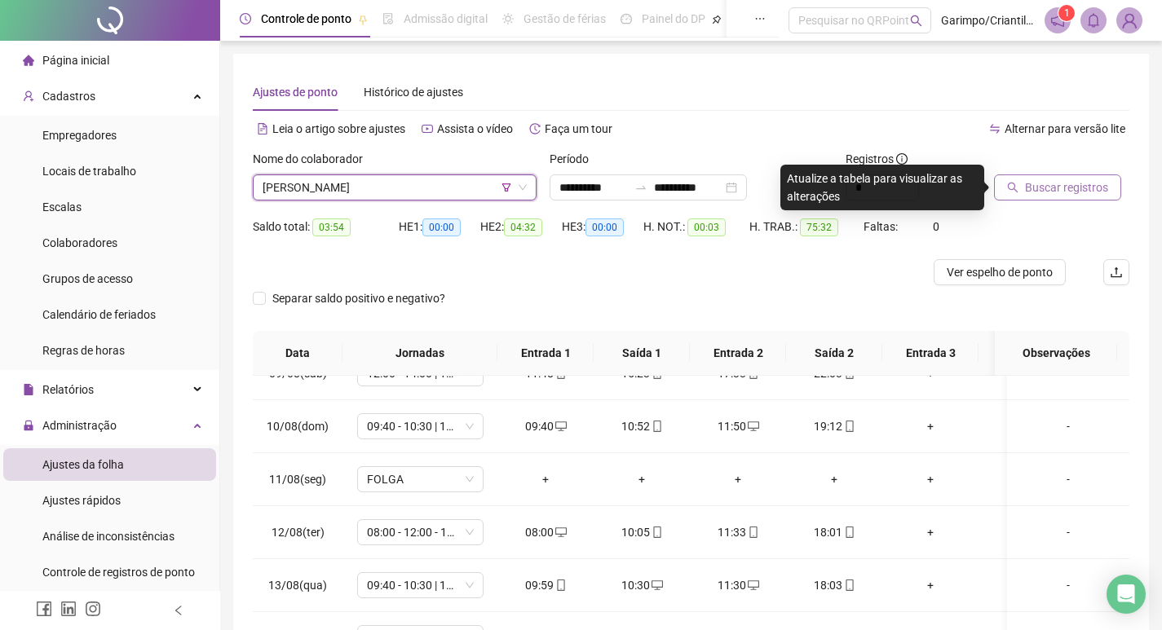
click at [1076, 187] on span "Buscar registros" at bounding box center [1066, 188] width 83 height 18
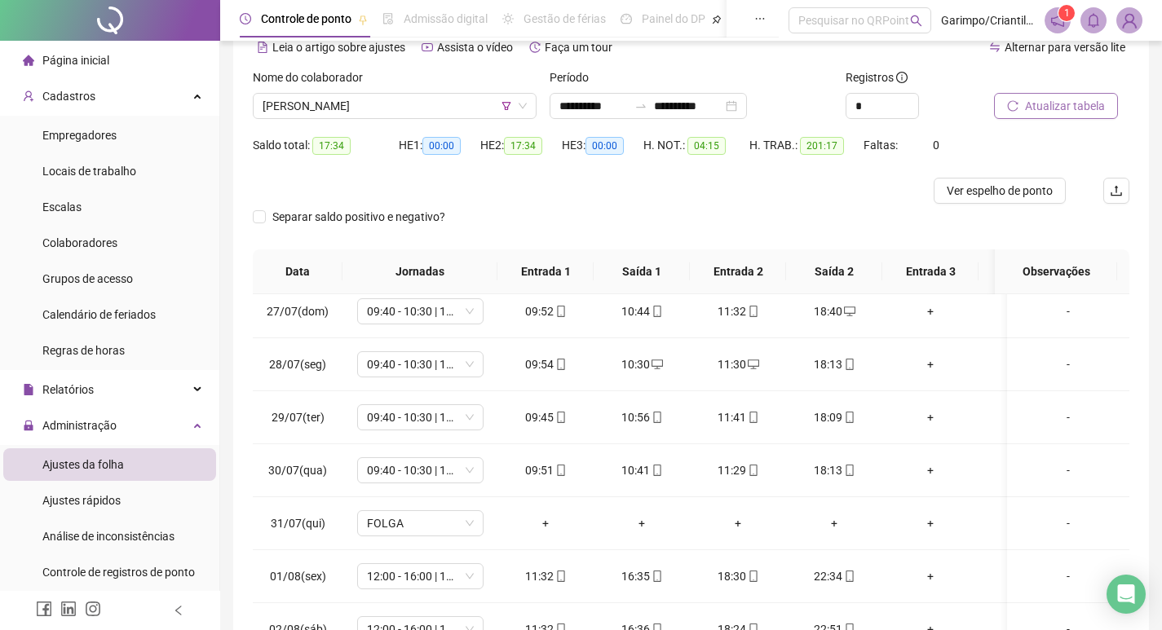
scroll to position [326, 0]
click at [1083, 93] on button "Atualizar tabela" at bounding box center [1056, 106] width 124 height 26
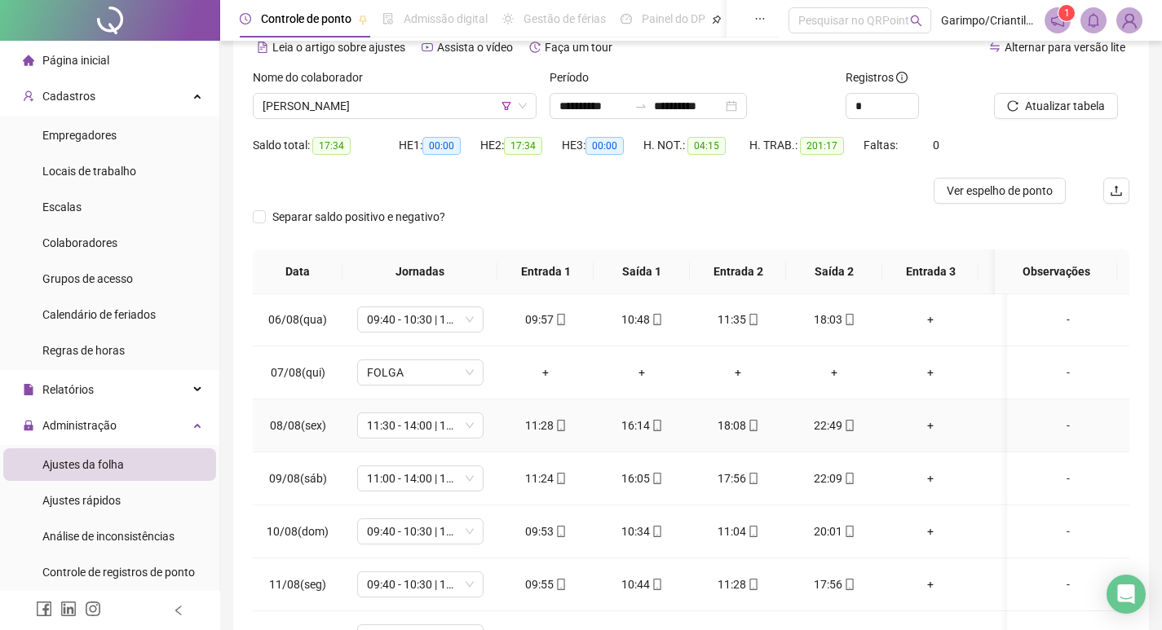
scroll to position [897, 0]
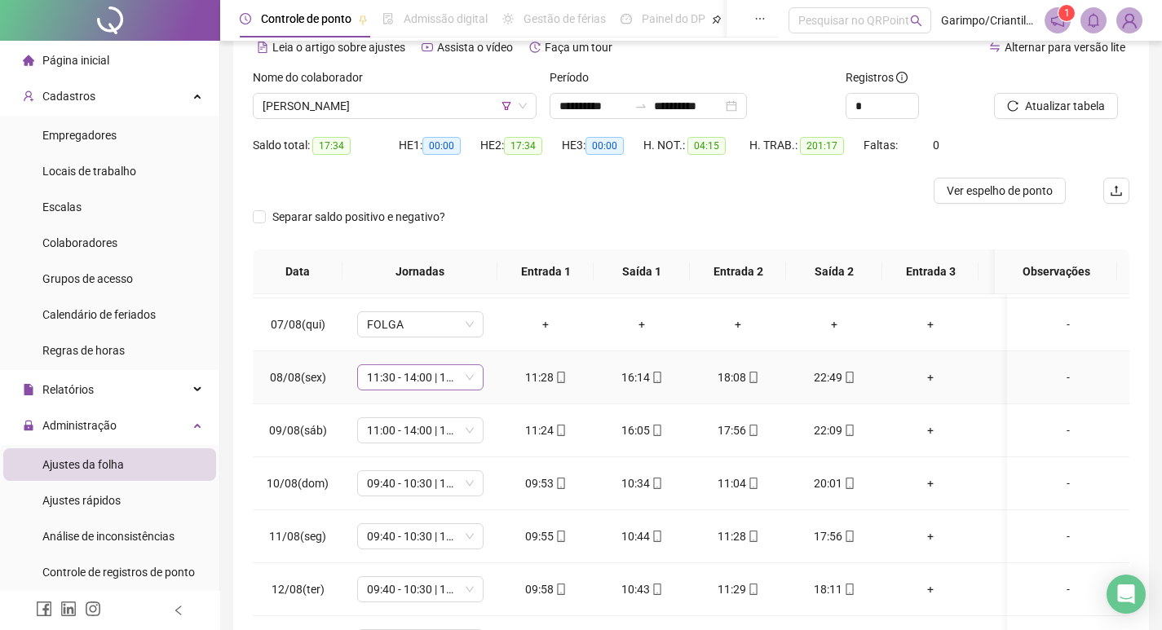
click at [404, 381] on span "11:30 - 14:00 | 16:00 - 23:00" at bounding box center [420, 377] width 107 height 24
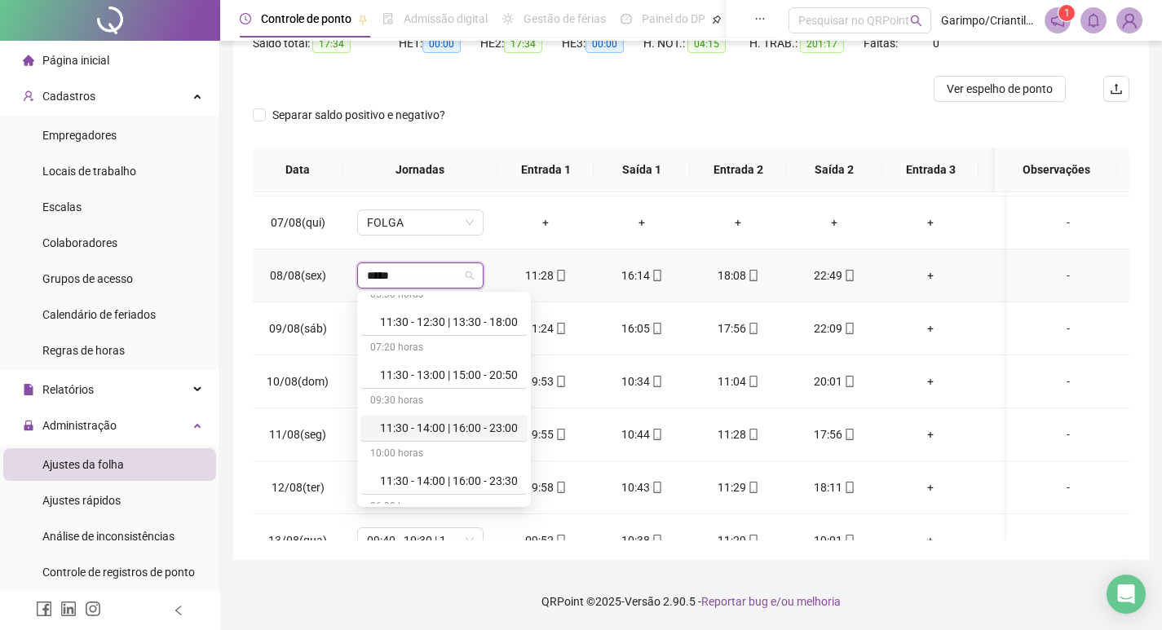
scroll to position [1483, 0]
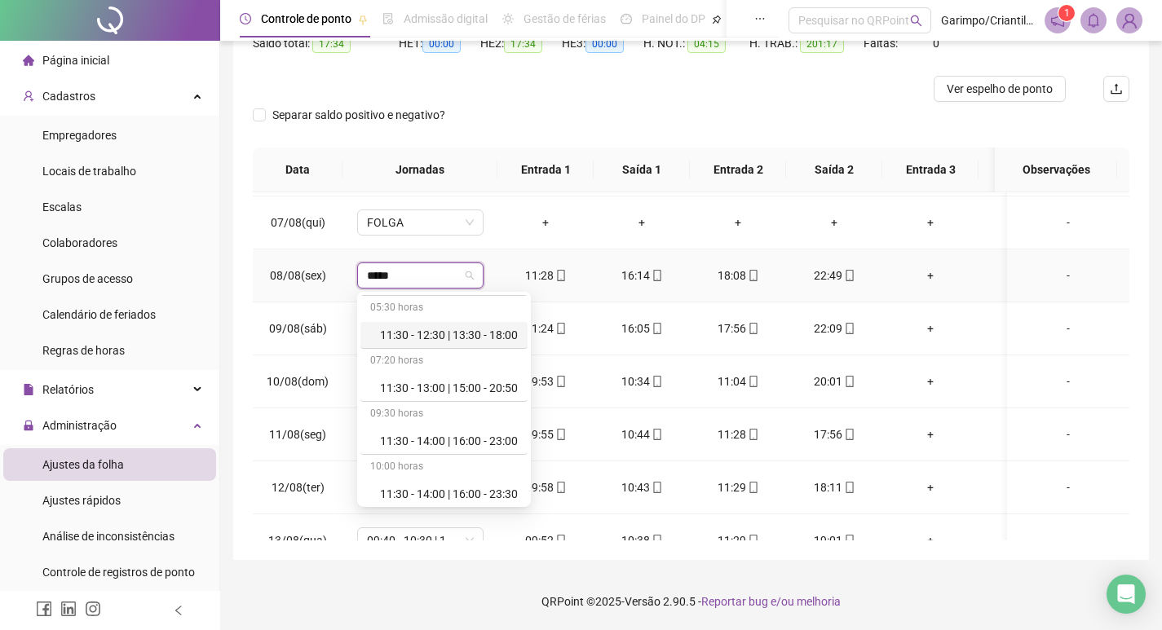
type input "*****"
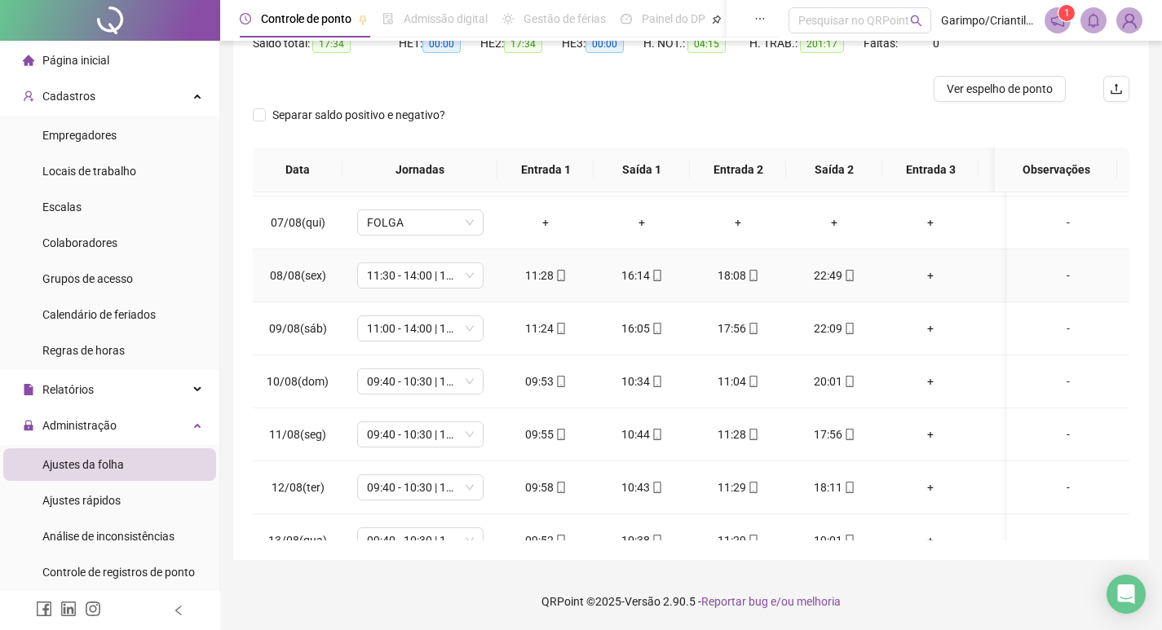
click at [492, 255] on td "11:30 - 14:00 | 16:00 - 23:00" at bounding box center [419, 275] width 155 height 53
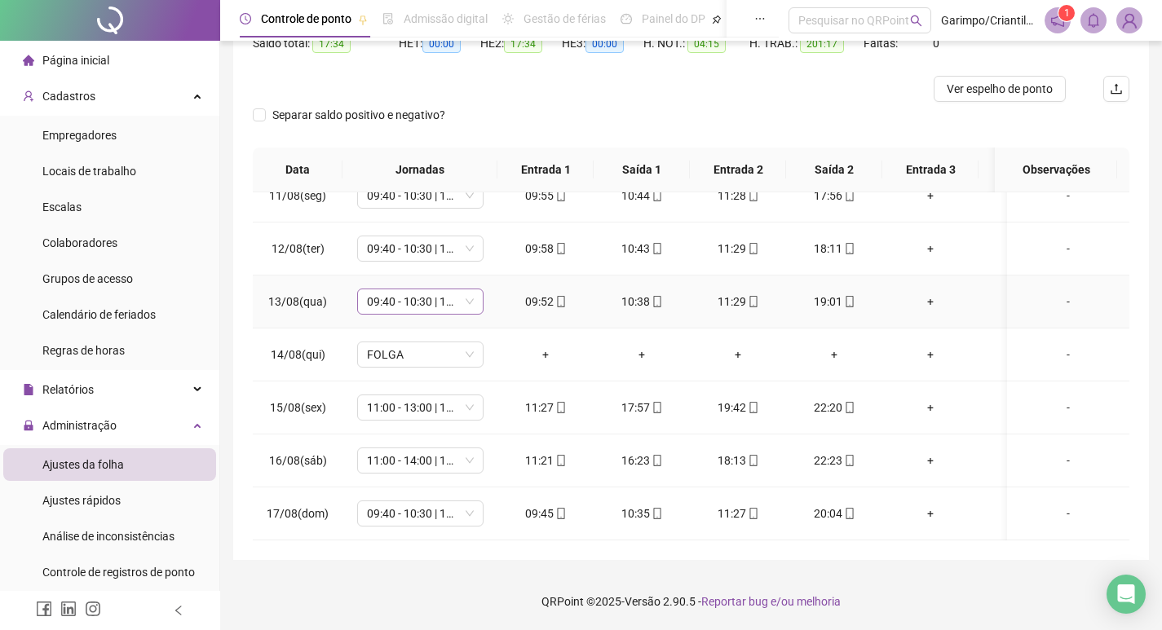
scroll to position [1148, 0]
click at [385, 404] on span "11:00 - 13:00 | 15:00 - 20:20" at bounding box center [420, 407] width 107 height 24
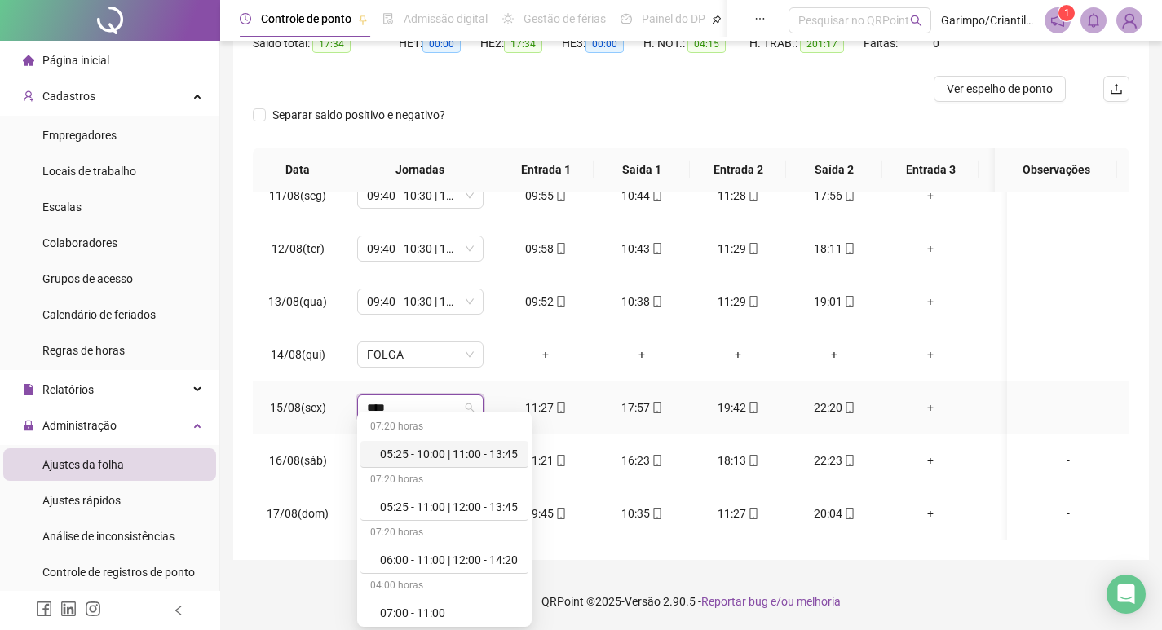
type input "*****"
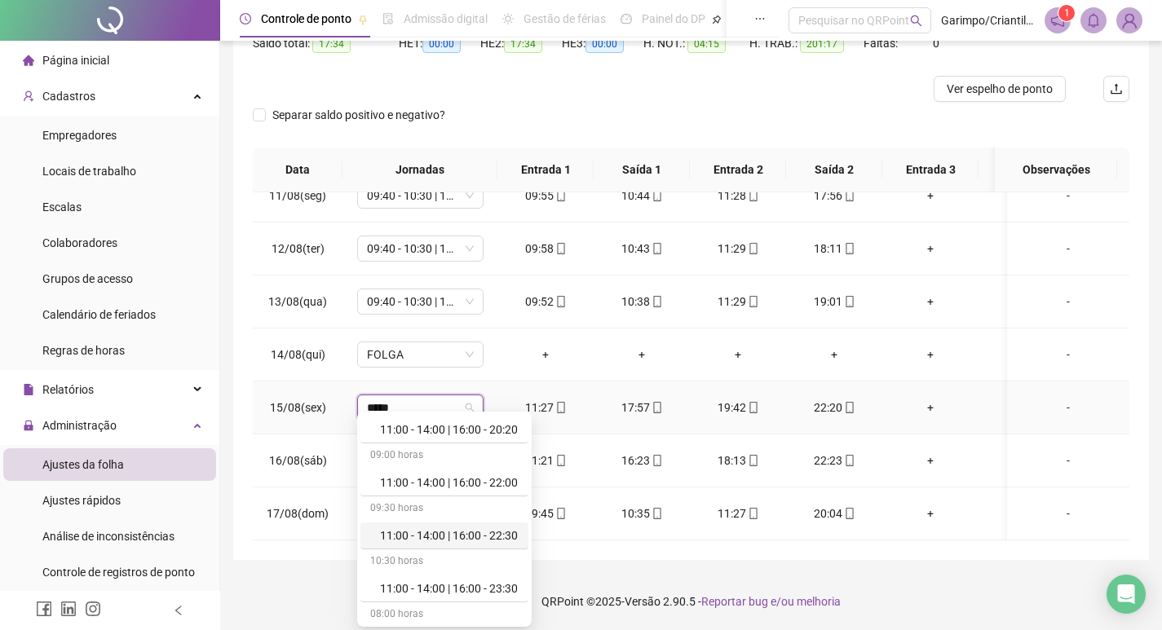
click at [445, 539] on div "11:00 - 14:00 | 16:00 - 22:30" at bounding box center [449, 536] width 139 height 18
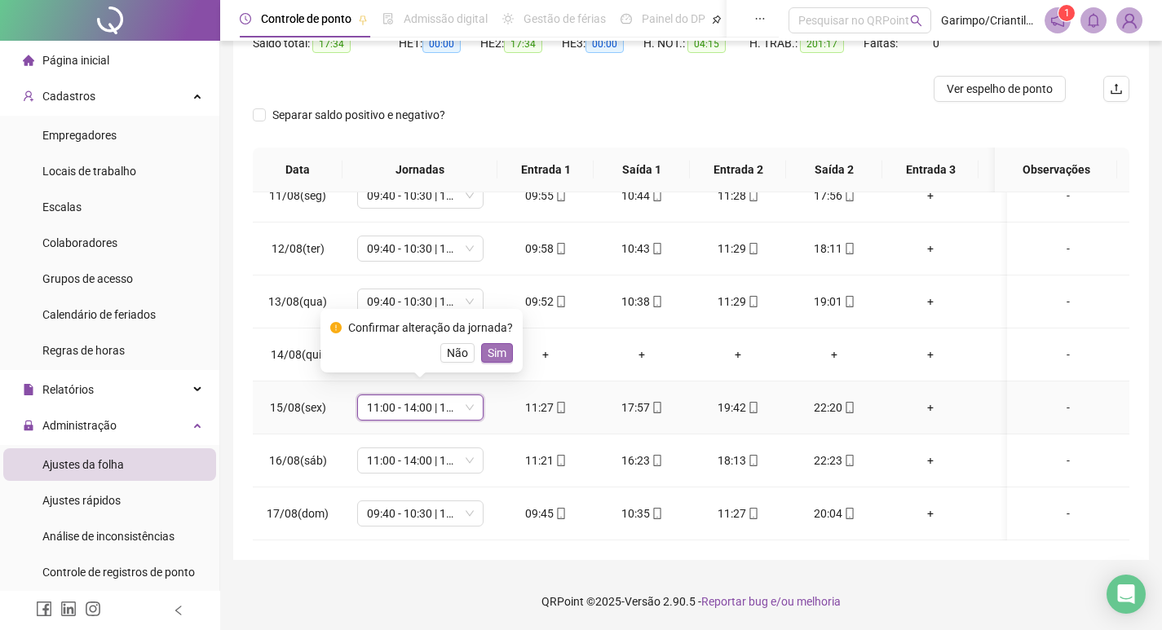
click at [483, 351] on button "Sim" at bounding box center [497, 353] width 32 height 20
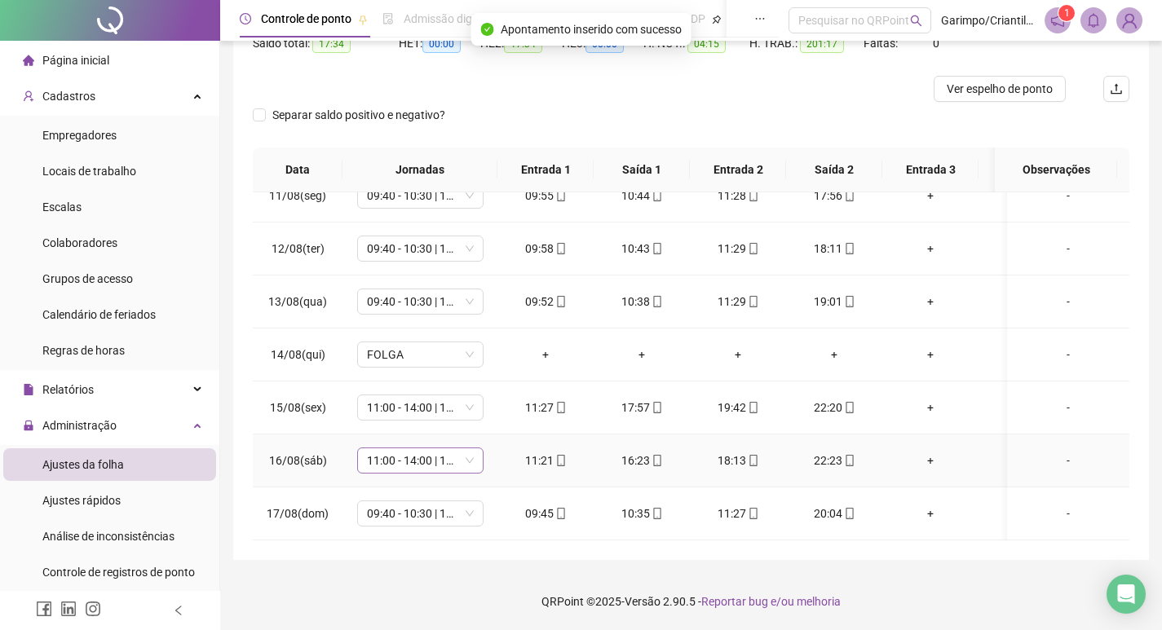
click at [432, 452] on span "11:00 - 14:00 | 16:00 - 20:20" at bounding box center [420, 460] width 107 height 24
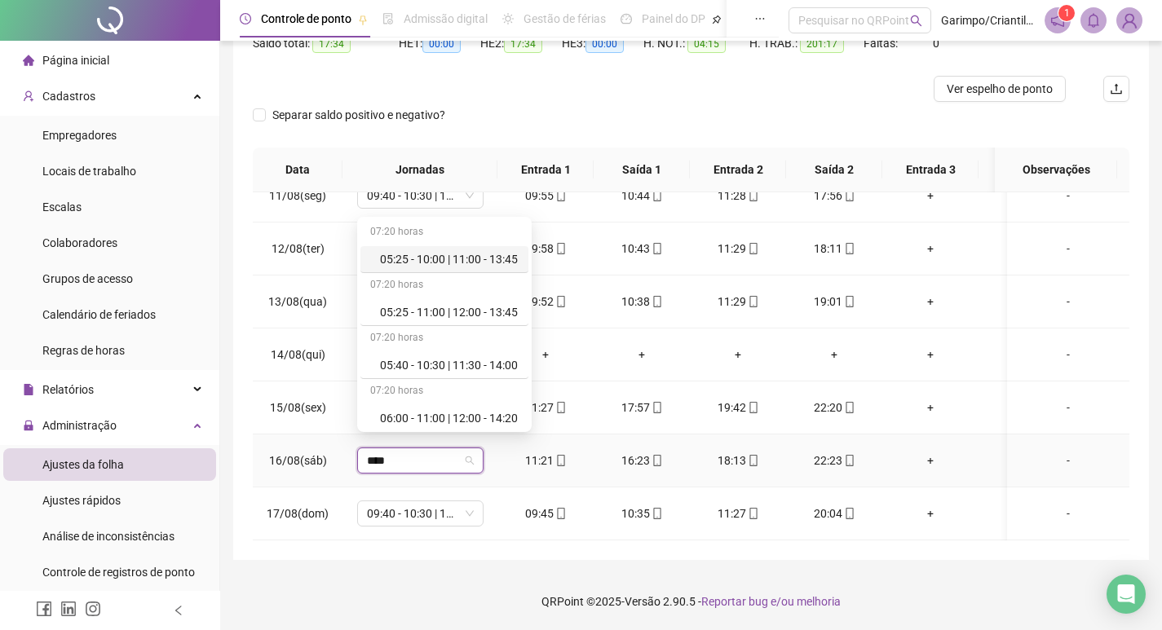
type input "*****"
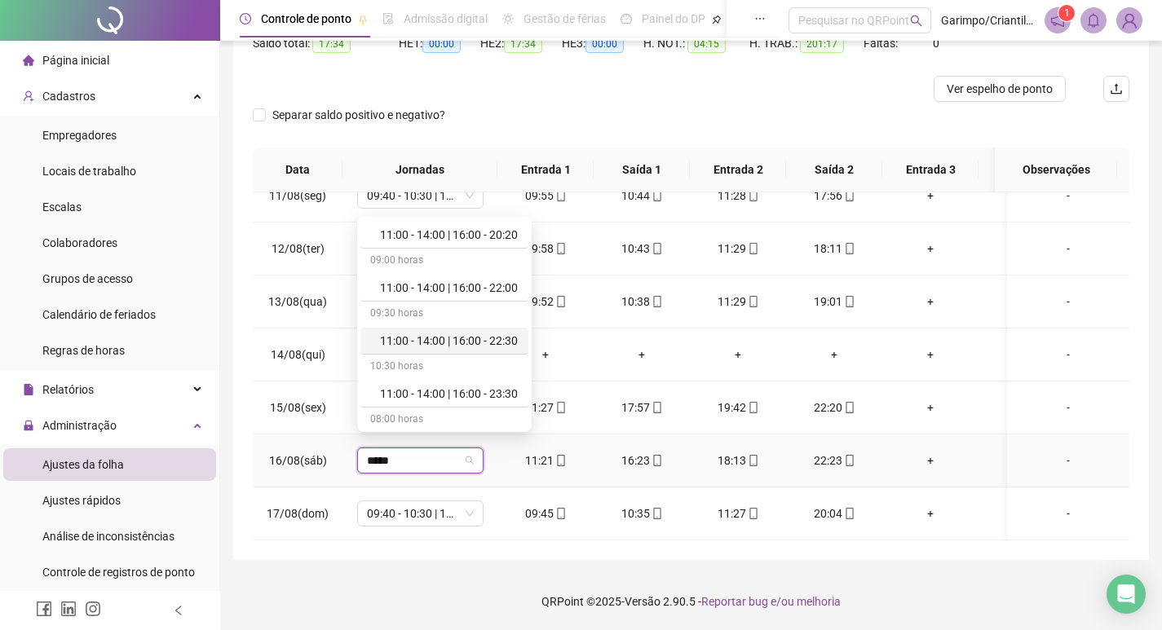
click at [484, 346] on div "11:00 - 14:00 | 16:00 - 22:30" at bounding box center [449, 341] width 139 height 18
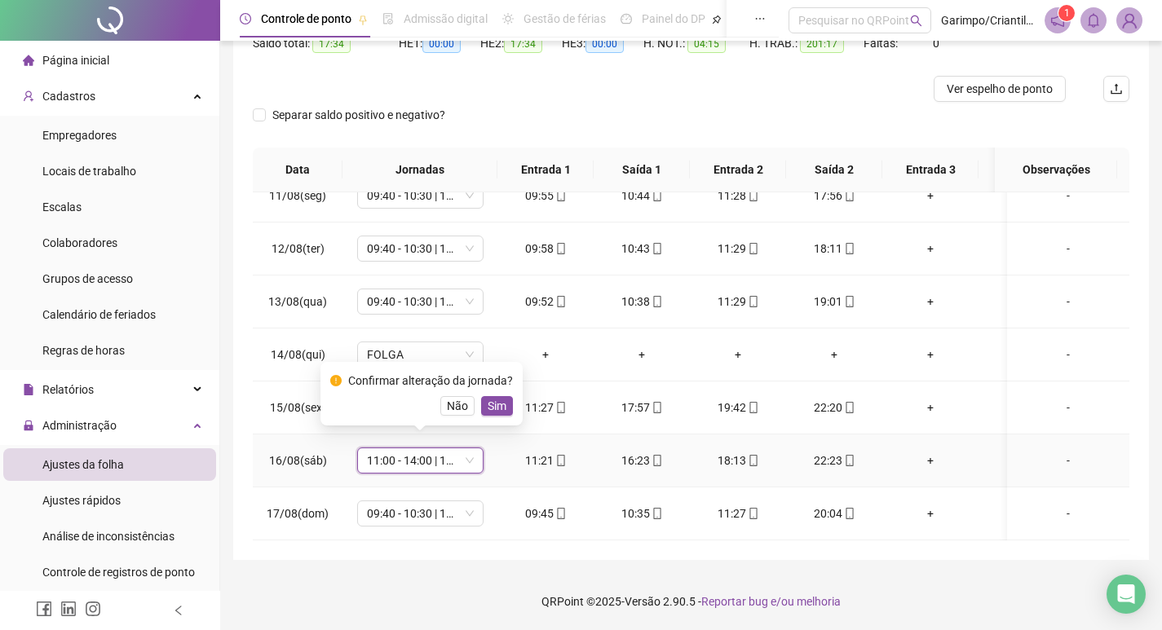
click at [493, 413] on span "Sim" at bounding box center [497, 406] width 19 height 18
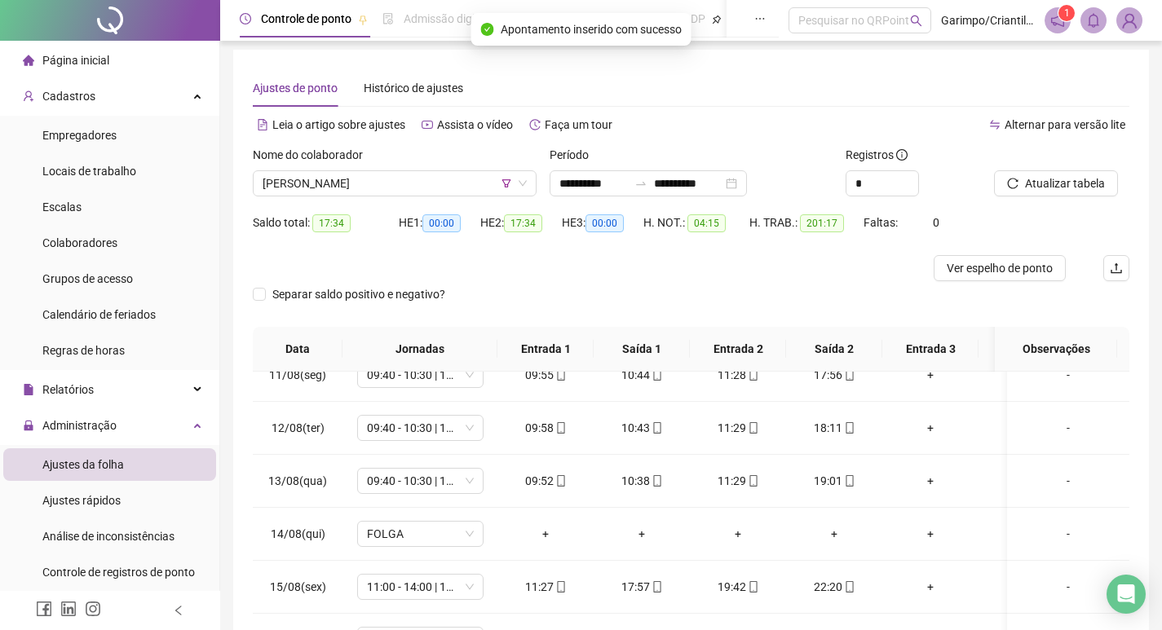
scroll to position [0, 0]
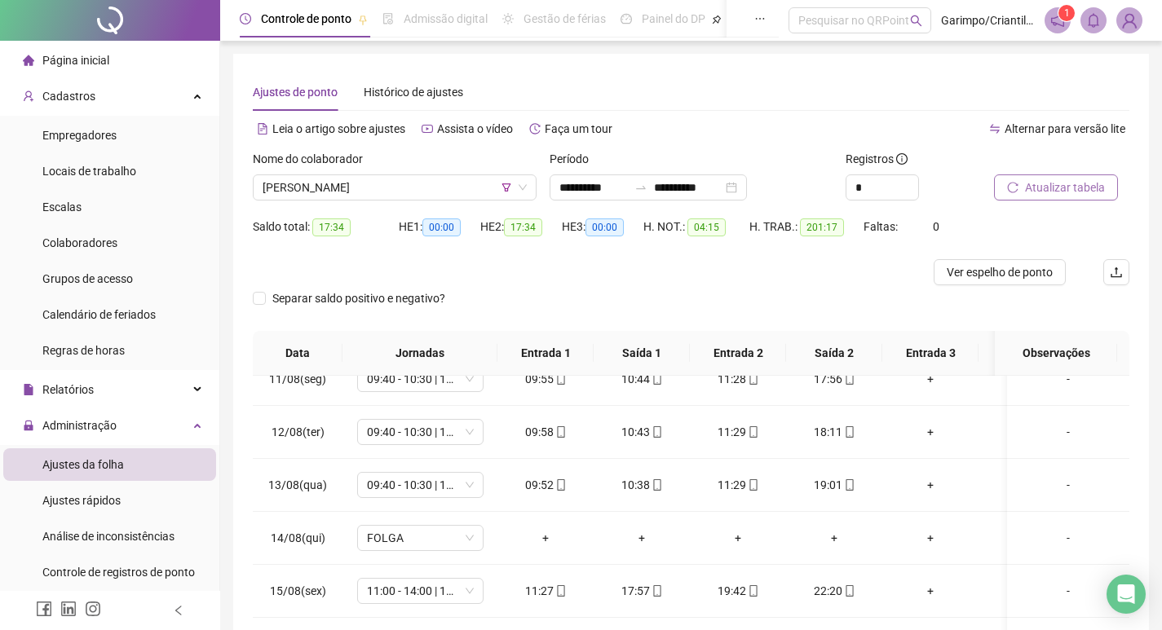
click at [1047, 179] on span "Atualizar tabela" at bounding box center [1065, 188] width 80 height 18
click at [971, 273] on span "Ver espelho de ponto" at bounding box center [1000, 272] width 106 height 18
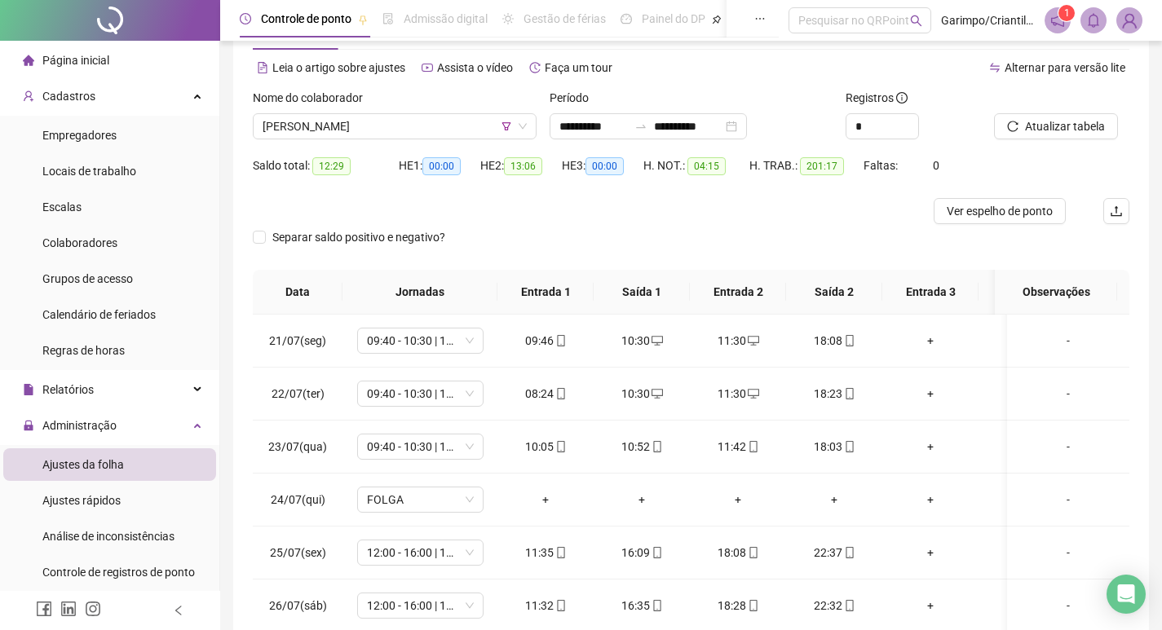
scroll to position [163, 0]
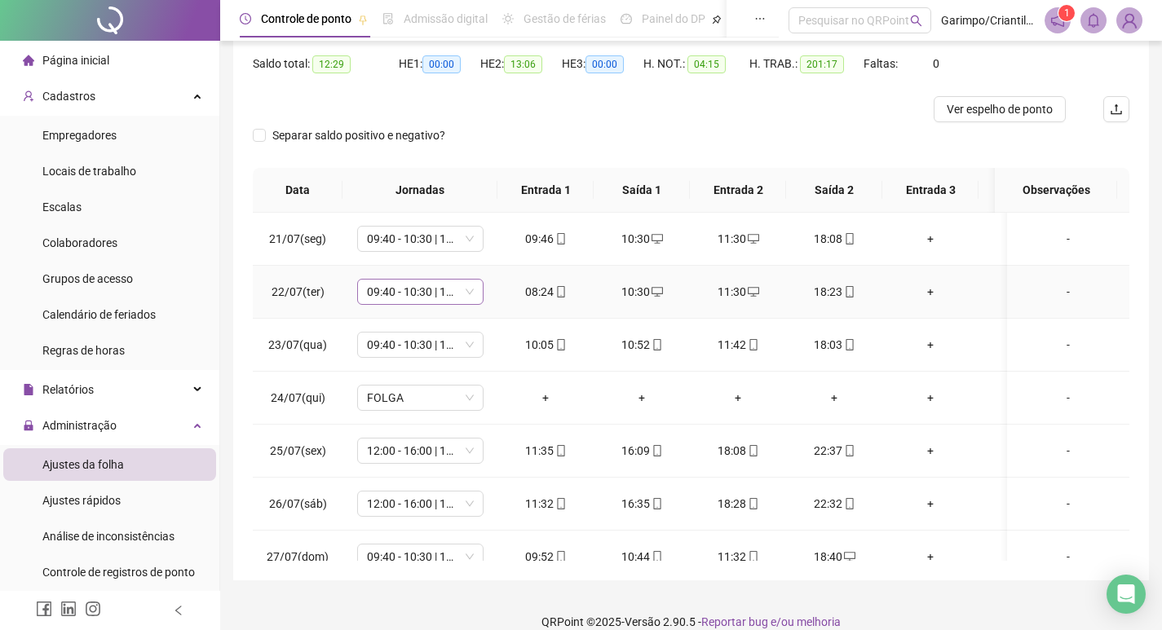
click at [420, 293] on span "09:40 - 10:30 | 11:30 - 18:00" at bounding box center [420, 292] width 107 height 24
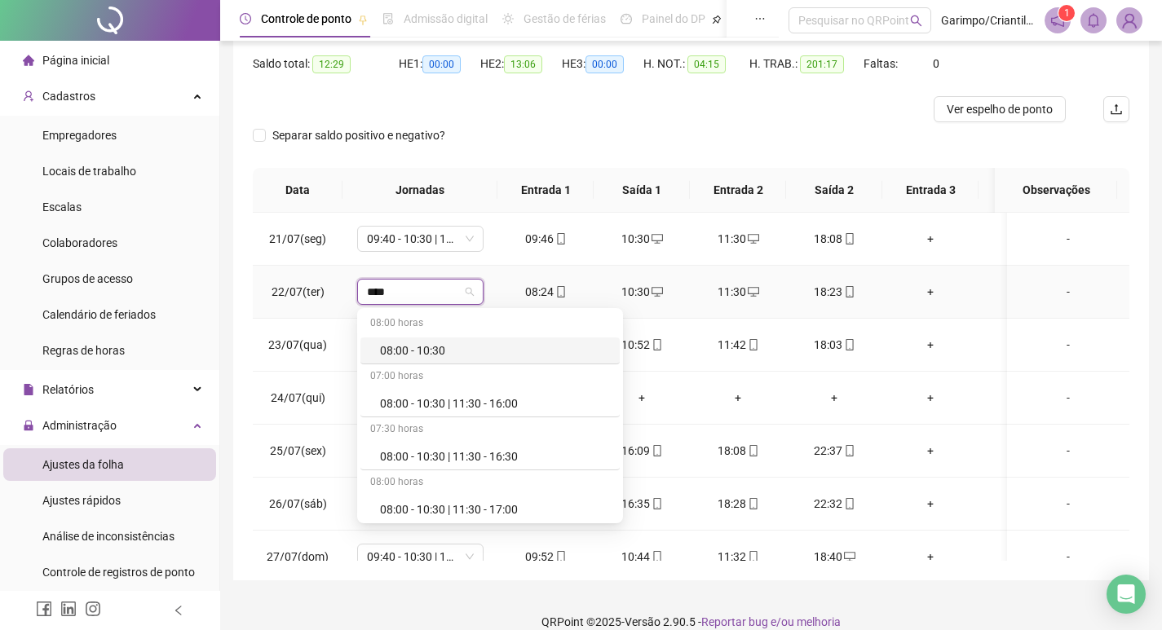
type input "*****"
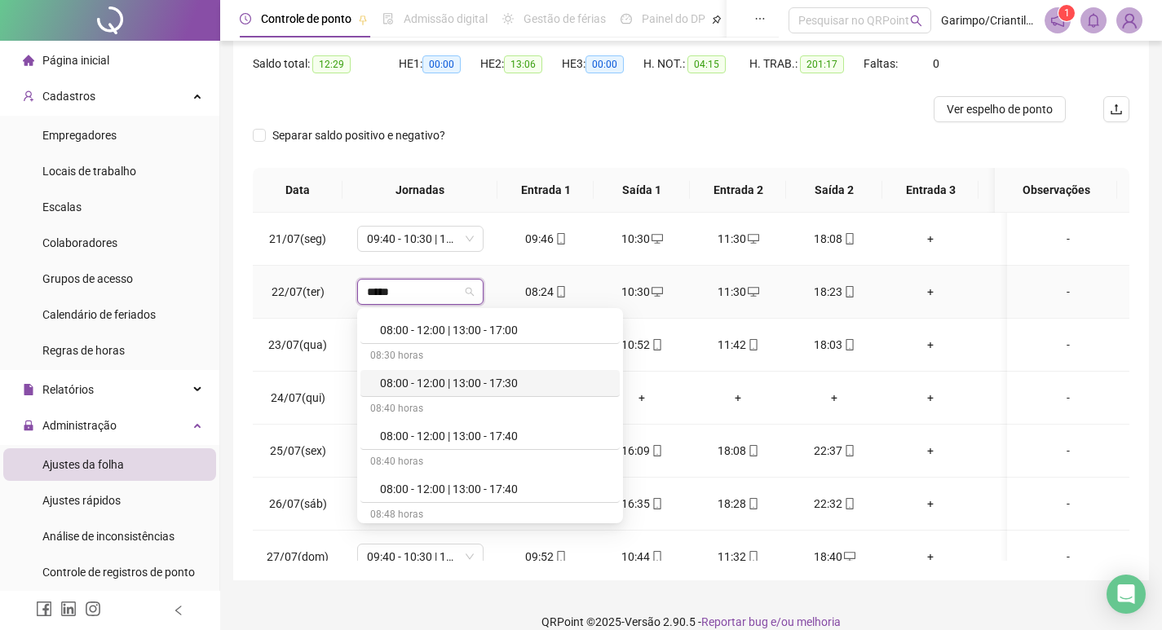
scroll to position [897, 0]
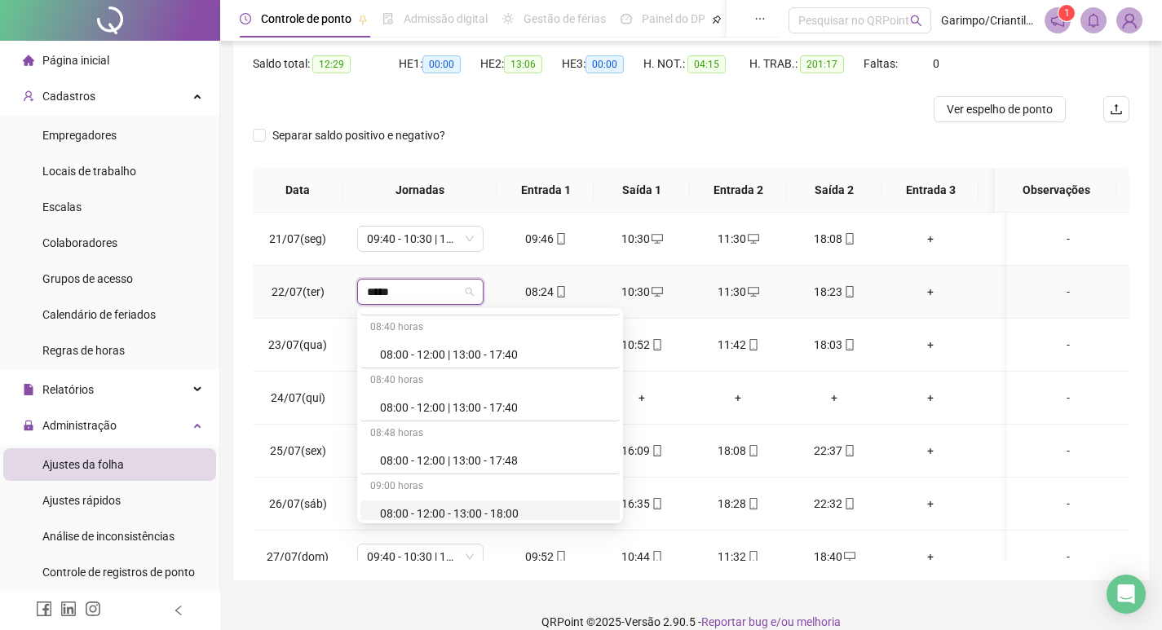
click at [493, 510] on div "08:00 - 12:00 - 13:00 - 18:00" at bounding box center [495, 514] width 230 height 18
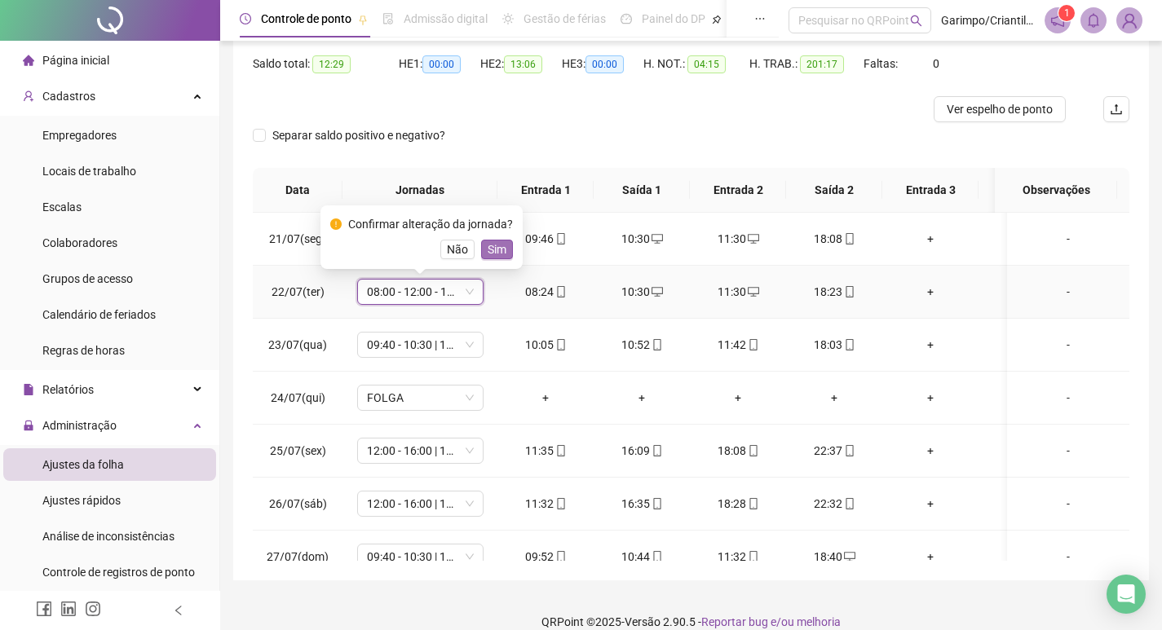
click at [501, 249] on span "Sim" at bounding box center [497, 250] width 19 height 18
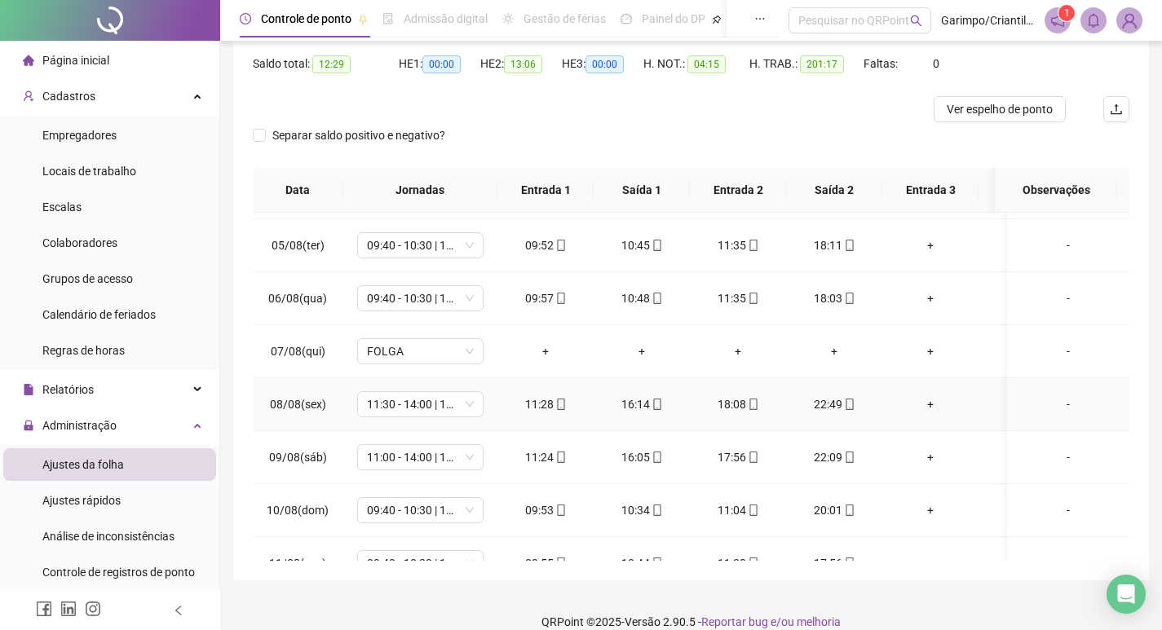
scroll to position [815, 0]
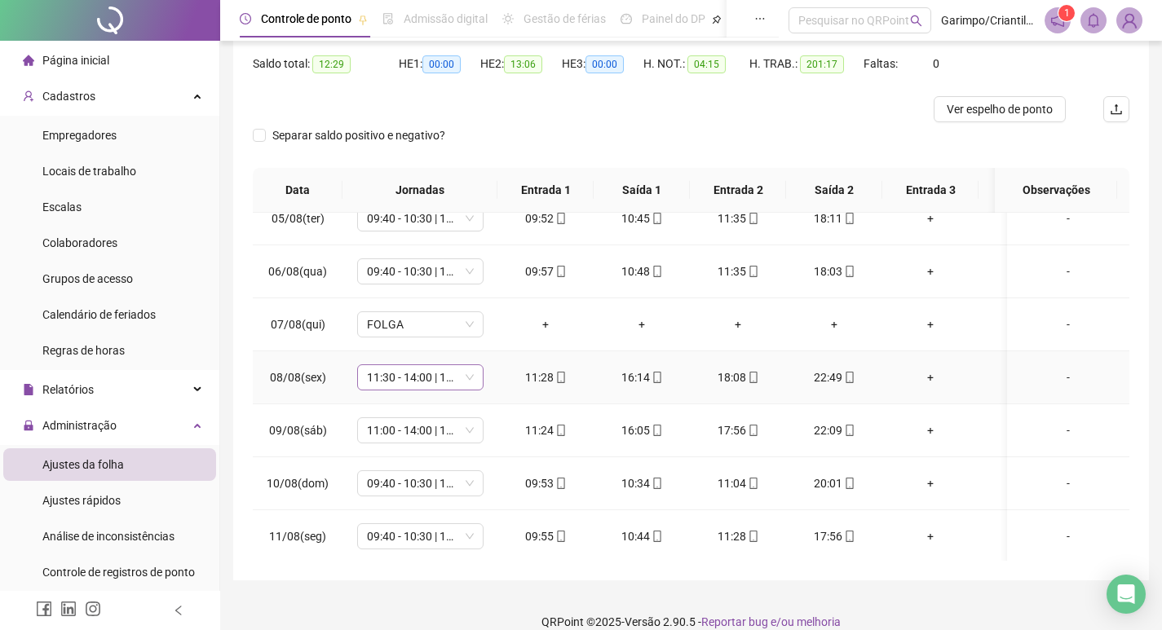
click at [432, 380] on span "11:30 - 14:00 | 16:00 - 23:00" at bounding box center [420, 377] width 107 height 24
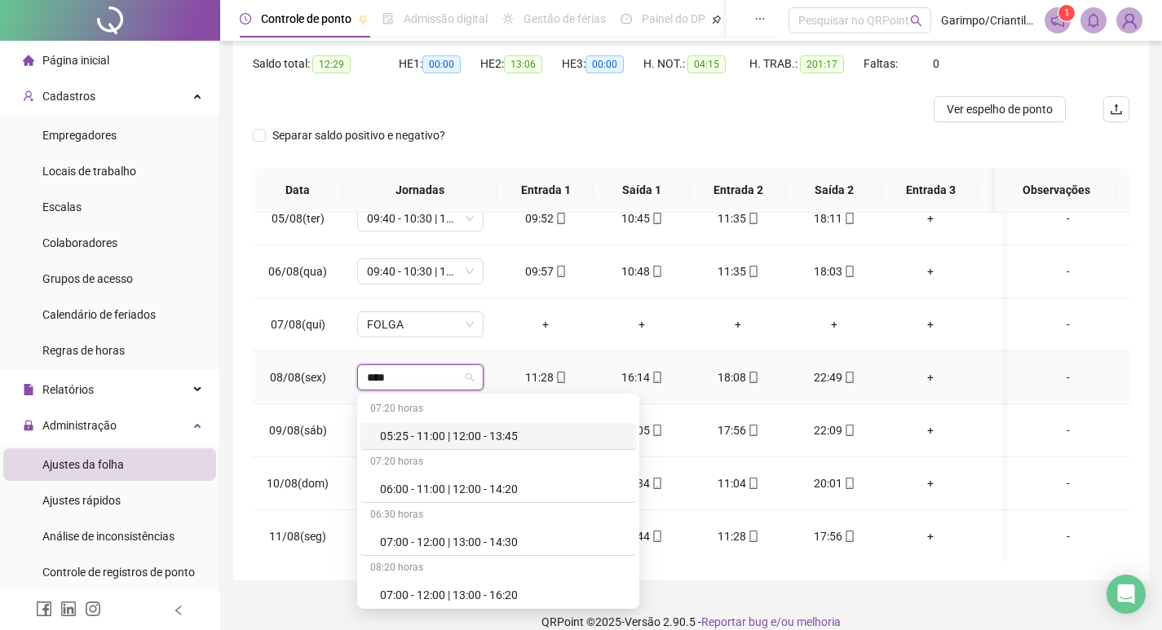
type input "*****"
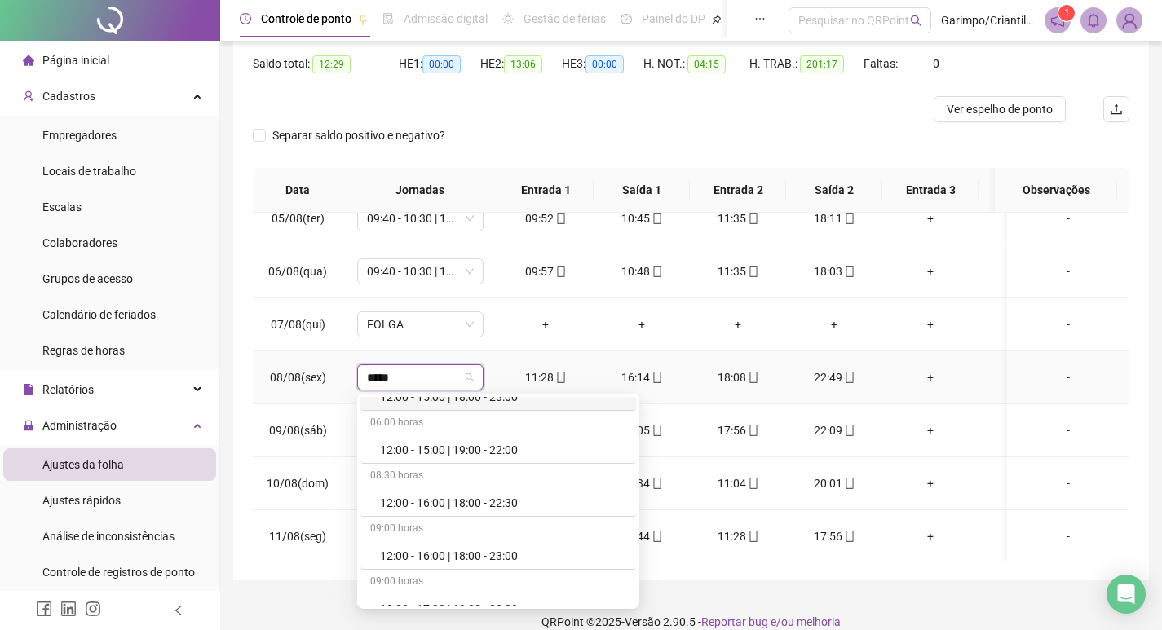
scroll to position [3913, 0]
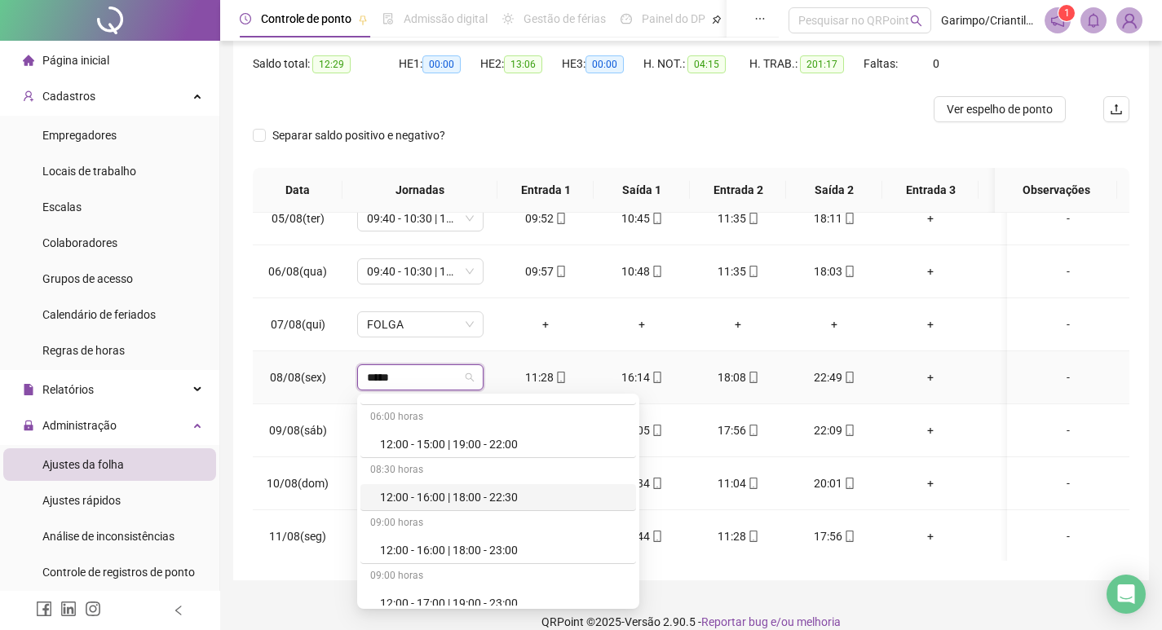
click at [497, 494] on div "12:00 - 16:00 | 18:00 - 22:30" at bounding box center [503, 497] width 246 height 18
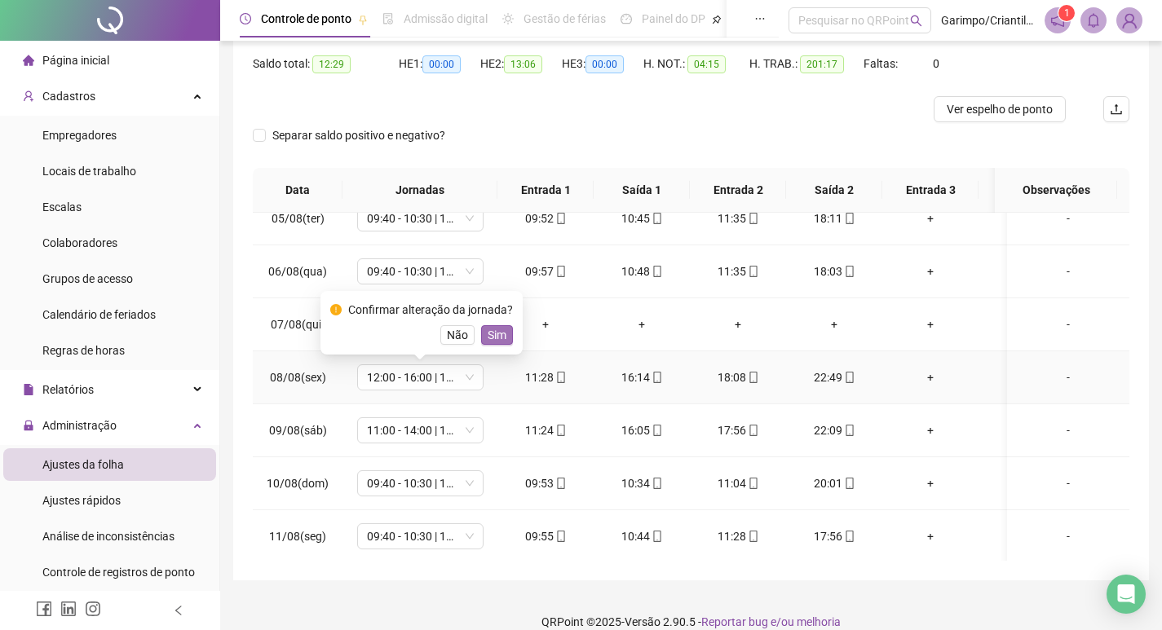
click at [488, 339] on span "Sim" at bounding box center [497, 335] width 19 height 18
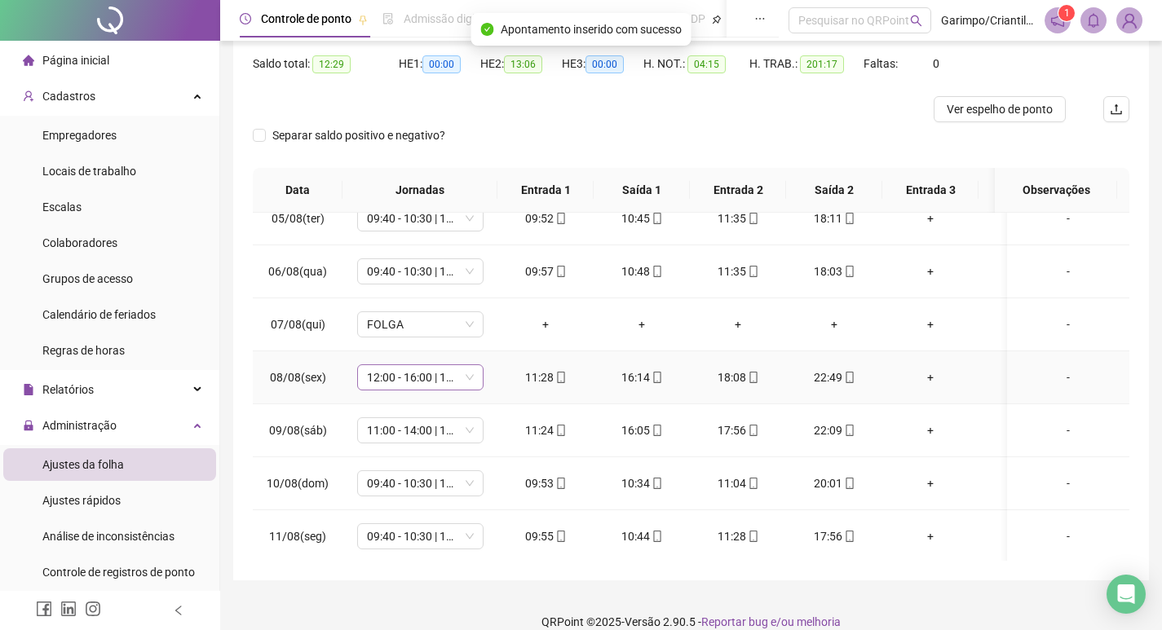
click at [421, 382] on span "12:00 - 16:00 | 18:00 - 22:30" at bounding box center [420, 377] width 107 height 24
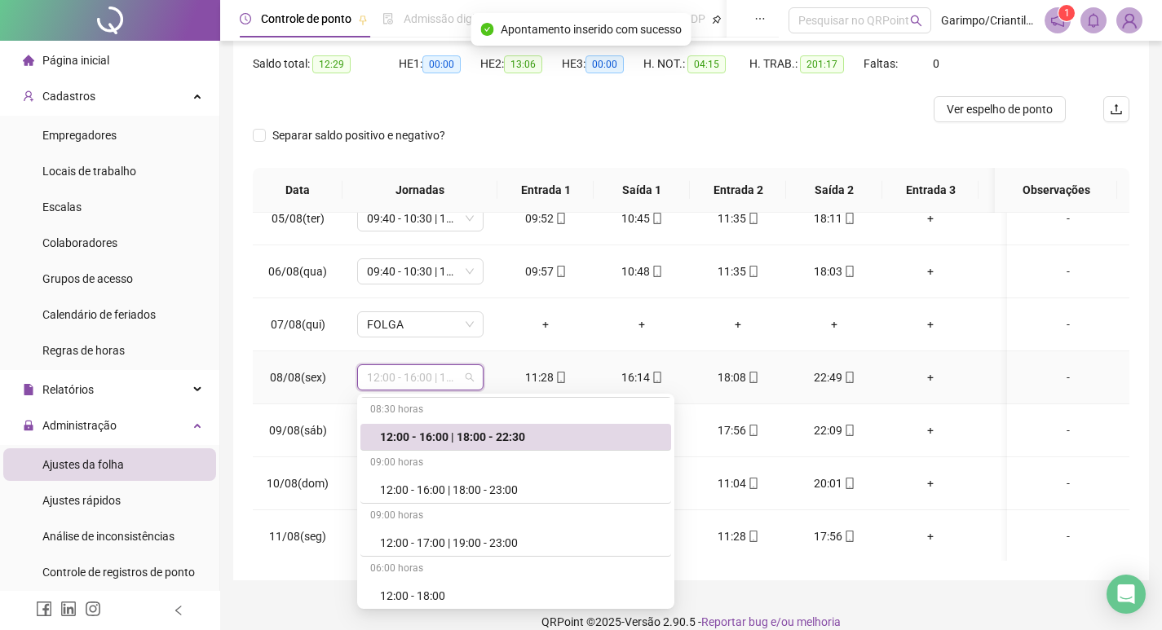
scroll to position [12566, 0]
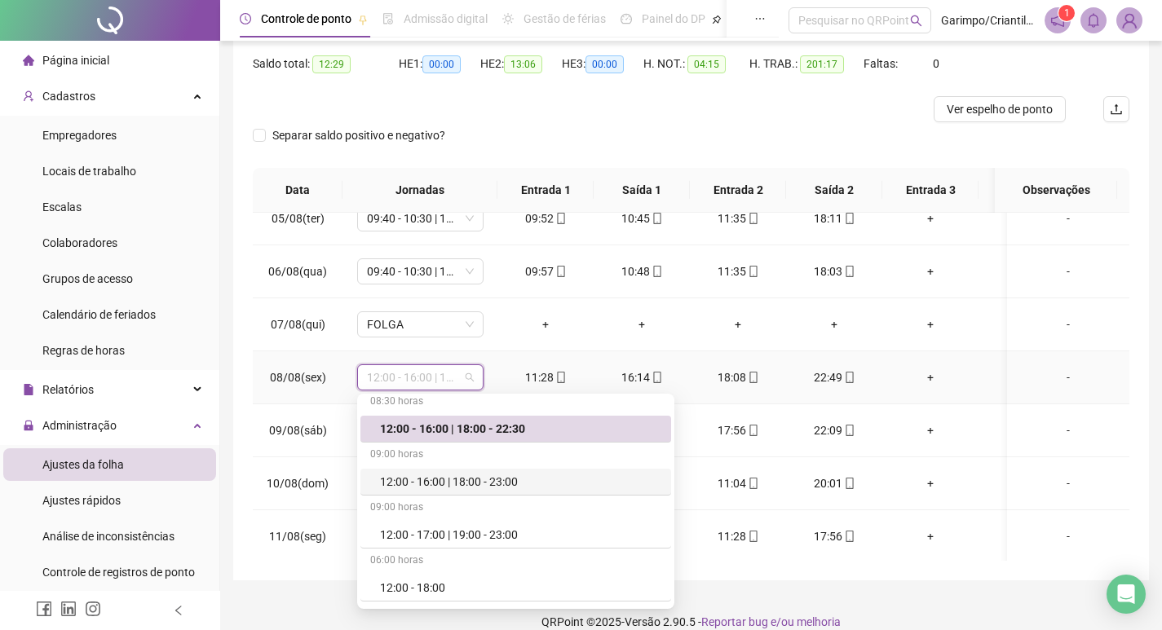
click at [513, 477] on div "12:00 - 16:00 | 18:00 - 23:00" at bounding box center [520, 482] width 281 height 18
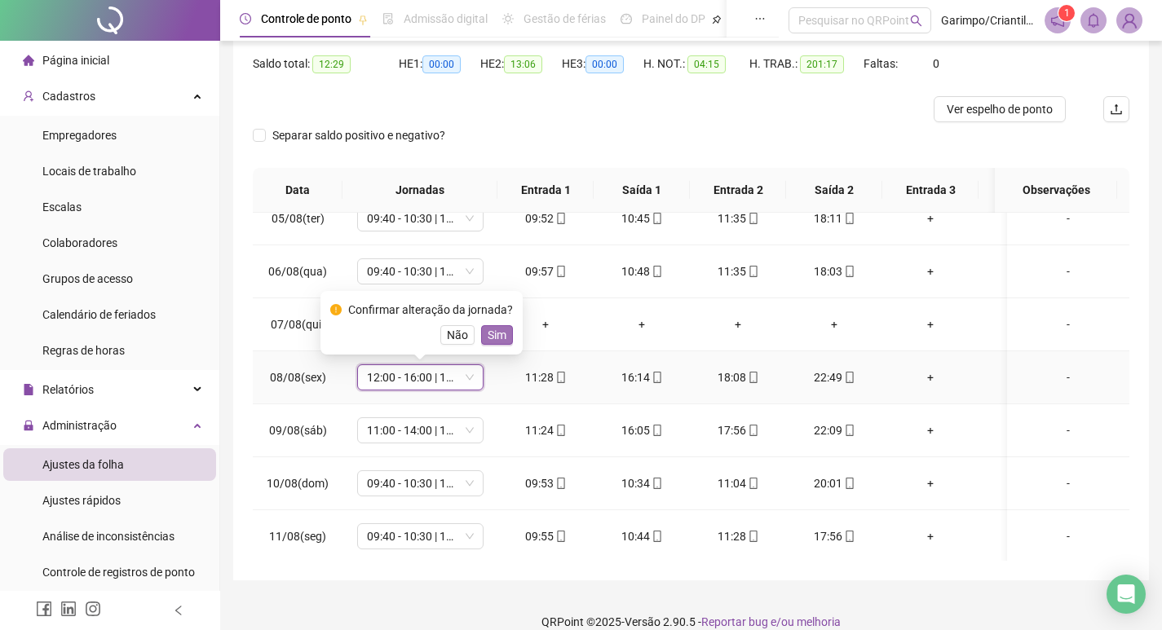
click at [493, 328] on span "Sim" at bounding box center [497, 335] width 19 height 18
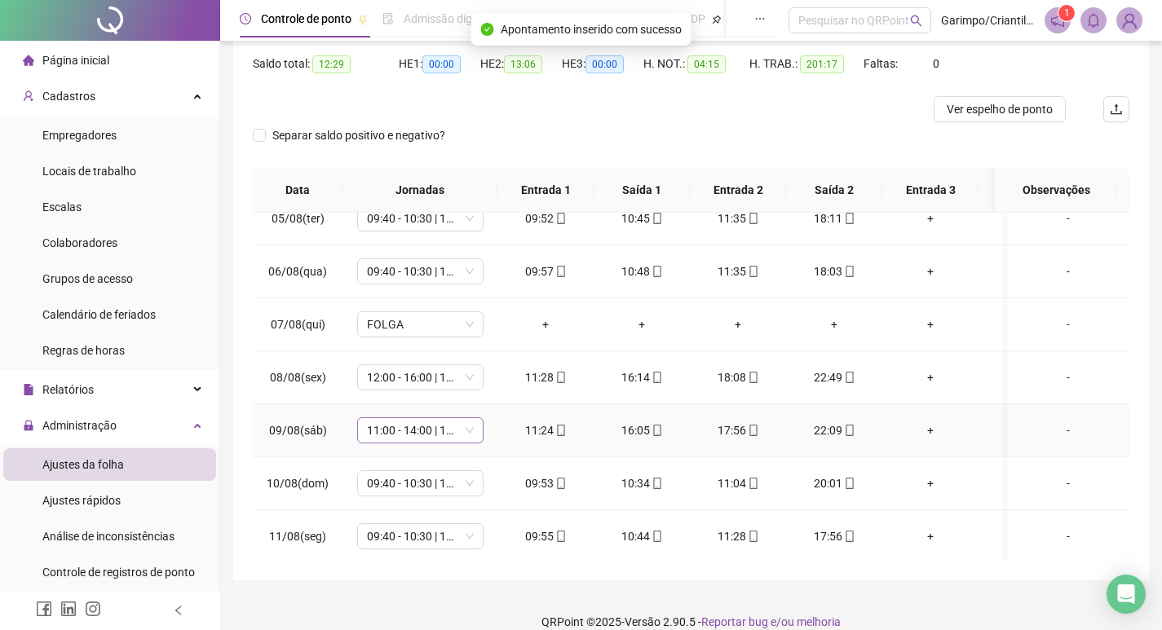
click at [426, 432] on span "11:00 - 14:00 | 16:00 - 22:00" at bounding box center [420, 430] width 107 height 24
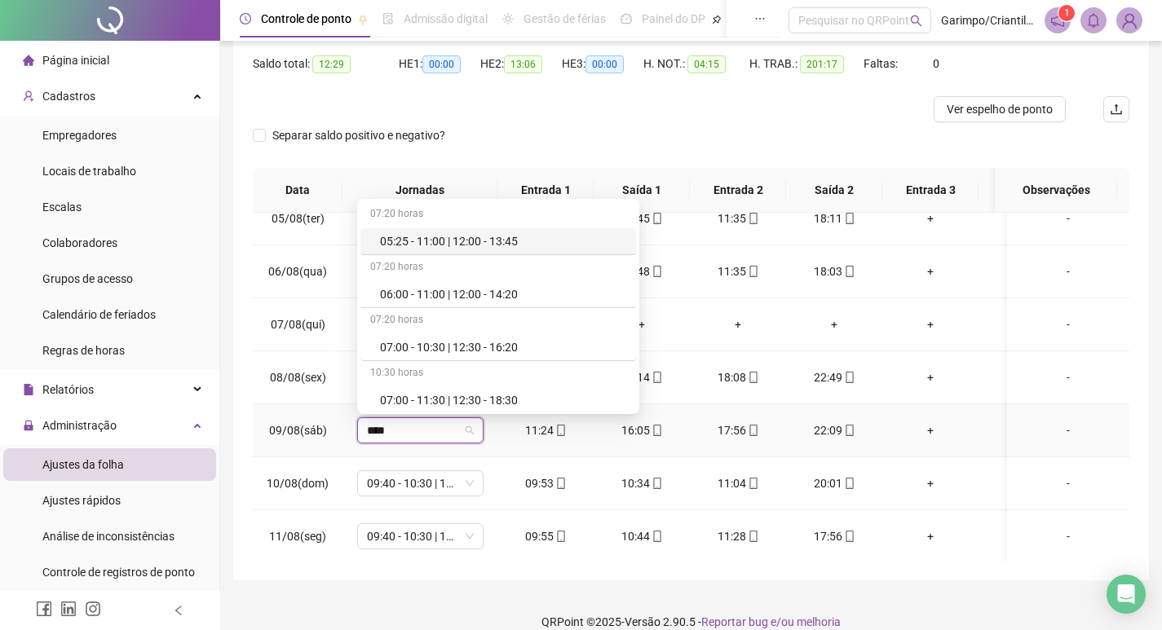
type input "*****"
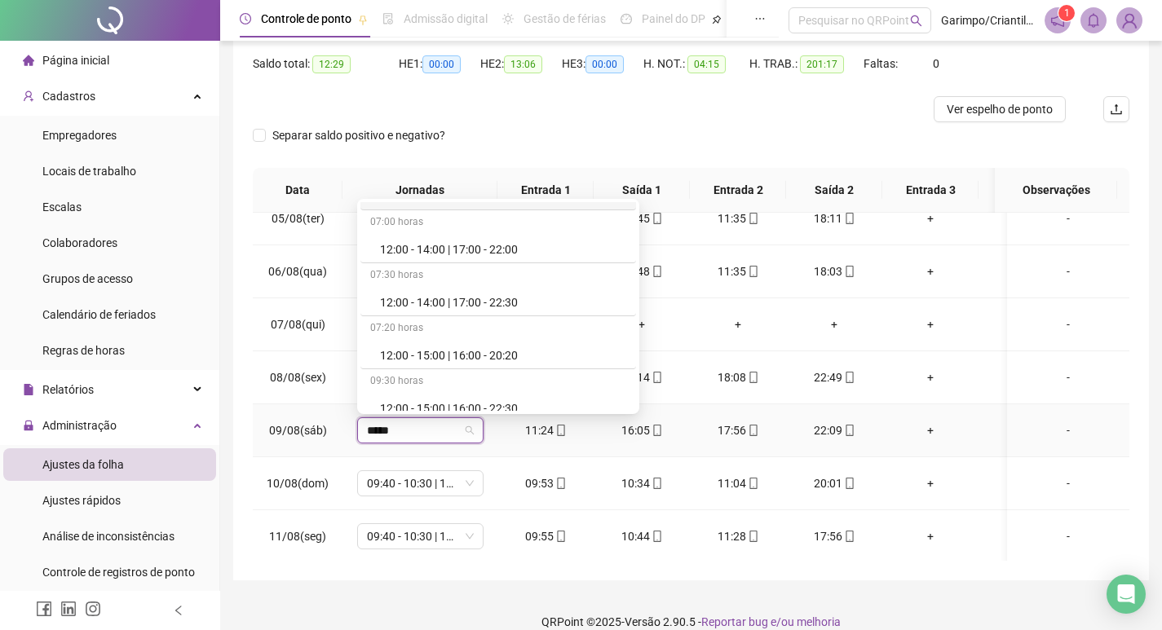
scroll to position [3506, 0]
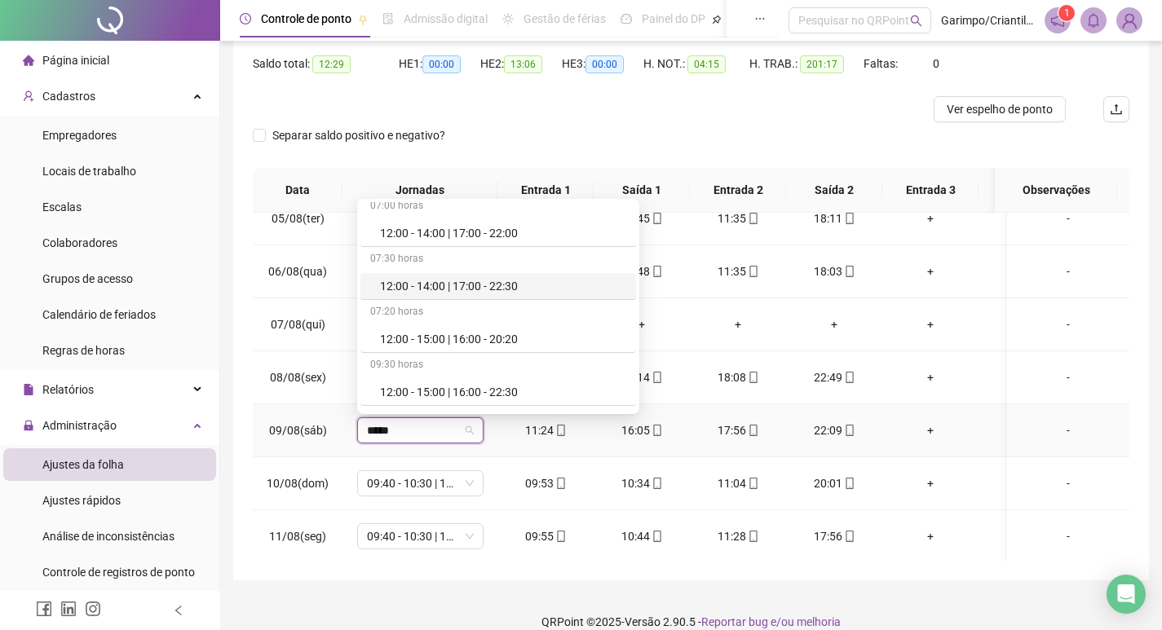
click at [499, 285] on div "12:00 - 14:00 | 17:00 - 22:30" at bounding box center [503, 286] width 246 height 18
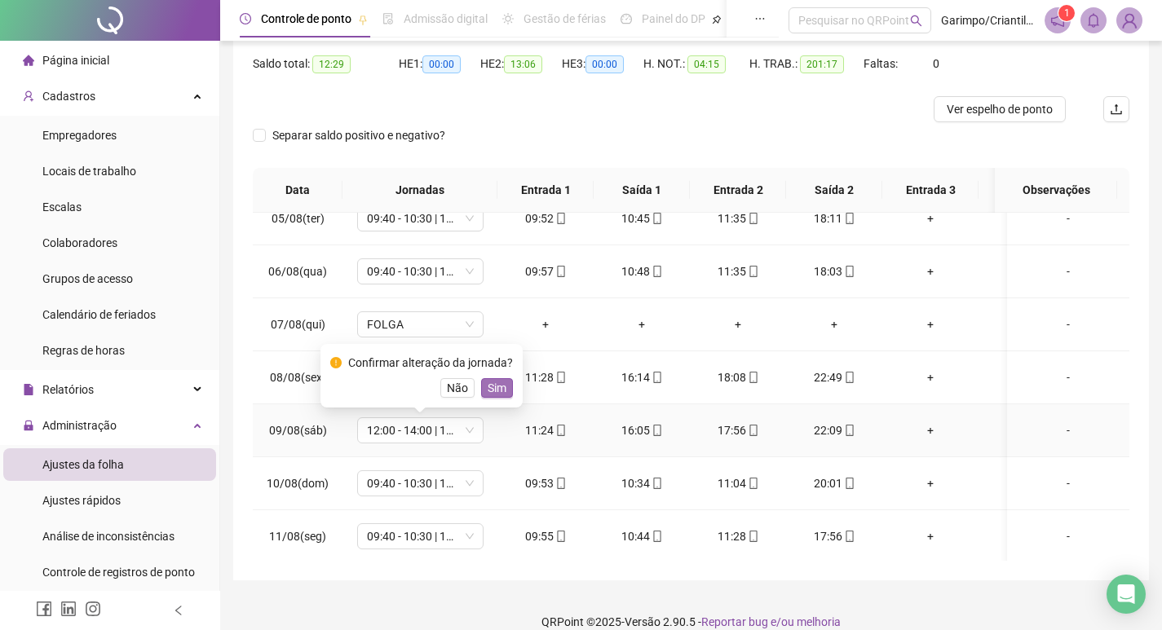
click at [483, 391] on button "Sim" at bounding box center [497, 388] width 32 height 20
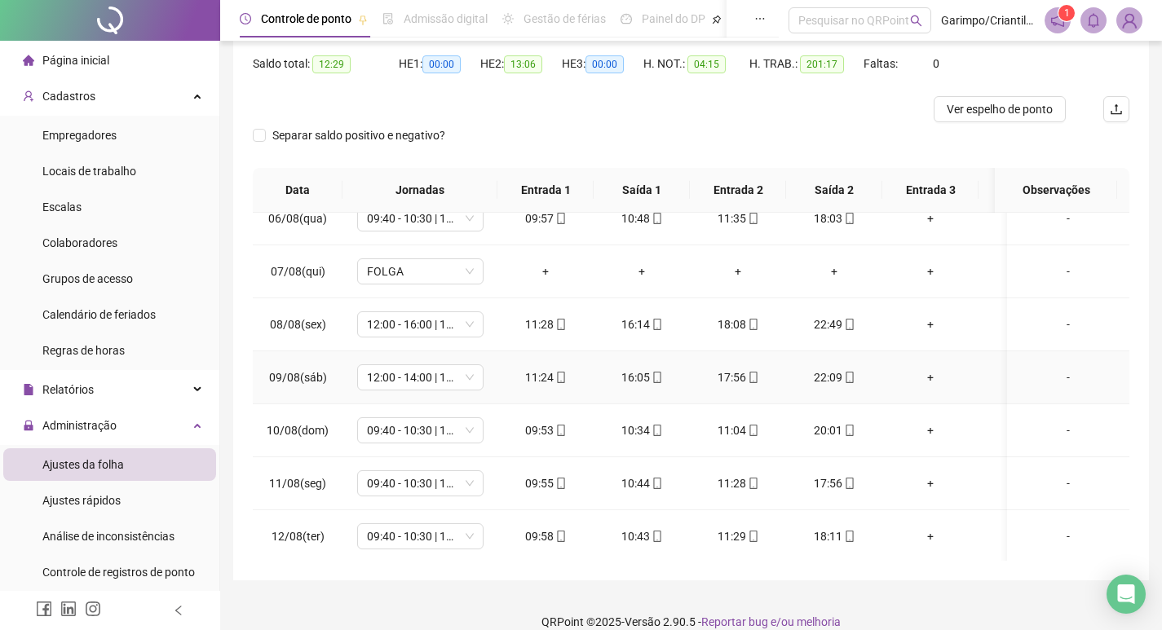
scroll to position [897, 0]
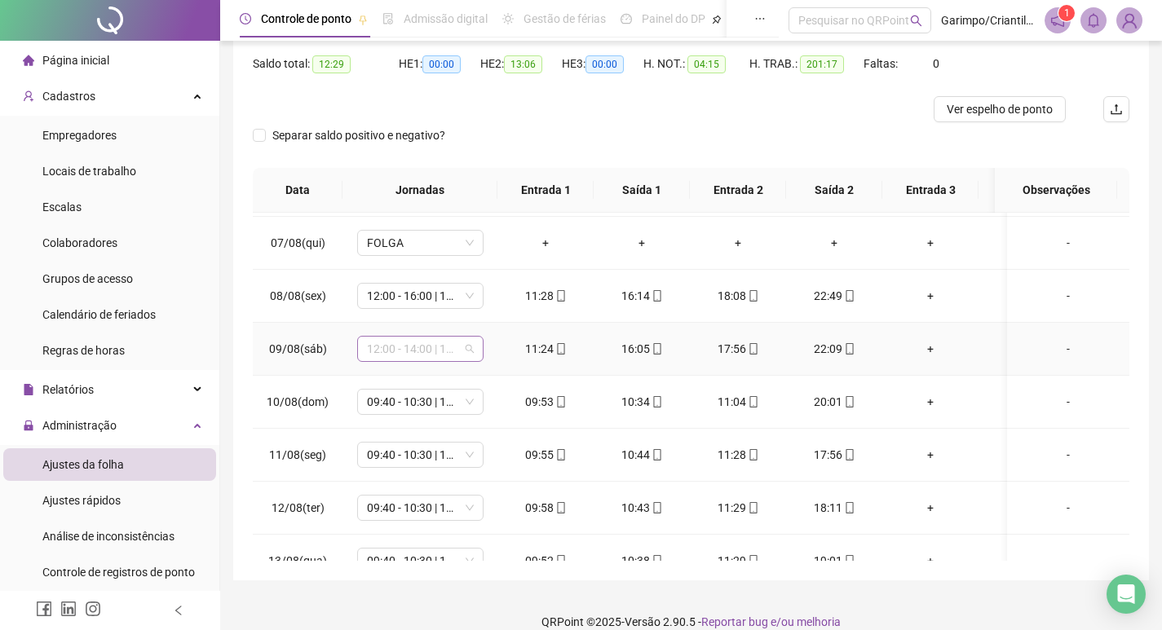
click at [408, 358] on span "12:00 - 14:00 | 17:00 - 22:30" at bounding box center [420, 349] width 107 height 24
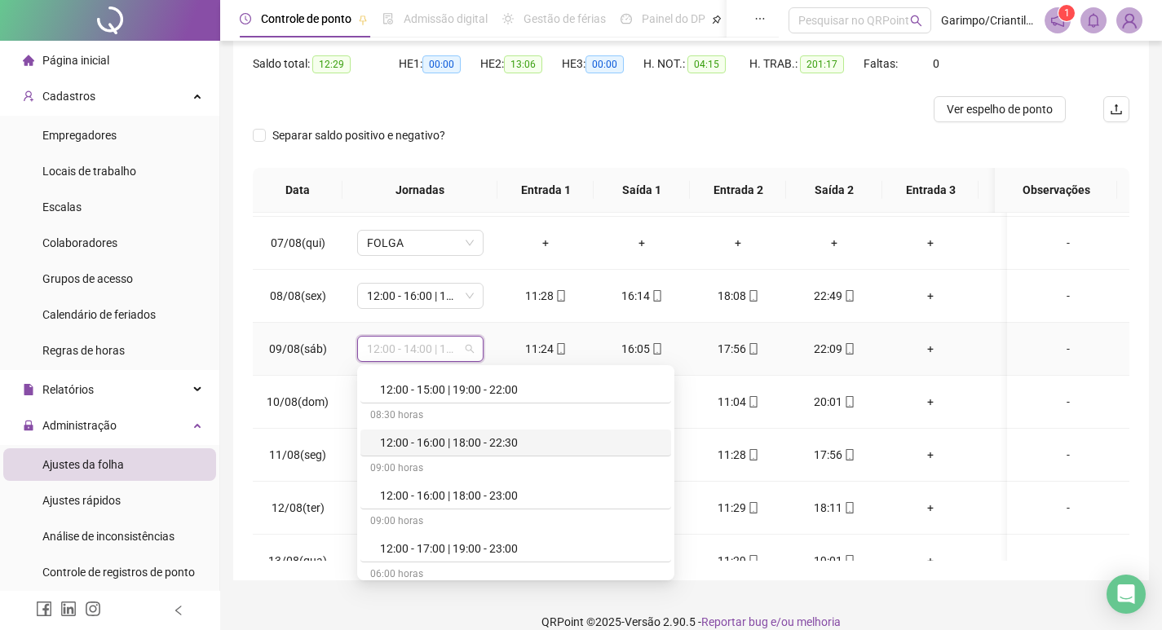
scroll to position [12550, 0]
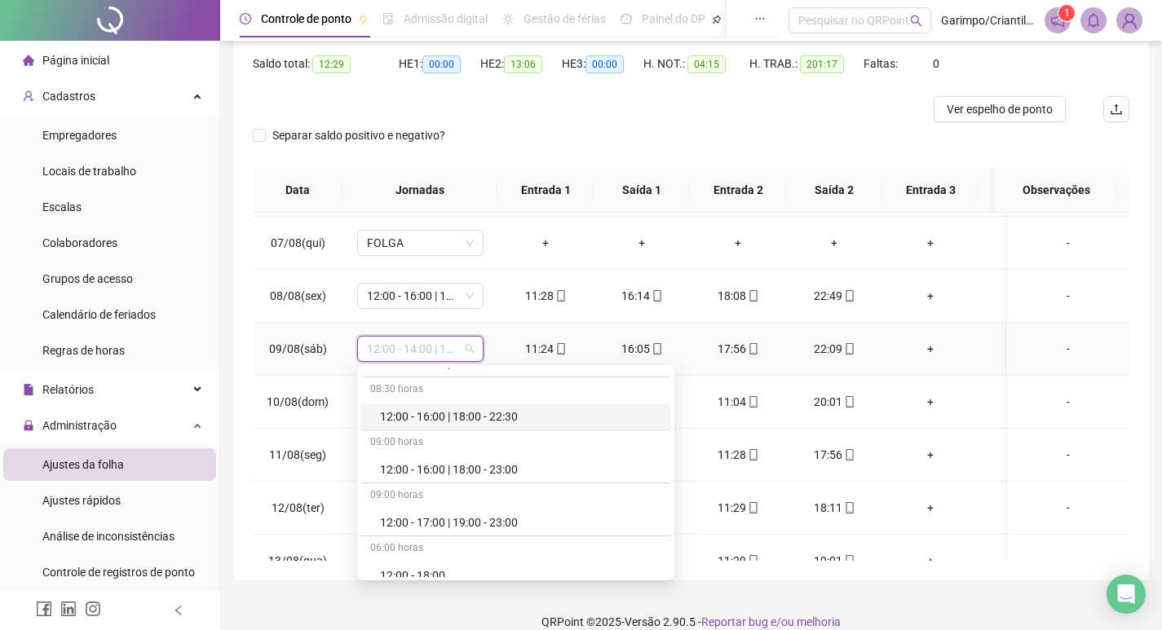
click at [458, 409] on div "12:00 - 16:00 | 18:00 - 22:30" at bounding box center [520, 417] width 281 height 18
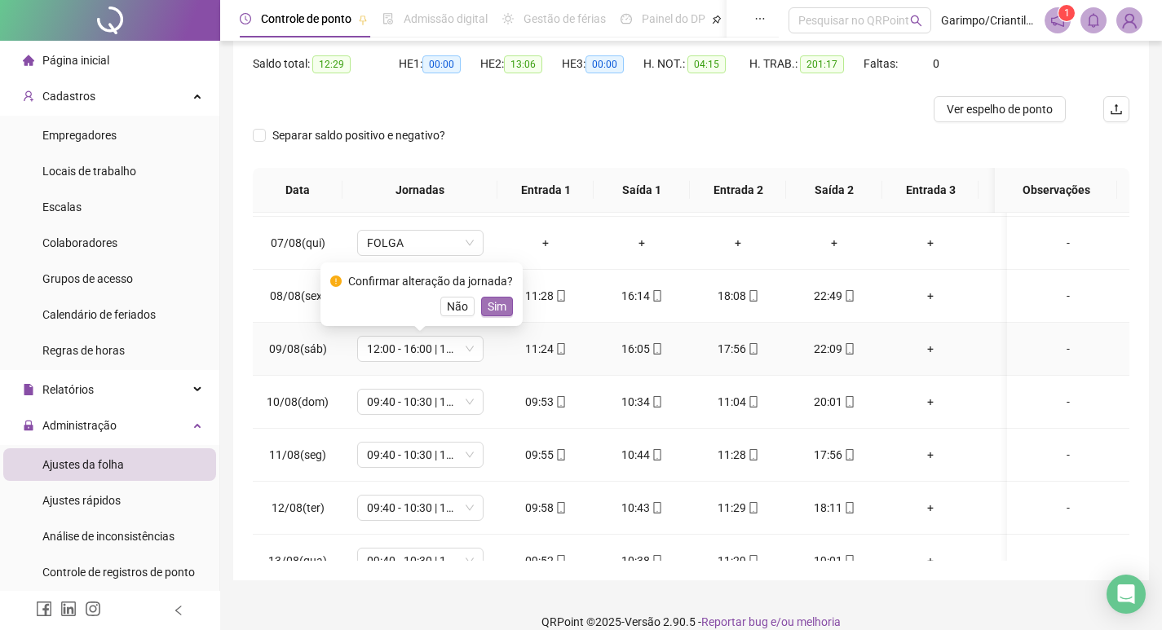
click at [503, 312] on button "Sim" at bounding box center [497, 307] width 32 height 20
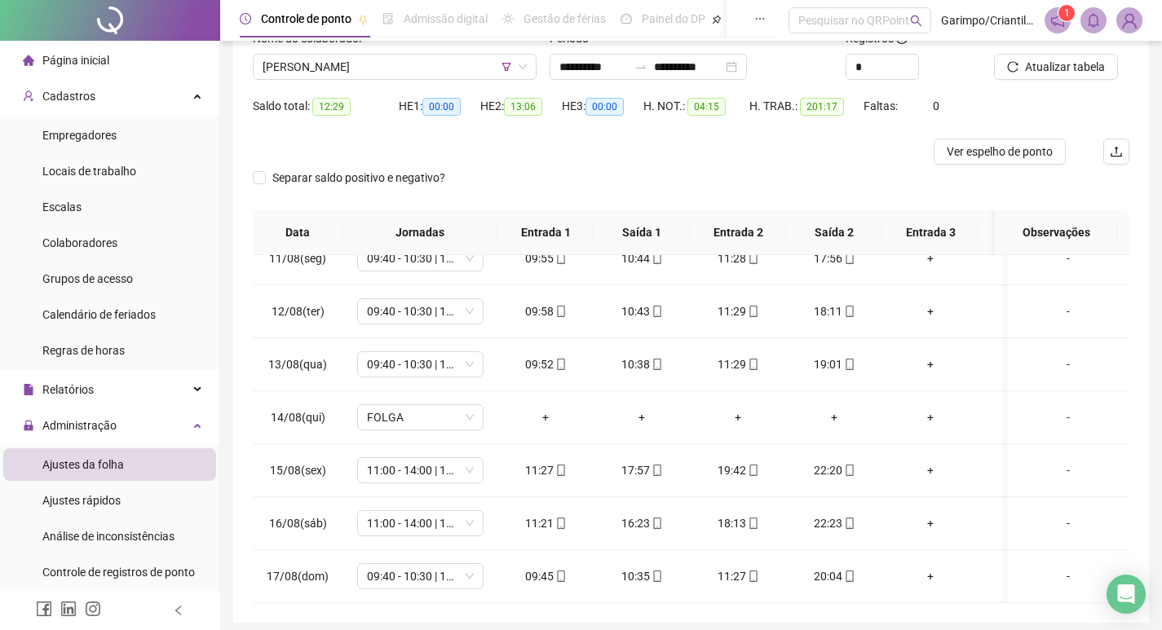
scroll to position [102, 0]
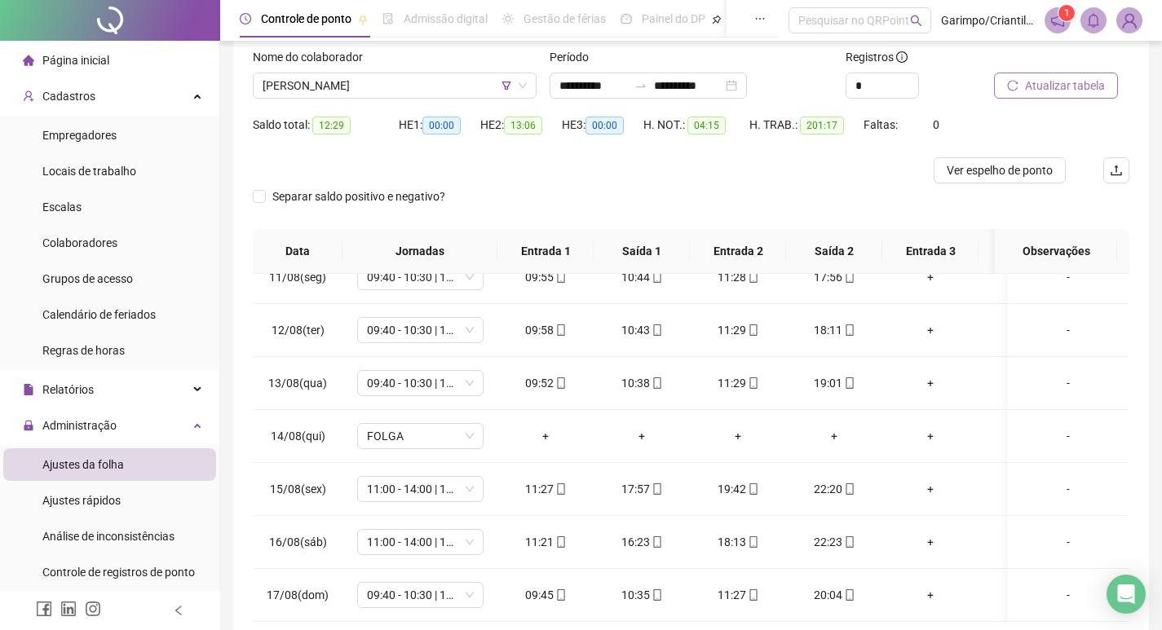
click at [1069, 92] on span "Atualizar tabela" at bounding box center [1065, 86] width 80 height 18
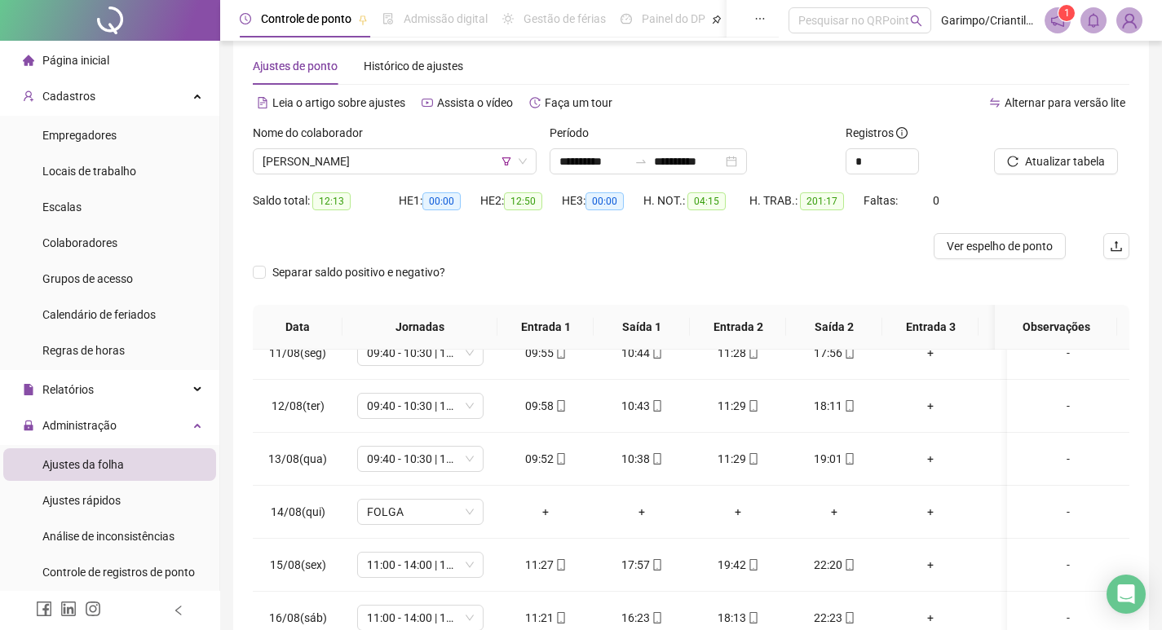
scroll to position [20, 0]
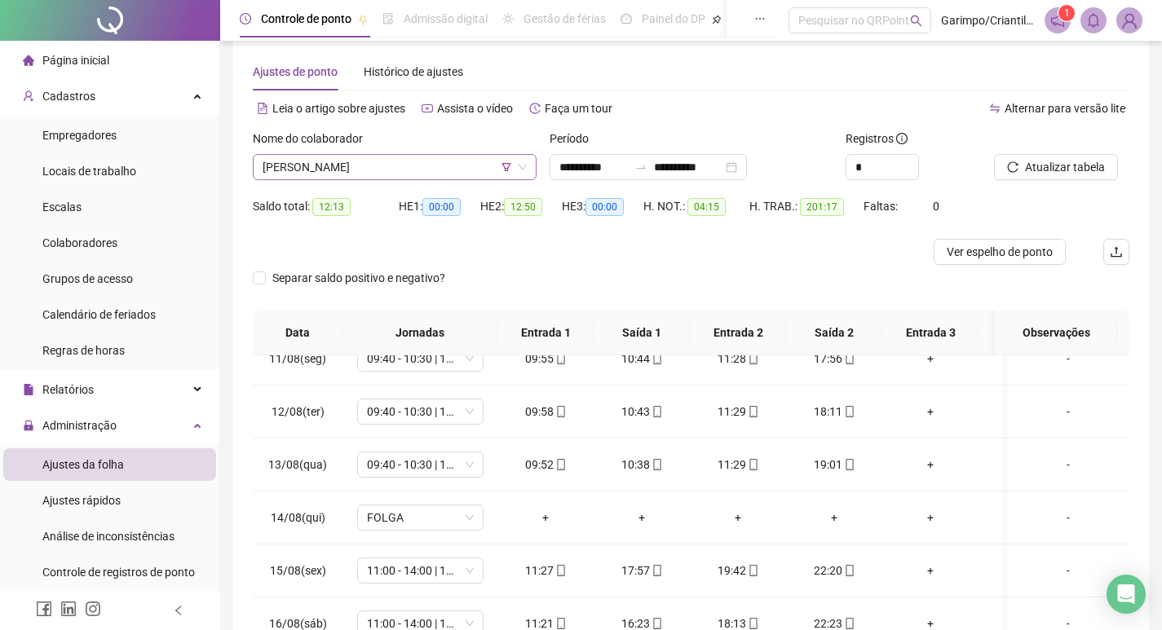
click at [426, 172] on span "[PERSON_NAME]" at bounding box center [395, 167] width 264 height 24
click at [726, 245] on div at bounding box center [581, 252] width 657 height 26
click at [1036, 166] on span "Atualizar tabela" at bounding box center [1065, 167] width 80 height 18
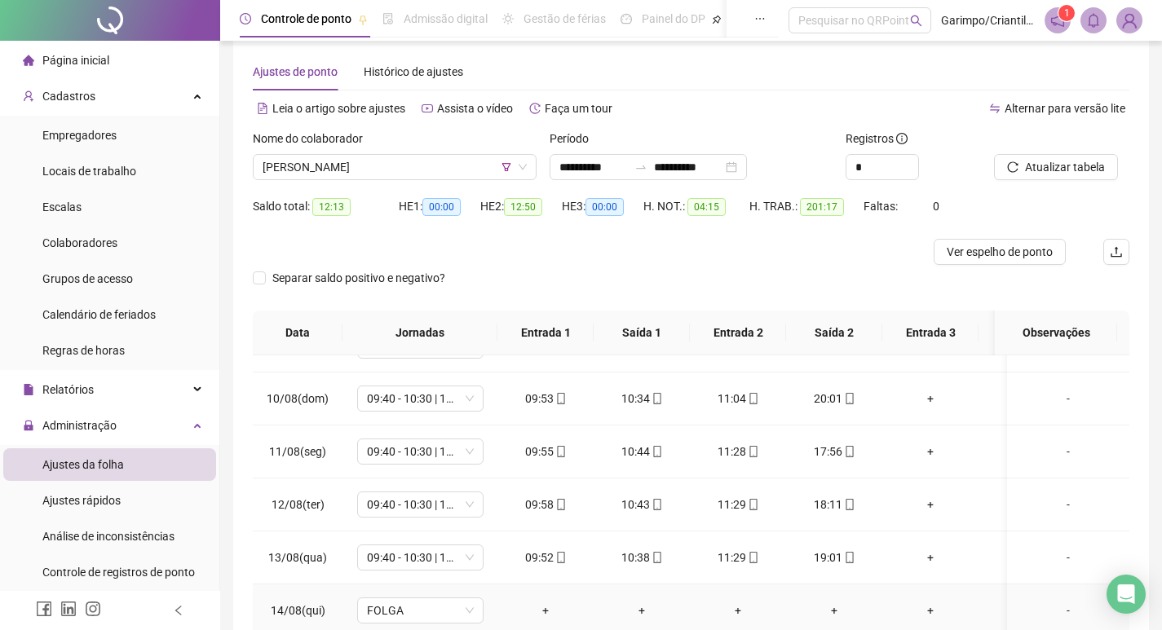
scroll to position [985, 0]
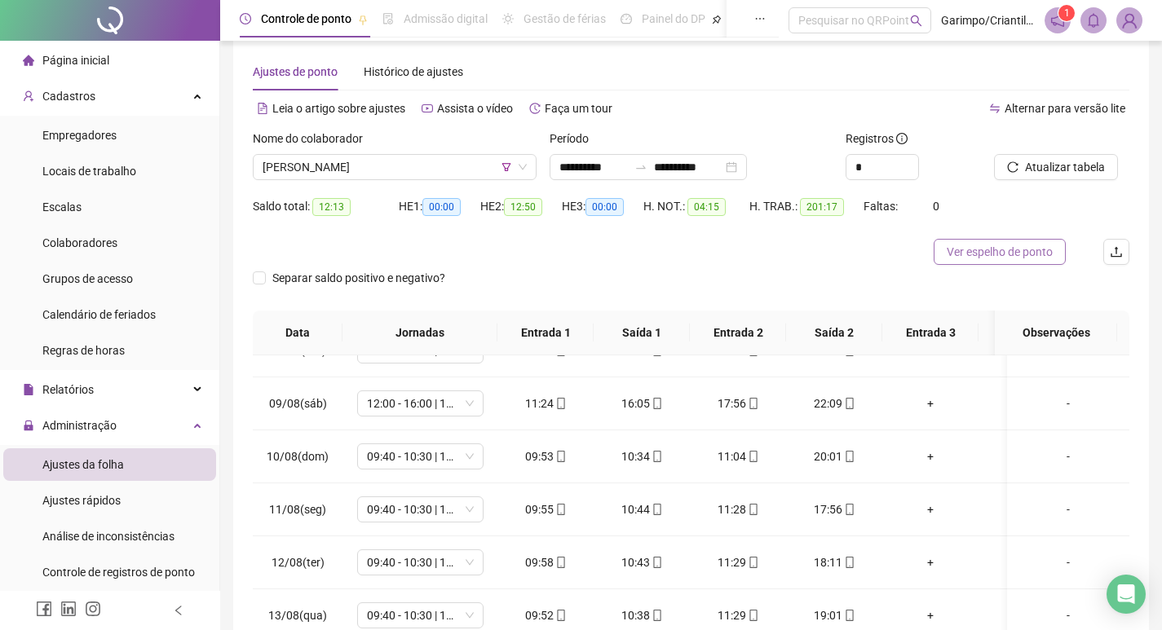
click at [998, 249] on span "Ver espelho de ponto" at bounding box center [1000, 252] width 106 height 18
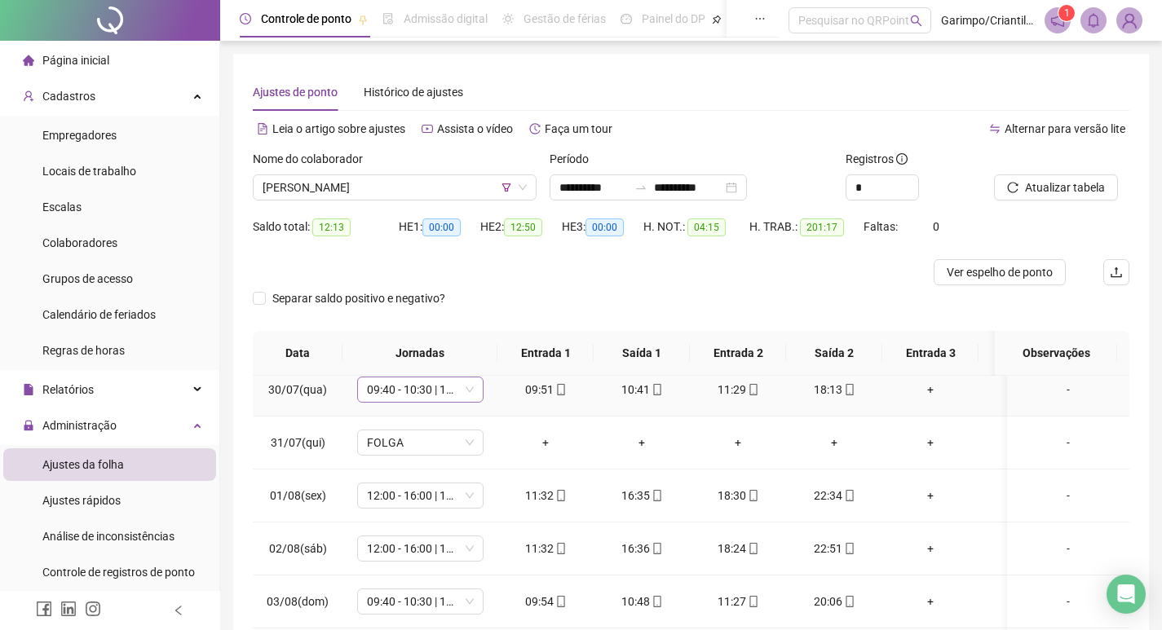
scroll to position [571, 0]
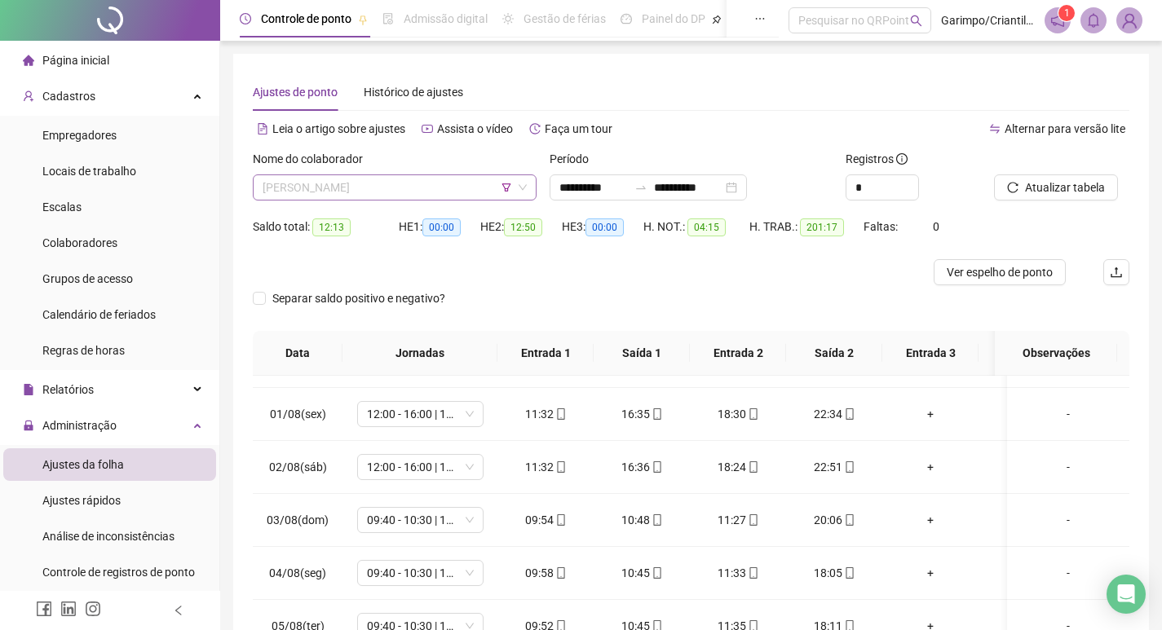
click at [424, 187] on span "[PERSON_NAME]" at bounding box center [395, 187] width 264 height 24
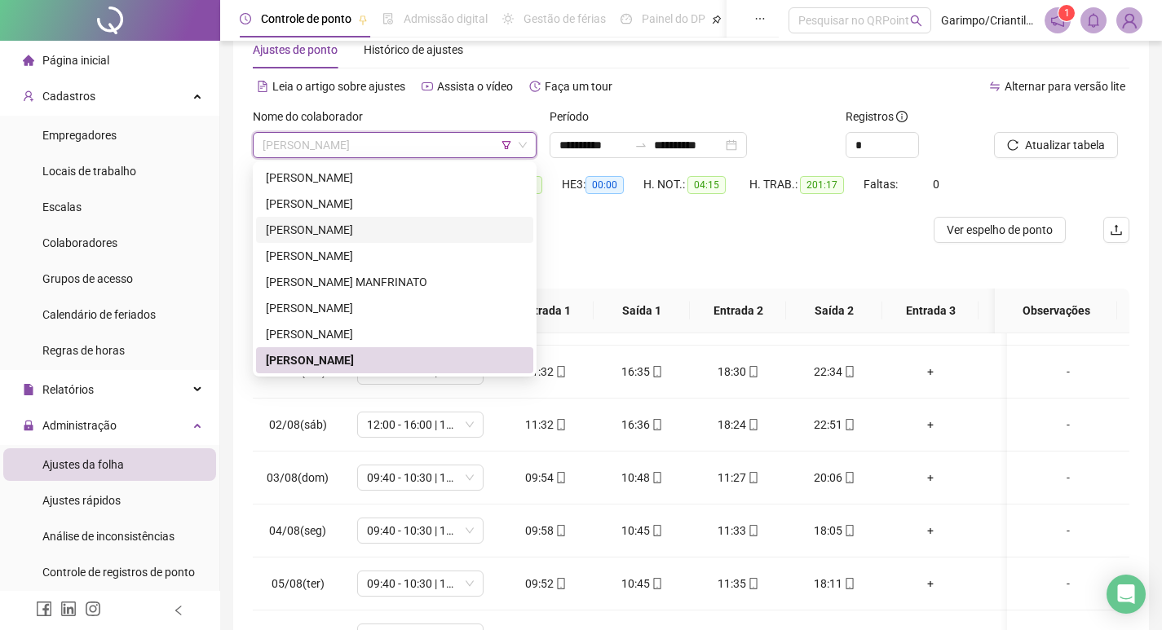
scroll to position [0, 0]
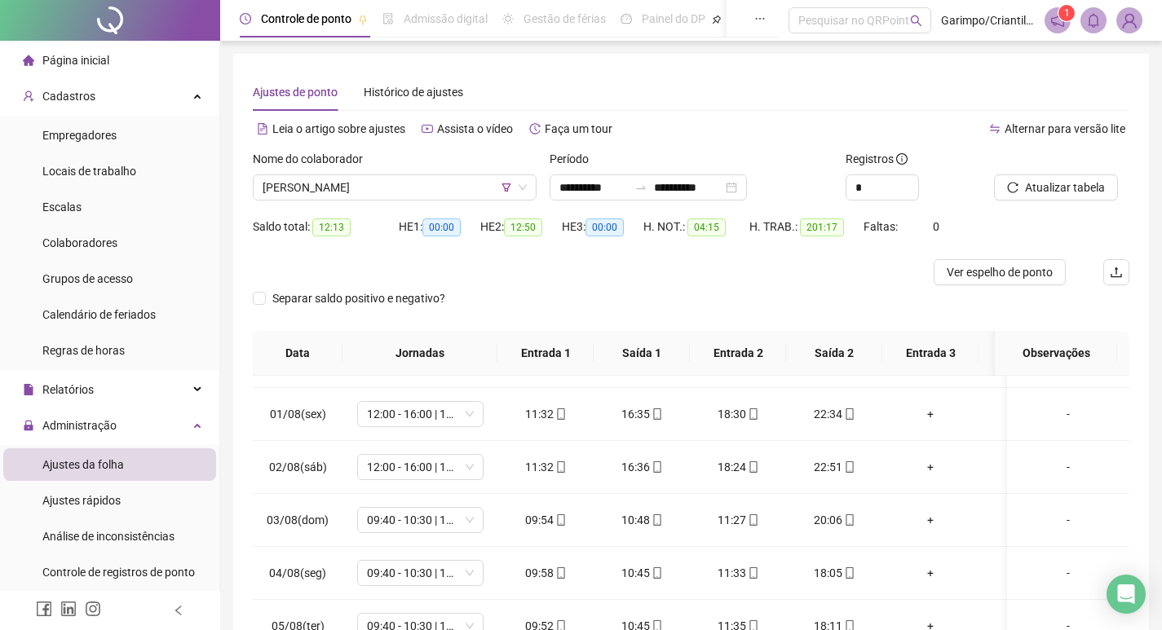
click at [622, 307] on div "Separar saldo positivo e negativo?" at bounding box center [691, 308] width 876 height 46
click at [501, 190] on icon "filter" at bounding box center [506, 188] width 10 height 10
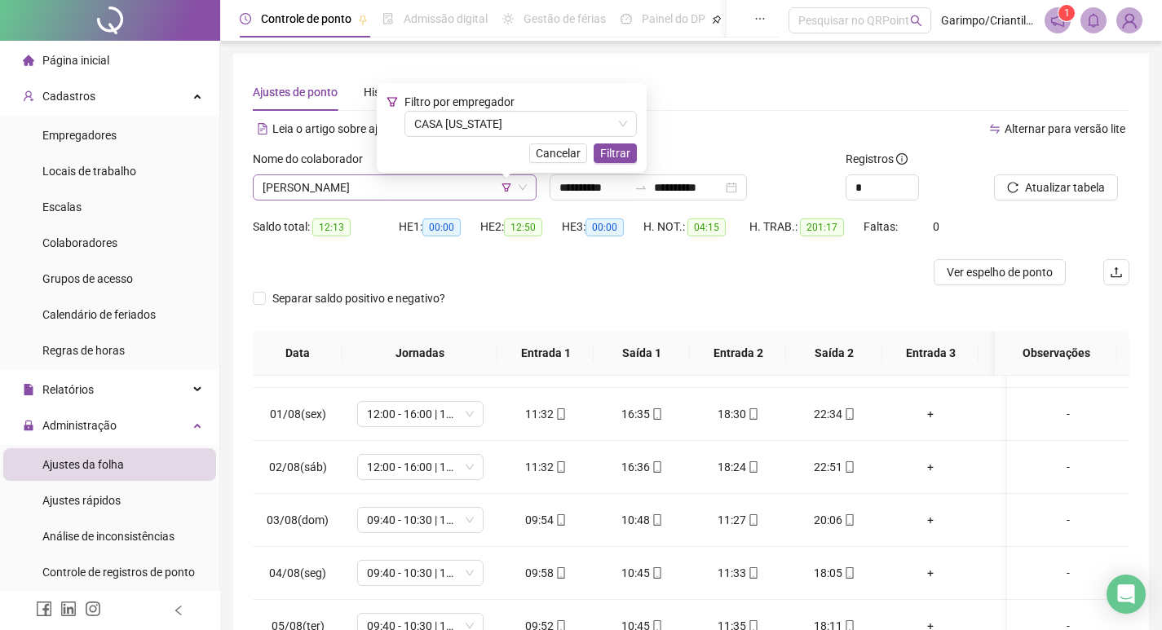
click at [510, 187] on icon "filter" at bounding box center [506, 188] width 10 height 10
click at [501, 191] on icon "filter" at bounding box center [506, 188] width 10 height 10
click at [503, 187] on icon "filter" at bounding box center [506, 188] width 10 height 10
click at [439, 185] on span "[PERSON_NAME]" at bounding box center [395, 187] width 264 height 24
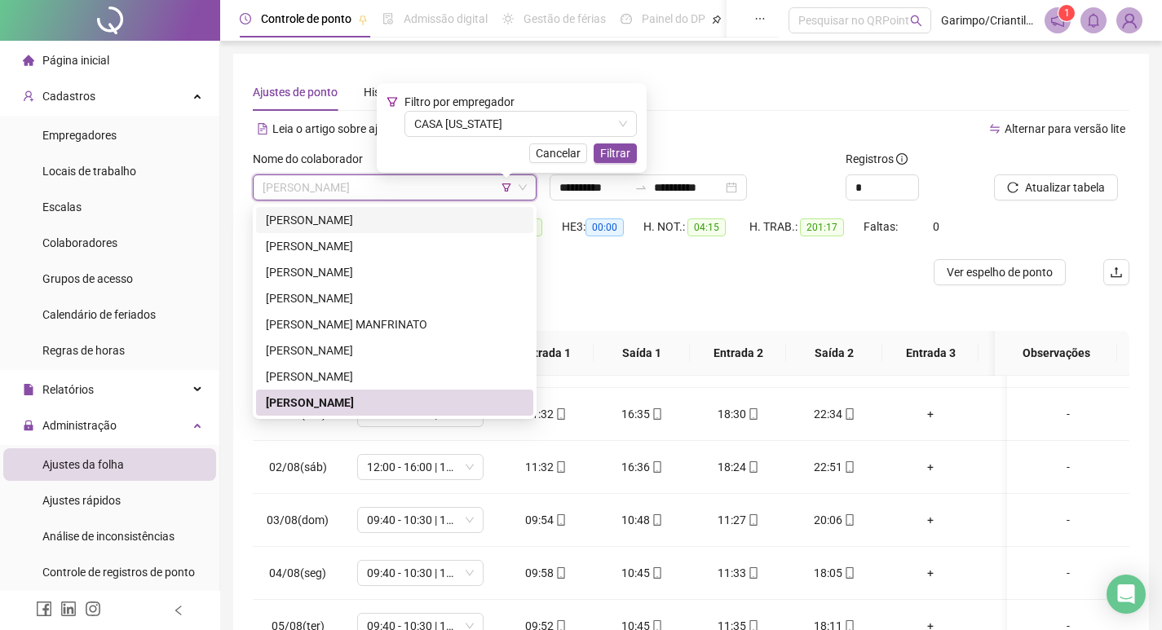
click at [417, 226] on div "[PERSON_NAME]" at bounding box center [395, 220] width 258 height 18
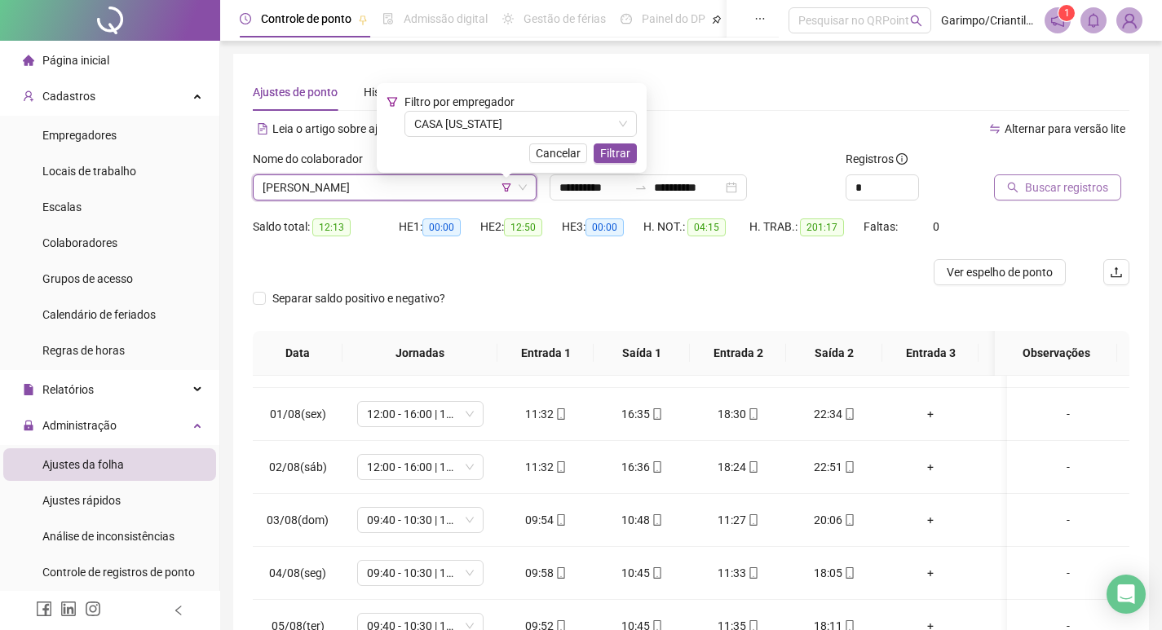
click at [1074, 180] on span "Buscar registros" at bounding box center [1066, 188] width 83 height 18
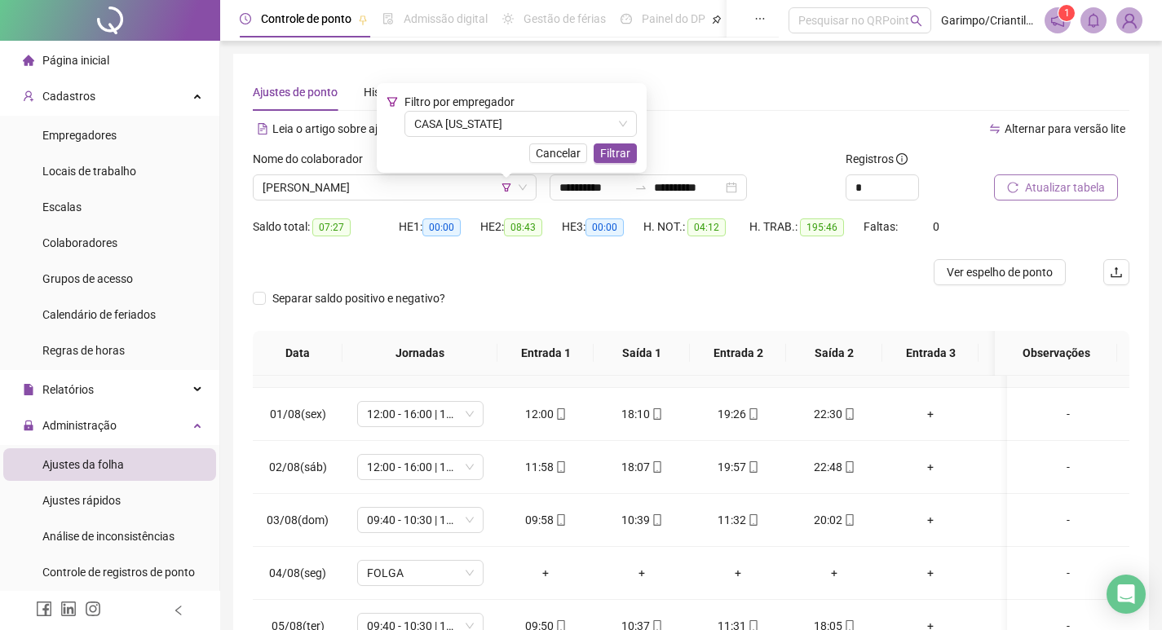
scroll to position [734, 0]
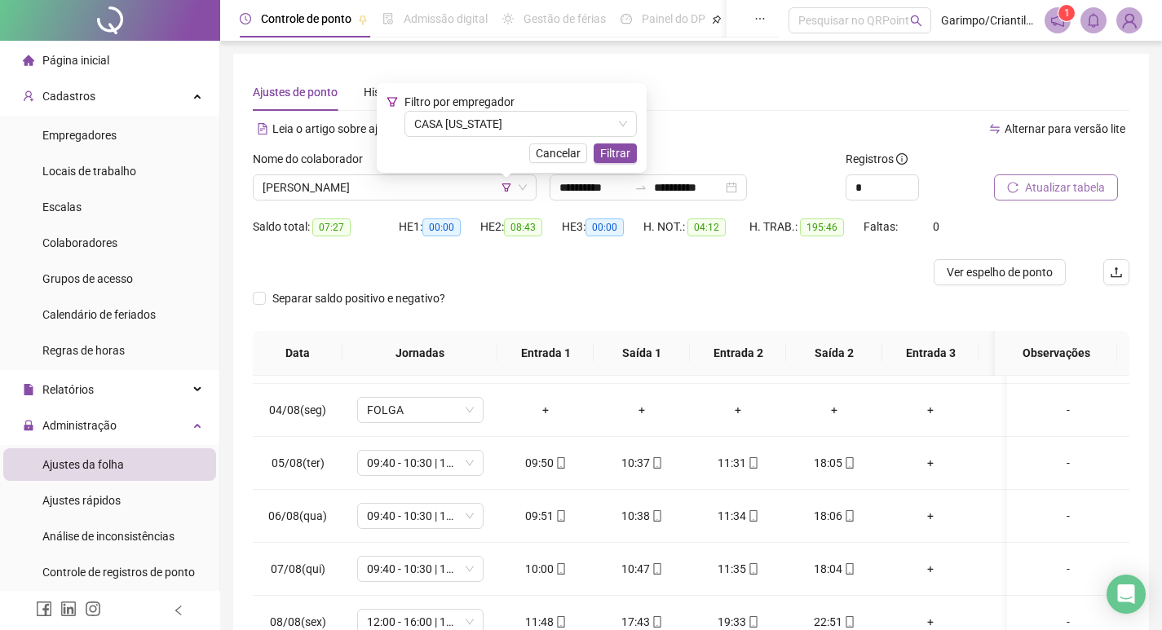
click at [527, 262] on div at bounding box center [581, 272] width 657 height 26
click at [529, 154] on button "Cancelar" at bounding box center [558, 153] width 58 height 20
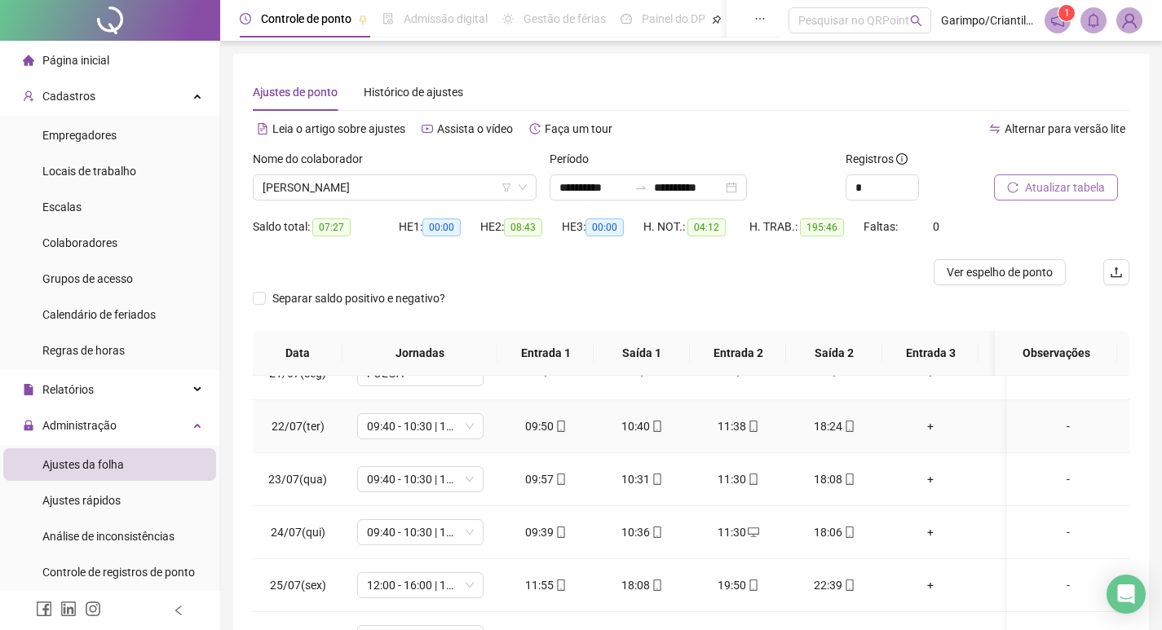
scroll to position [0, 0]
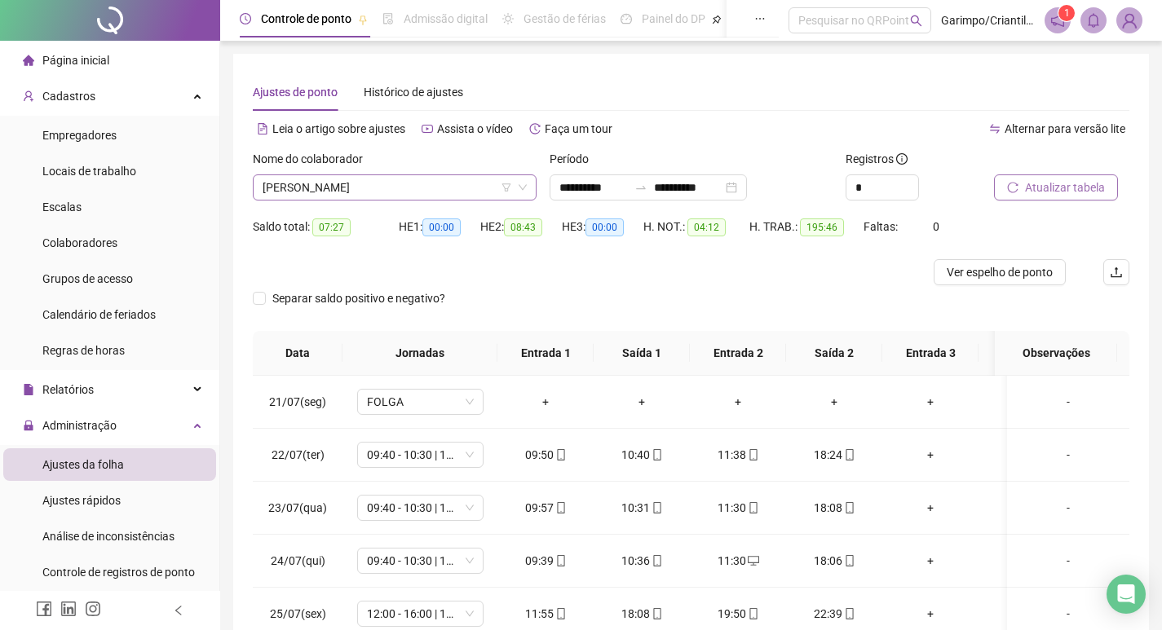
click at [364, 195] on span "[PERSON_NAME]" at bounding box center [395, 187] width 264 height 24
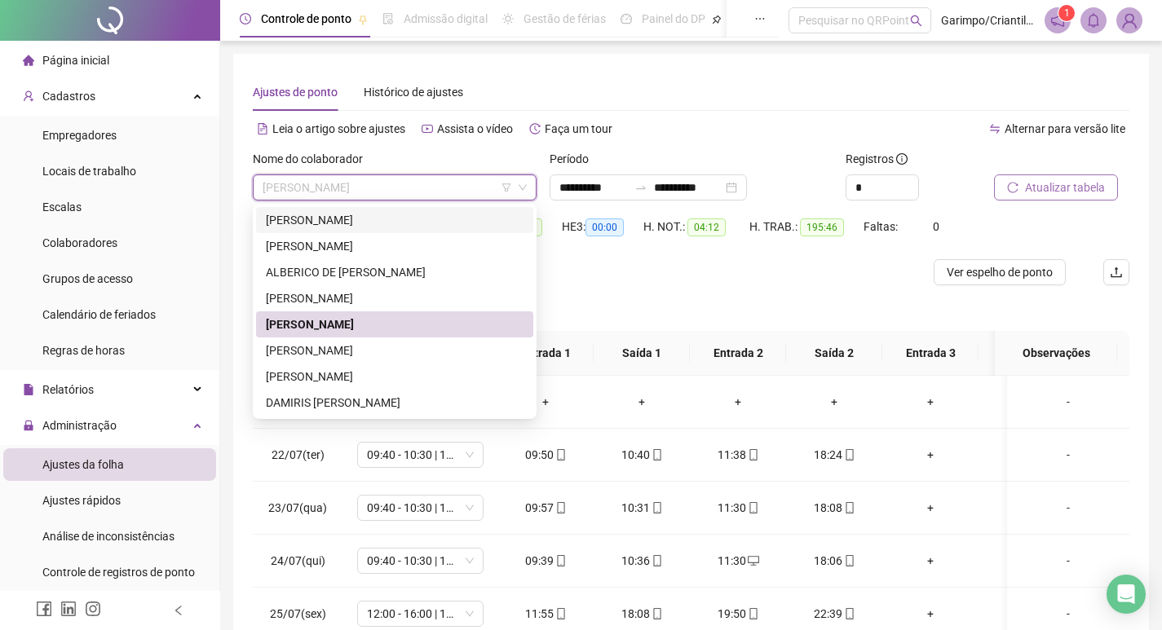
click at [502, 189] on icon "filter" at bounding box center [506, 188] width 10 height 10
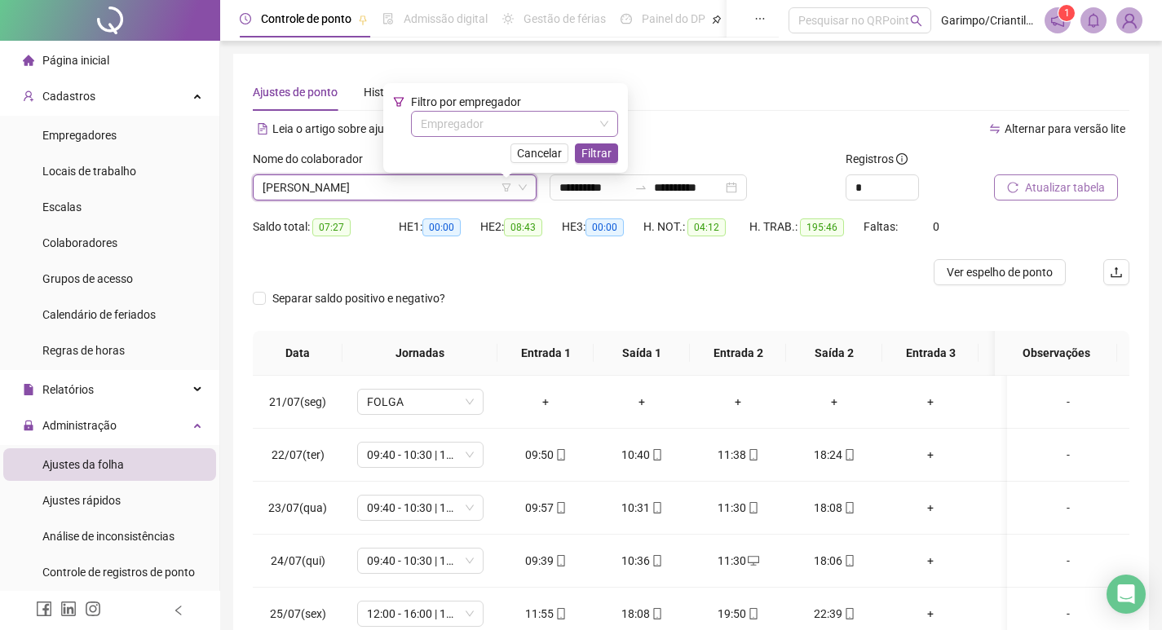
click at [515, 126] on input "search" at bounding box center [507, 124] width 173 height 24
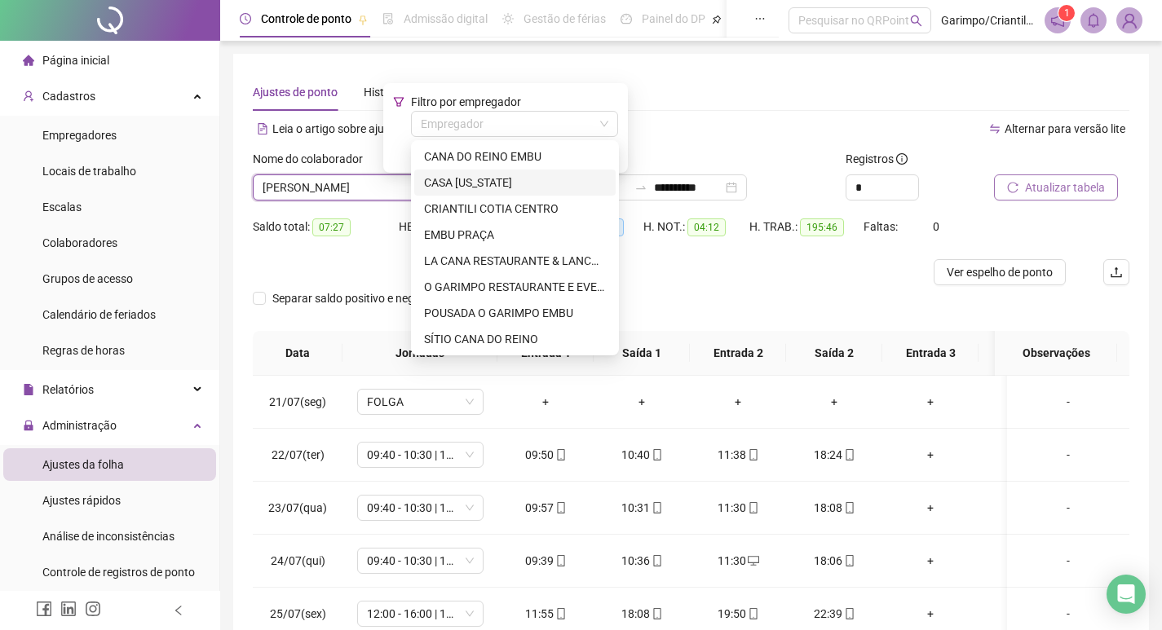
click at [501, 179] on div "CASA [US_STATE]" at bounding box center [515, 183] width 182 height 18
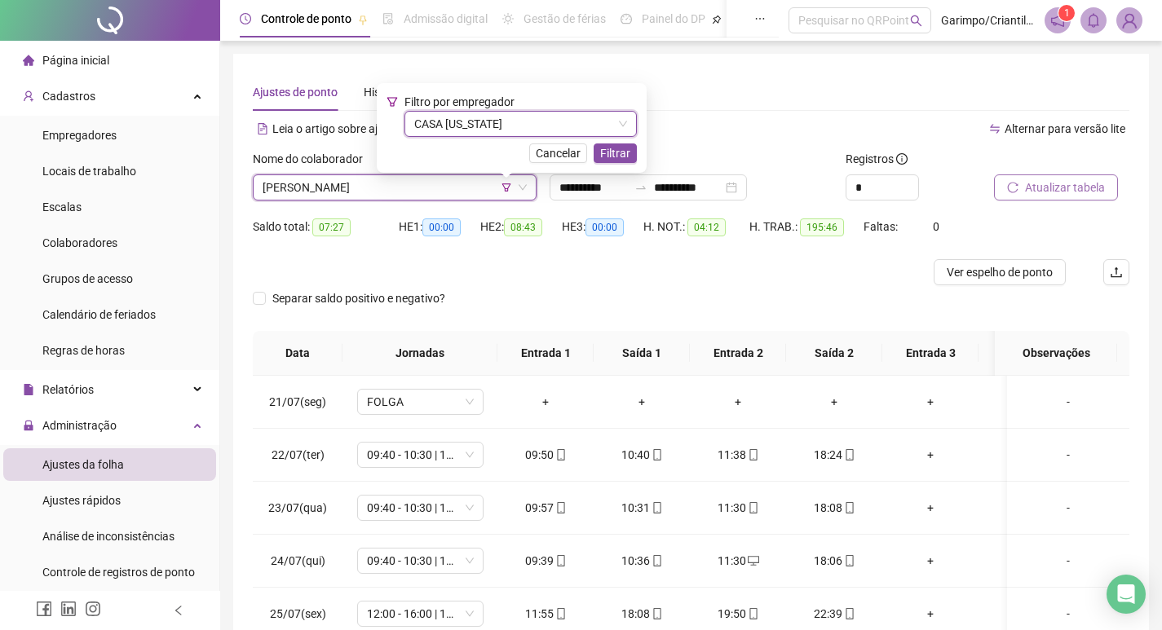
click at [1071, 189] on span "Atualizar tabela" at bounding box center [1065, 188] width 80 height 18
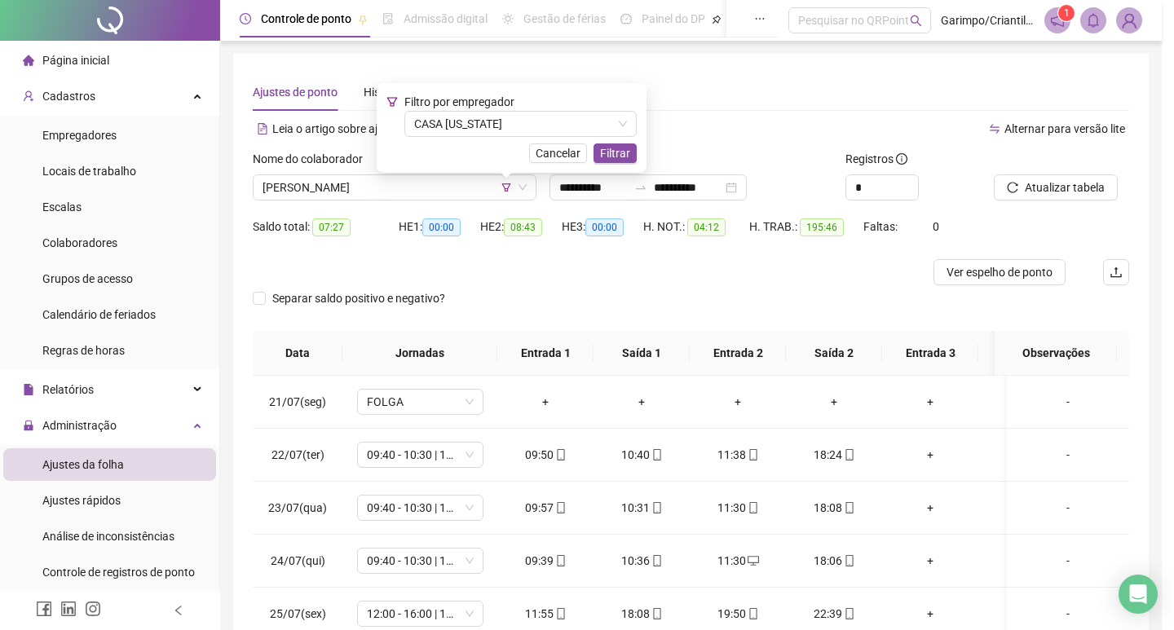
click at [600, 151] on div "Atualizando tabela Atualizando e reorganizando os registros... OK" at bounding box center [587, 125] width 300 height 54
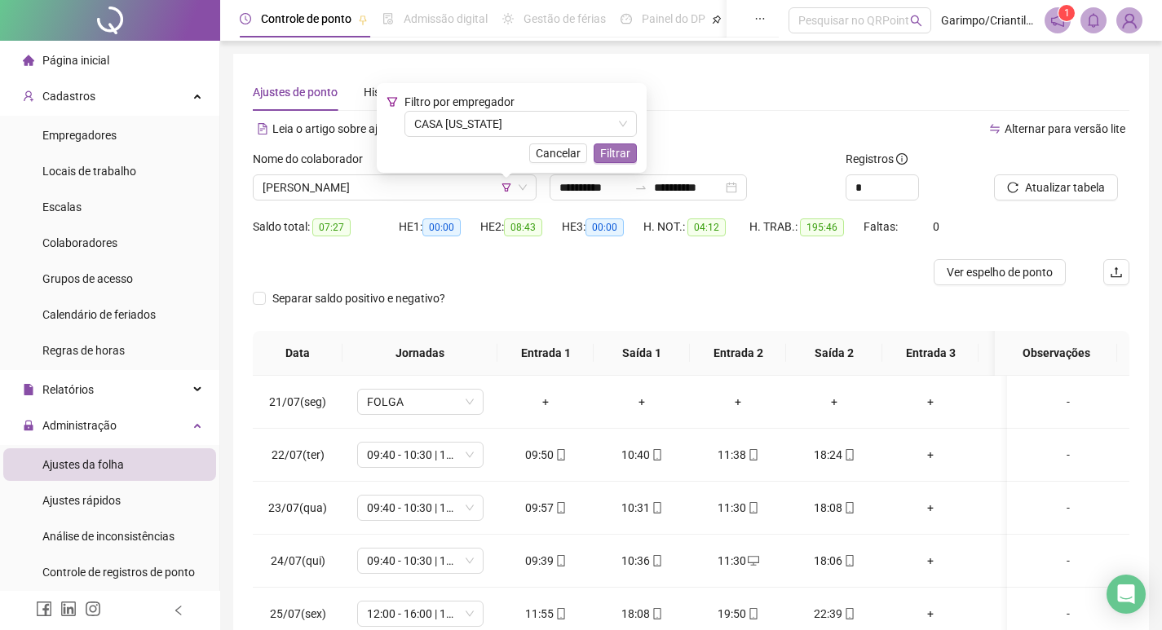
click at [612, 152] on span "Filtrar" at bounding box center [615, 153] width 30 height 18
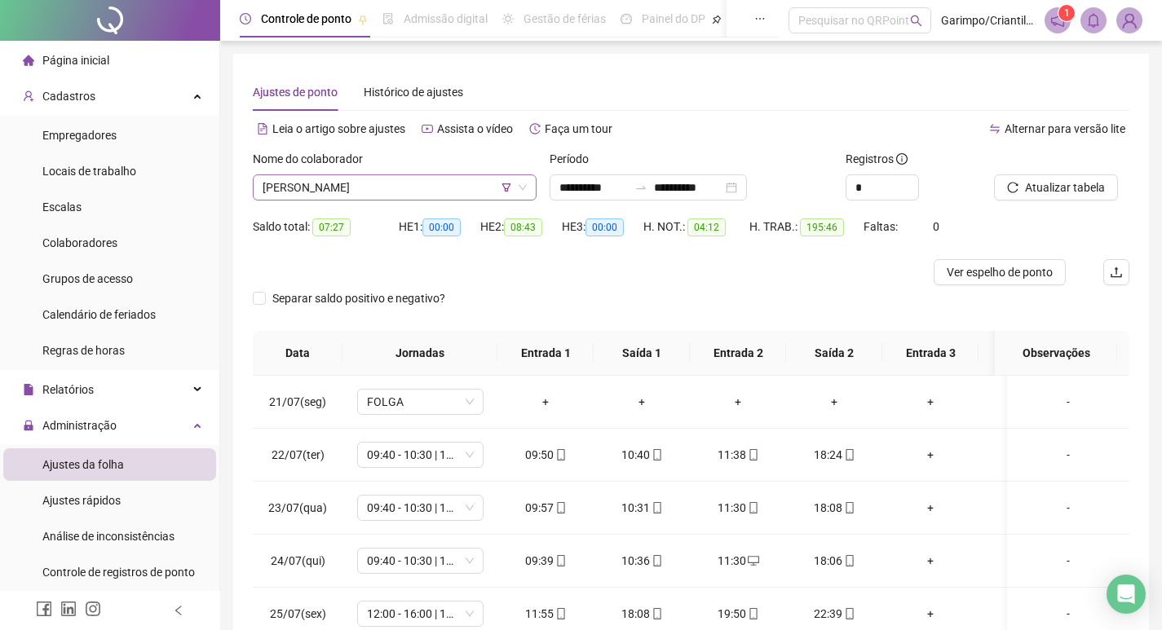
click at [374, 180] on span "[PERSON_NAME]" at bounding box center [395, 187] width 264 height 24
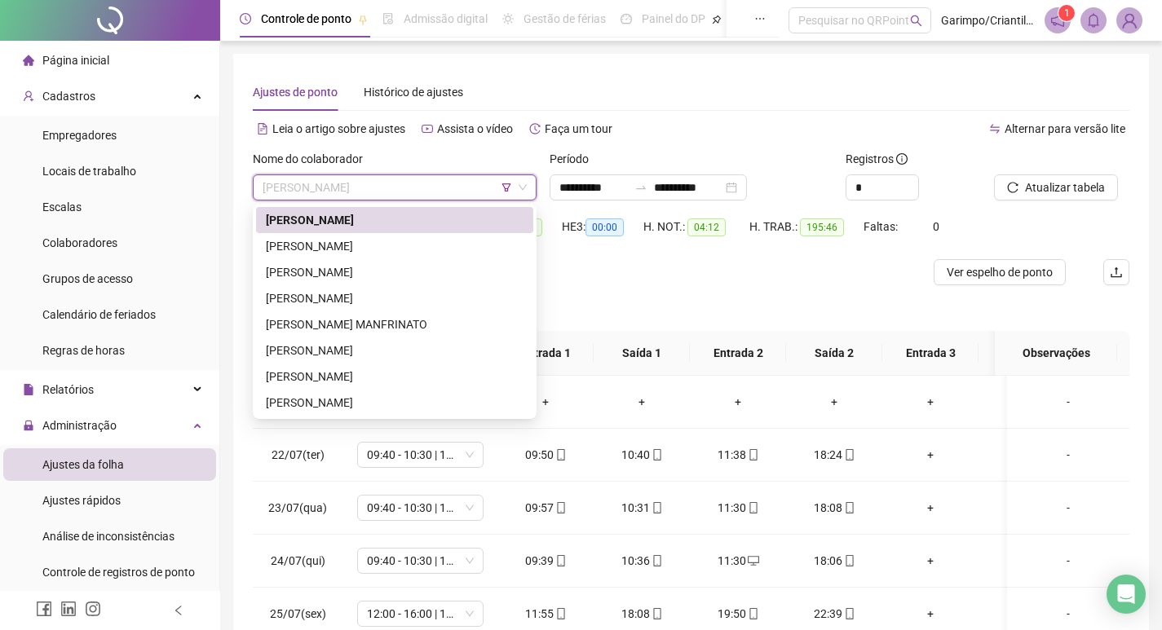
click at [386, 187] on span "[PERSON_NAME]" at bounding box center [395, 187] width 264 height 24
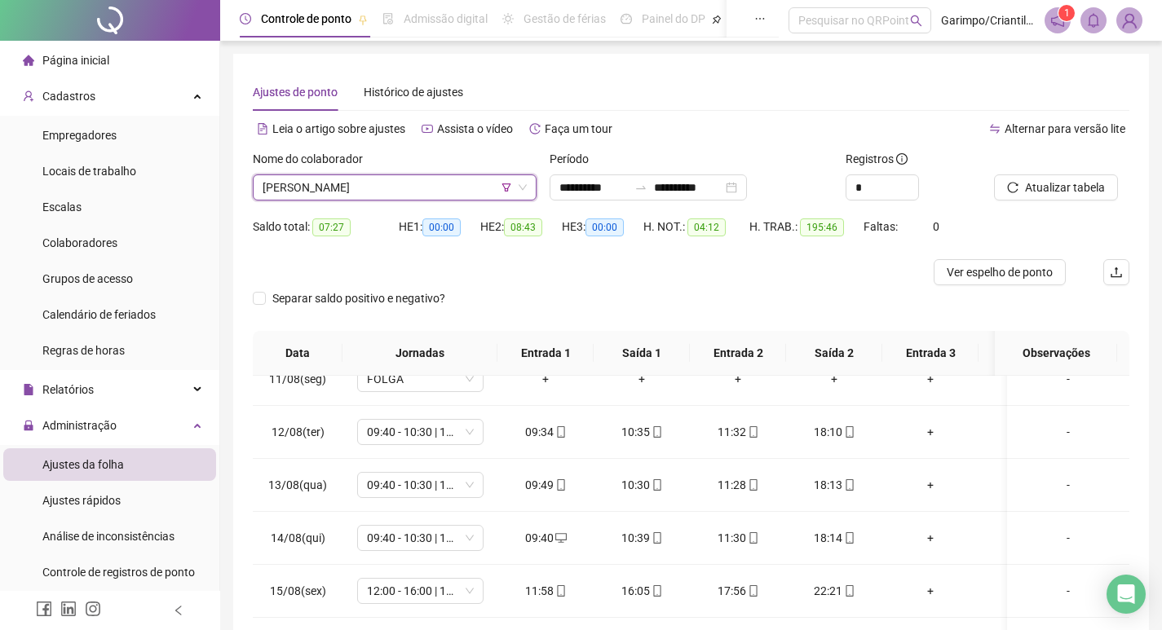
click at [333, 189] on span "[PERSON_NAME]" at bounding box center [395, 187] width 264 height 24
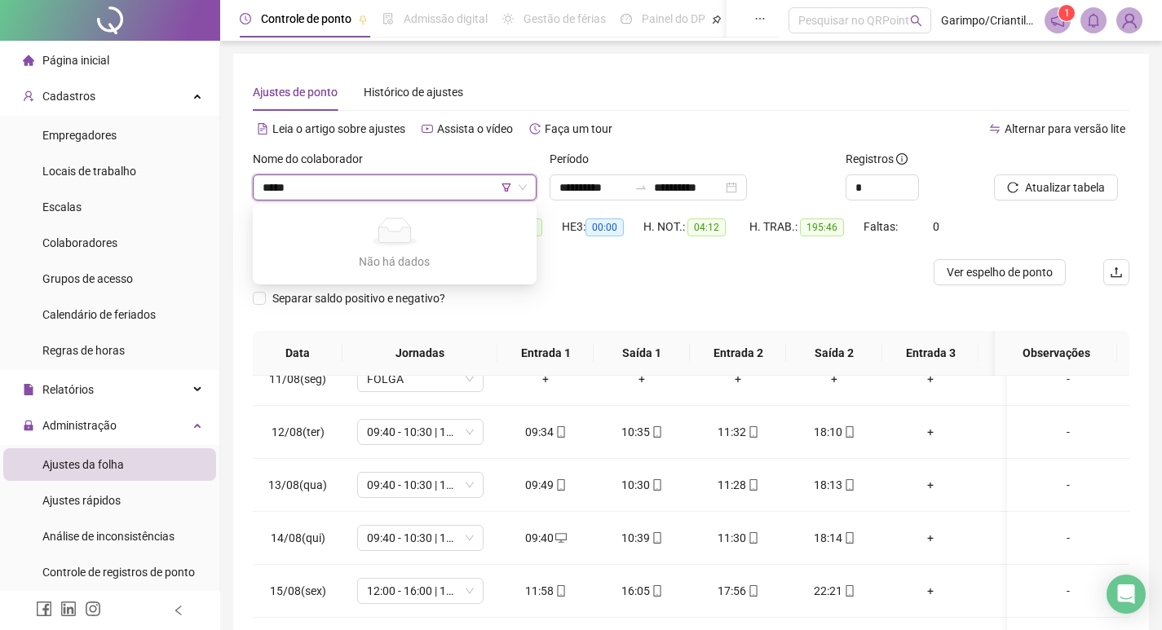
type input "******"
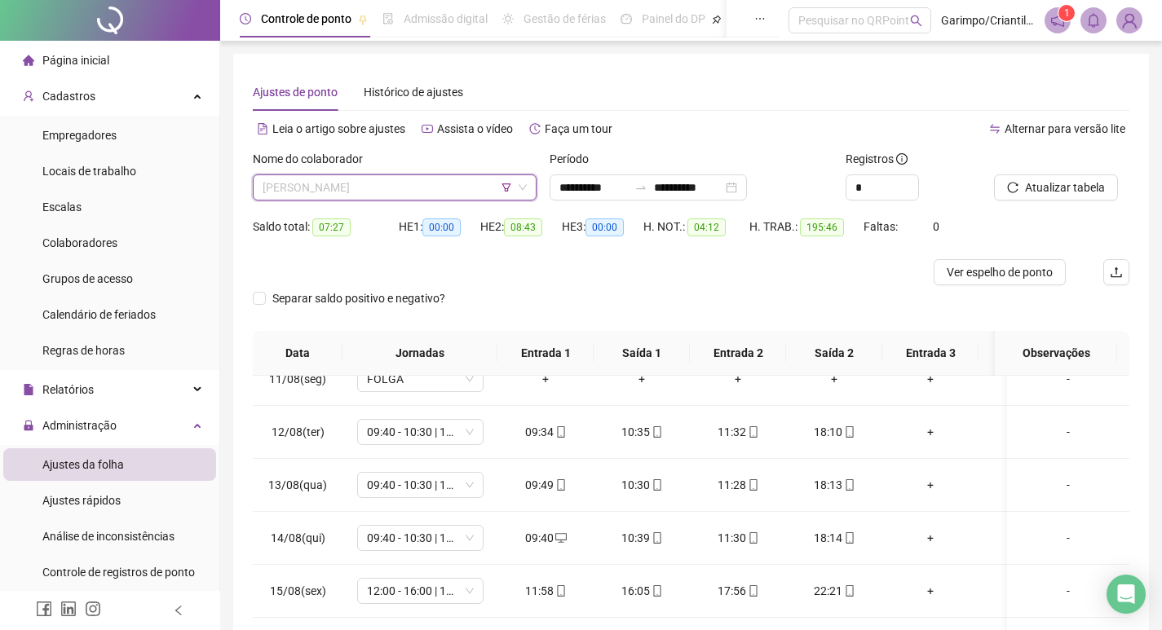
click at [333, 189] on span "[PERSON_NAME]" at bounding box center [395, 187] width 264 height 24
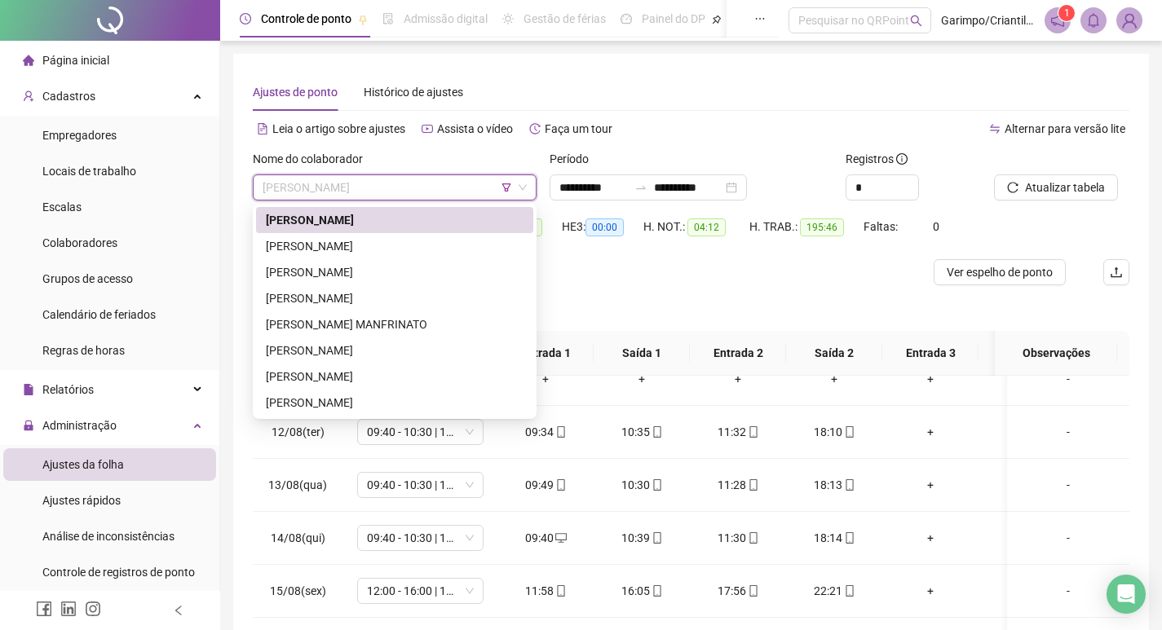
click at [503, 188] on icon "filter" at bounding box center [506, 188] width 10 height 10
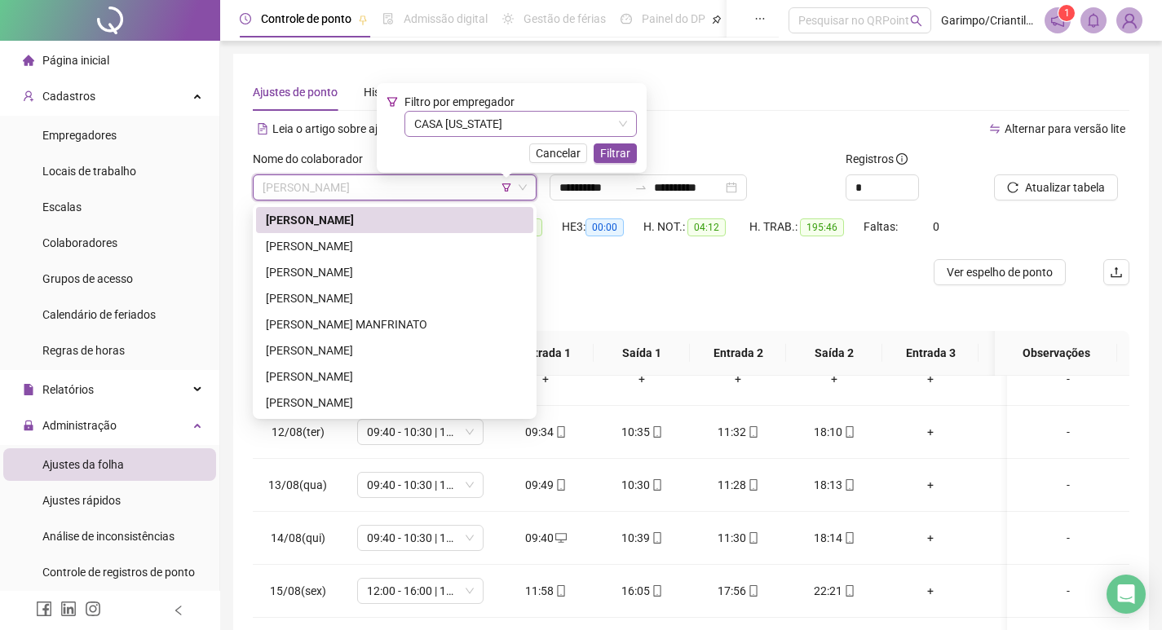
click at [494, 124] on span "CASA [US_STATE]" at bounding box center [520, 124] width 213 height 24
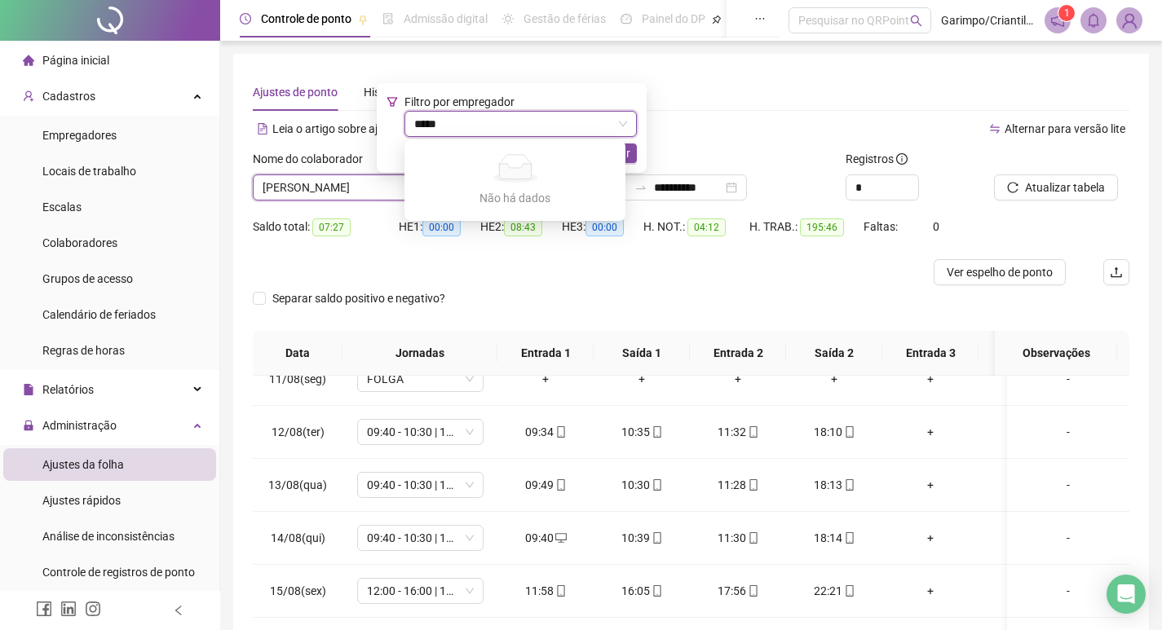
type input "******"
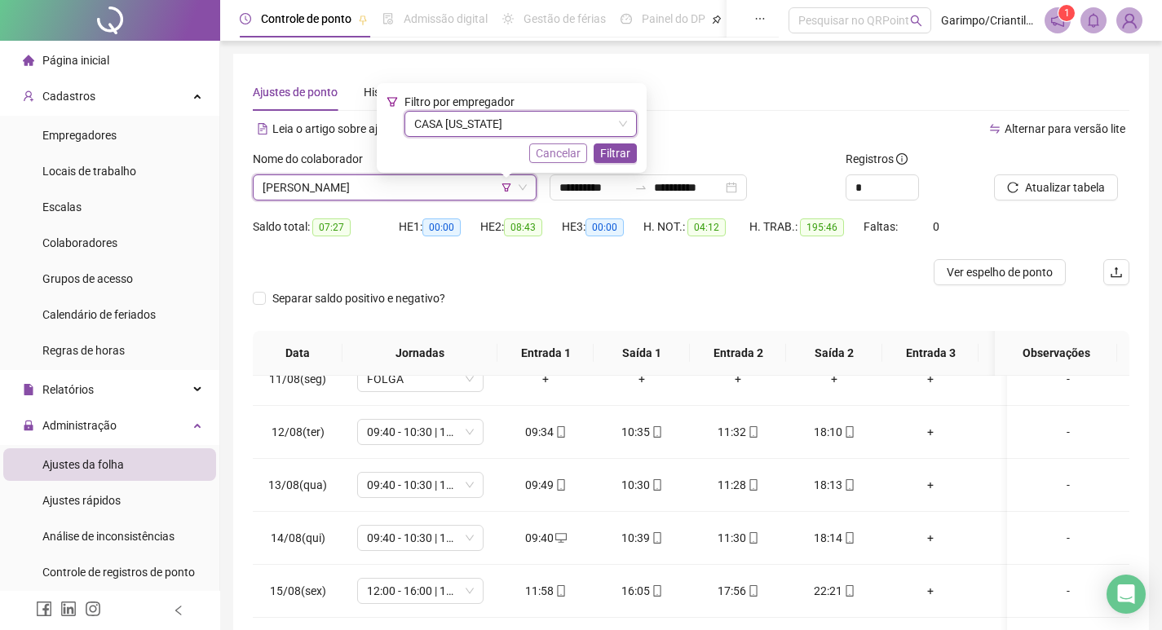
click at [536, 157] on span "Cancelar" at bounding box center [558, 153] width 45 height 18
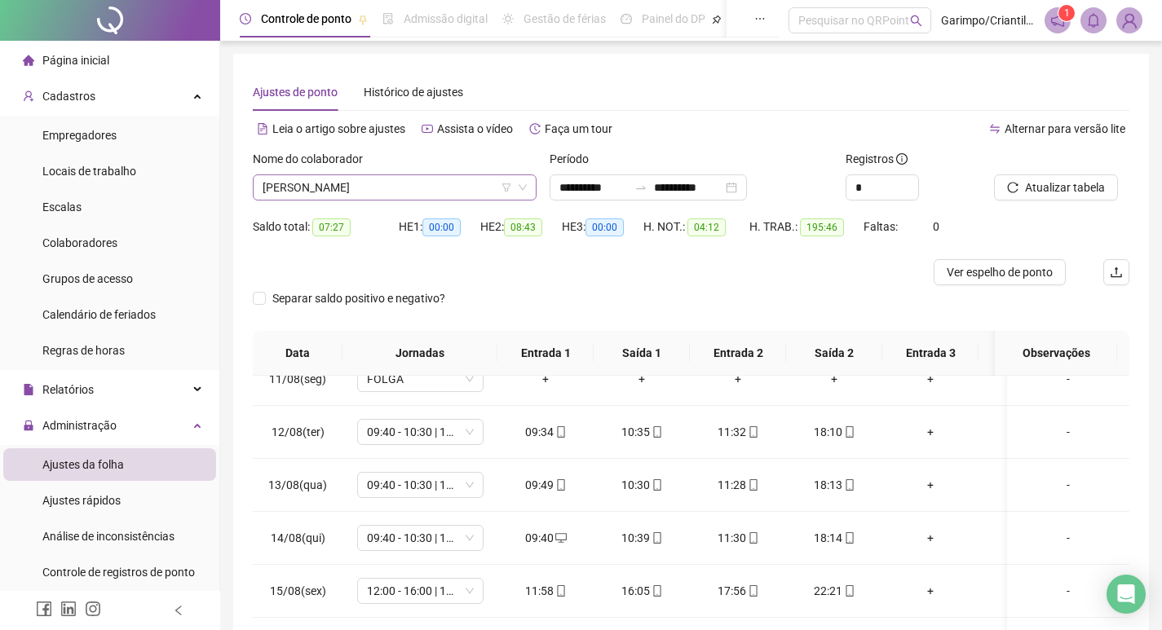
click at [448, 184] on span "[PERSON_NAME]" at bounding box center [395, 187] width 264 height 24
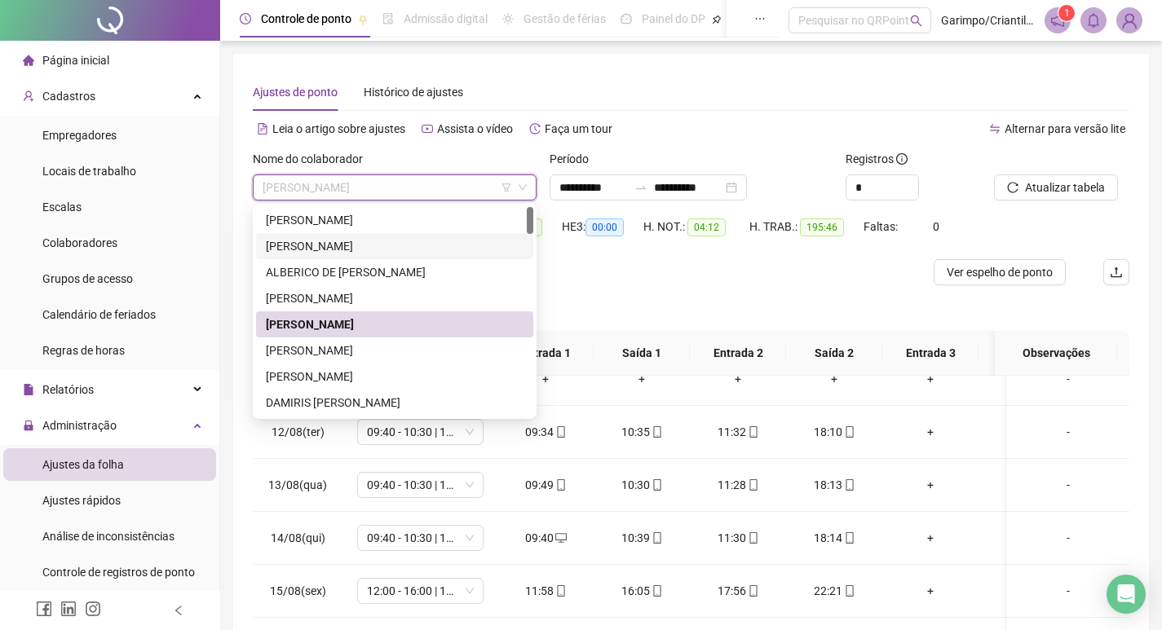
click at [467, 191] on span "[PERSON_NAME]" at bounding box center [395, 187] width 264 height 24
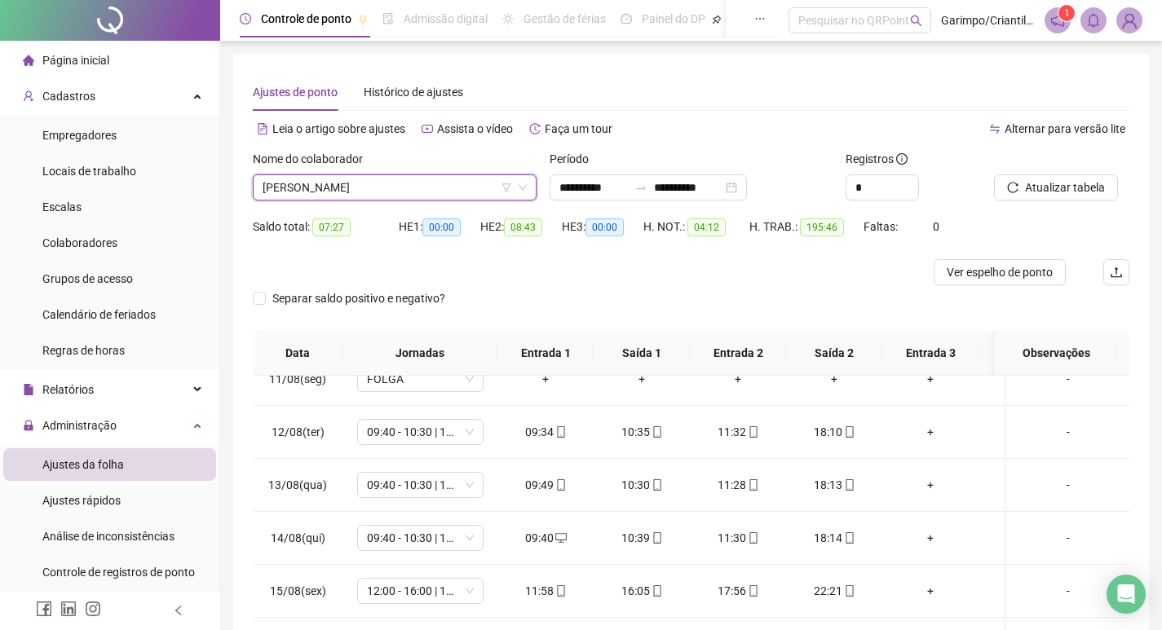
click at [434, 191] on span "[PERSON_NAME]" at bounding box center [395, 187] width 264 height 24
type input "*****"
click at [416, 219] on div "[PERSON_NAME]" at bounding box center [395, 220] width 258 height 18
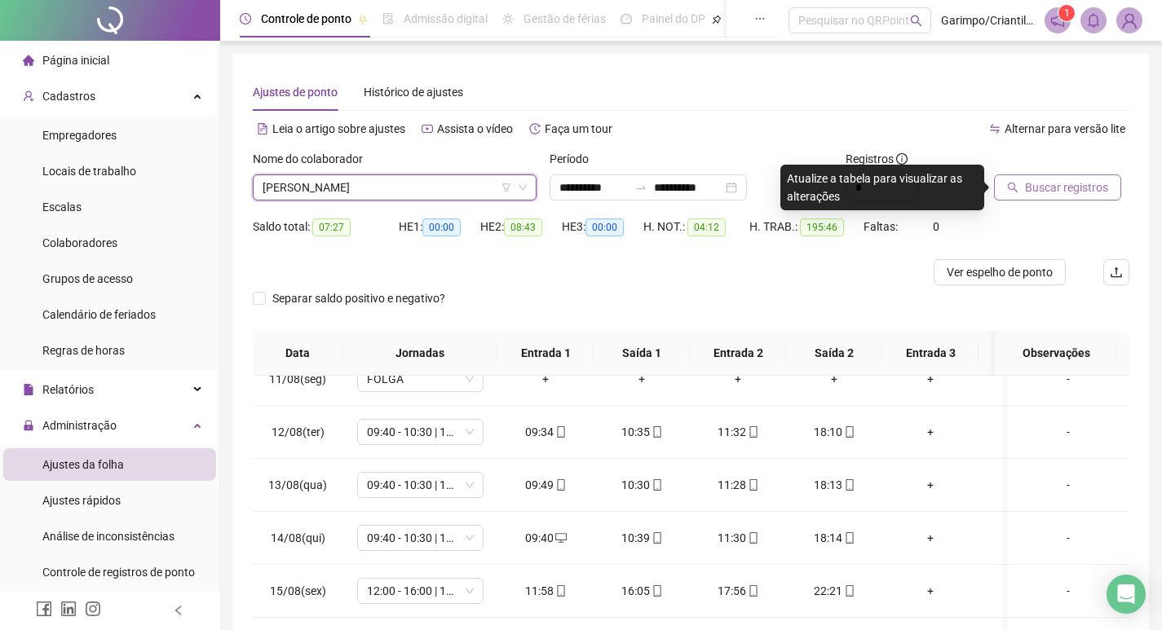
click at [1047, 185] on span "Buscar registros" at bounding box center [1066, 188] width 83 height 18
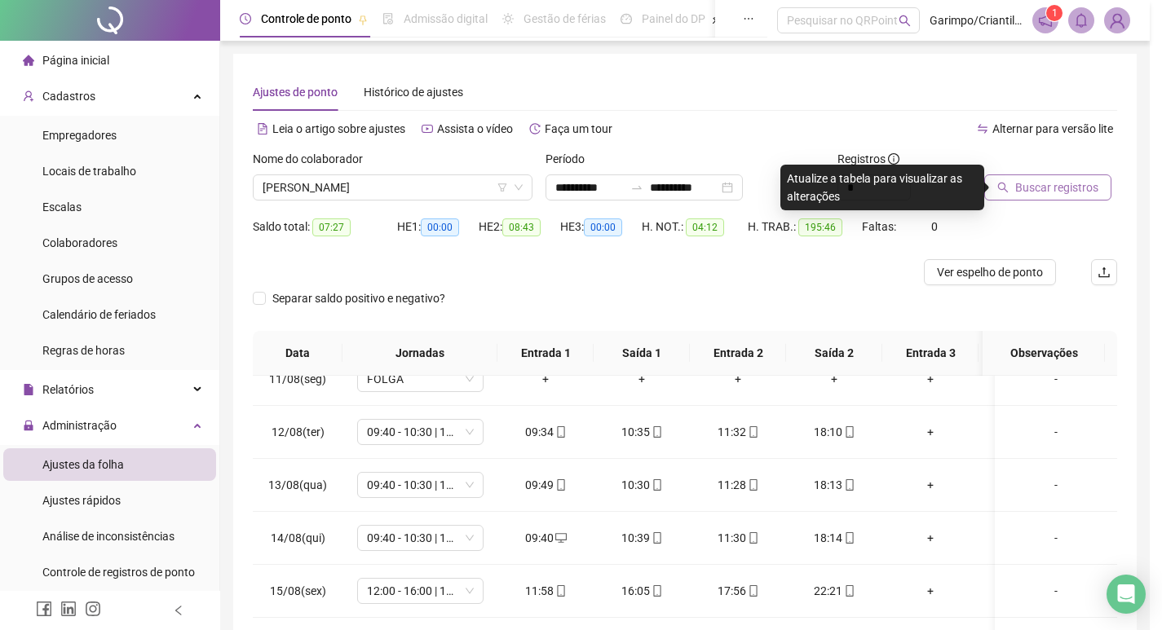
click at [1047, 183] on div "Buscando registros Os registros de ponto estão sendo buscados... OK" at bounding box center [581, 315] width 1162 height 630
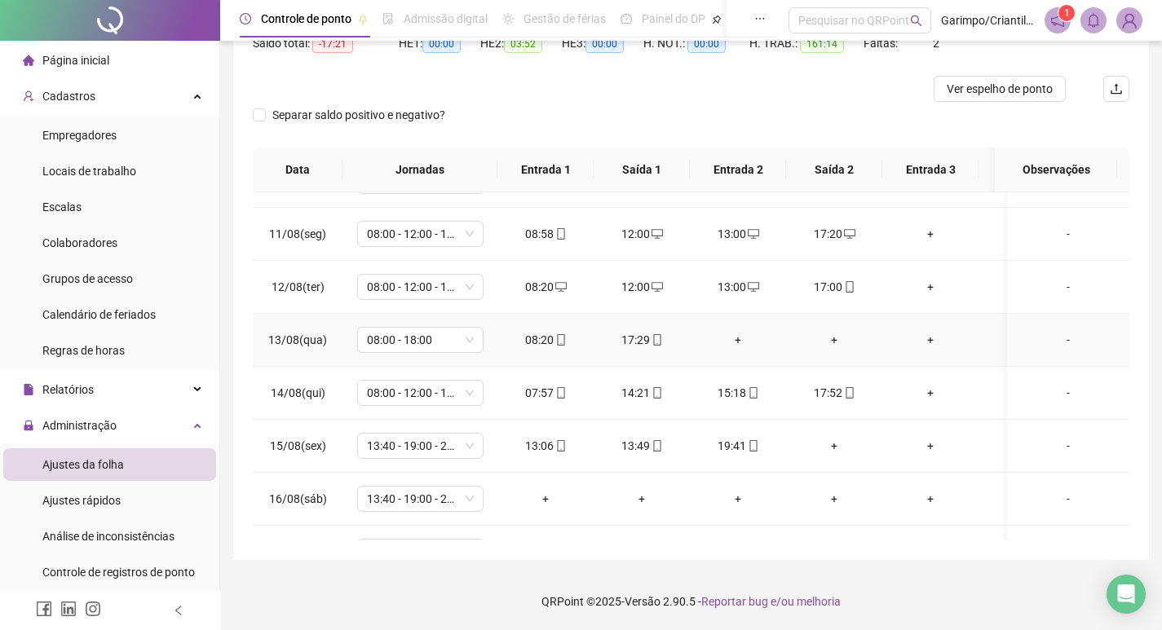
scroll to position [1148, 0]
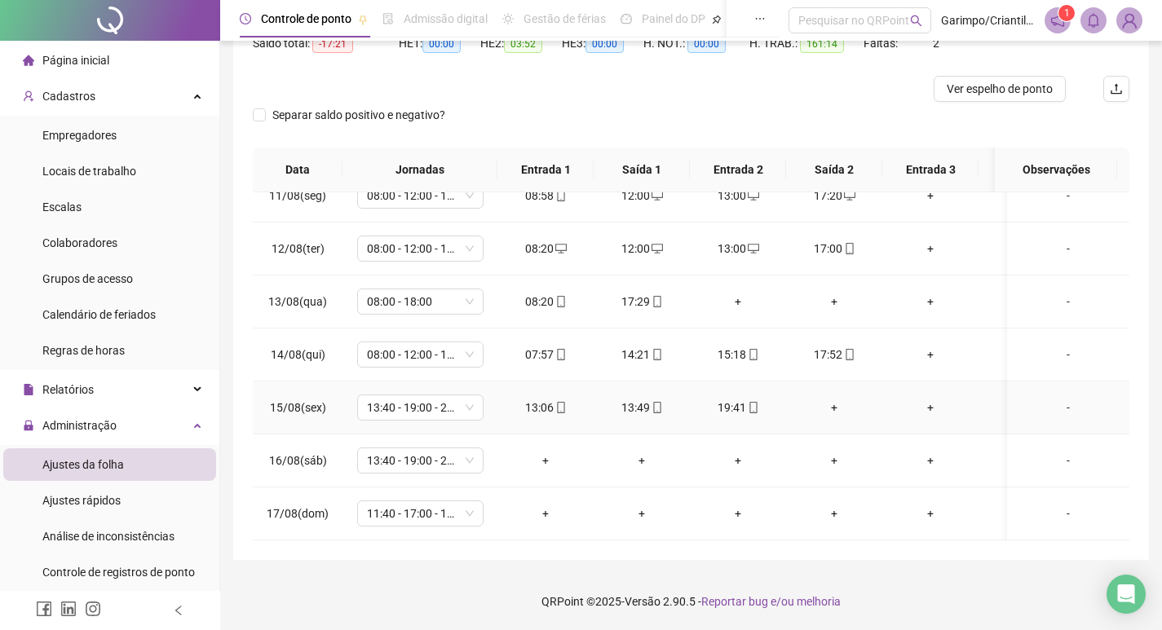
click at [827, 399] on div "+" at bounding box center [834, 408] width 70 height 18
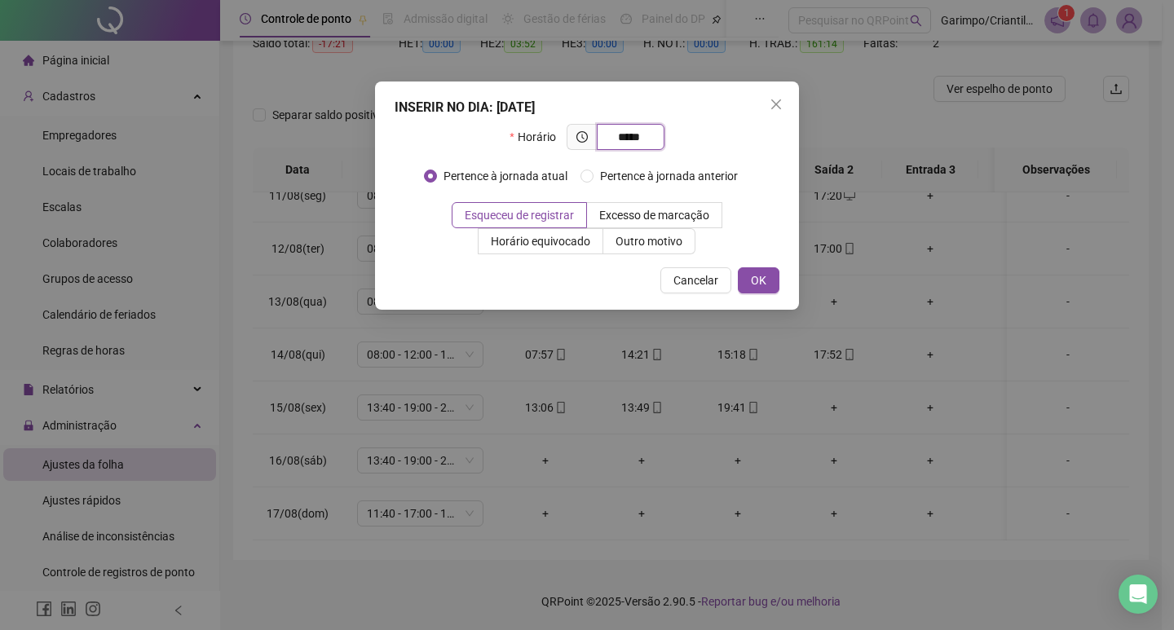
type input "*****"
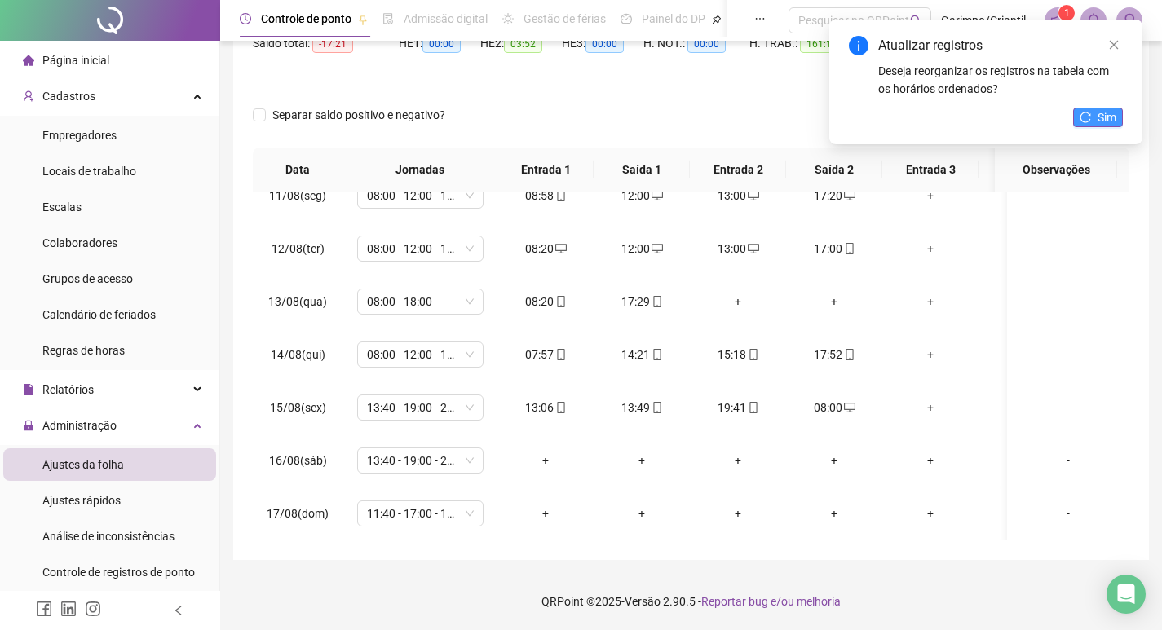
click at [1093, 119] on button "Sim" at bounding box center [1098, 118] width 50 height 20
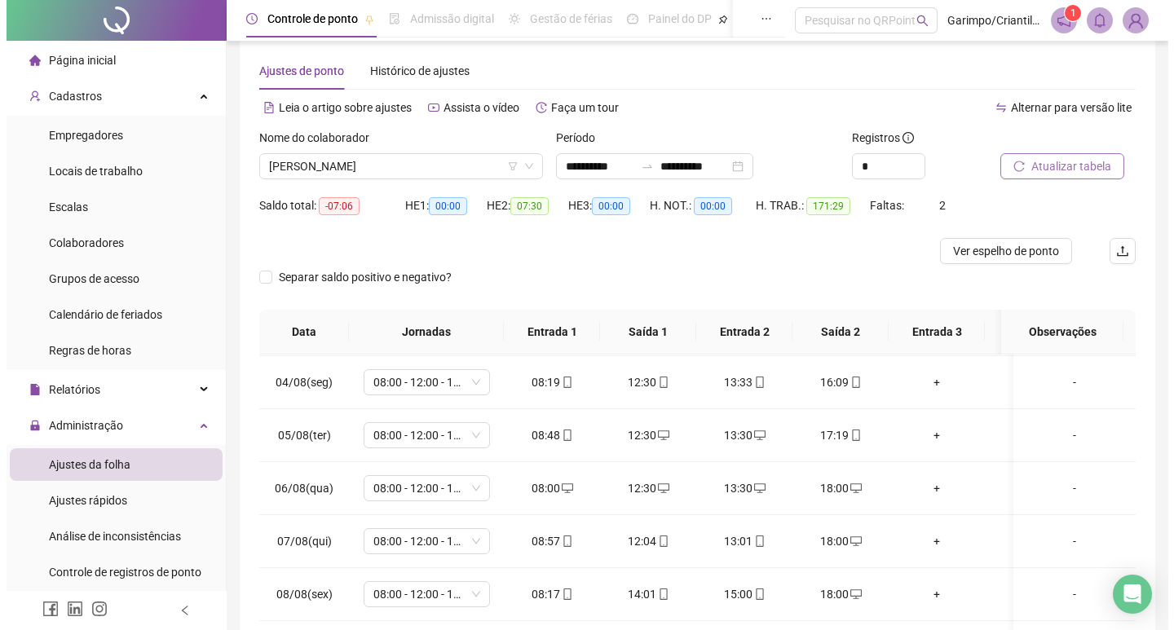
scroll to position [20, 0]
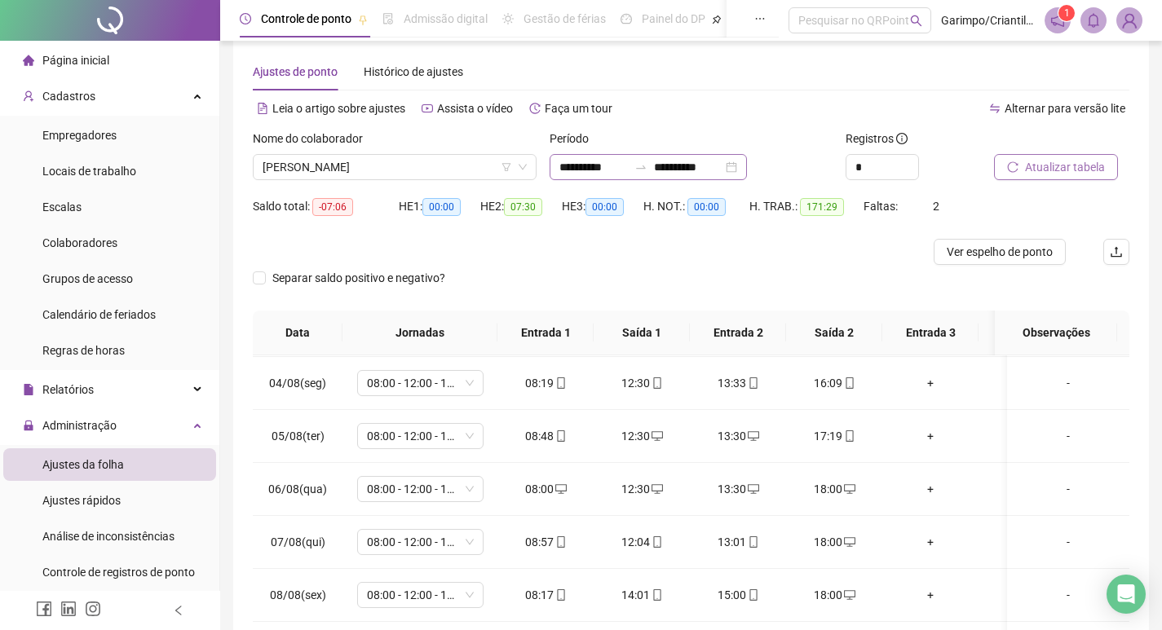
click at [747, 157] on div "**********" at bounding box center [647, 167] width 197 height 26
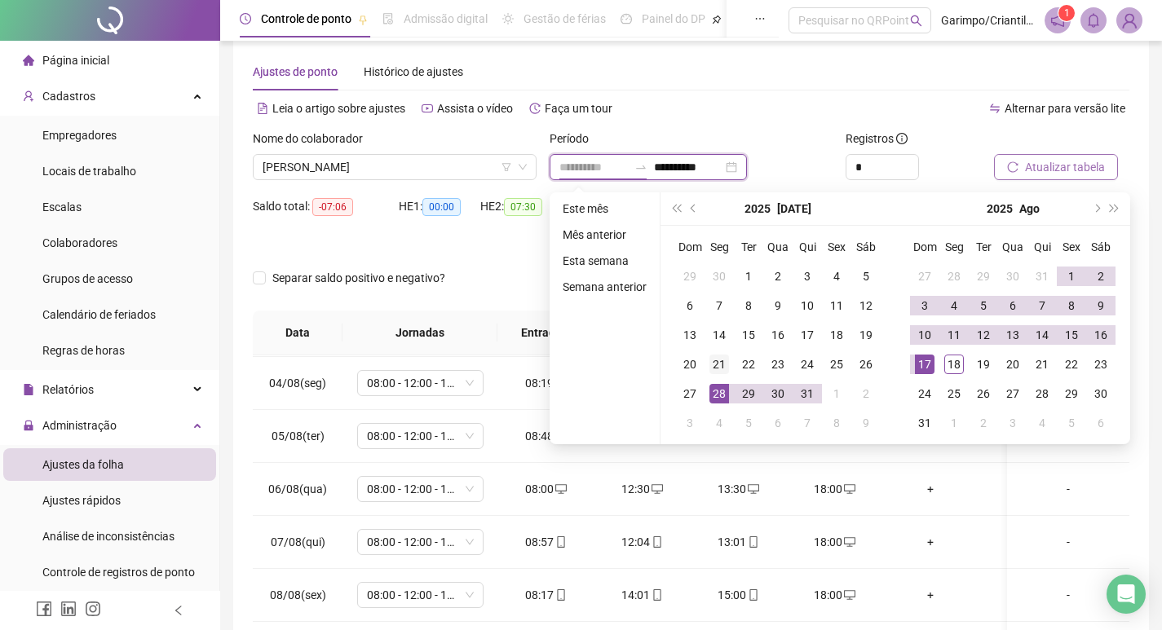
type input "**********"
click at [723, 364] on div "21" at bounding box center [719, 365] width 20 height 20
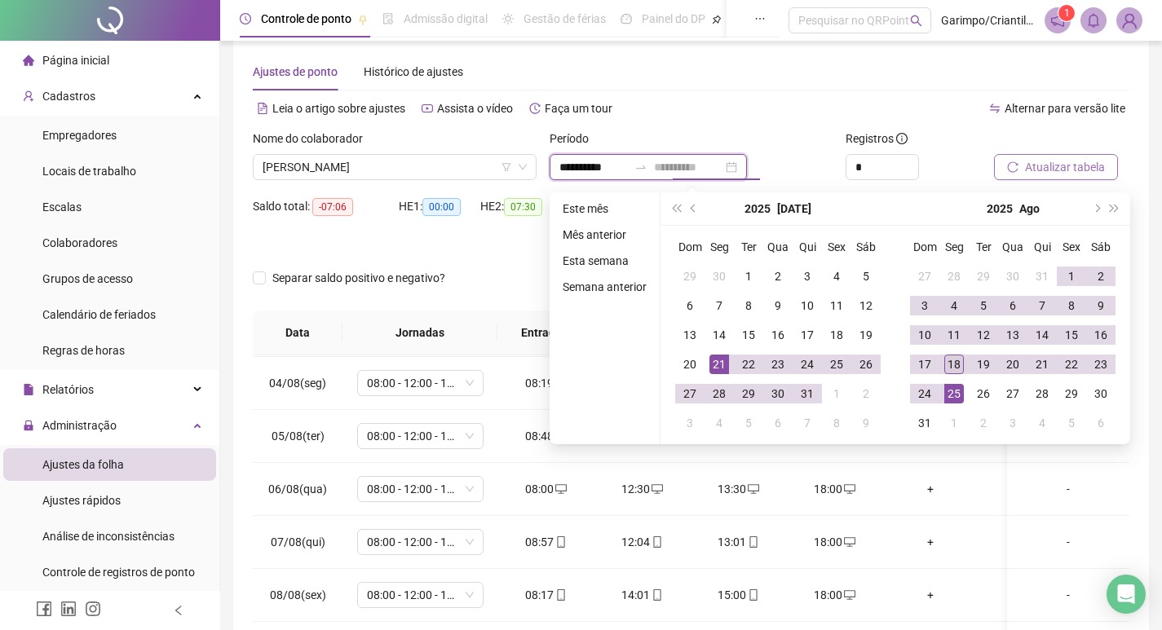
type input "**********"
click at [953, 361] on div "18" at bounding box center [954, 365] width 20 height 20
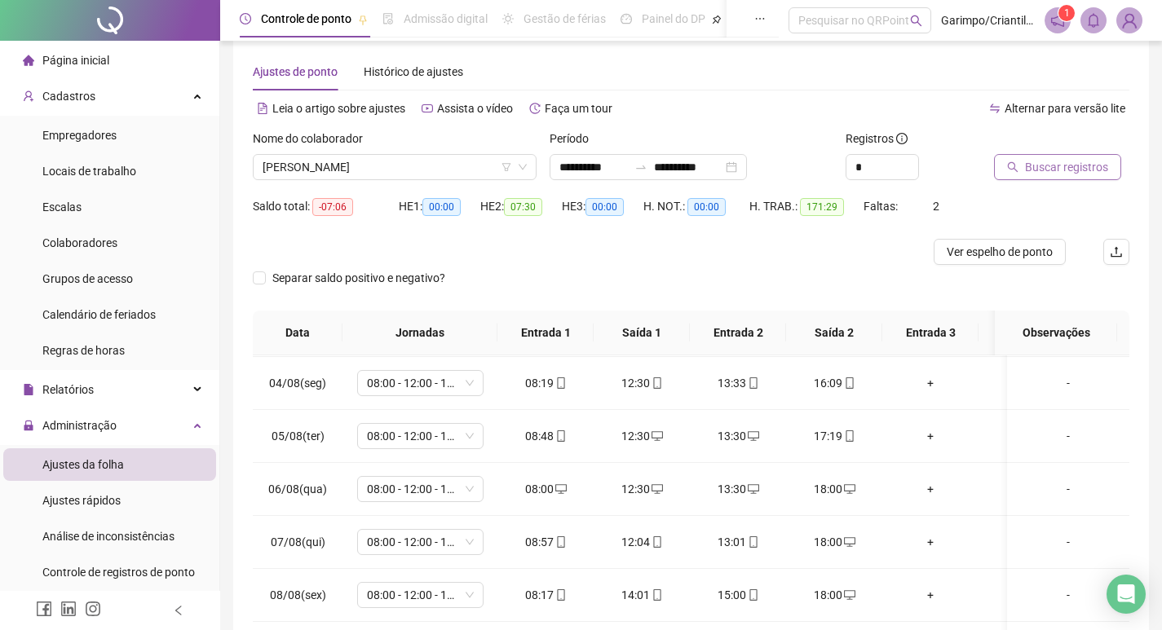
click at [1080, 157] on button "Buscar registros" at bounding box center [1057, 167] width 127 height 26
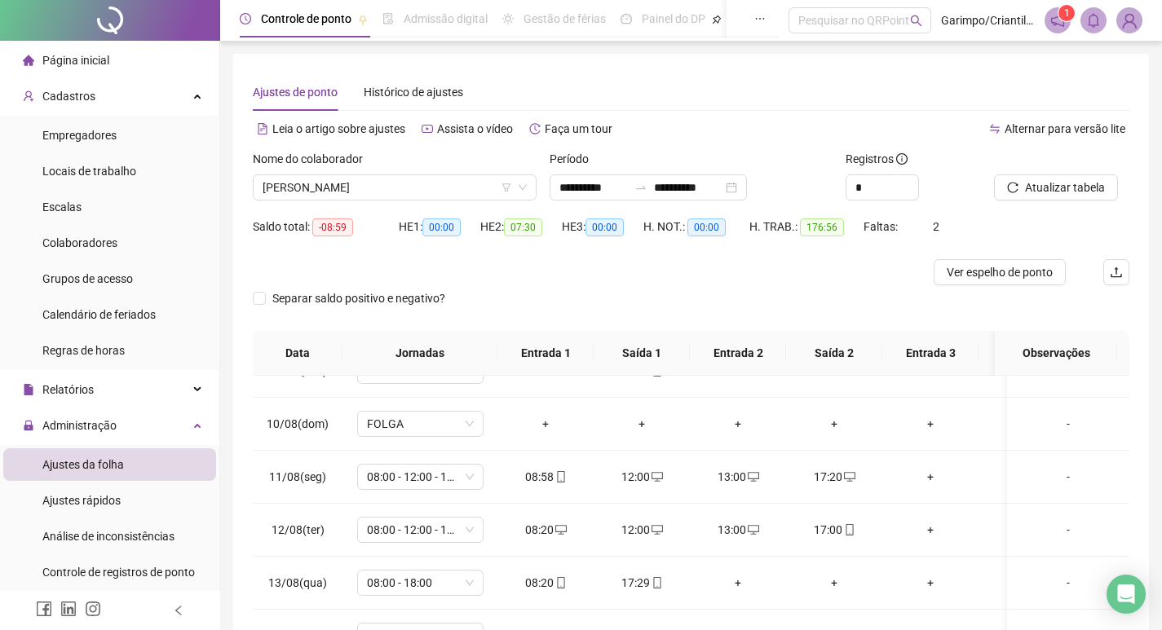
scroll to position [163, 0]
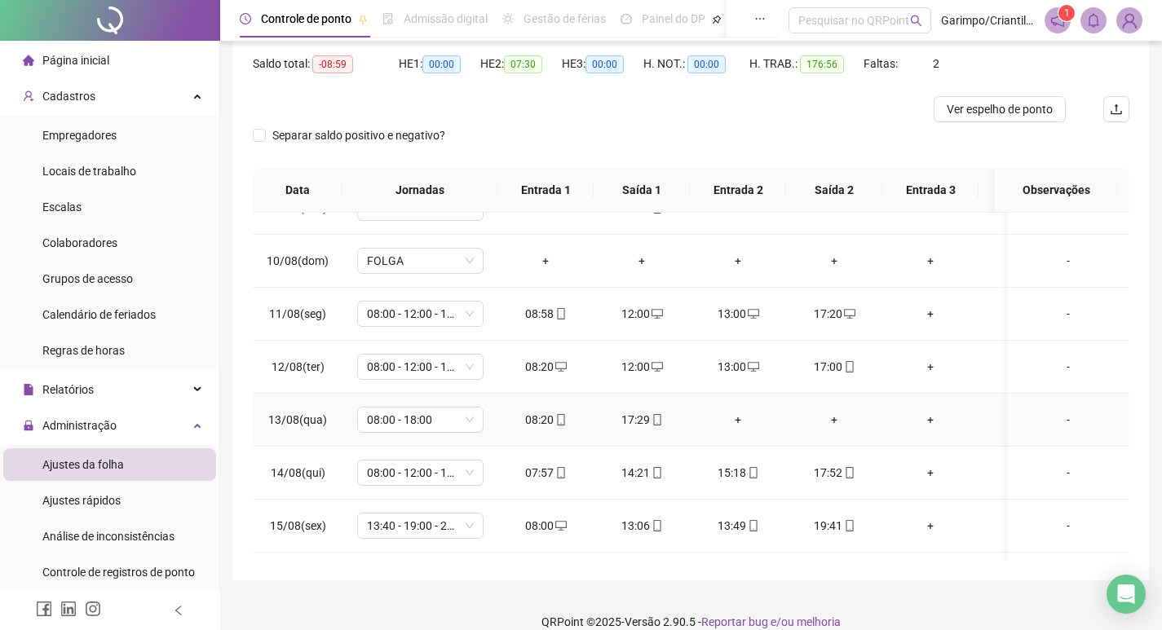
click at [734, 424] on div "+" at bounding box center [738, 420] width 70 height 18
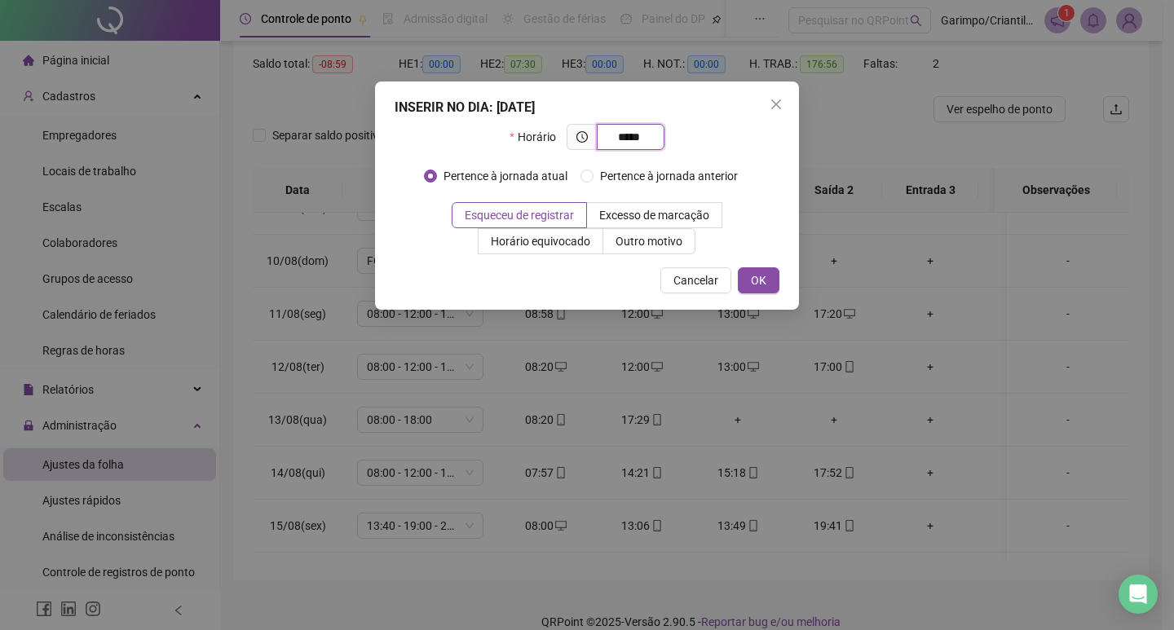
type input "*****"
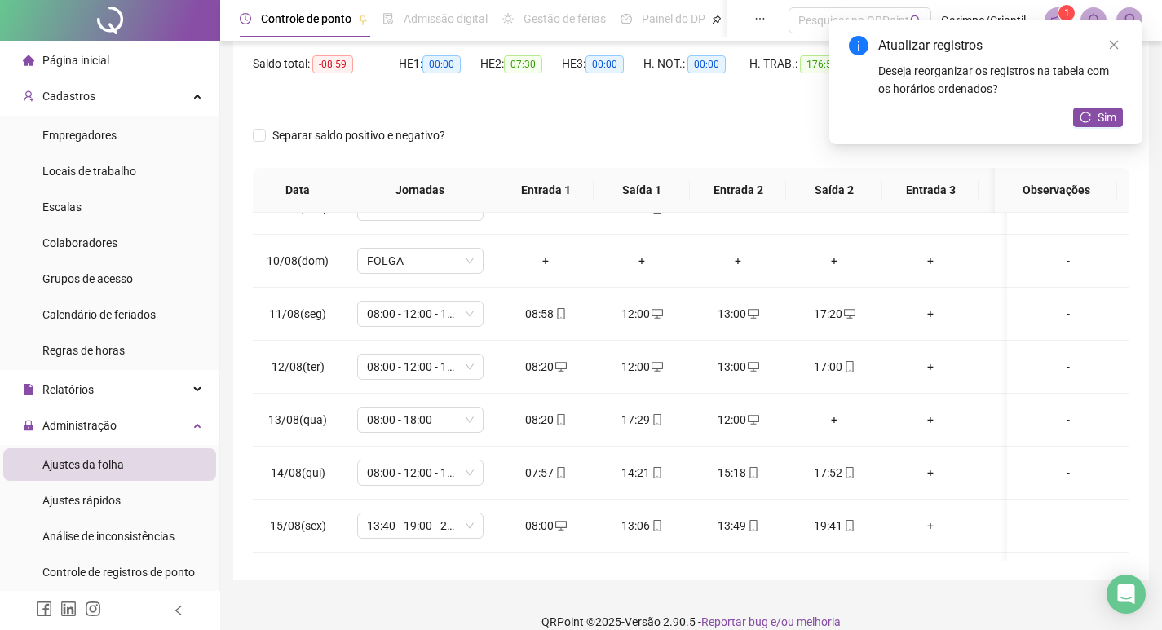
click at [833, 421] on div "+" at bounding box center [834, 420] width 70 height 18
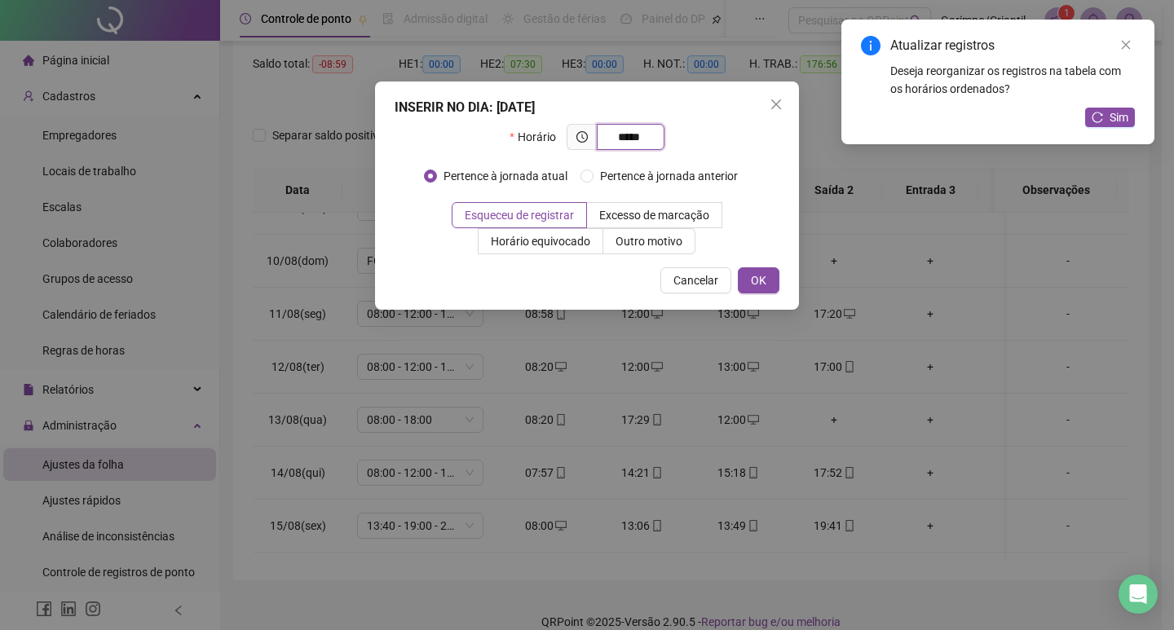
type input "*****"
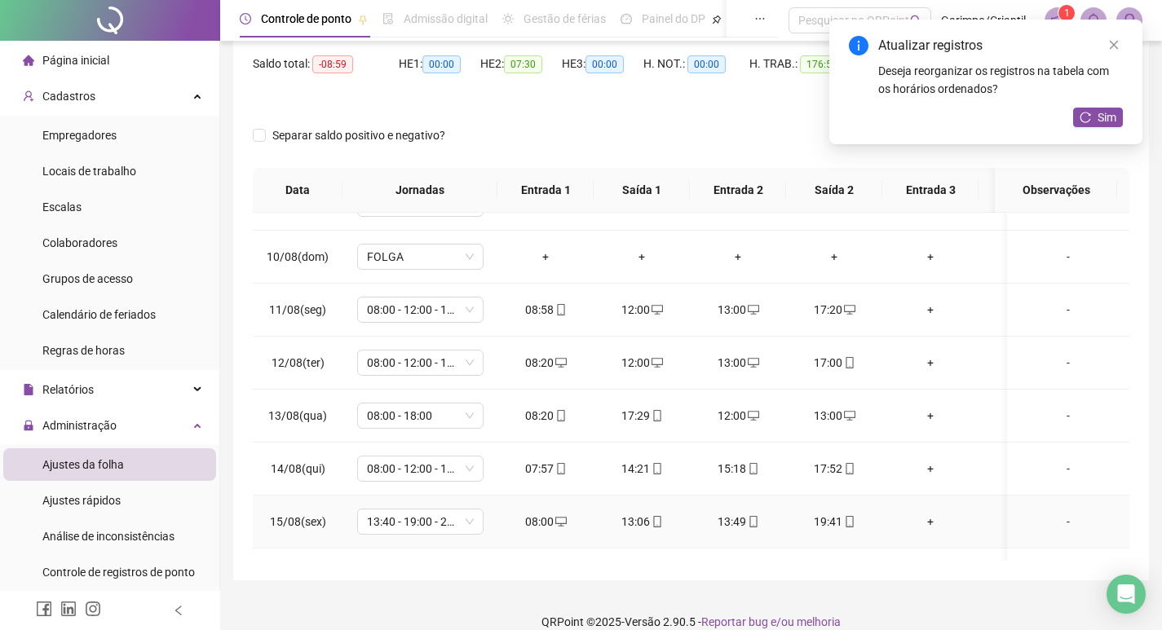
scroll to position [956, 0]
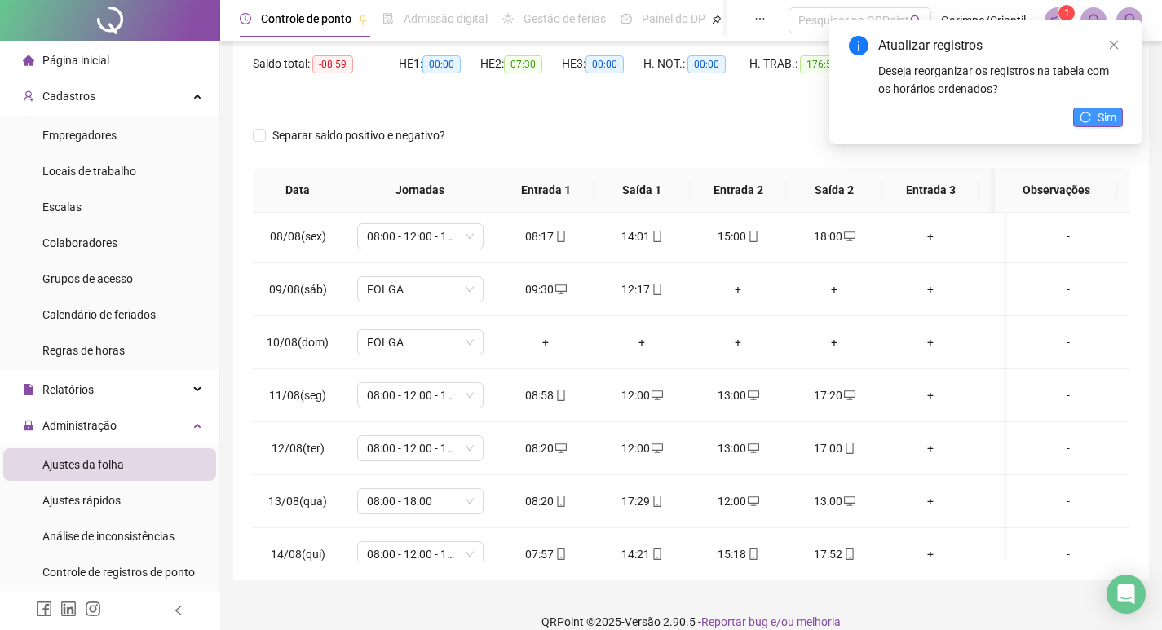
click at [1090, 113] on icon "reload" at bounding box center [1084, 117] width 11 height 11
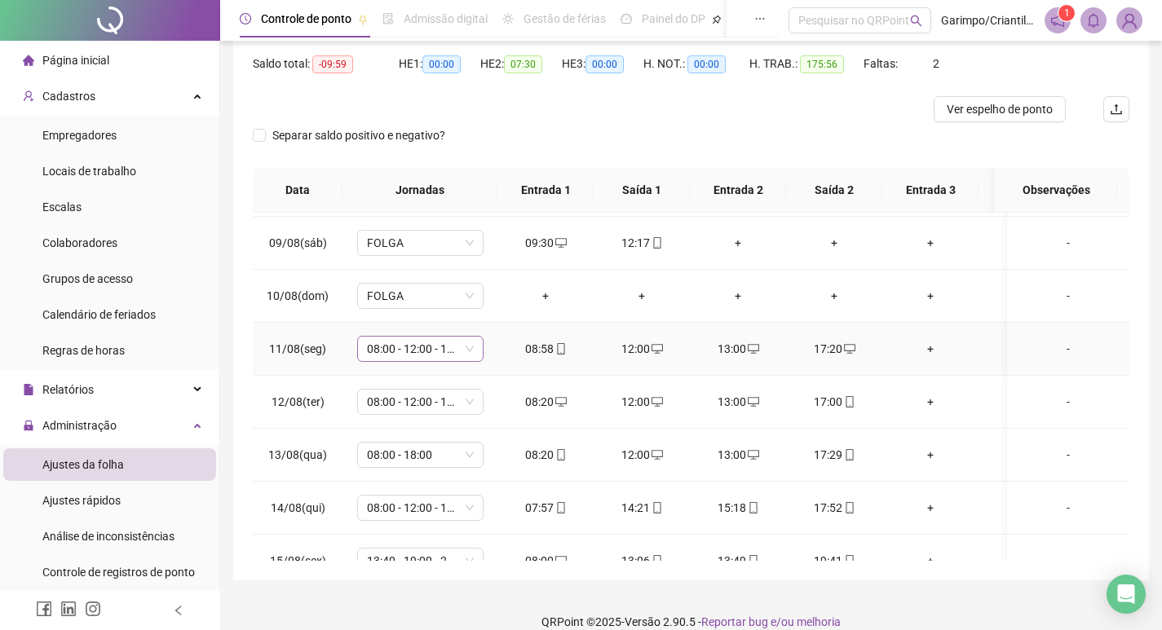
scroll to position [1038, 0]
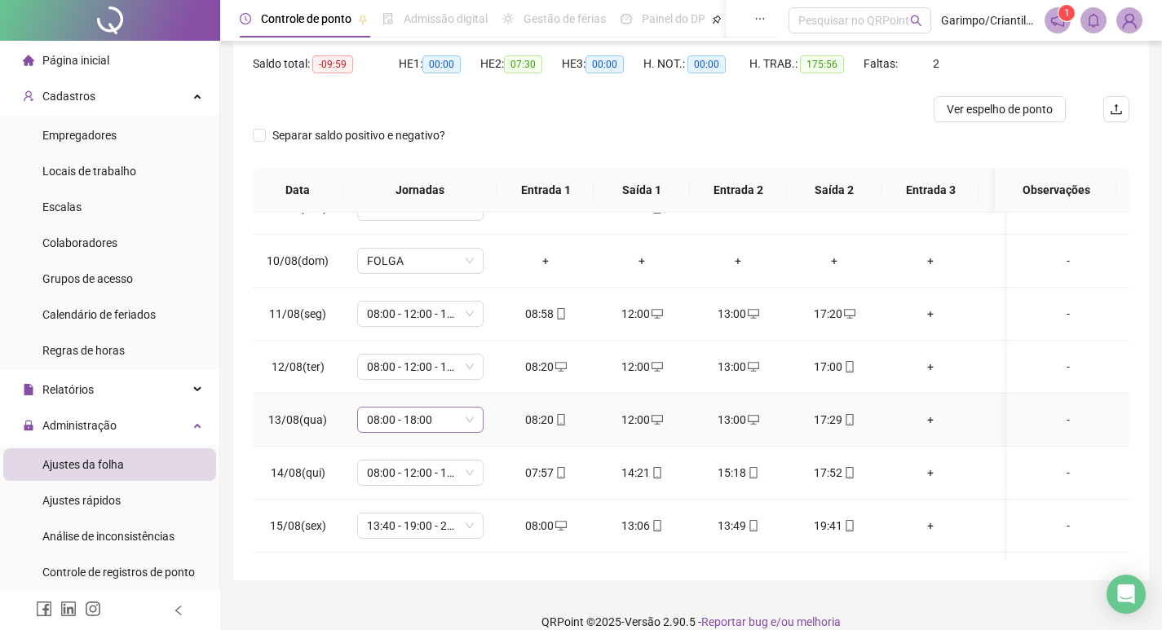
click at [432, 422] on span "08:00 - 18:00" at bounding box center [420, 420] width 107 height 24
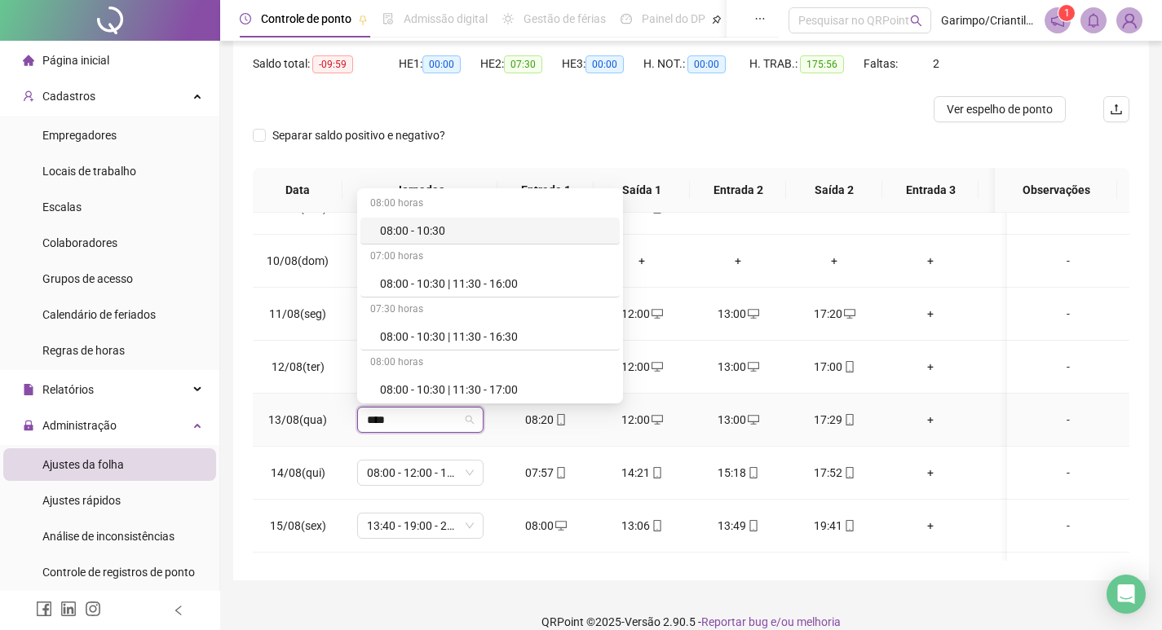
type input "*****"
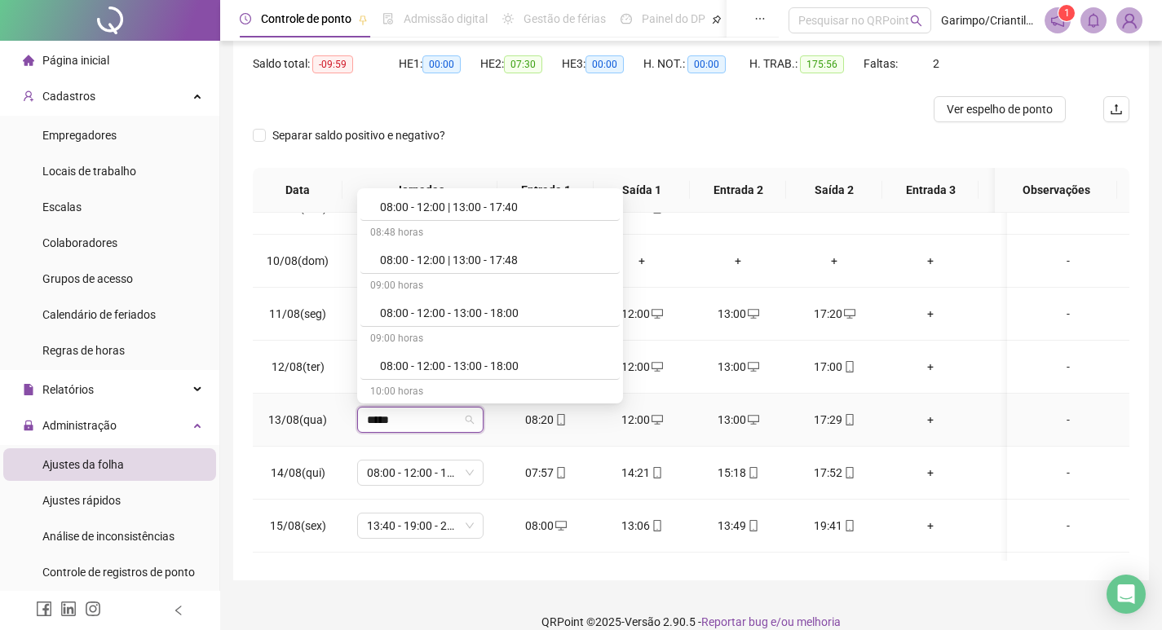
scroll to position [978, 0]
click at [502, 320] on div "08:00 - 12:00 - 13:00 - 18:00" at bounding box center [495, 312] width 230 height 18
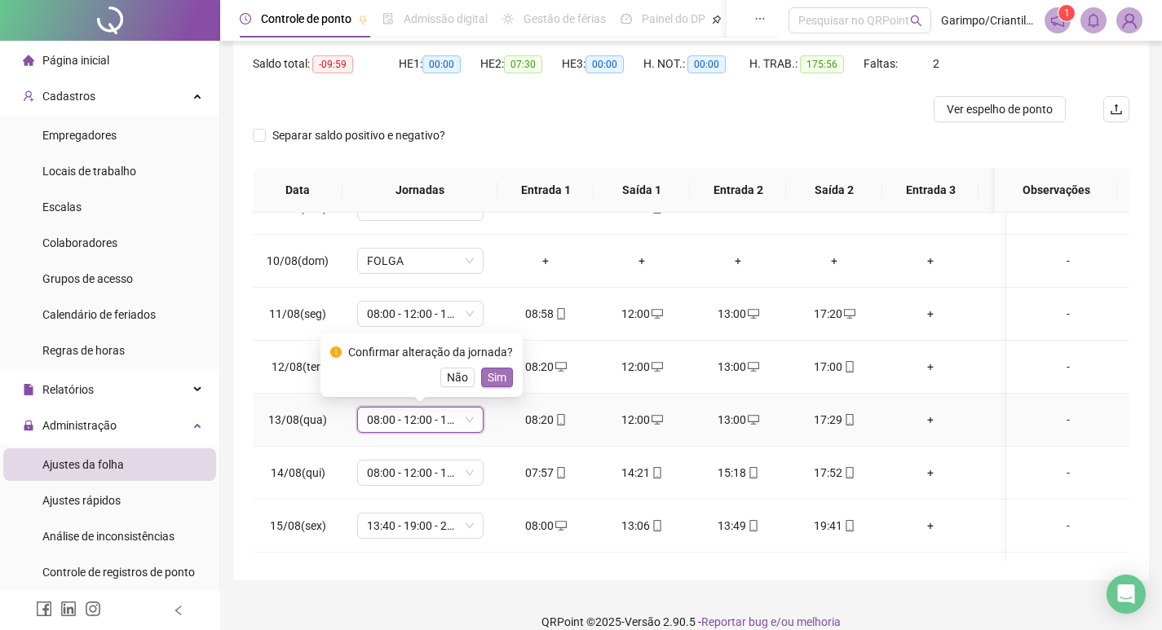
click at [493, 382] on span "Sim" at bounding box center [497, 377] width 19 height 18
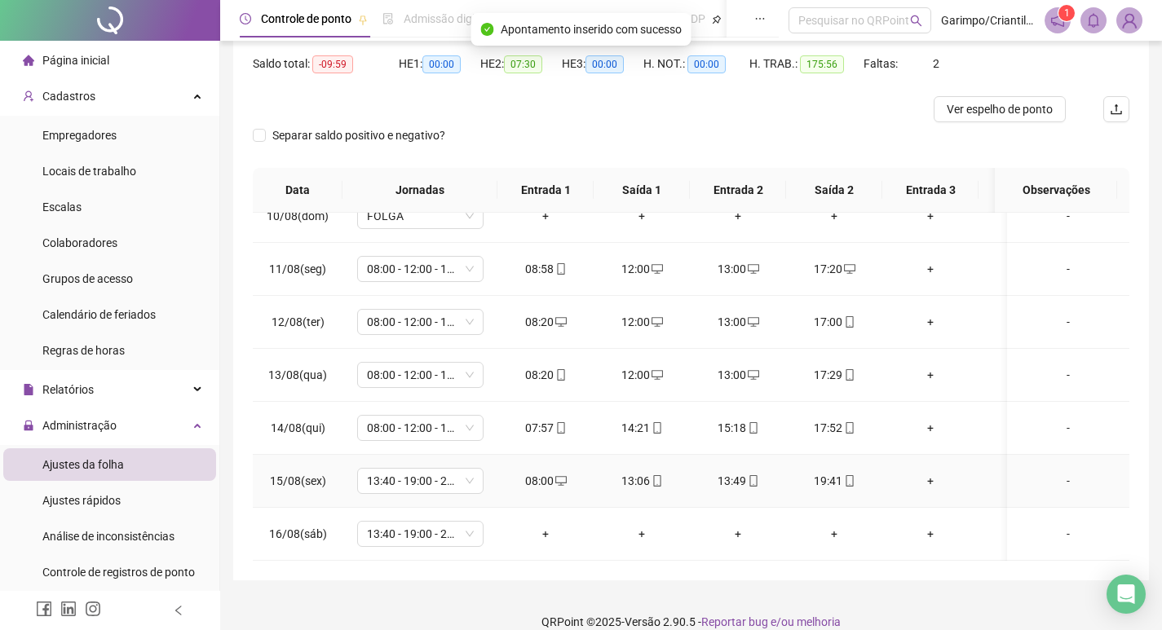
scroll to position [1119, 0]
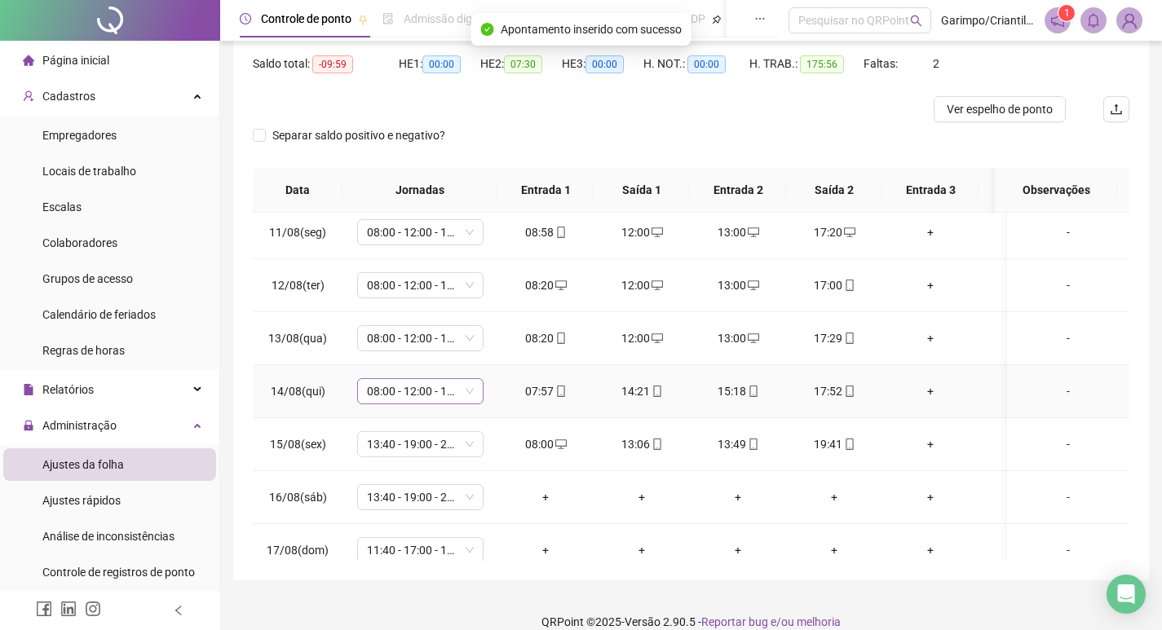
click at [392, 394] on span "08:00 - 12:00 - 13:00 - 18:00" at bounding box center [420, 391] width 107 height 24
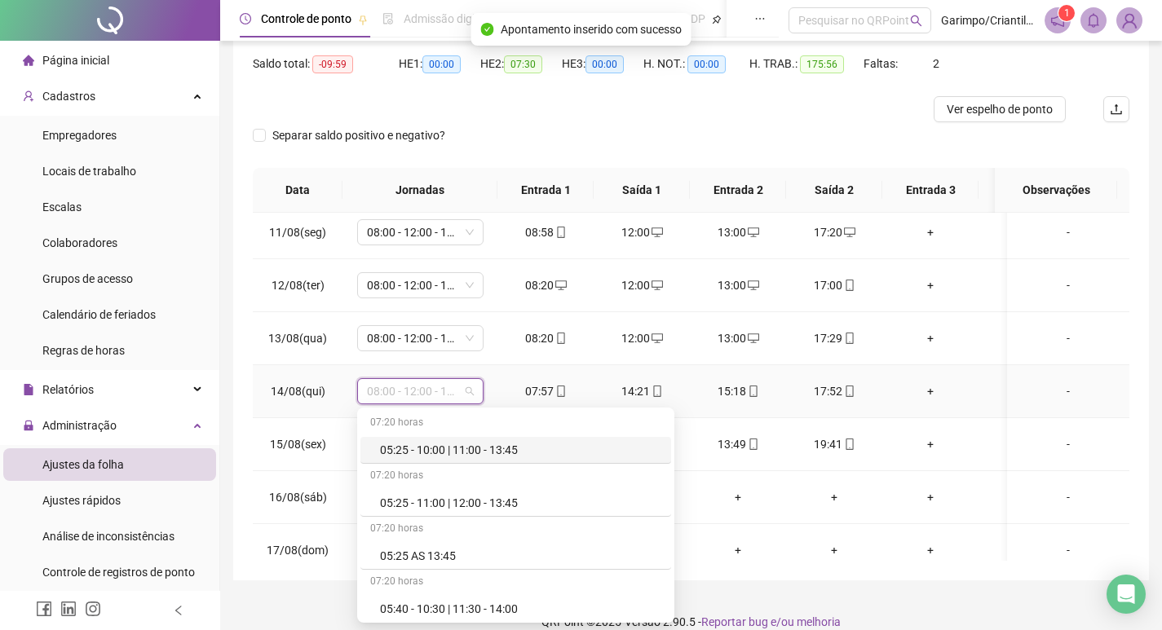
click at [492, 391] on td "08:00 - 12:00 - 13:00 - 18:00" at bounding box center [419, 391] width 155 height 53
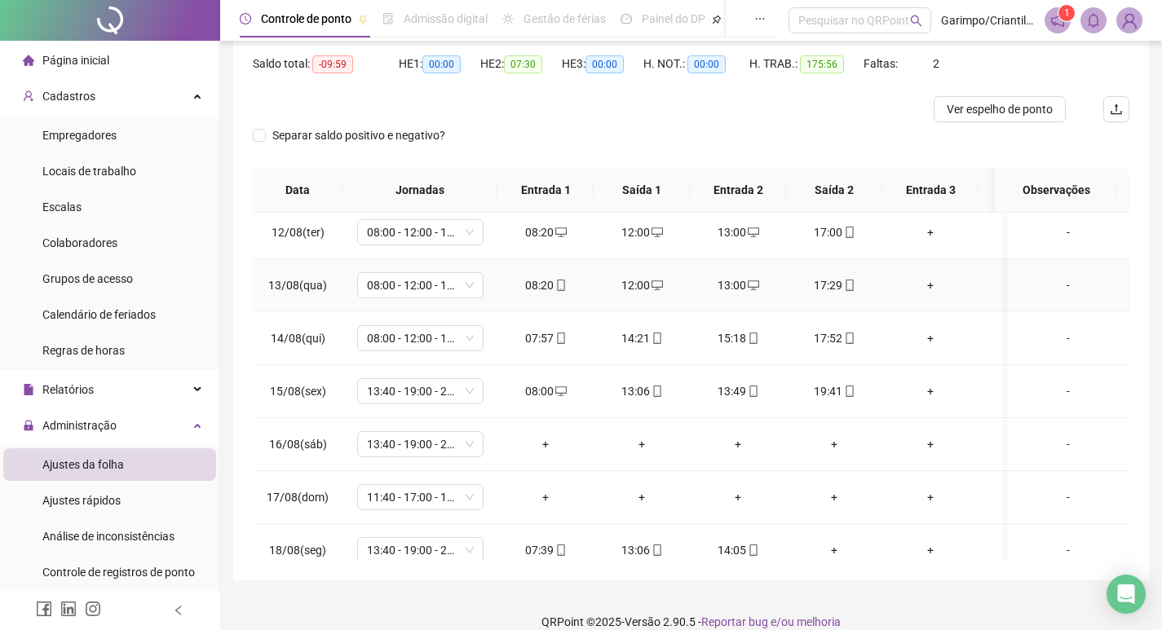
scroll to position [1201, 0]
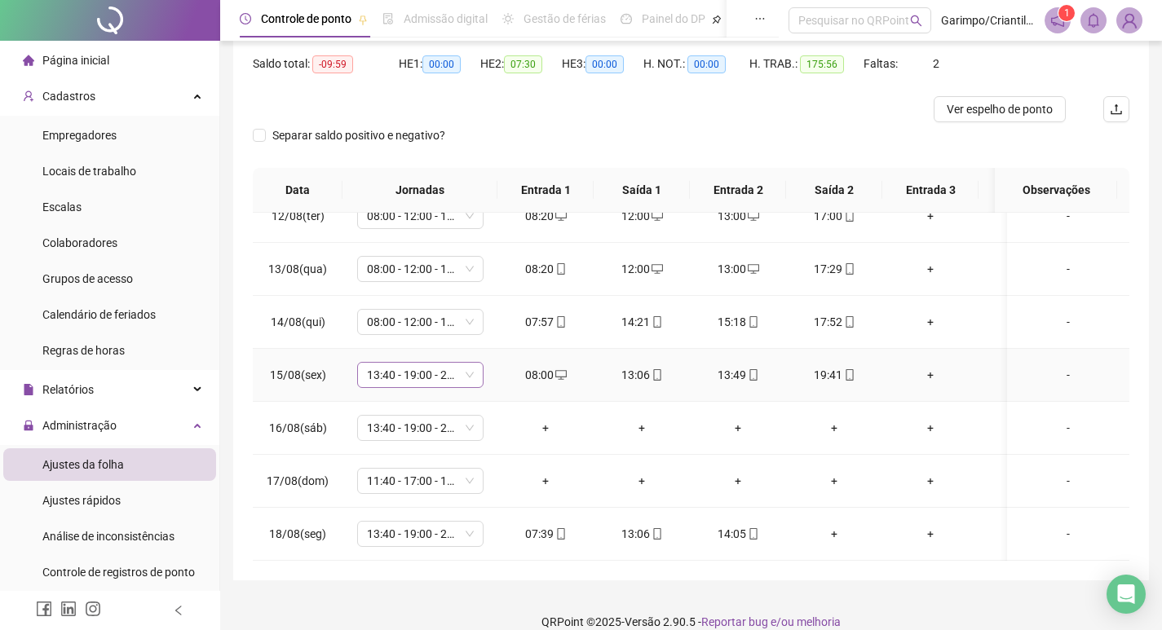
click at [427, 370] on span "13:40 - 19:00 - 20:00 - 22:00" at bounding box center [420, 375] width 107 height 24
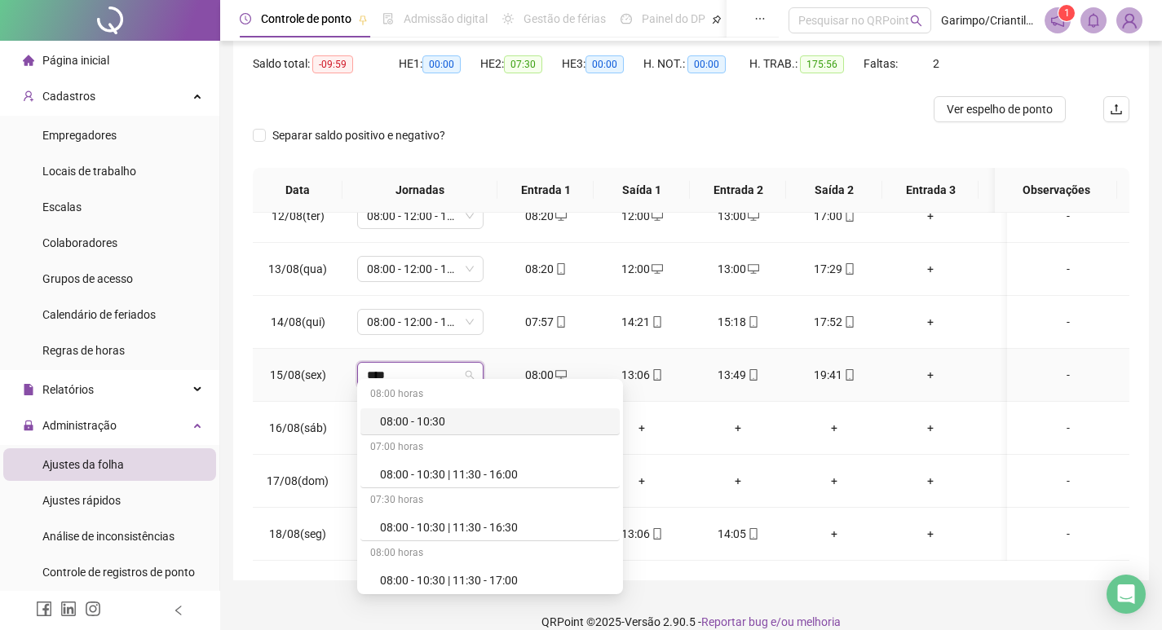
type input "*****"
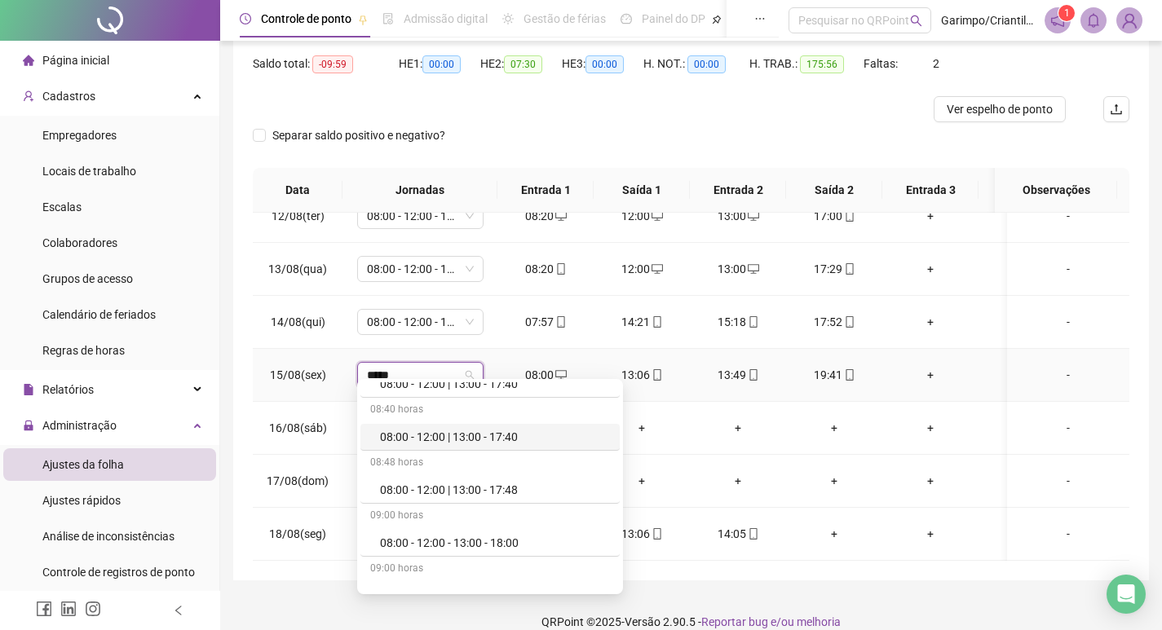
scroll to position [978, 0]
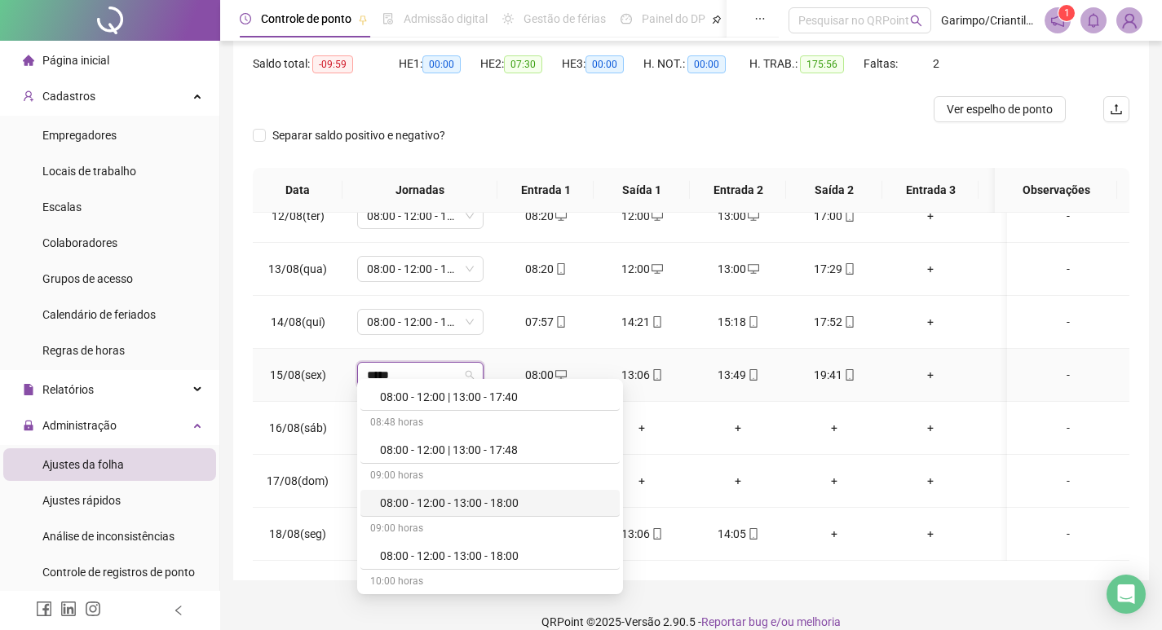
click at [457, 509] on div "08:00 - 12:00 - 13:00 - 18:00" at bounding box center [495, 503] width 230 height 18
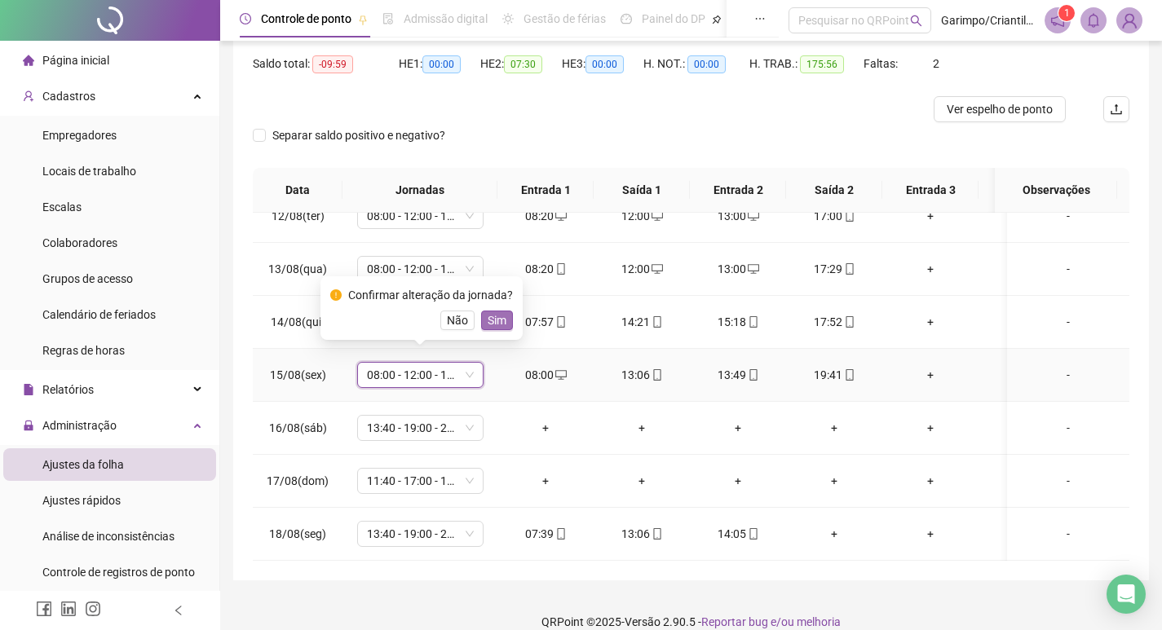
click at [488, 316] on span "Sim" at bounding box center [497, 320] width 19 height 18
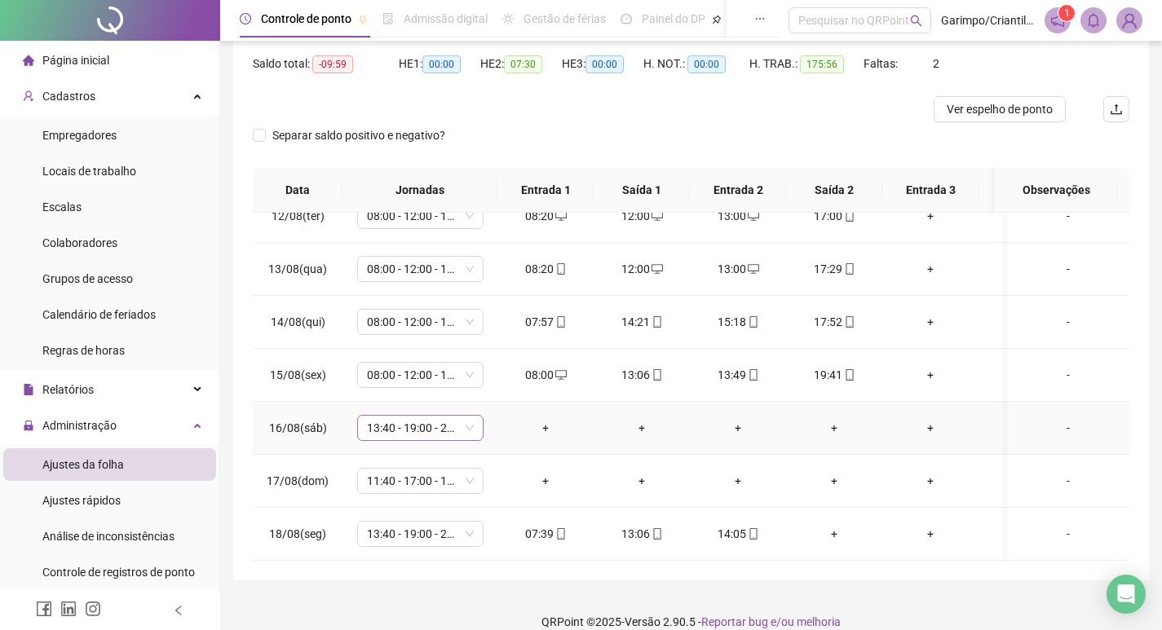
click at [382, 417] on span "13:40 - 19:00 - 20:00 - 22:00" at bounding box center [420, 428] width 107 height 24
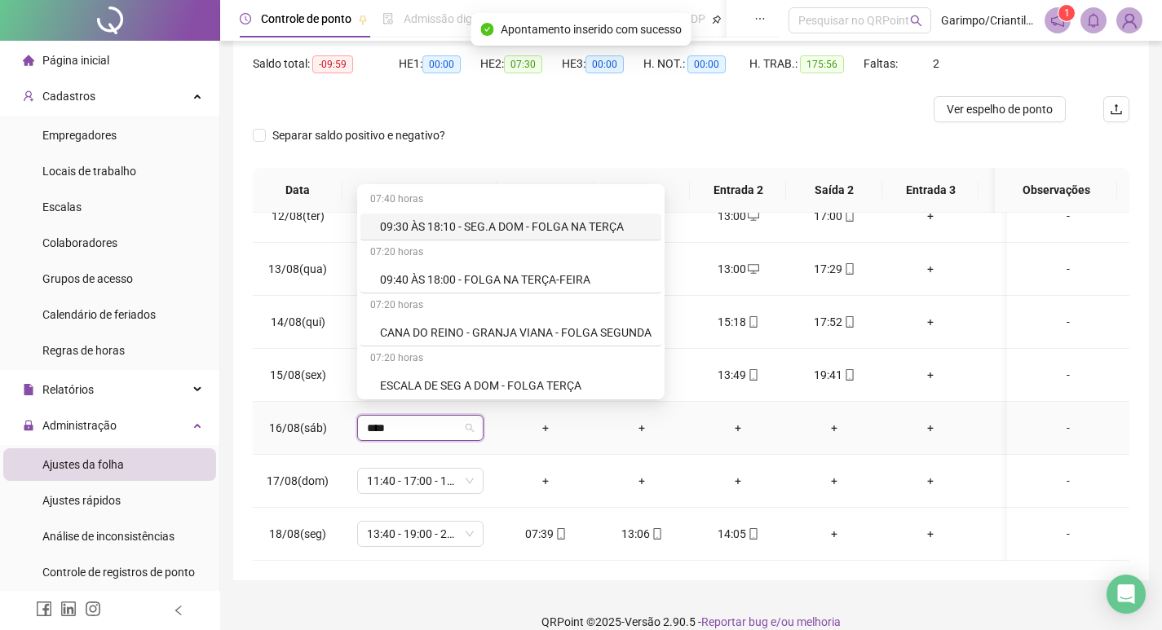
type input "*****"
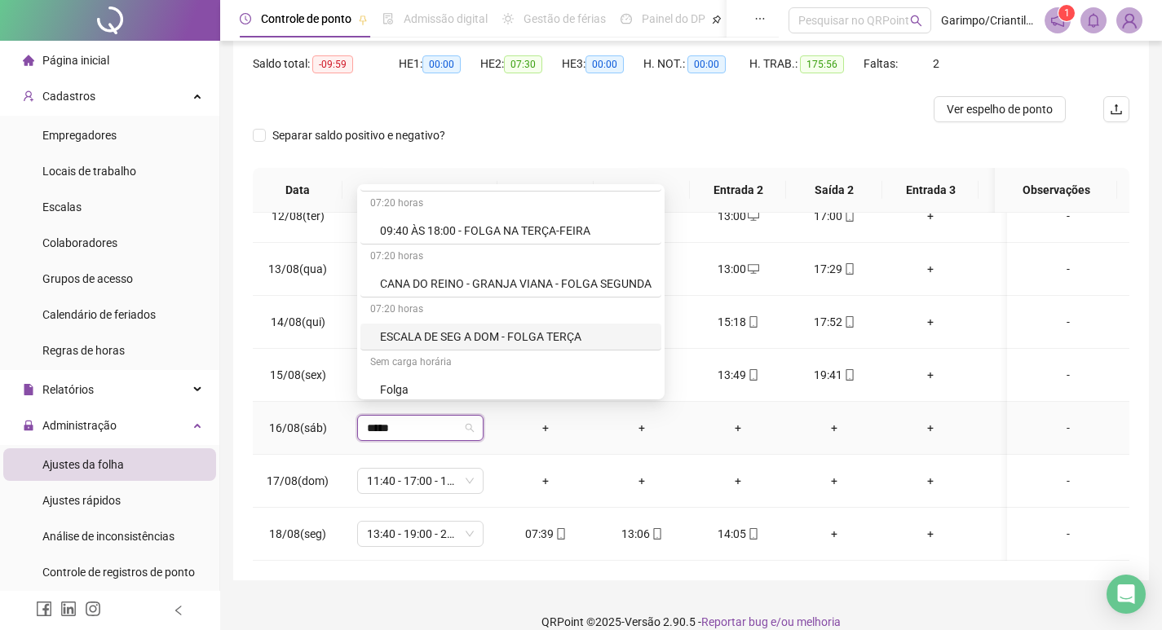
scroll to position [82, 0]
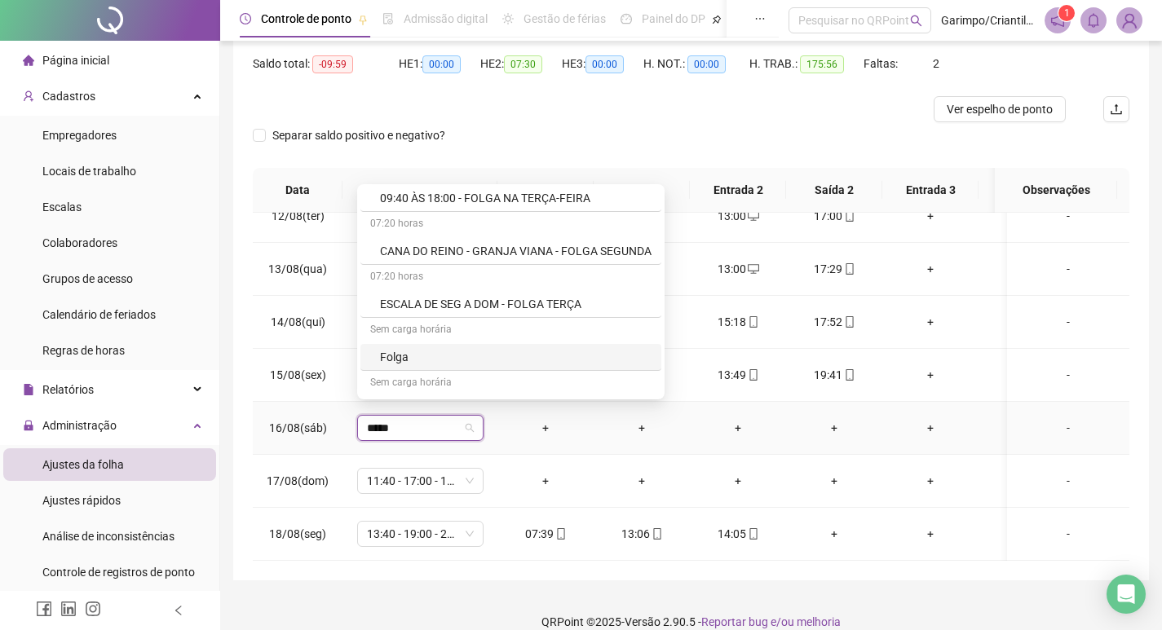
click at [412, 355] on div "Folga" at bounding box center [515, 357] width 271 height 18
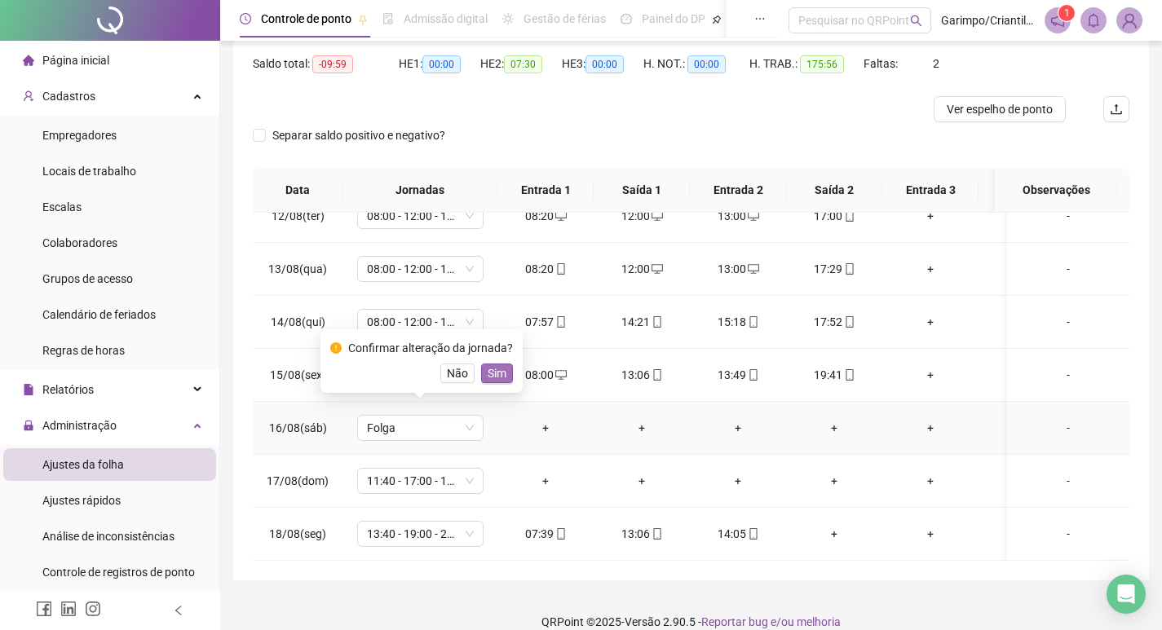
click at [492, 377] on span "Sim" at bounding box center [497, 373] width 19 height 18
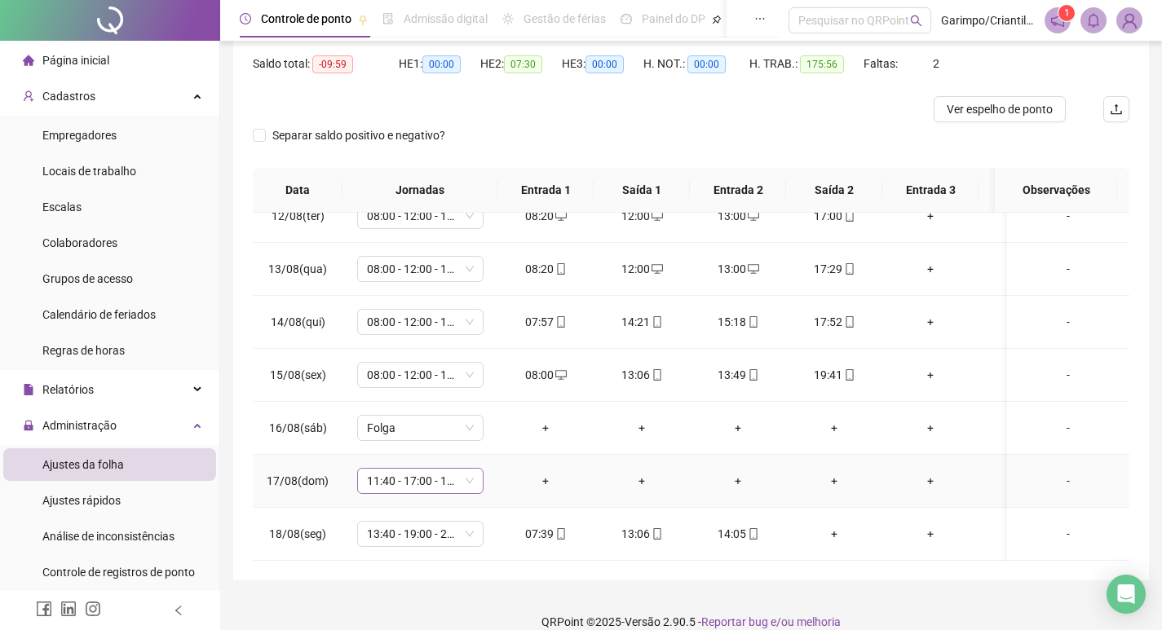
click at [414, 469] on span "11:40 - 17:00 - 18:00 - 20:00" at bounding box center [420, 481] width 107 height 24
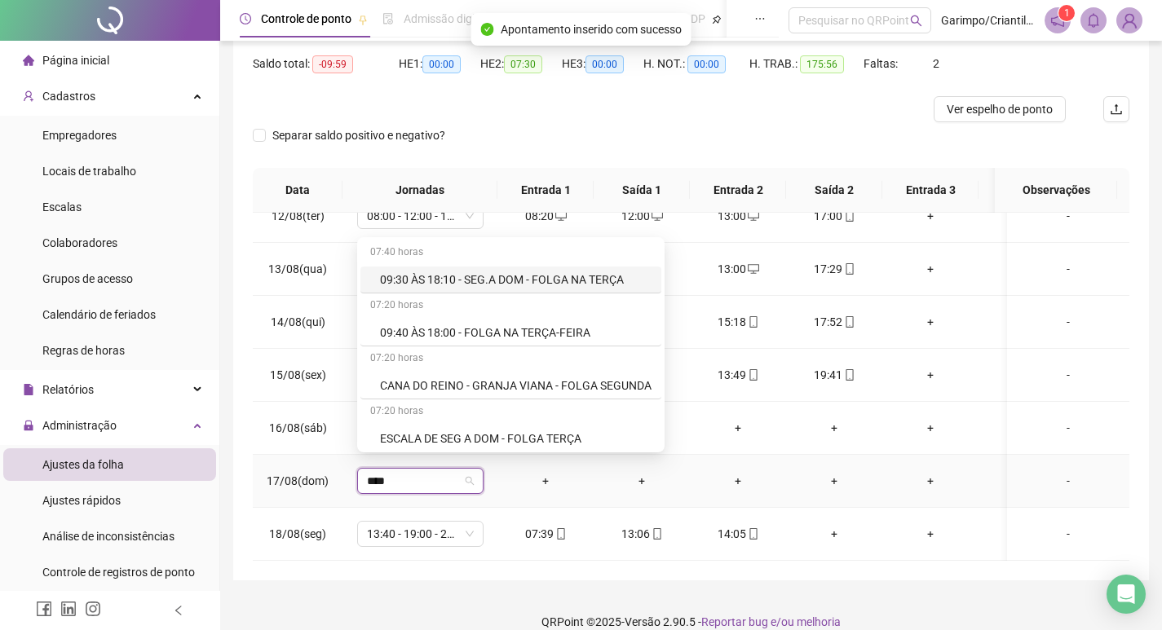
type input "*****"
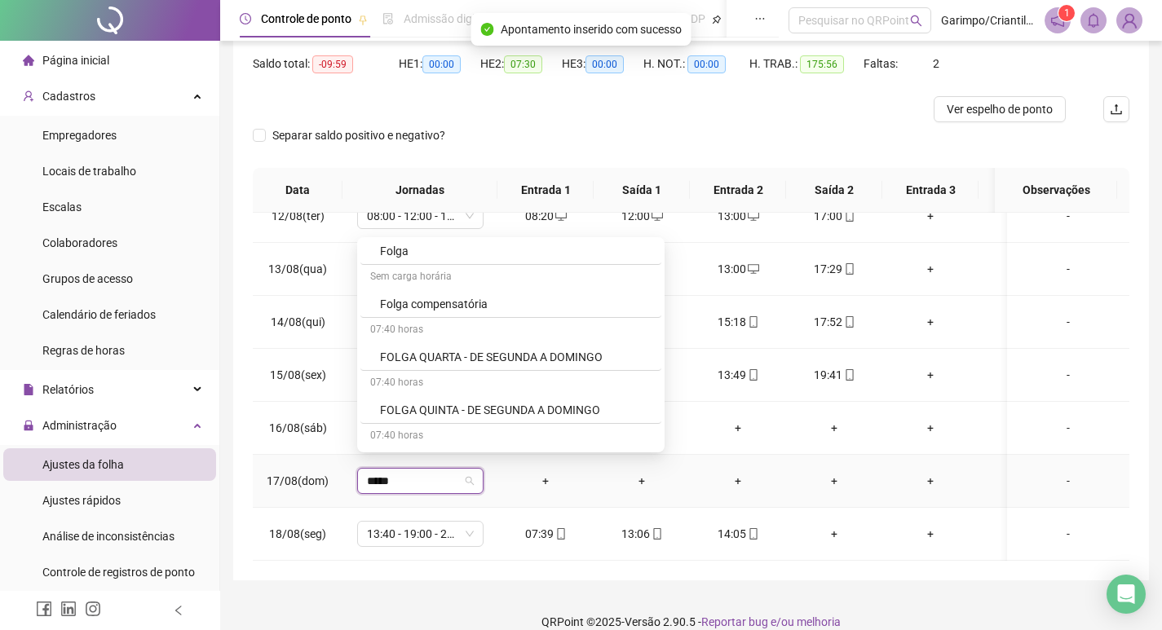
scroll to position [245, 0]
click at [426, 254] on div "Folga" at bounding box center [515, 247] width 271 height 18
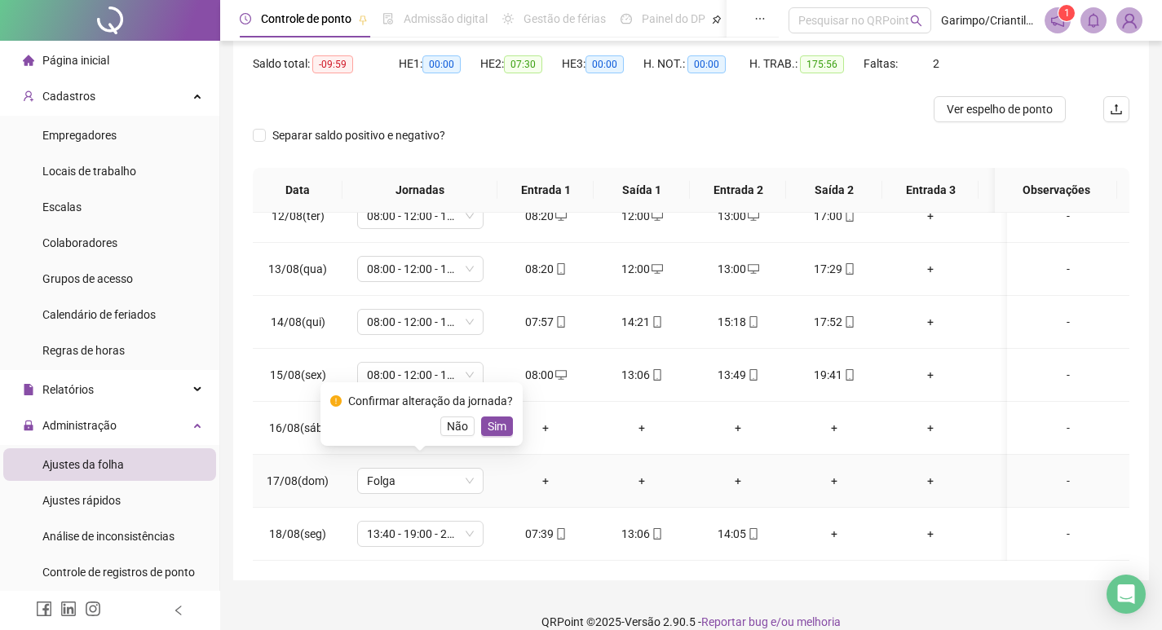
click at [493, 413] on div "Confirmar alteração da jornada? Não Sim" at bounding box center [421, 414] width 183 height 44
click at [493, 420] on span "Sim" at bounding box center [497, 426] width 19 height 18
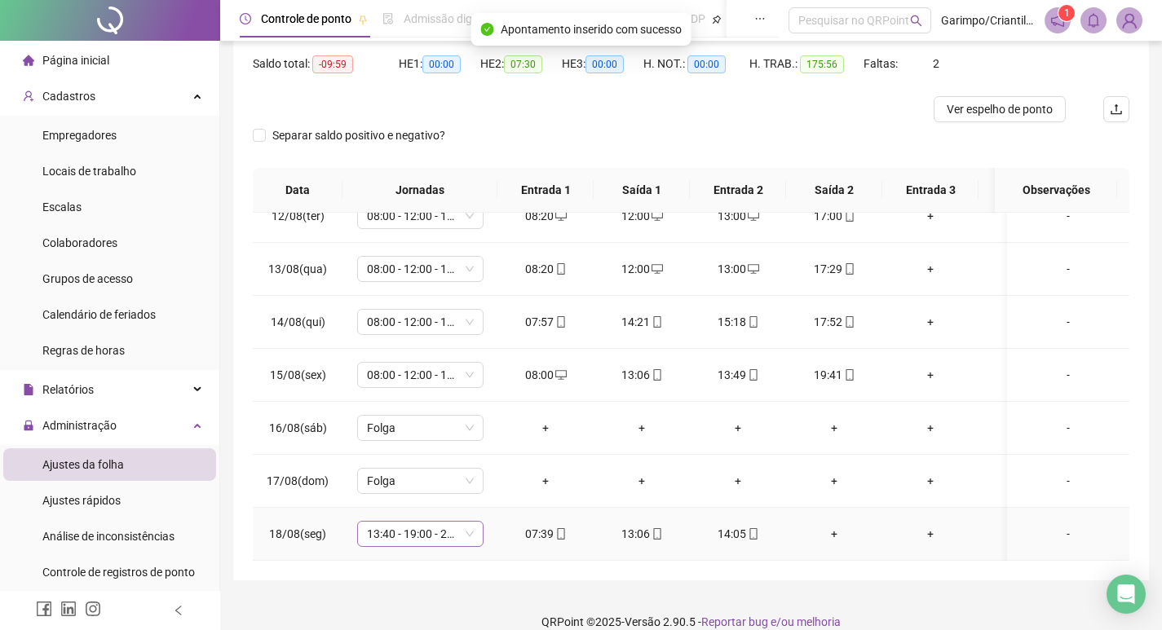
click at [401, 530] on span "13:40 - 19:00 - 20:00 - 22:00" at bounding box center [420, 534] width 107 height 24
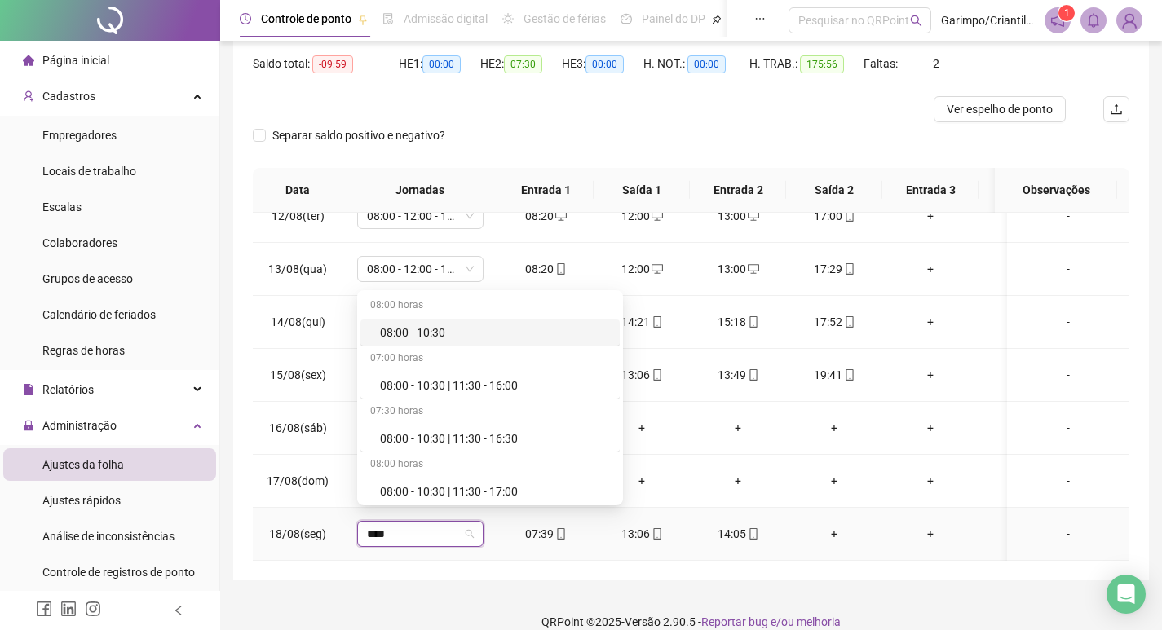
type input "*****"
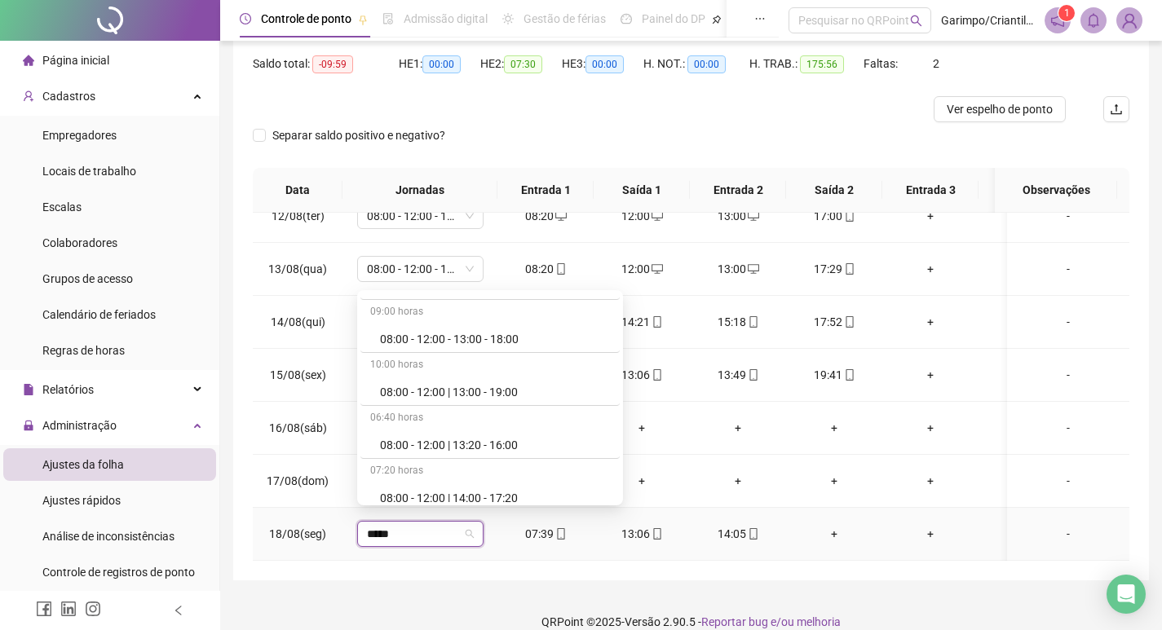
scroll to position [1060, 0]
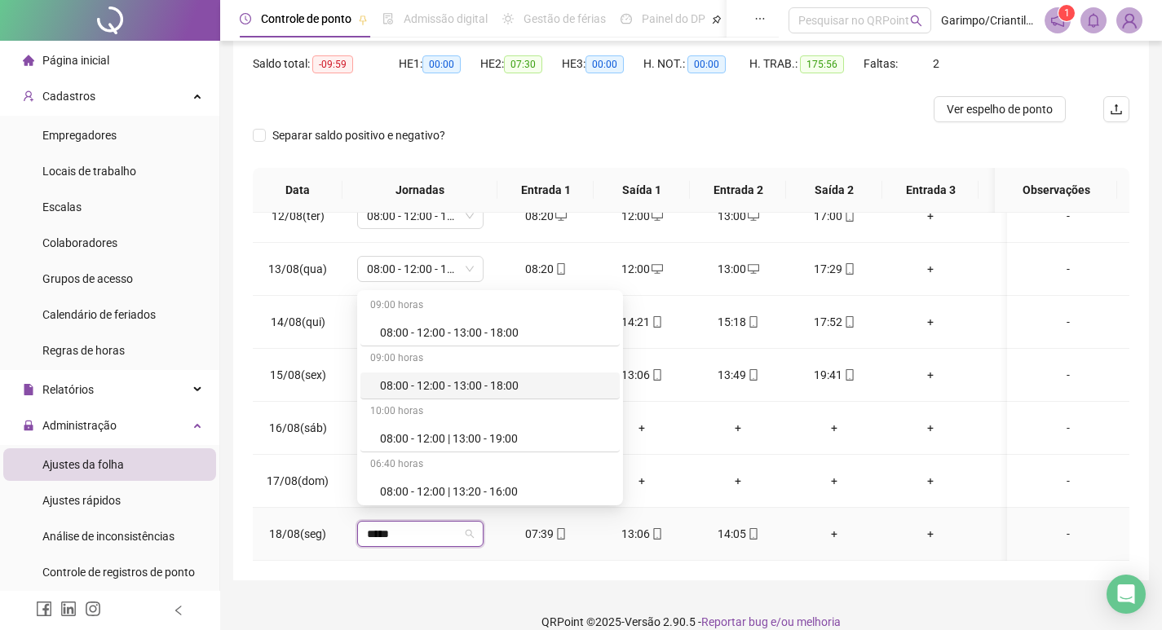
click at [468, 395] on div "08:00 - 12:00 - 13:00 - 18:00" at bounding box center [489, 386] width 259 height 27
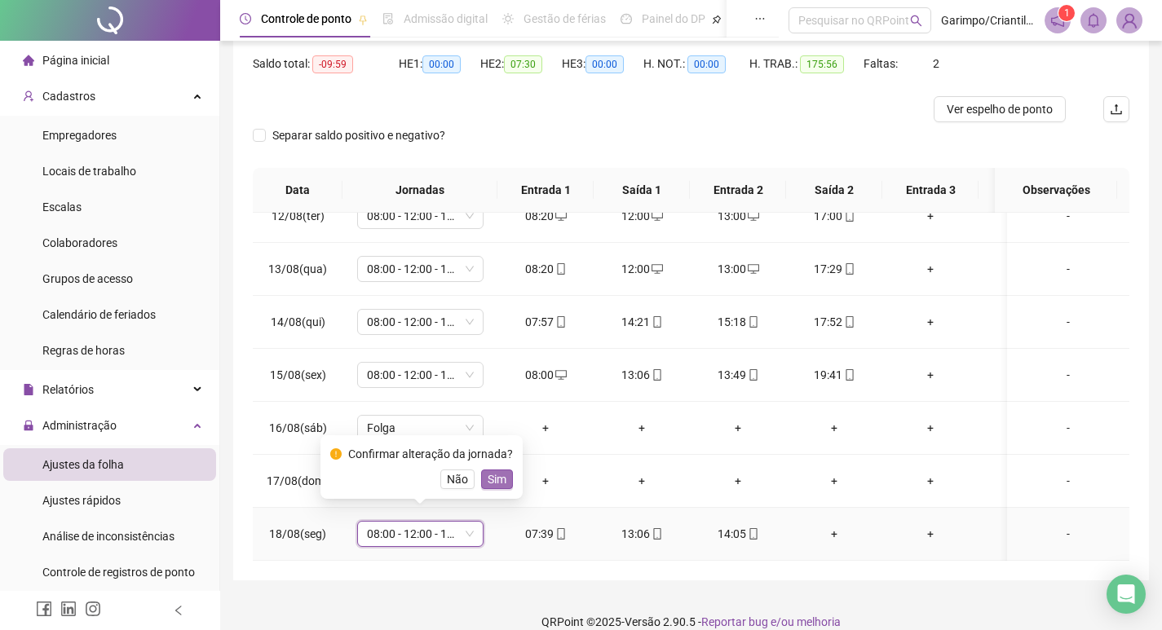
click at [488, 484] on span "Sim" at bounding box center [497, 479] width 19 height 18
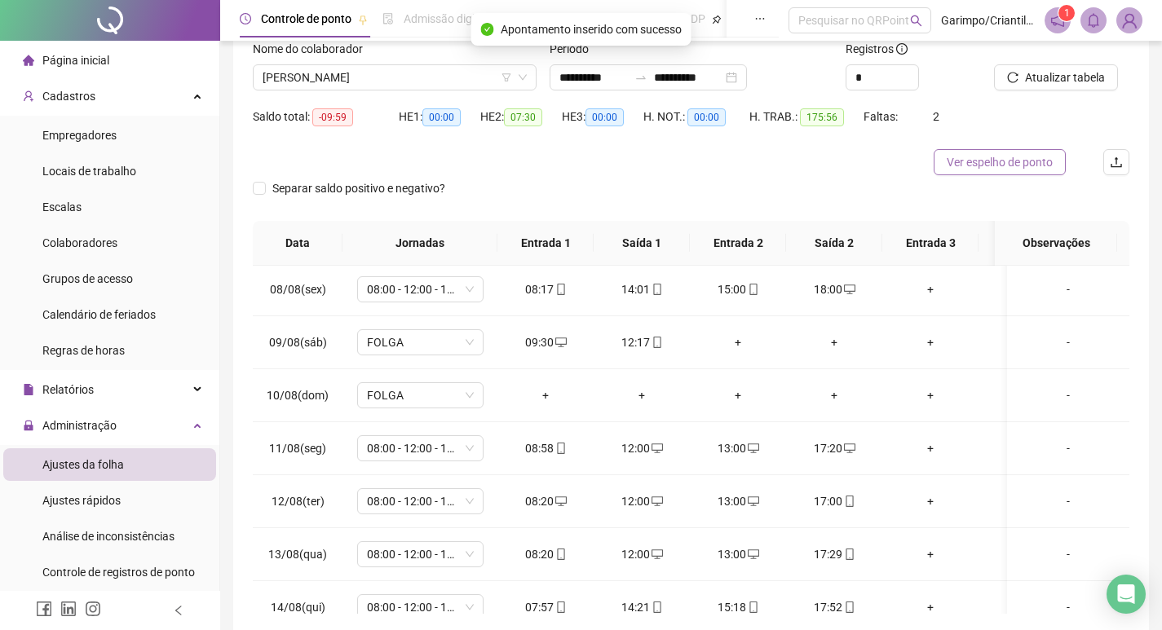
scroll to position [82, 0]
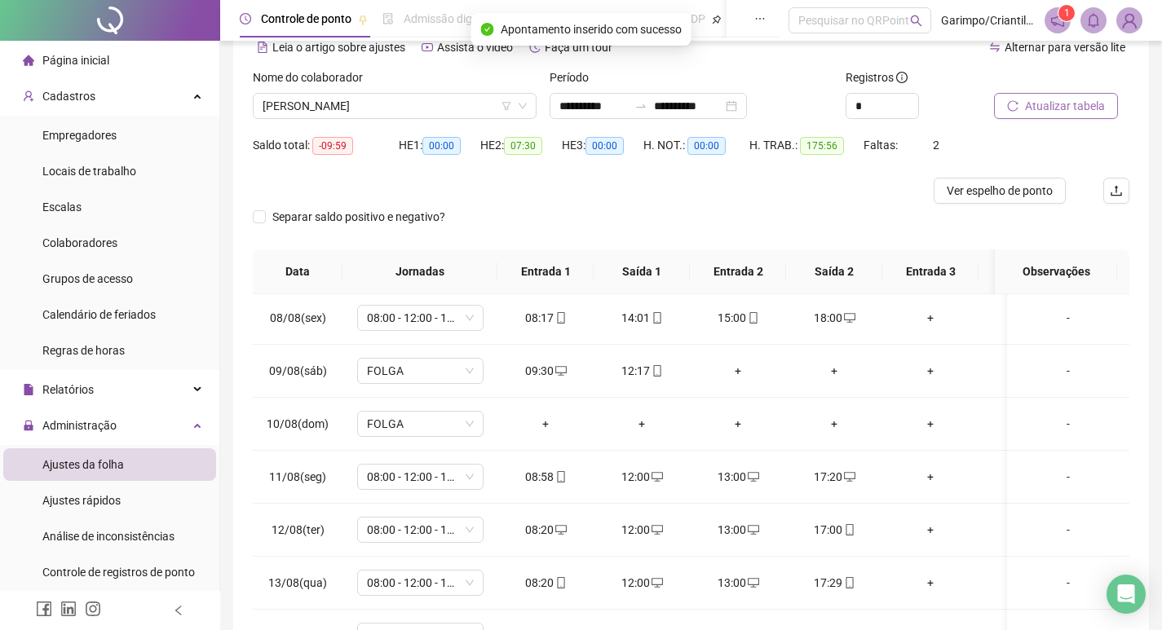
click at [1052, 107] on span "Atualizar tabela" at bounding box center [1065, 106] width 80 height 18
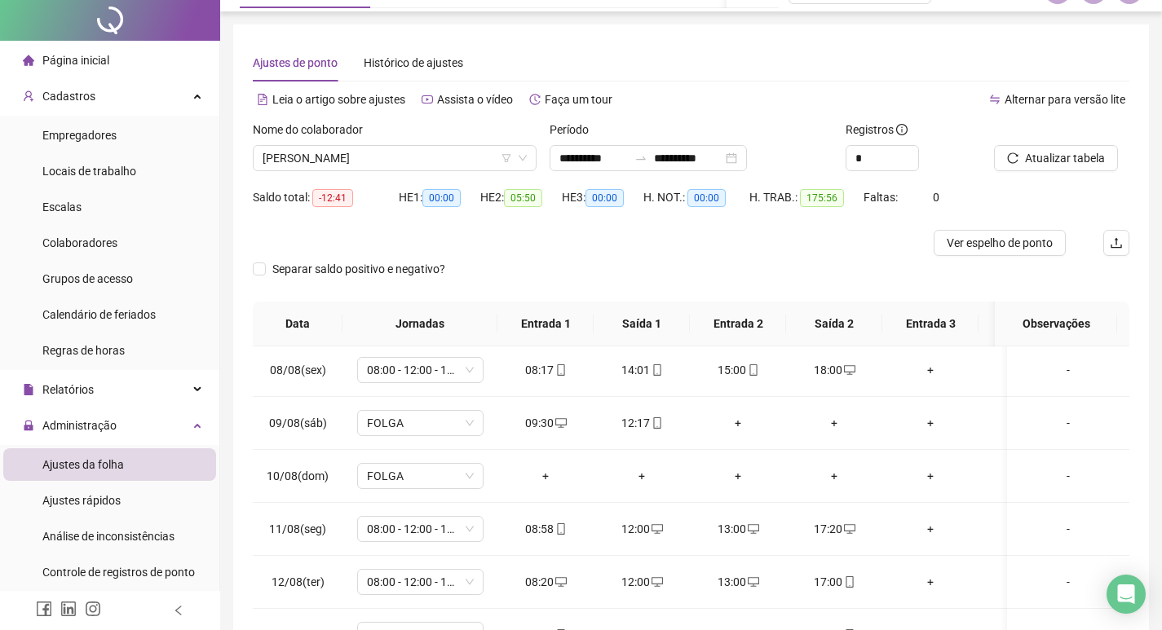
scroll to position [0, 0]
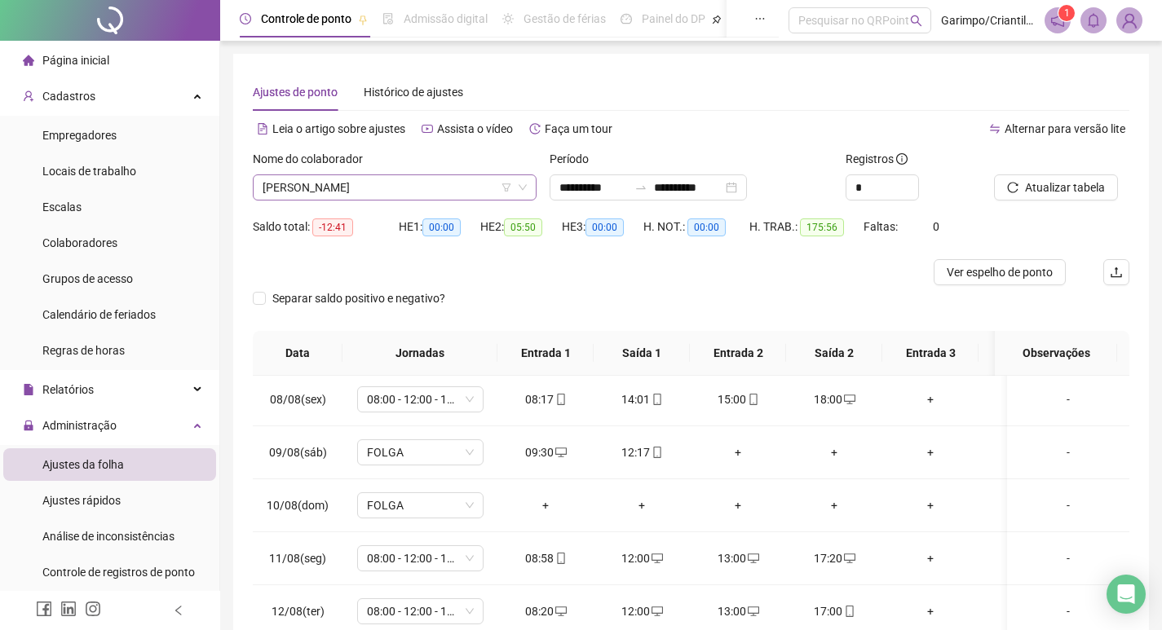
click at [395, 179] on span "[PERSON_NAME]" at bounding box center [395, 187] width 264 height 24
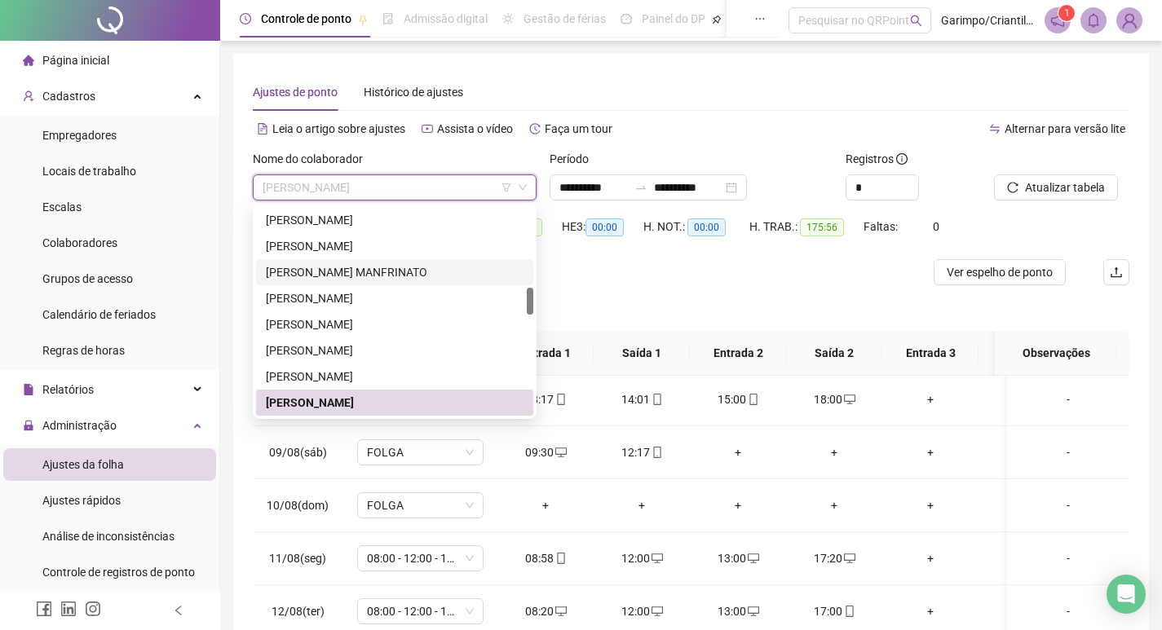
scroll to position [708, 0]
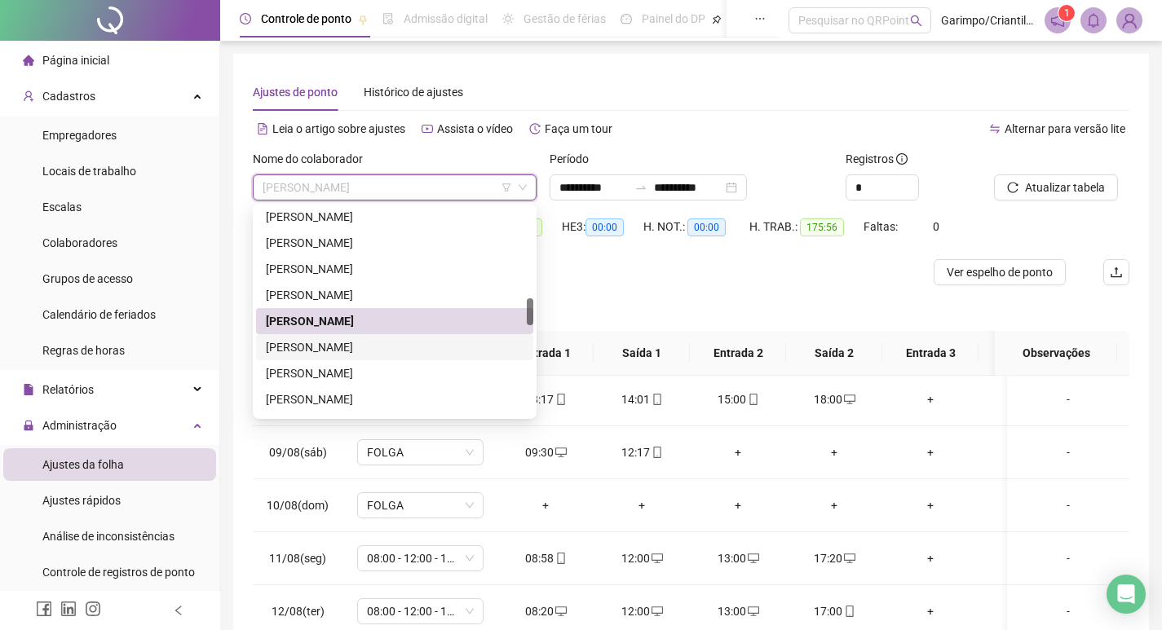
click at [726, 295] on div "Separar saldo positivo e negativo?" at bounding box center [691, 308] width 876 height 46
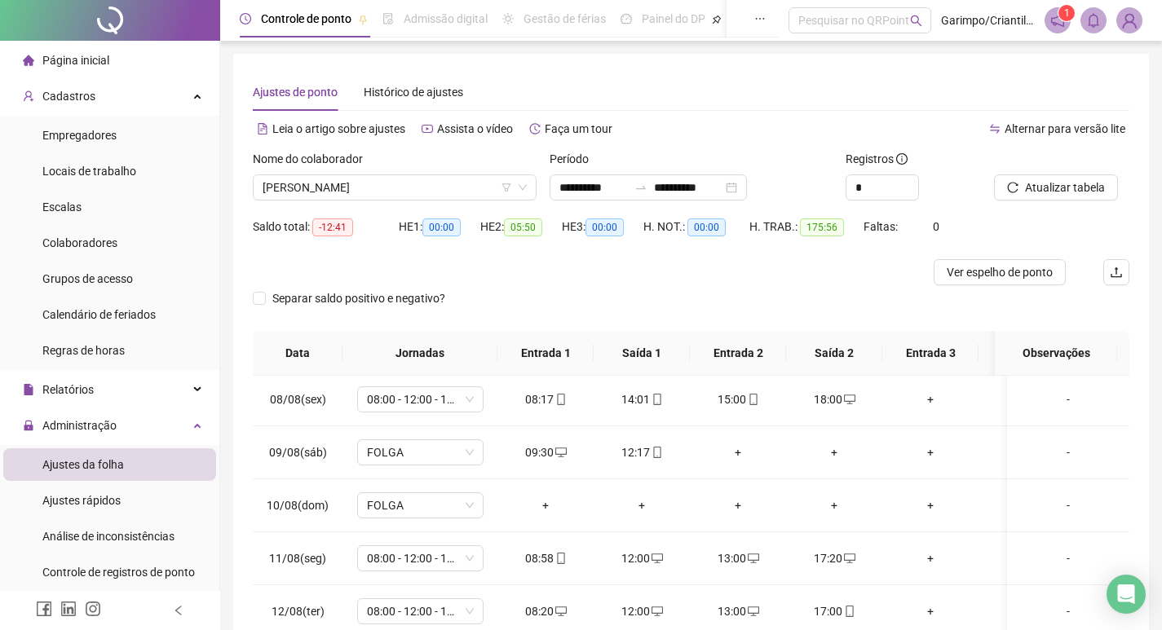
click at [499, 216] on div "HE 2: 05:50" at bounding box center [521, 227] width 82 height 26
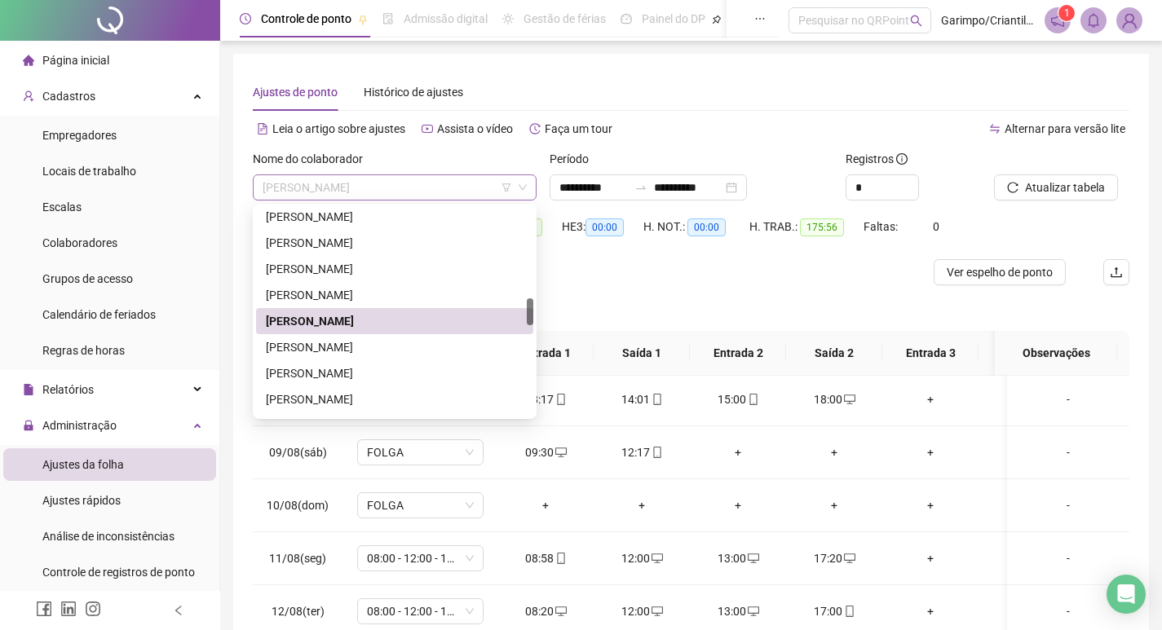
click at [482, 195] on span "[PERSON_NAME]" at bounding box center [395, 187] width 264 height 24
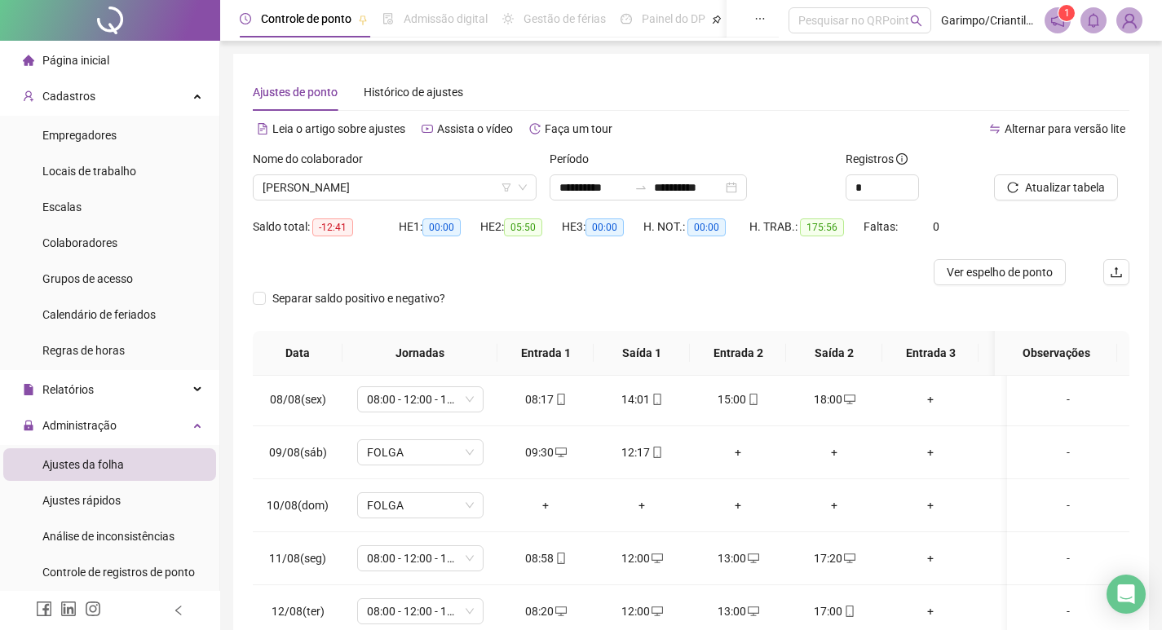
click at [588, 275] on div at bounding box center [581, 272] width 657 height 26
drag, startPoint x: 608, startPoint y: 232, endPoint x: 623, endPoint y: 234, distance: 14.9
click at [623, 234] on span "00:00" at bounding box center [604, 227] width 38 height 18
click at [619, 300] on div "Separar saldo positivo e negativo?" at bounding box center [691, 308] width 876 height 46
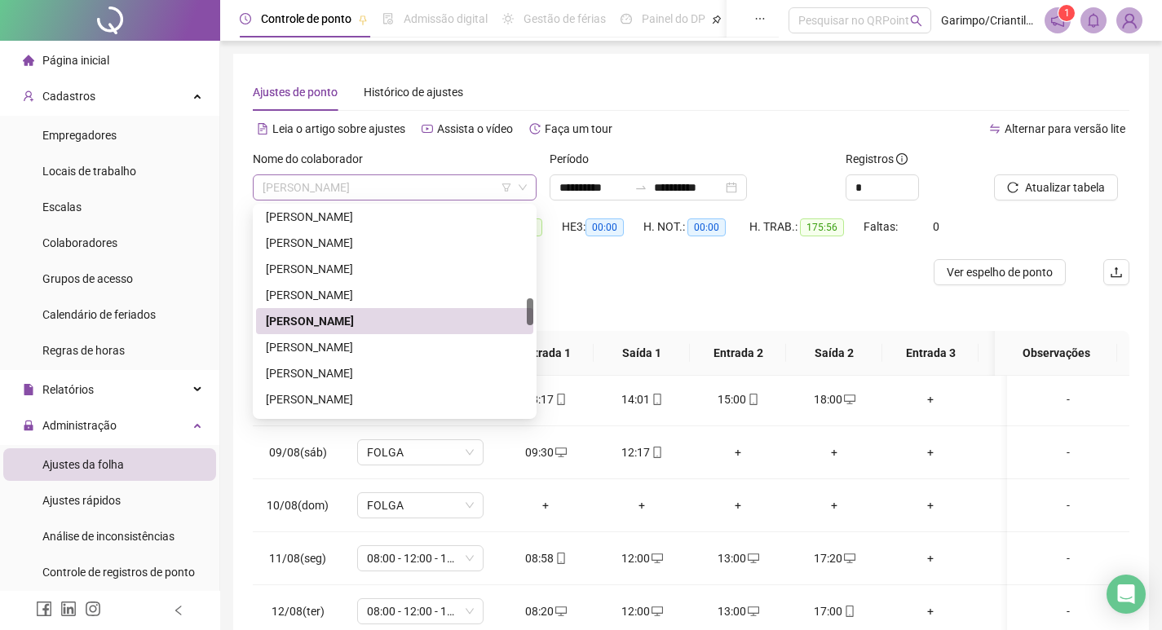
click at [364, 187] on span "[PERSON_NAME]" at bounding box center [395, 187] width 264 height 24
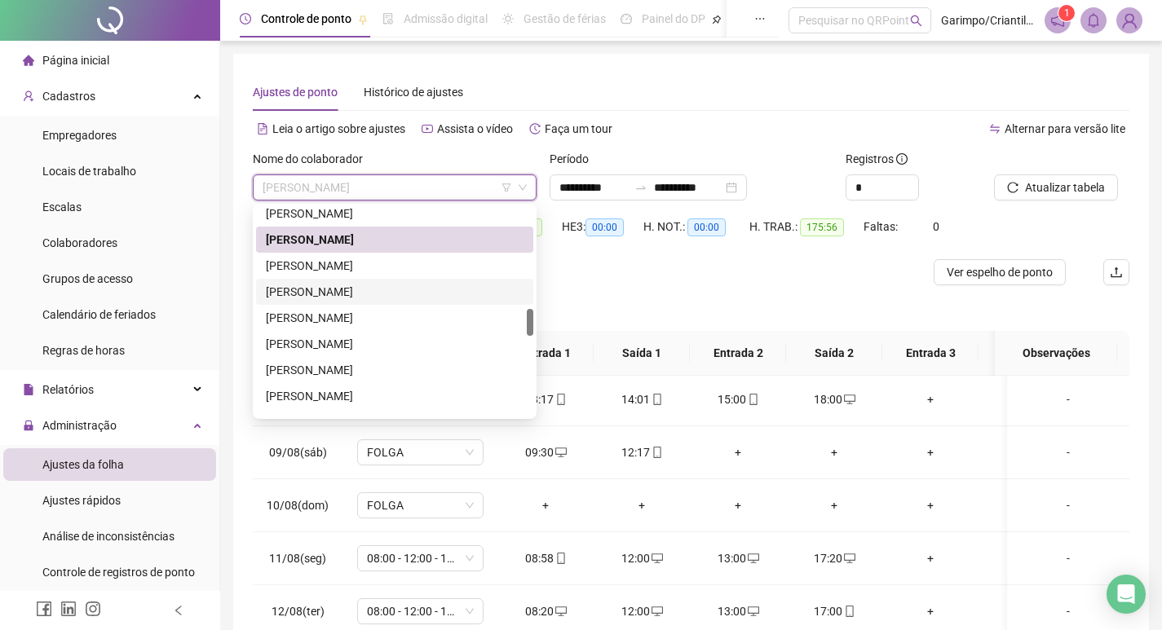
click at [646, 296] on div "Separar saldo positivo e negativo?" at bounding box center [691, 308] width 876 height 46
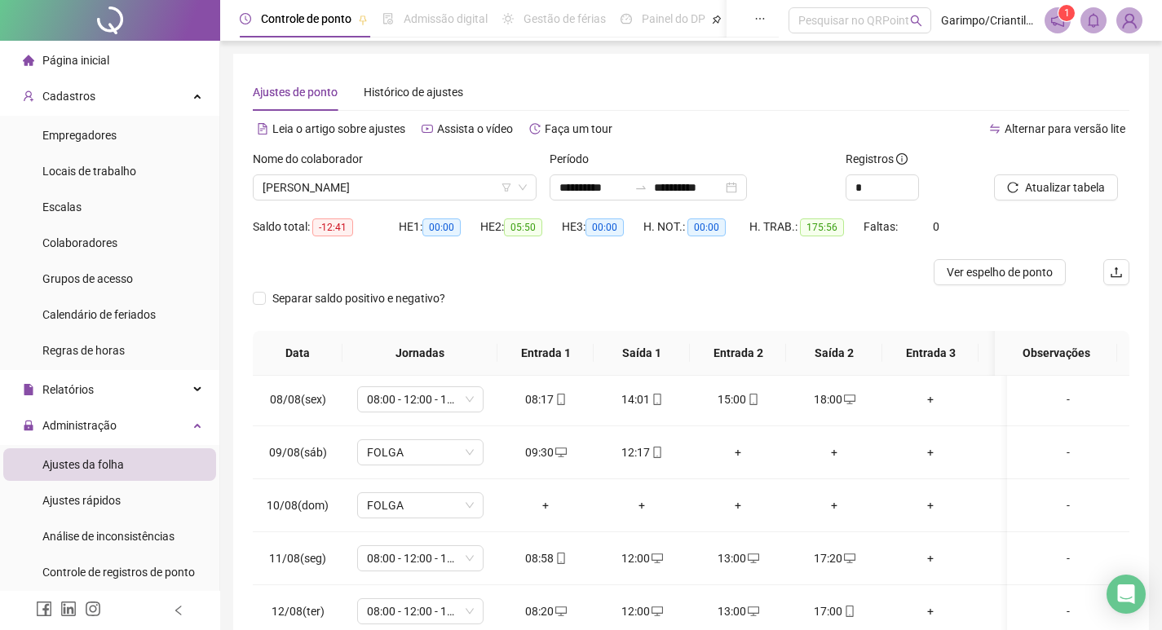
drag, startPoint x: 1140, startPoint y: 2, endPoint x: 699, endPoint y: 56, distance: 444.3
click at [699, 56] on div "**********" at bounding box center [691, 399] width 916 height 690
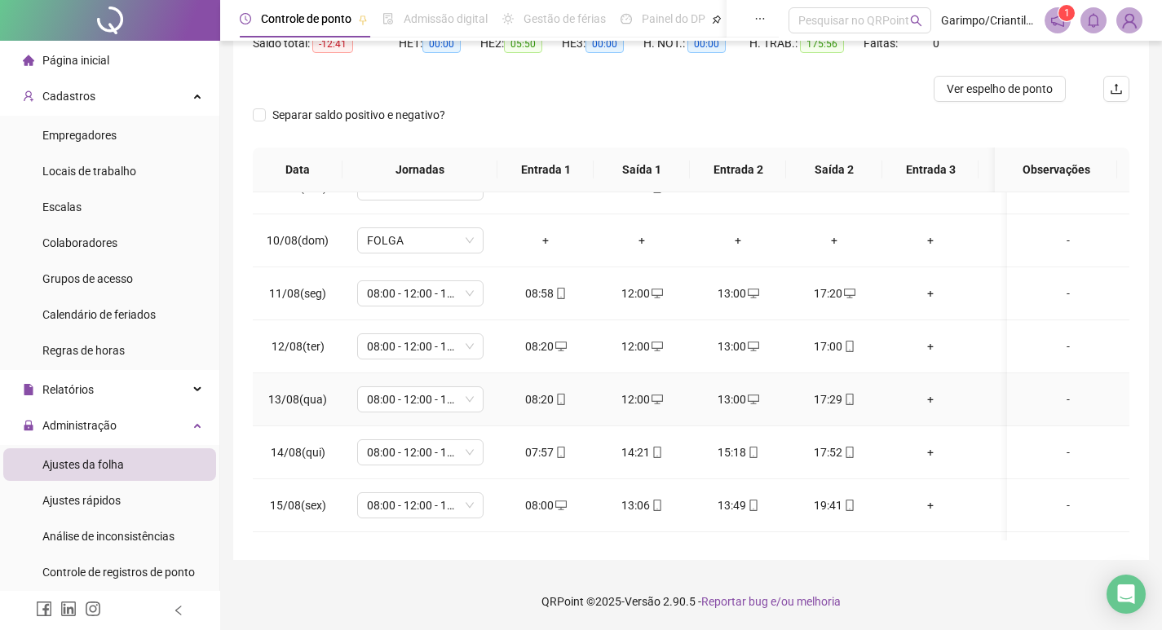
scroll to position [1201, 0]
